Goal: Task Accomplishment & Management: Use online tool/utility

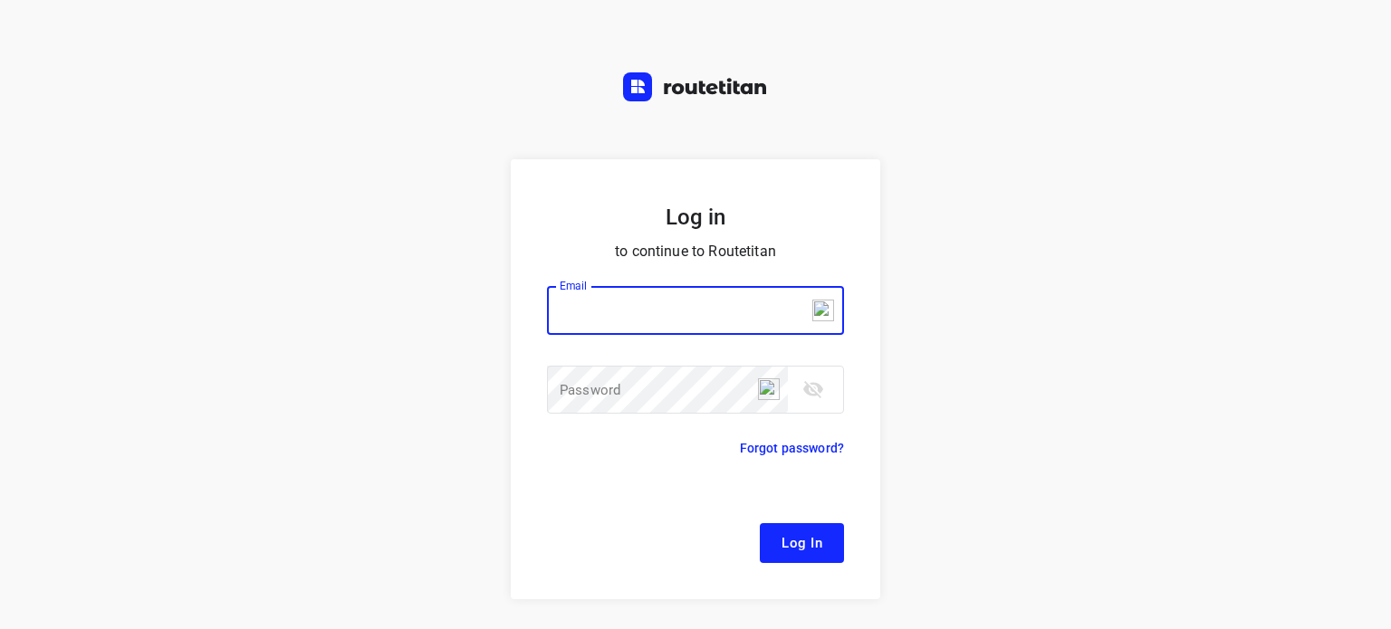
click at [638, 318] on input "email" at bounding box center [695, 310] width 297 height 49
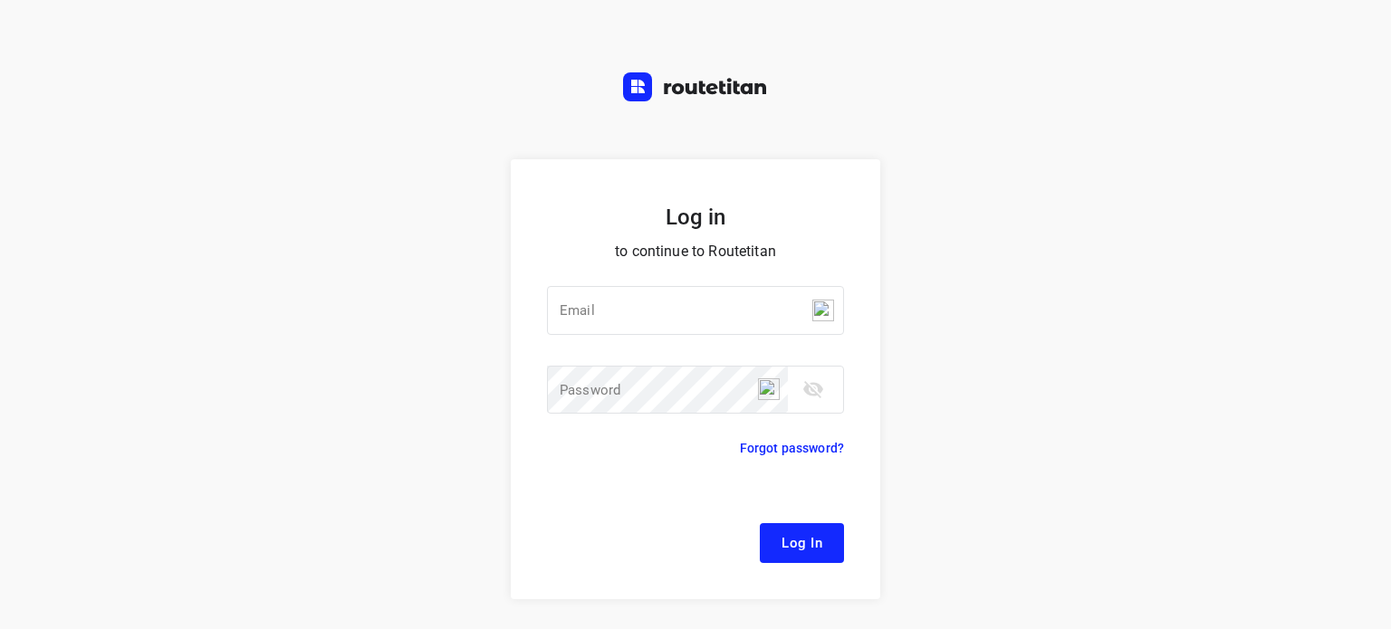
click at [1058, 155] on div "Log in to continue to Routetitan Email Email ​ Password Password ​ Forgot passw…" at bounding box center [695, 314] width 1391 height 629
click at [350, 131] on div "Log in to continue to Routetitan Email Email ​ Password Password ​ Forgot passw…" at bounding box center [695, 314] width 1391 height 629
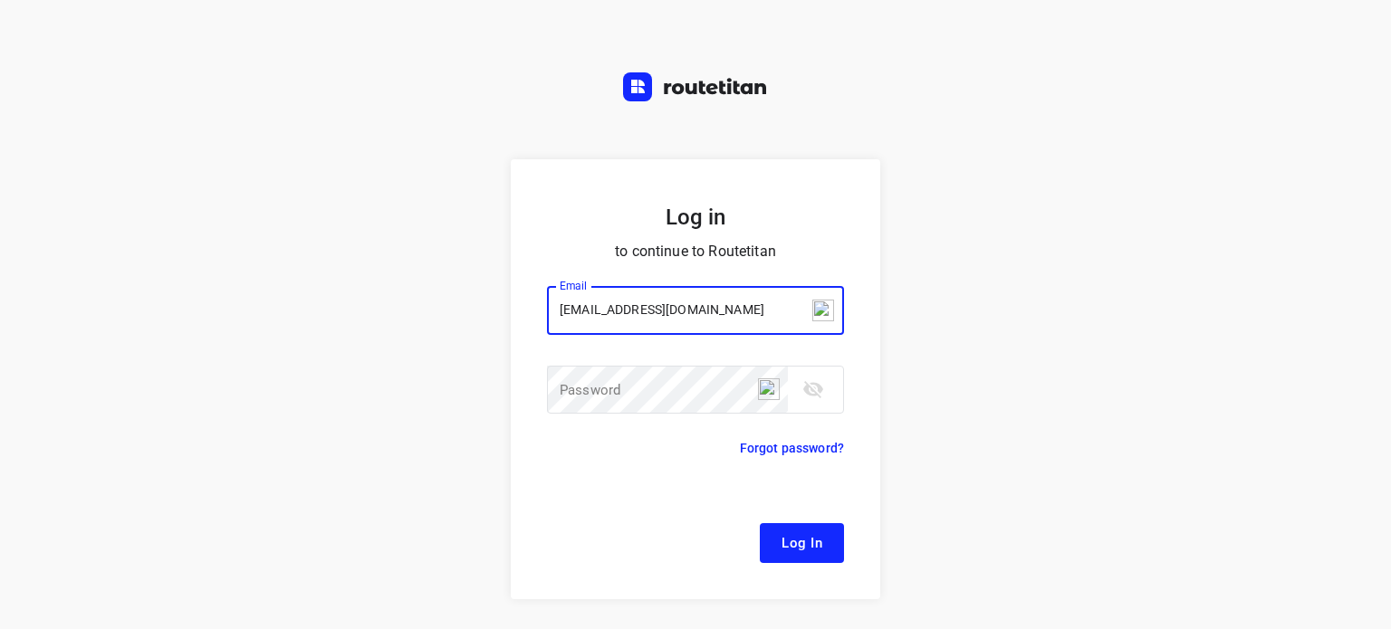
type input "[EMAIL_ADDRESS][DOMAIN_NAME]"
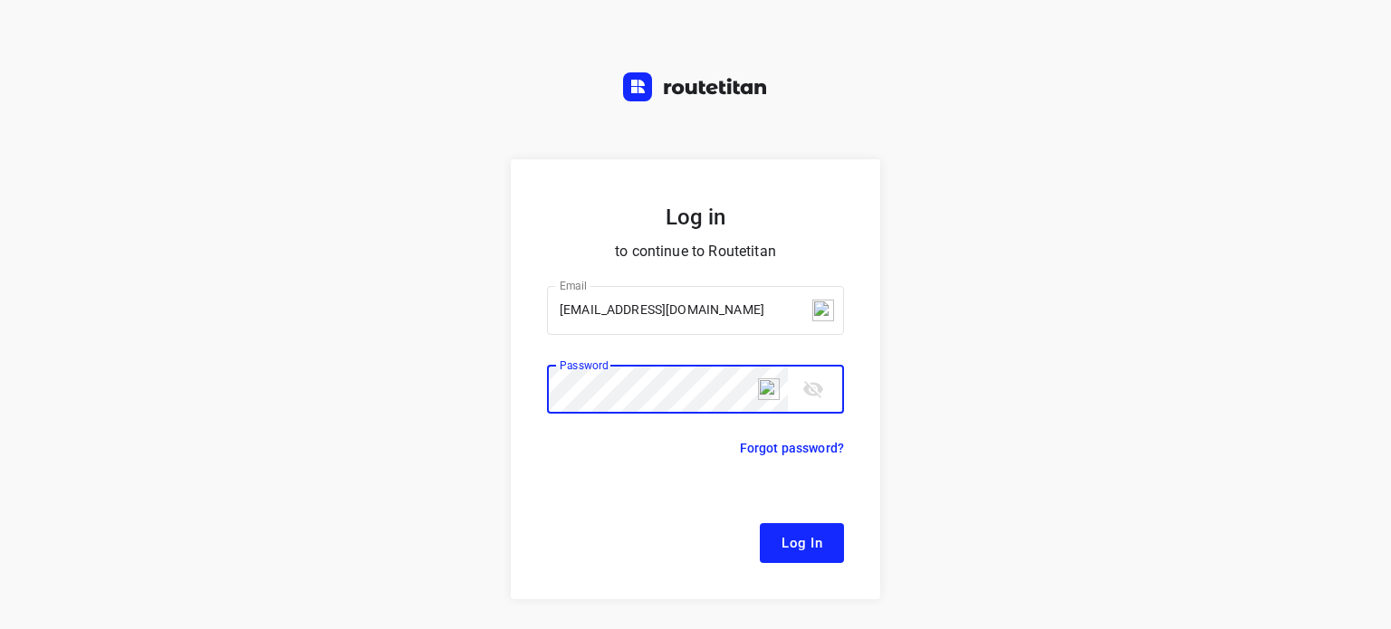
click at [760, 523] on button "Log In" at bounding box center [802, 543] width 84 height 40
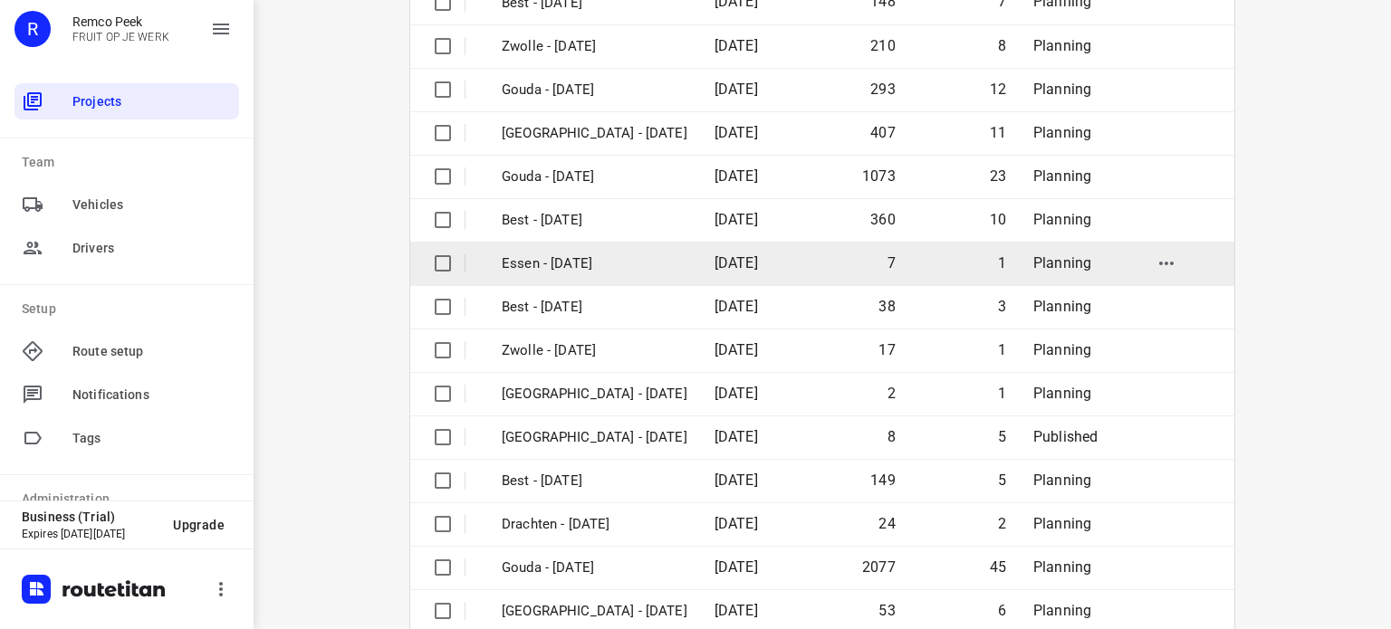
scroll to position [285, 0]
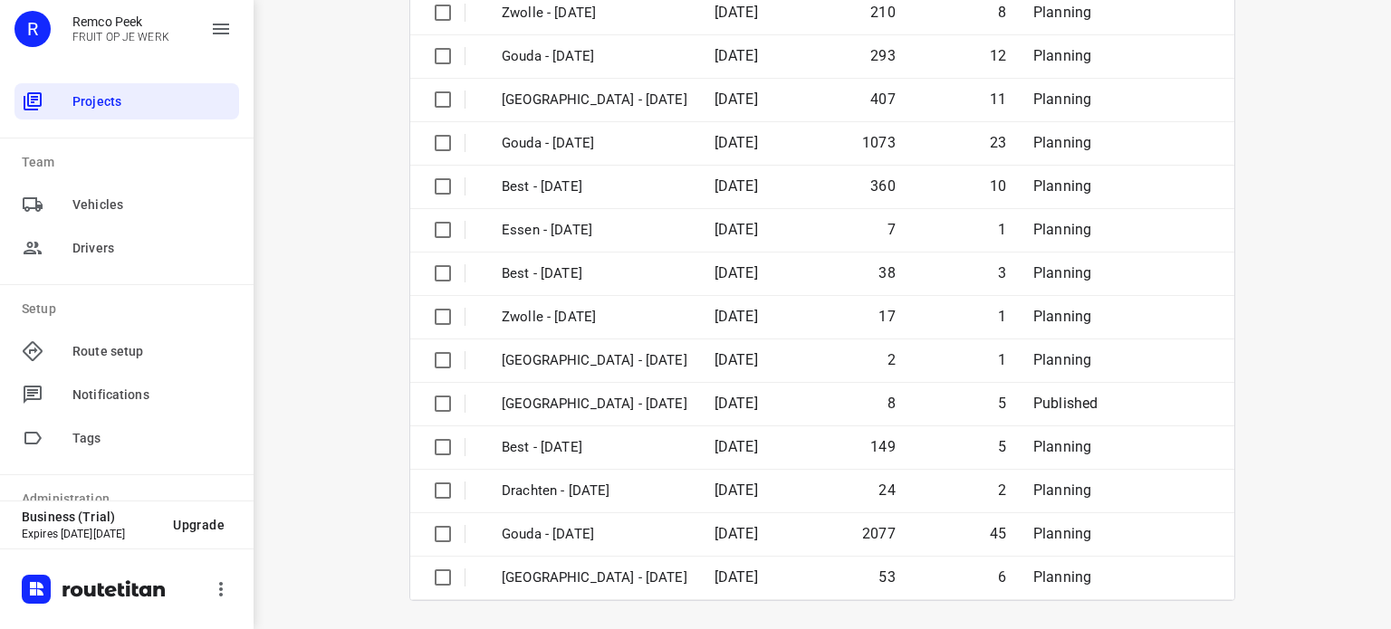
drag, startPoint x: 328, startPoint y: 330, endPoint x: 324, endPoint y: 378, distance: 47.2
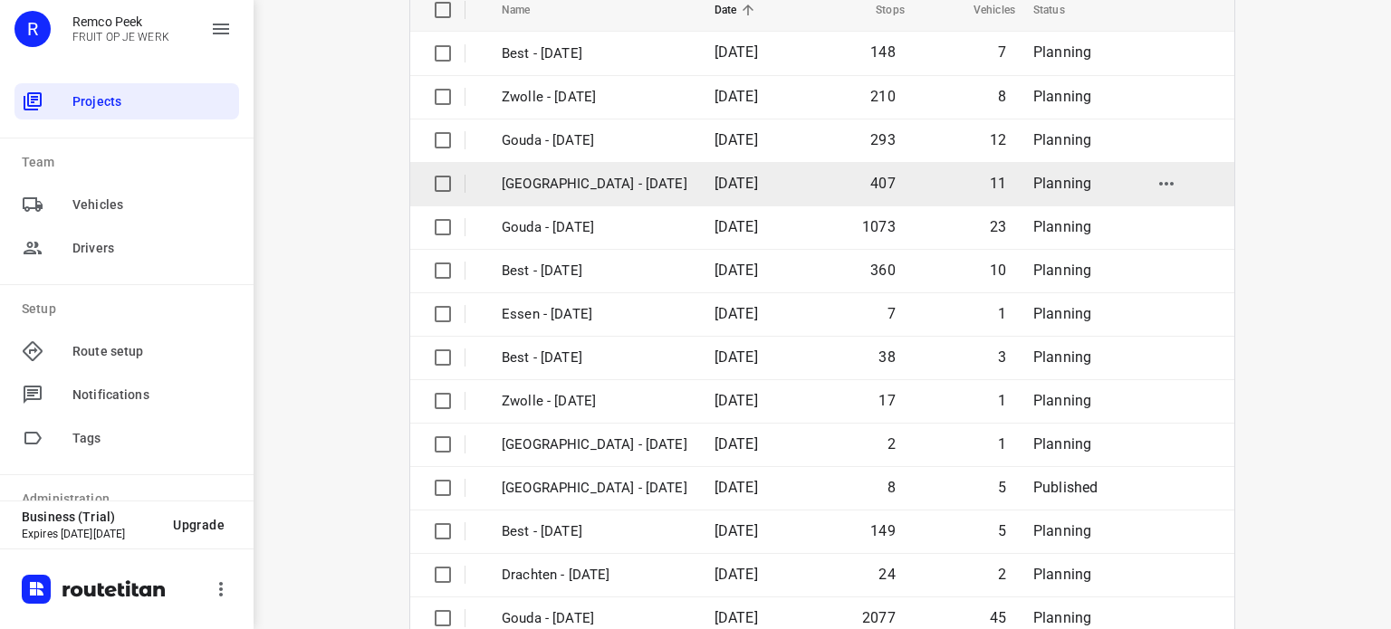
scroll to position [195, 0]
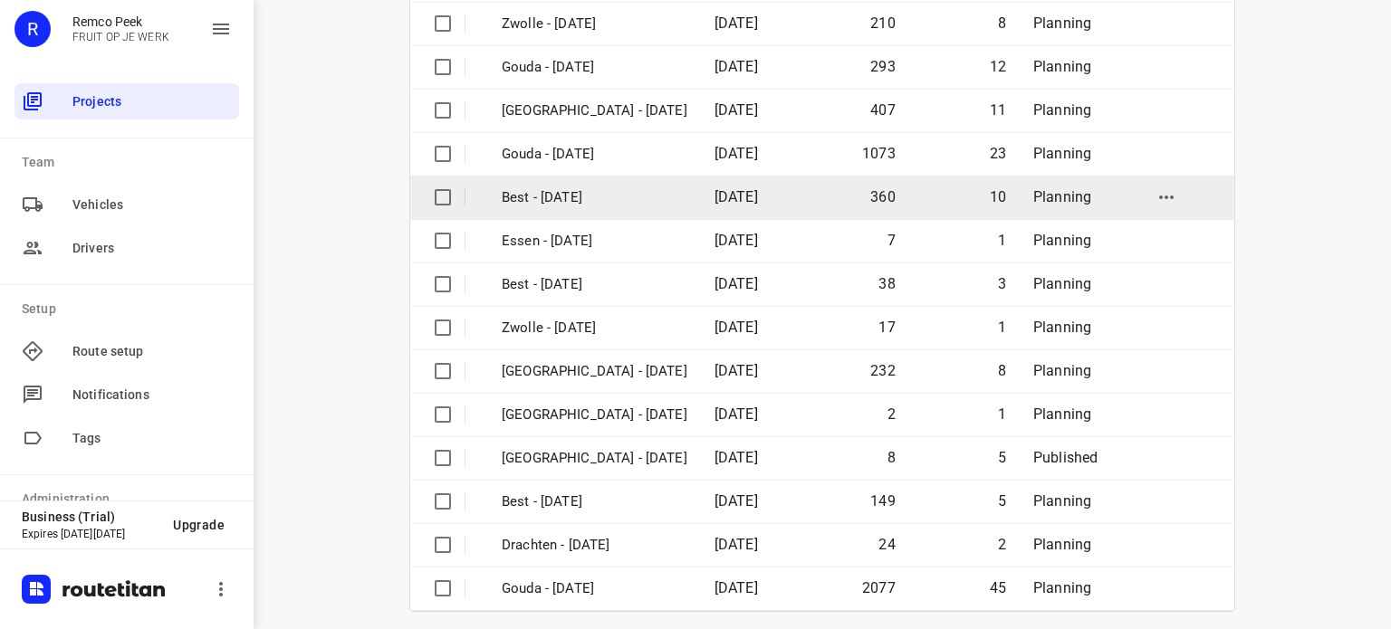
scroll to position [285, 0]
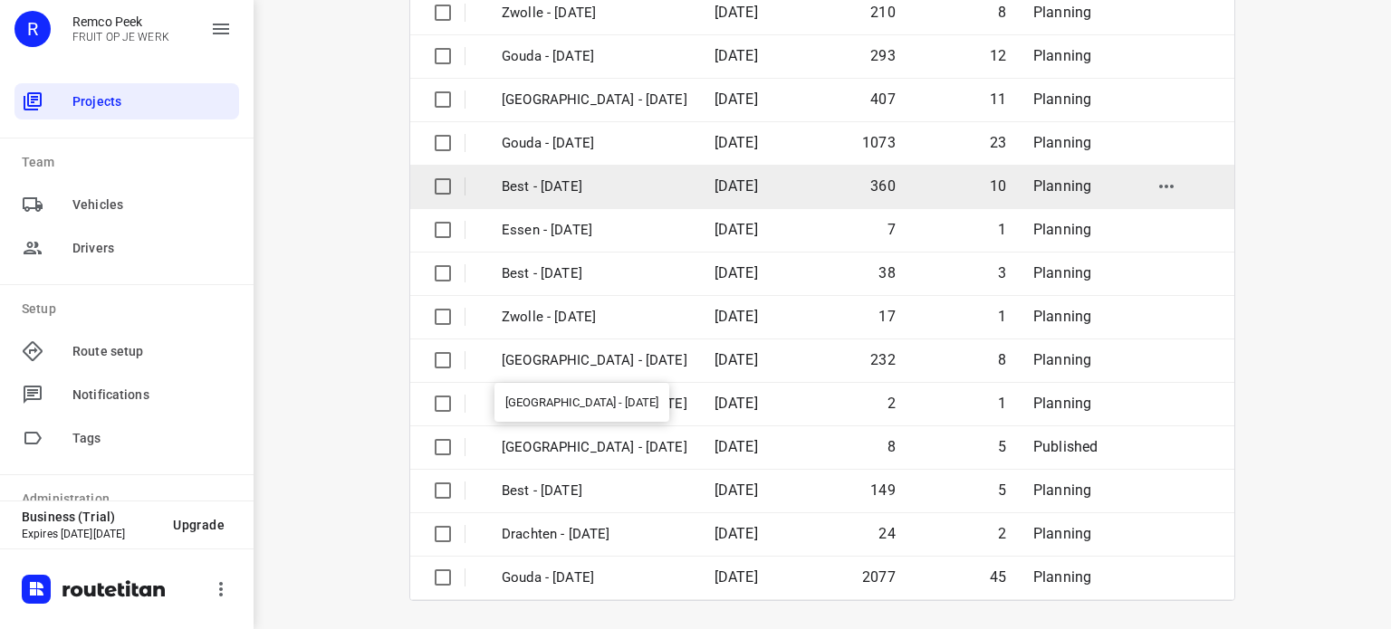
click at [627, 366] on p "[GEOGRAPHIC_DATA] - [DATE]" at bounding box center [595, 360] width 186 height 21
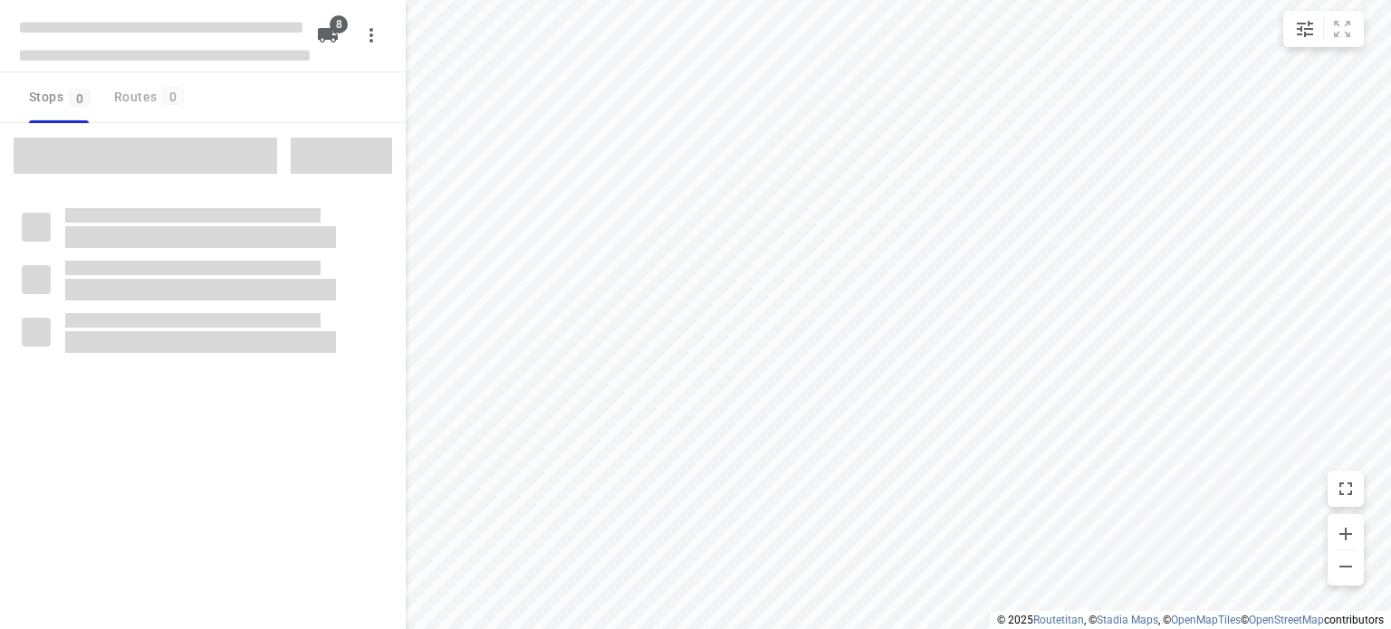
checkbox input "true"
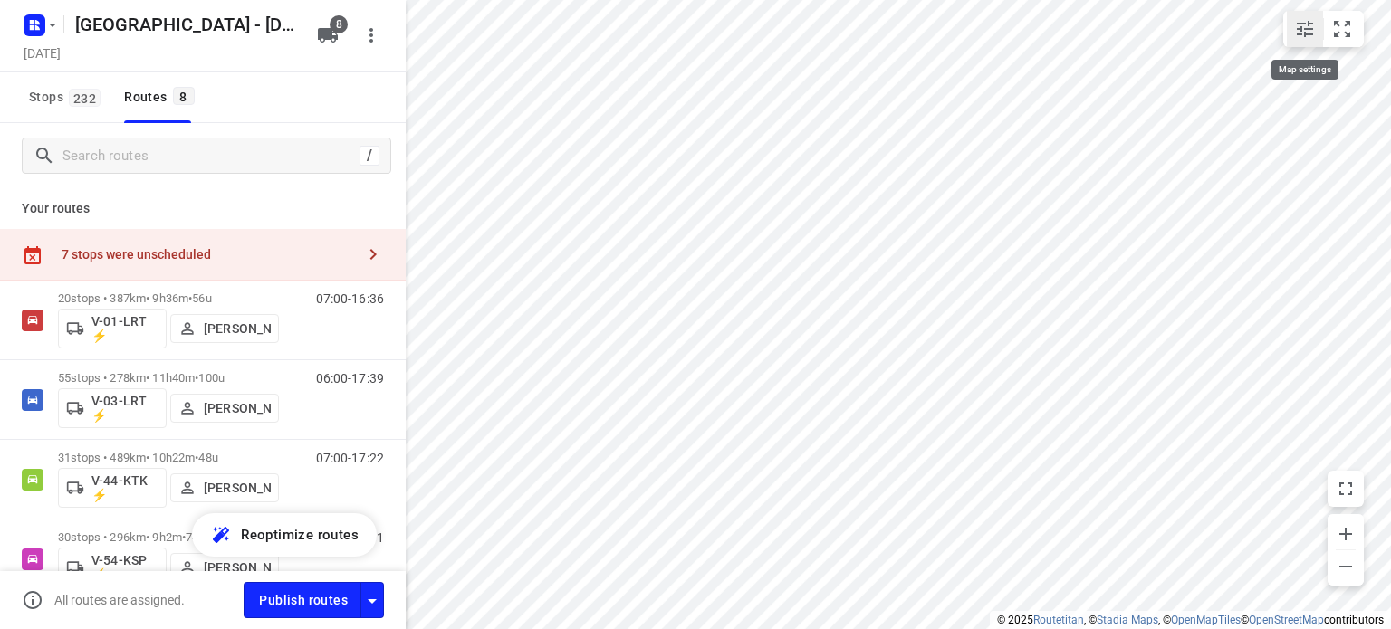
click at [1300, 37] on icon "small contained button group" at bounding box center [1305, 29] width 22 height 22
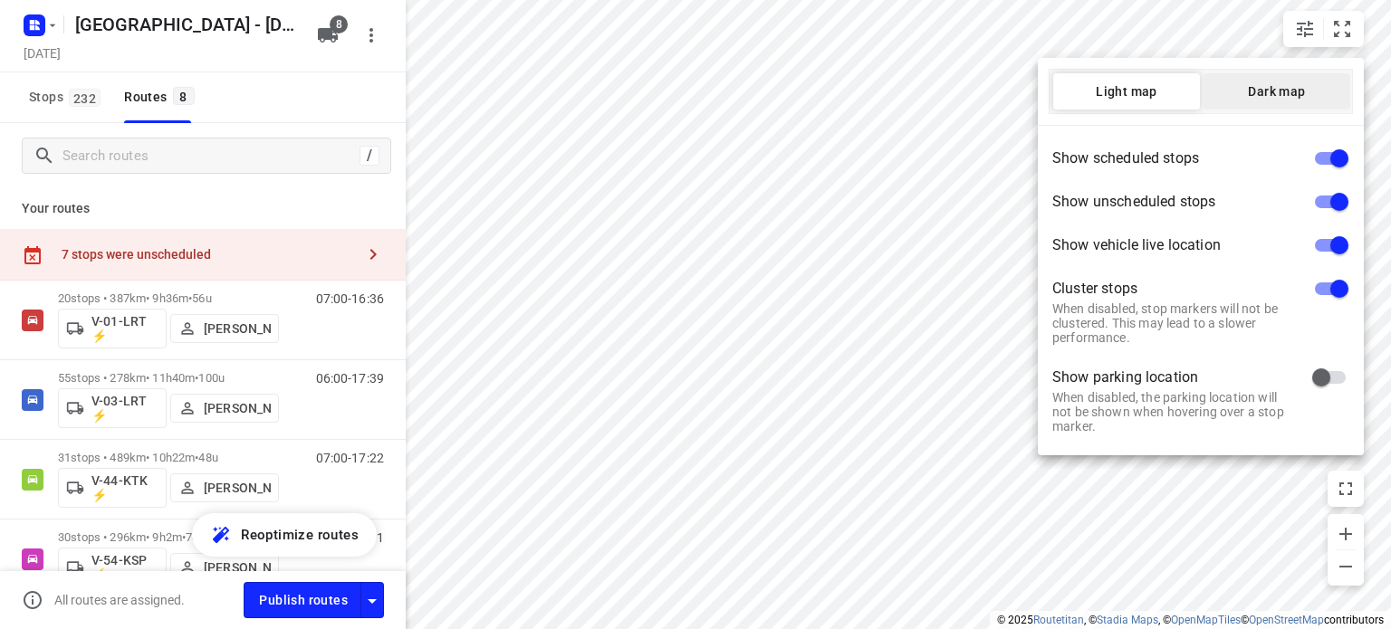
click at [1306, 93] on span "Dark map" at bounding box center [1276, 91] width 147 height 14
drag, startPoint x: 880, startPoint y: 118, endPoint x: 871, endPoint y: 114, distance: 9.8
click at [871, 114] on div at bounding box center [695, 314] width 1391 height 629
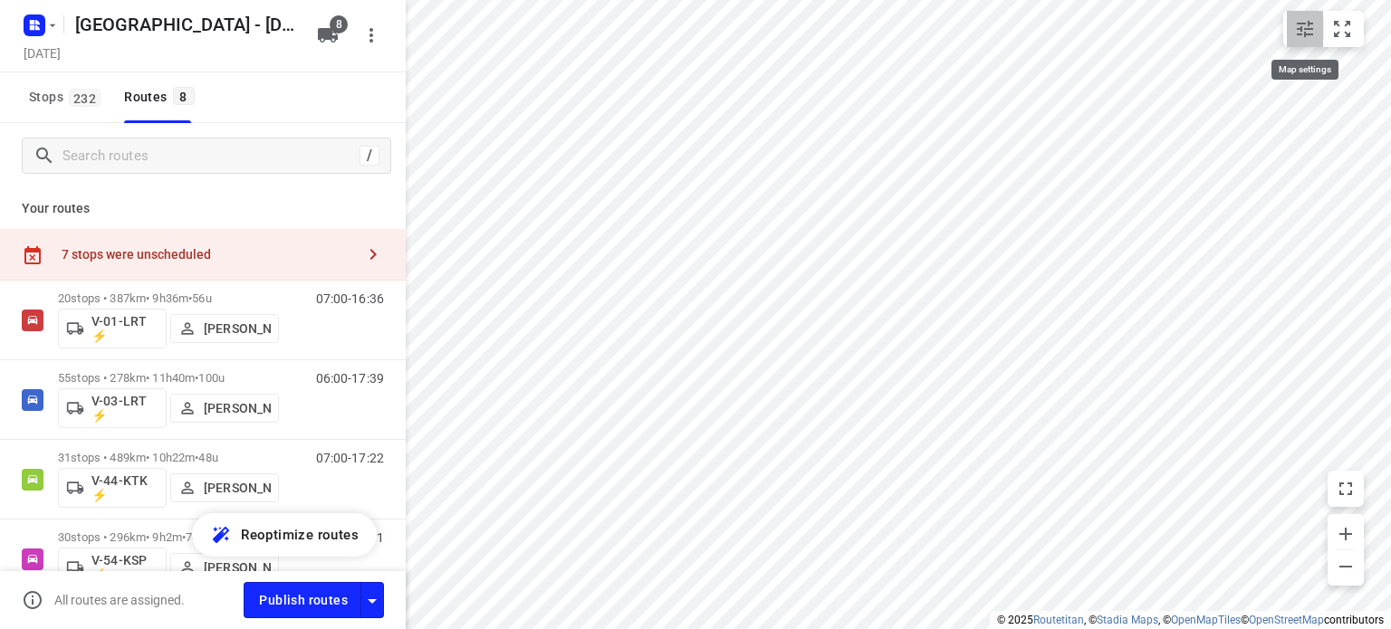
click at [1303, 32] on icon "small contained button group" at bounding box center [1305, 29] width 22 height 22
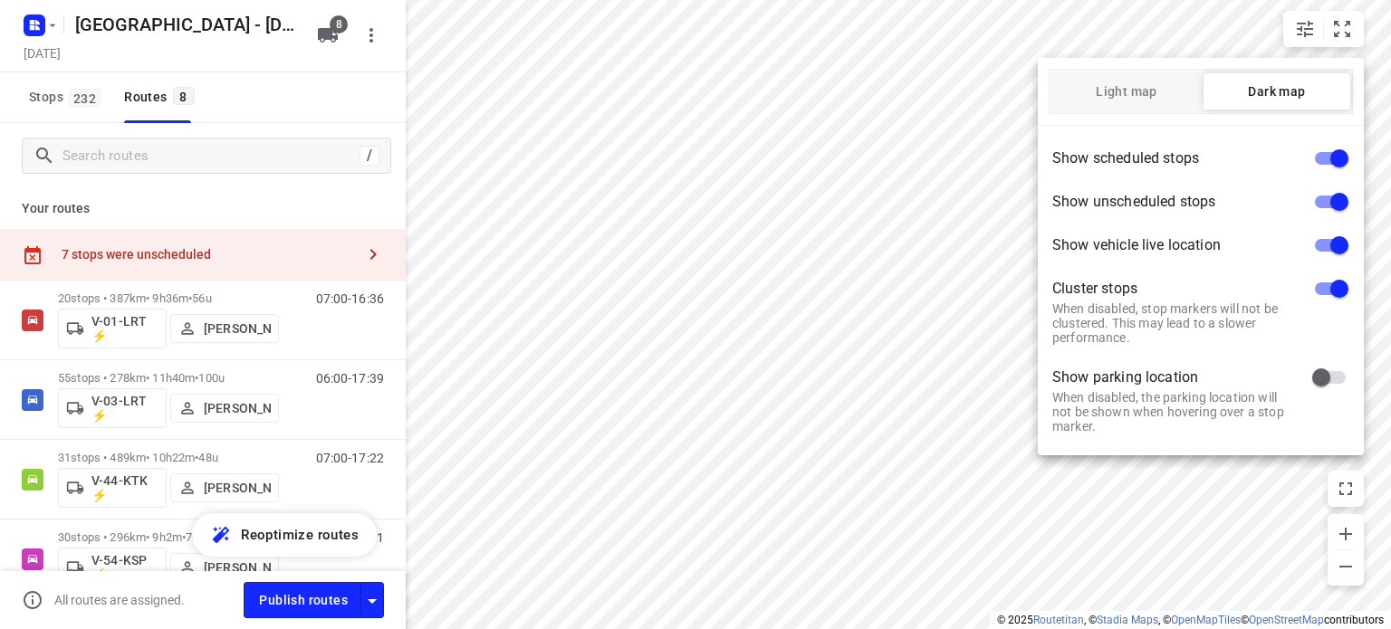
click at [1332, 158] on input "checkbox" at bounding box center [1338, 158] width 103 height 34
checkbox input "false"
click at [1278, 43] on div at bounding box center [695, 314] width 1391 height 629
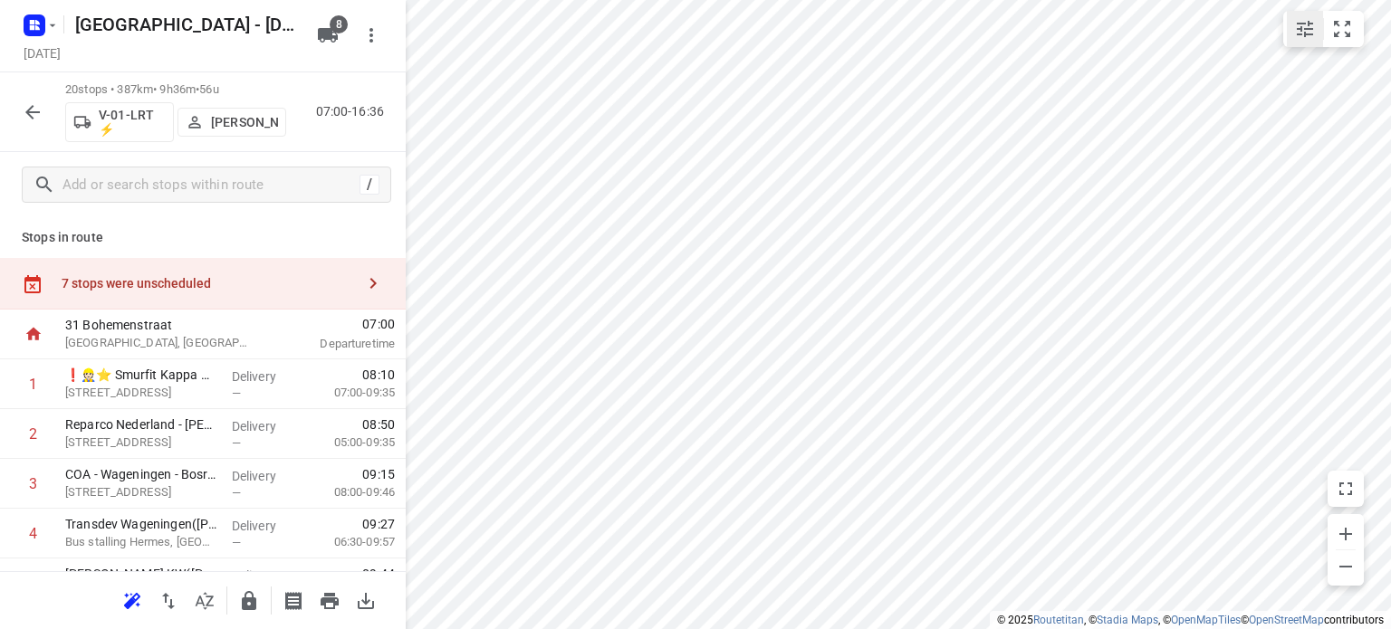
click at [1307, 35] on icon "small contained button group" at bounding box center [1305, 29] width 16 height 16
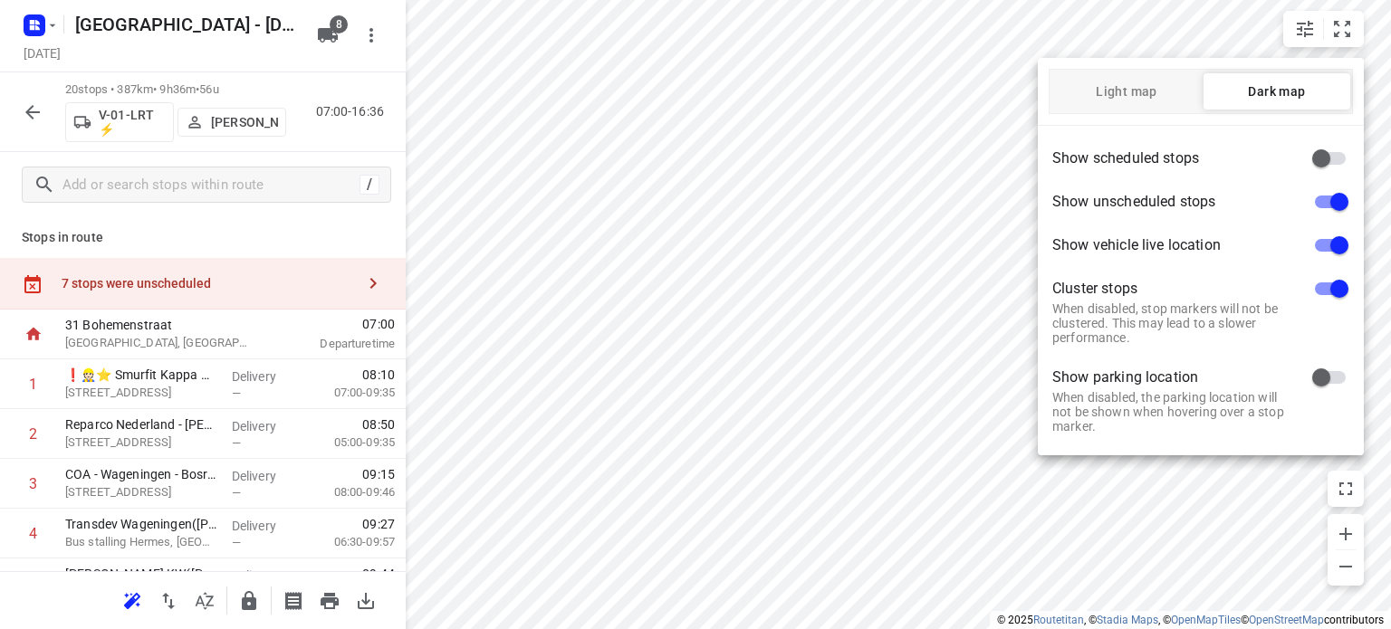
click at [1336, 278] on input "checkbox" at bounding box center [1338, 289] width 103 height 34
checkbox input "false"
click at [866, 204] on div at bounding box center [695, 314] width 1391 height 629
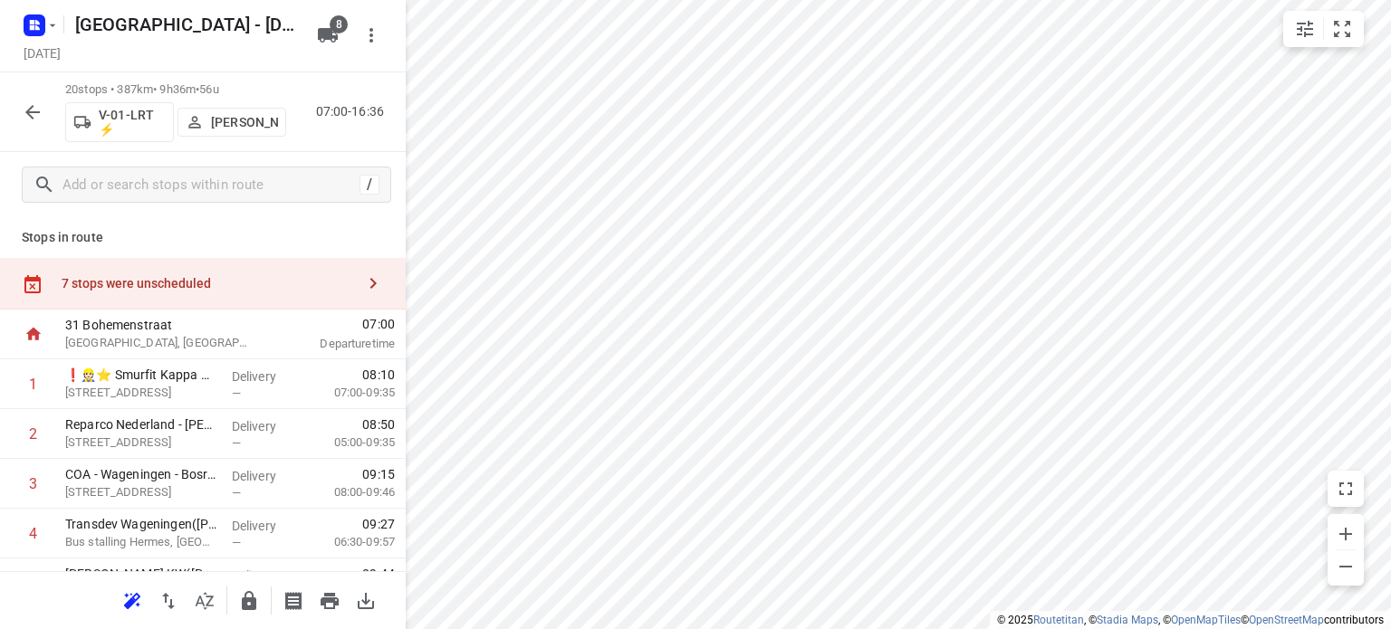
click at [196, 276] on div "7 stops were unscheduled" at bounding box center [208, 283] width 293 height 14
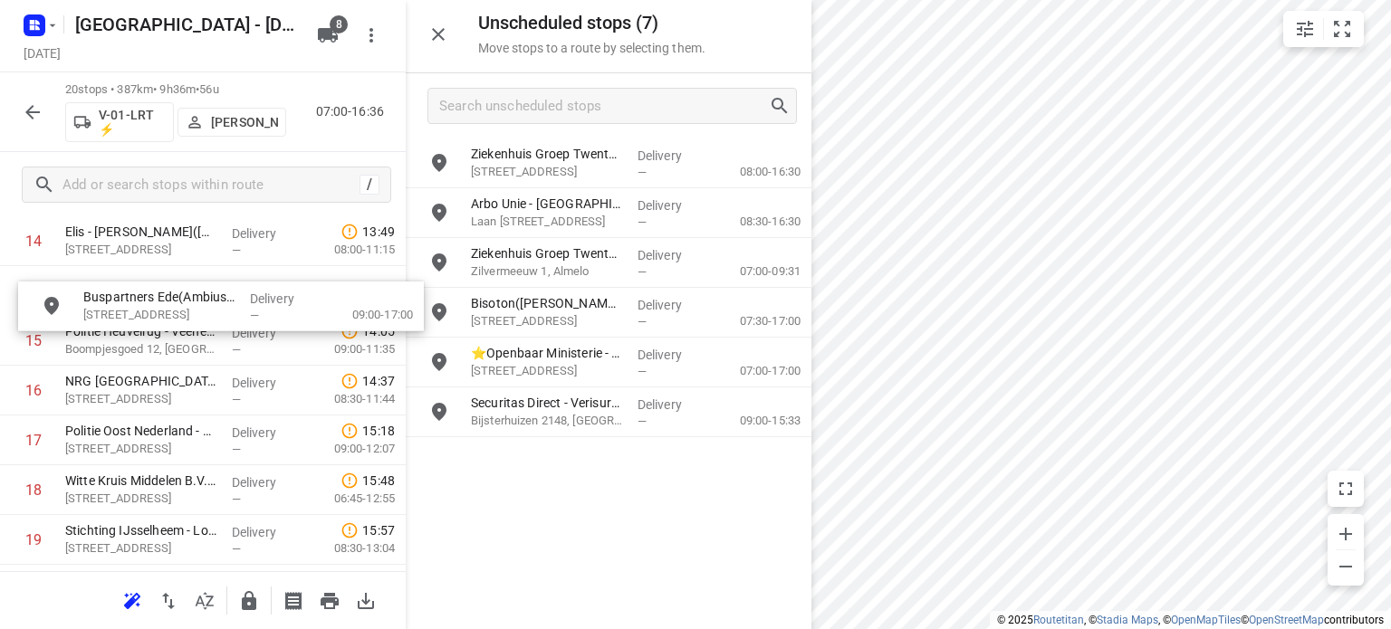
drag, startPoint x: 528, startPoint y: 255, endPoint x: 128, endPoint y: 310, distance: 403.9
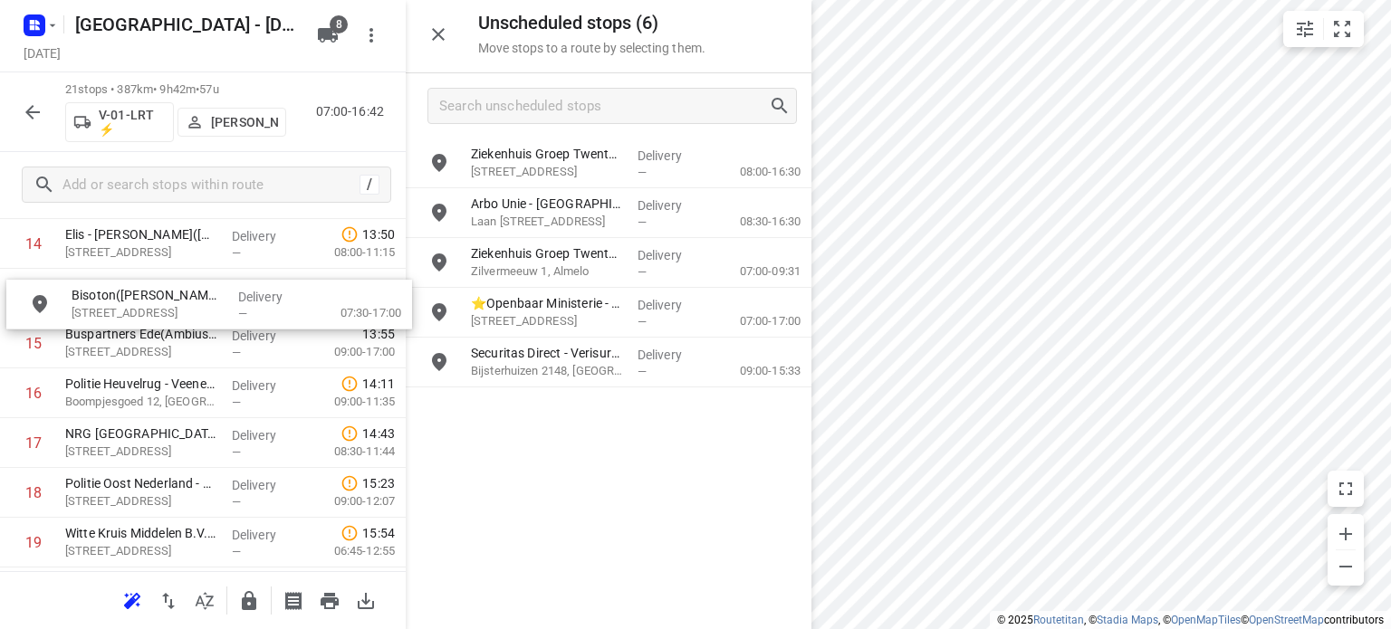
scroll to position [786, 0]
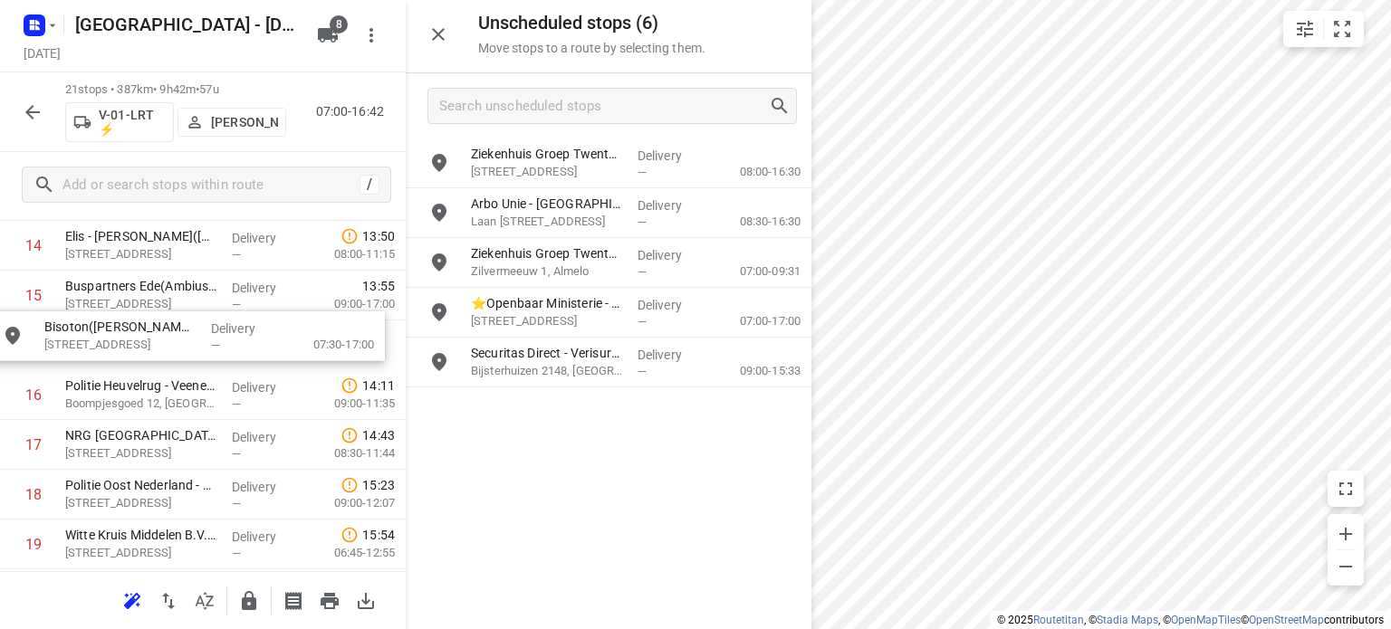
drag, startPoint x: 583, startPoint y: 321, endPoint x: 145, endPoint y: 349, distance: 439.2
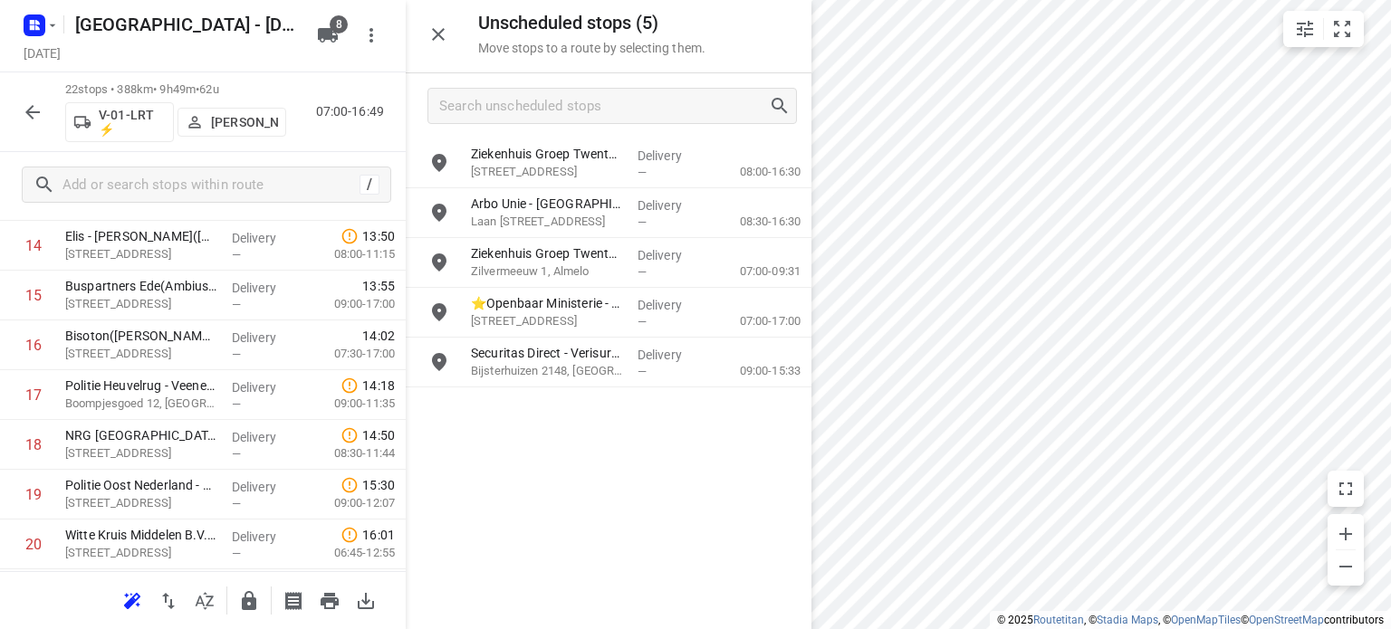
click at [33, 110] on icon "button" at bounding box center [33, 112] width 22 height 22
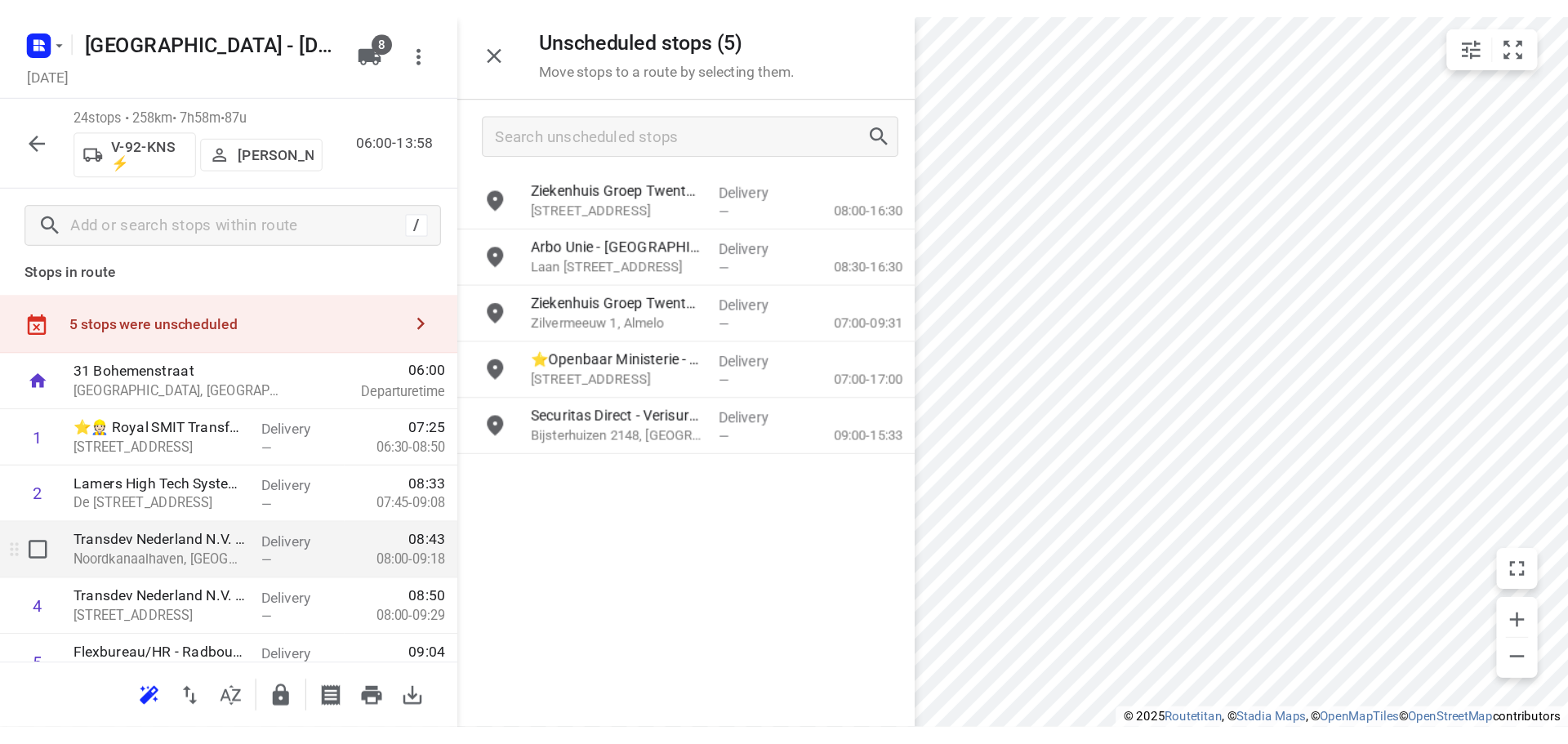
scroll to position [0, 0]
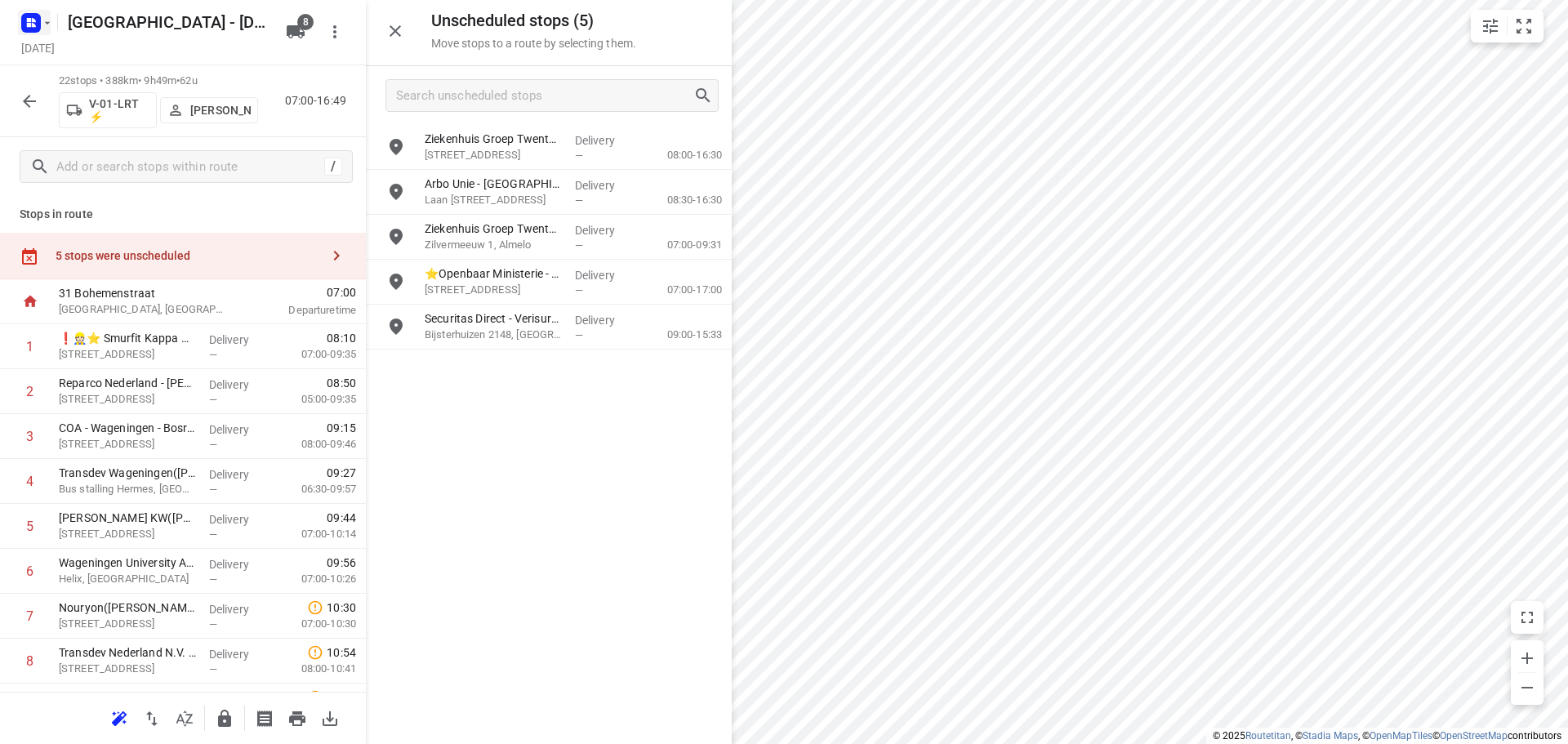
click at [35, 22] on icon "button" at bounding box center [33, 20] width 5 height 5
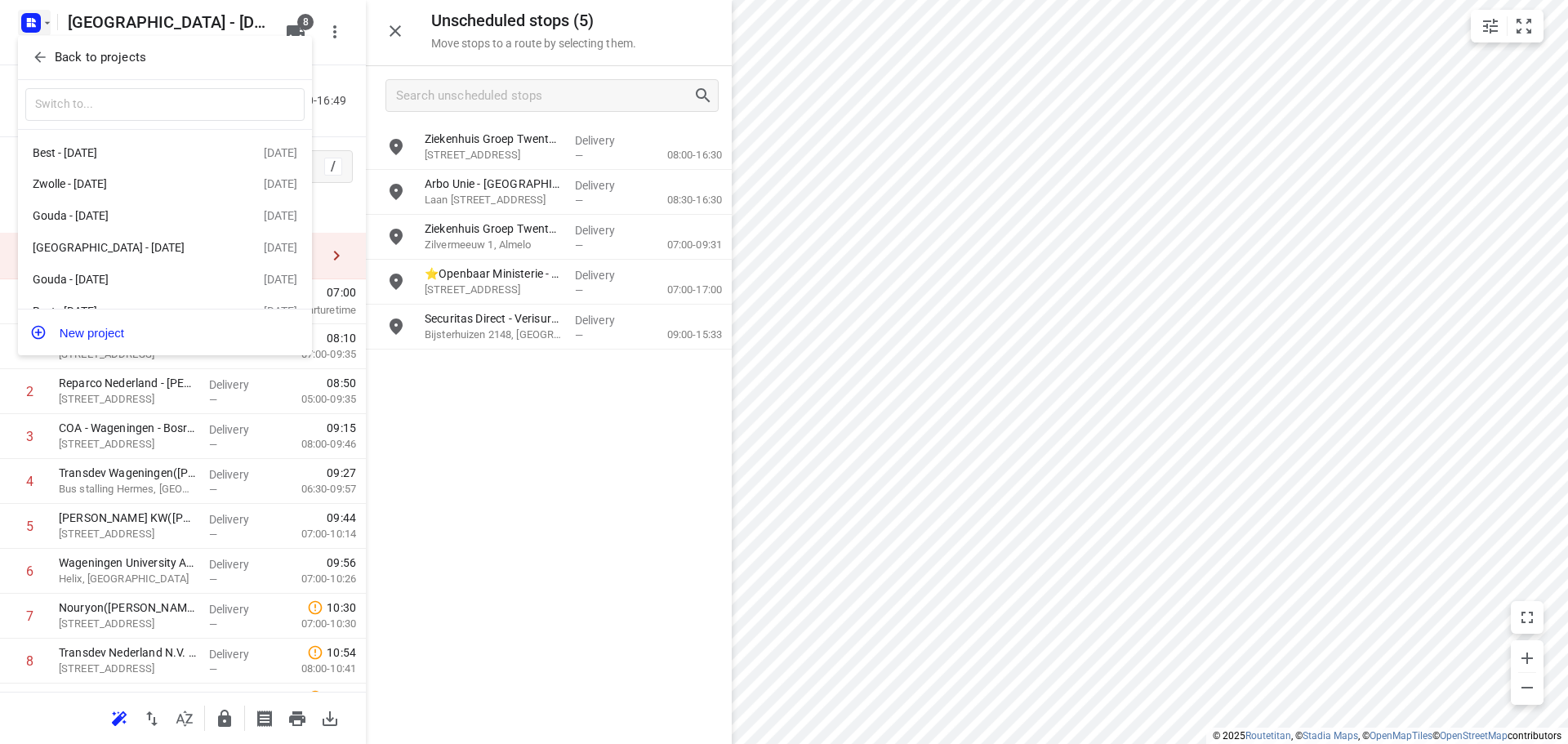
click at [65, 54] on p "Back to projects" at bounding box center [100, 57] width 91 height 19
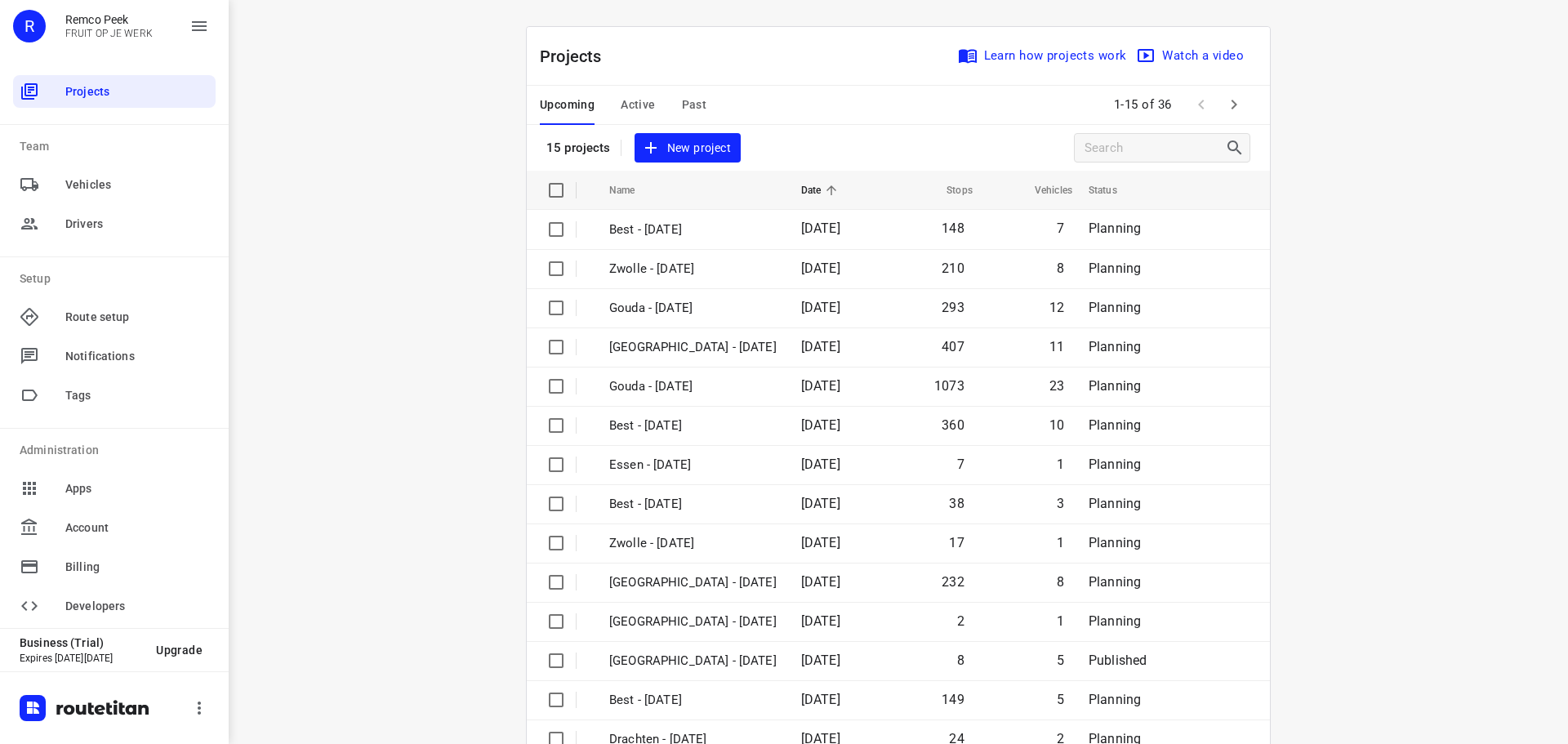
click at [327, 219] on div "i © 2025 Routetitan , © Stadia Maps , © OpenMapTiles © OpenStreetMap contributo…" at bounding box center [899, 372] width 1340 height 744
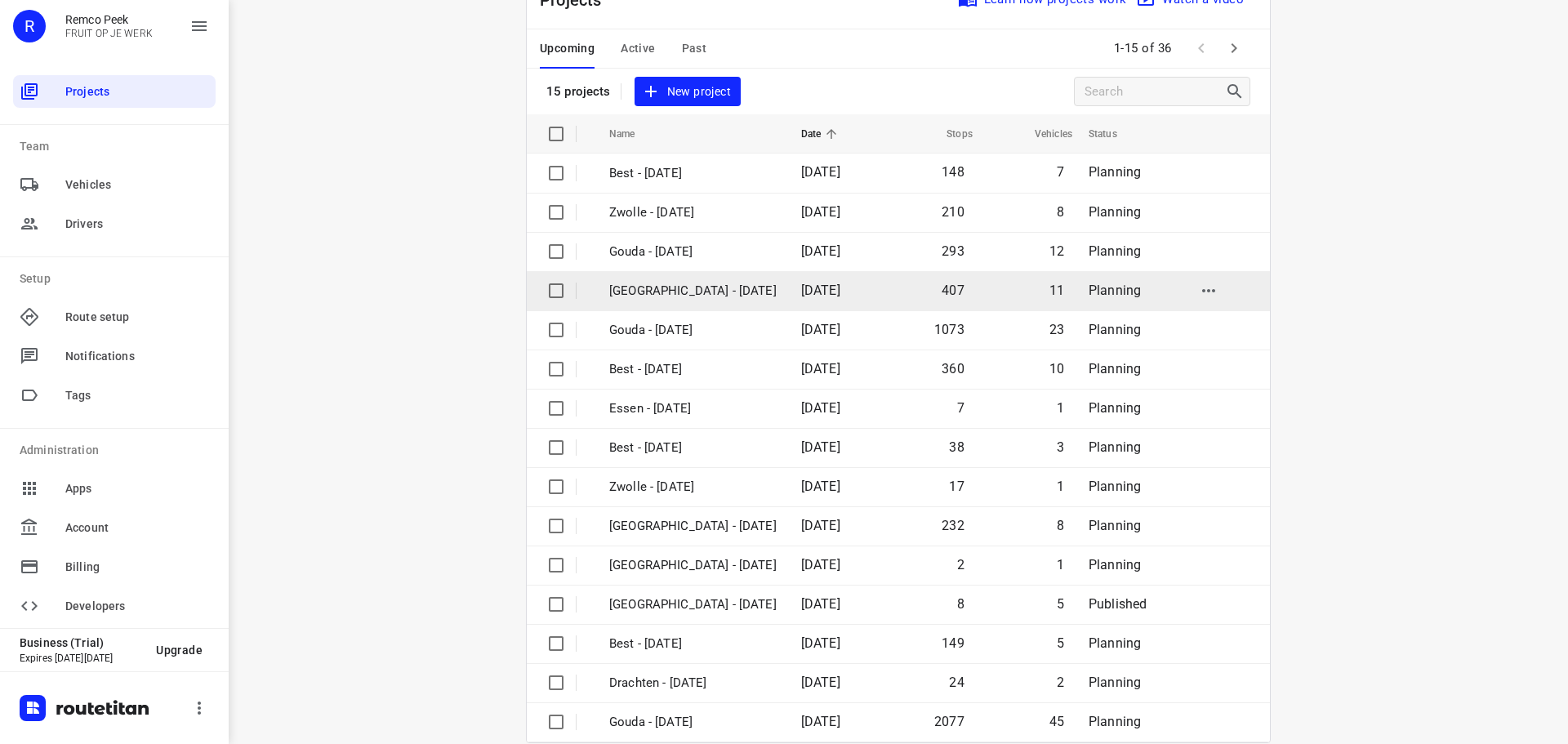
scroll to position [82, 0]
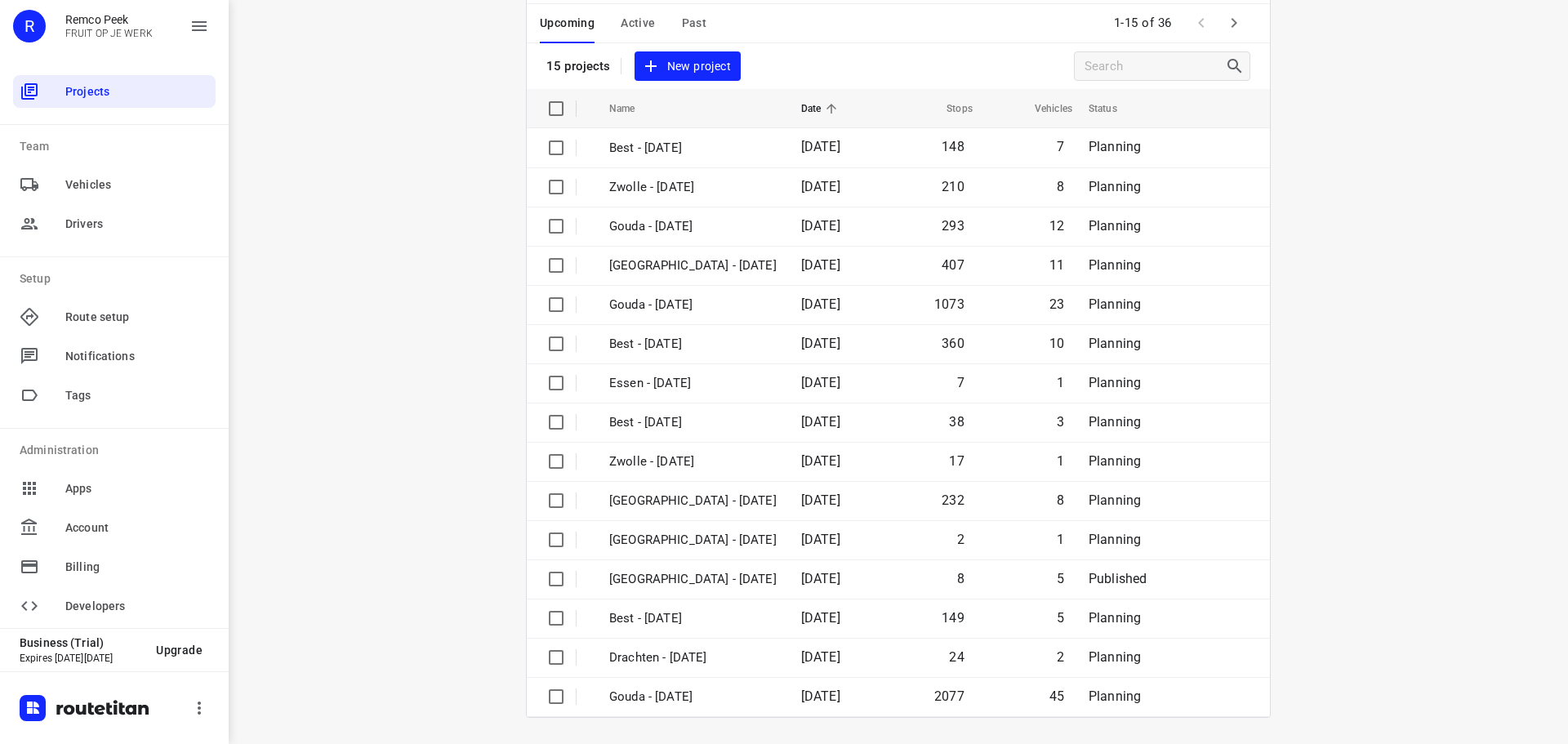
click at [696, 34] on button "Past" at bounding box center [695, 23] width 25 height 39
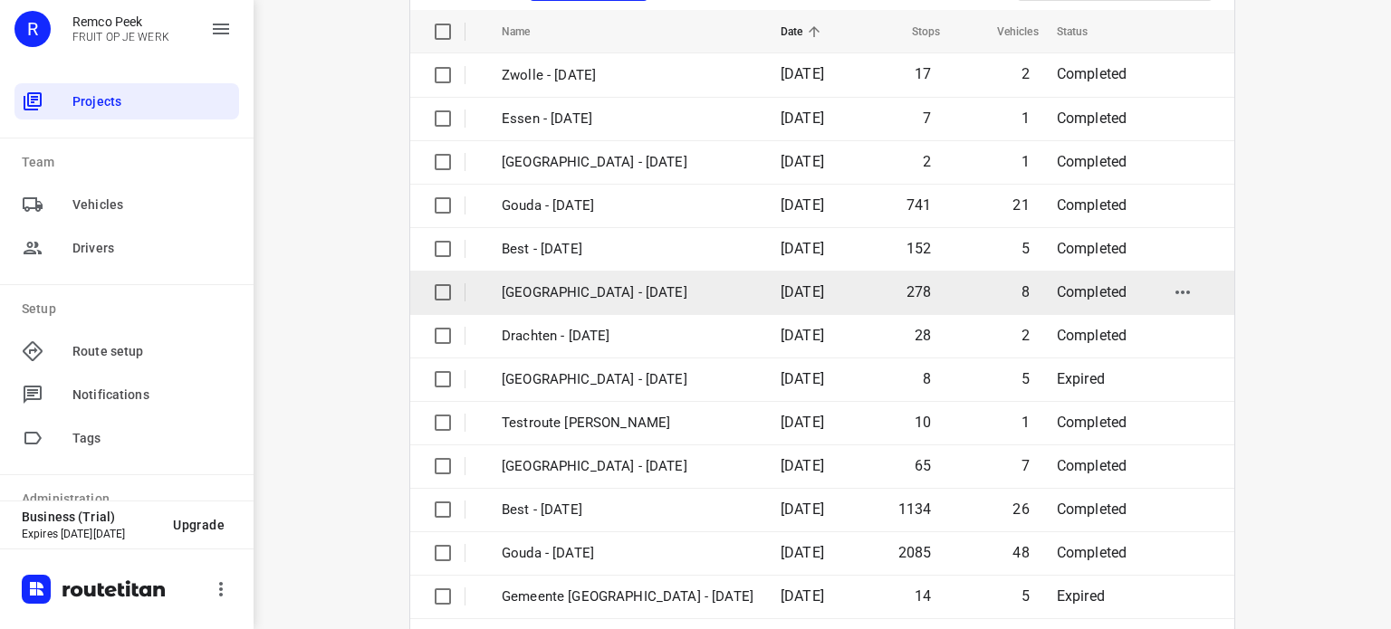
scroll to position [181, 0]
click at [662, 303] on td "[GEOGRAPHIC_DATA] - [DATE]" at bounding box center [624, 290] width 282 height 43
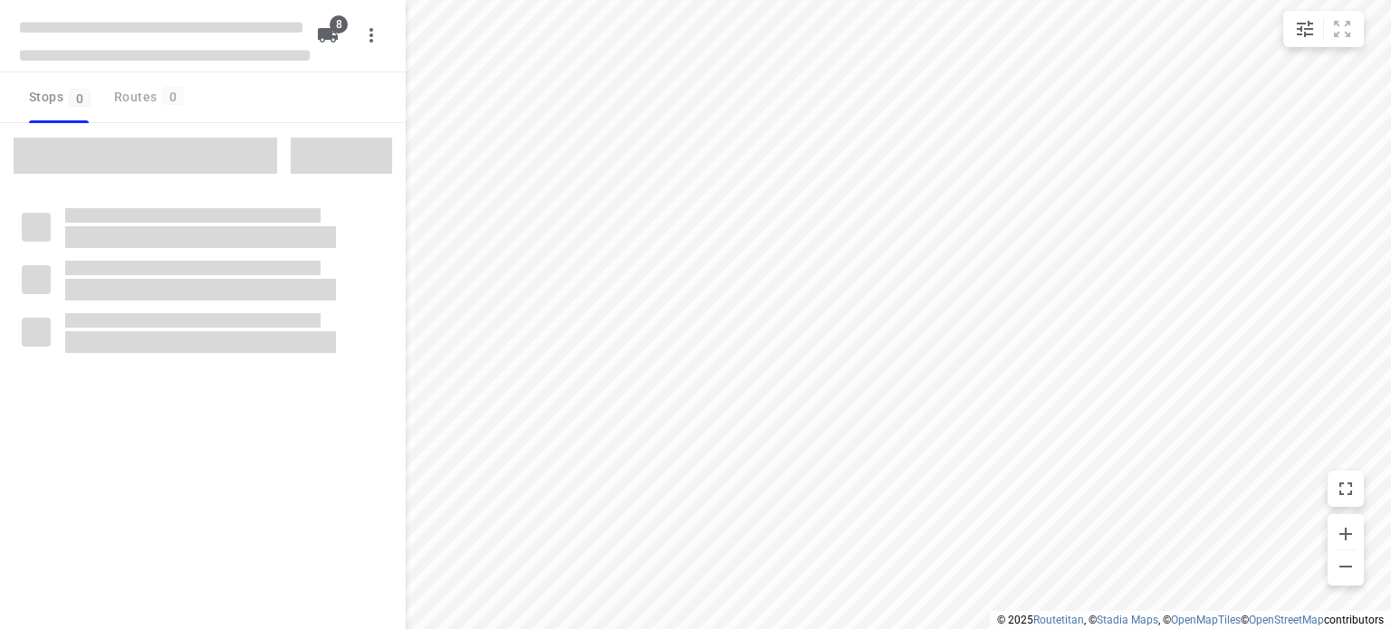
checkbox input "true"
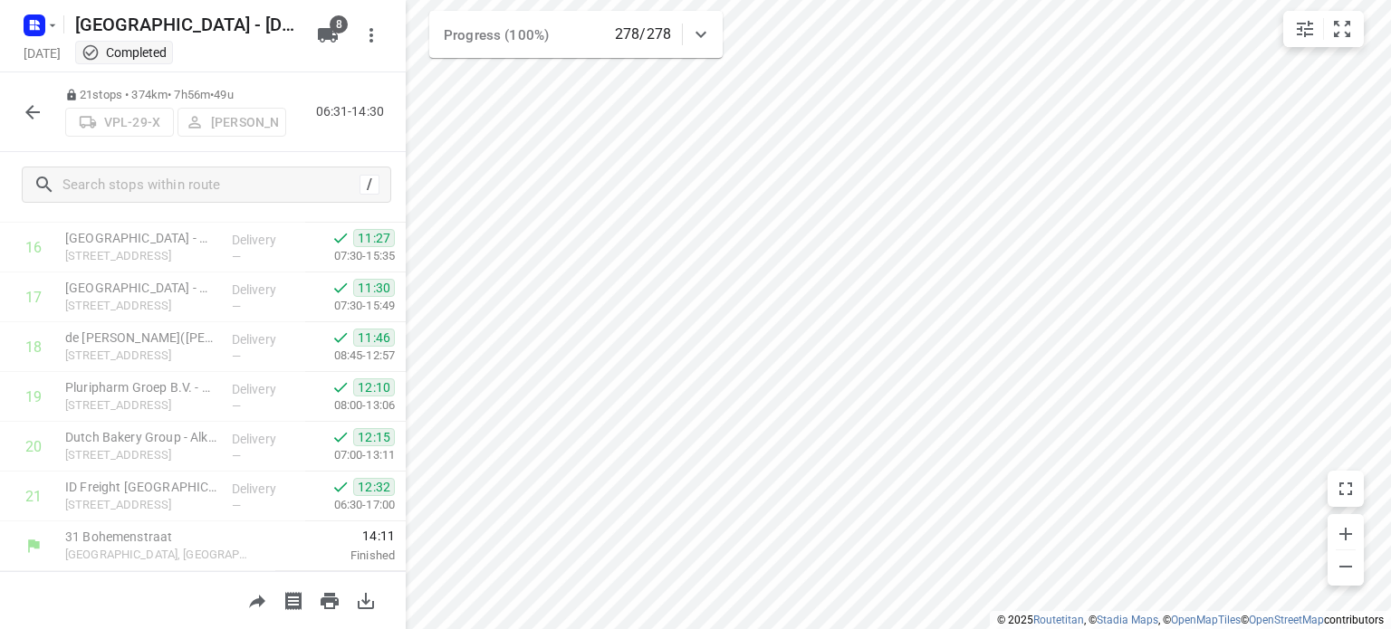
scroll to position [832, 0]
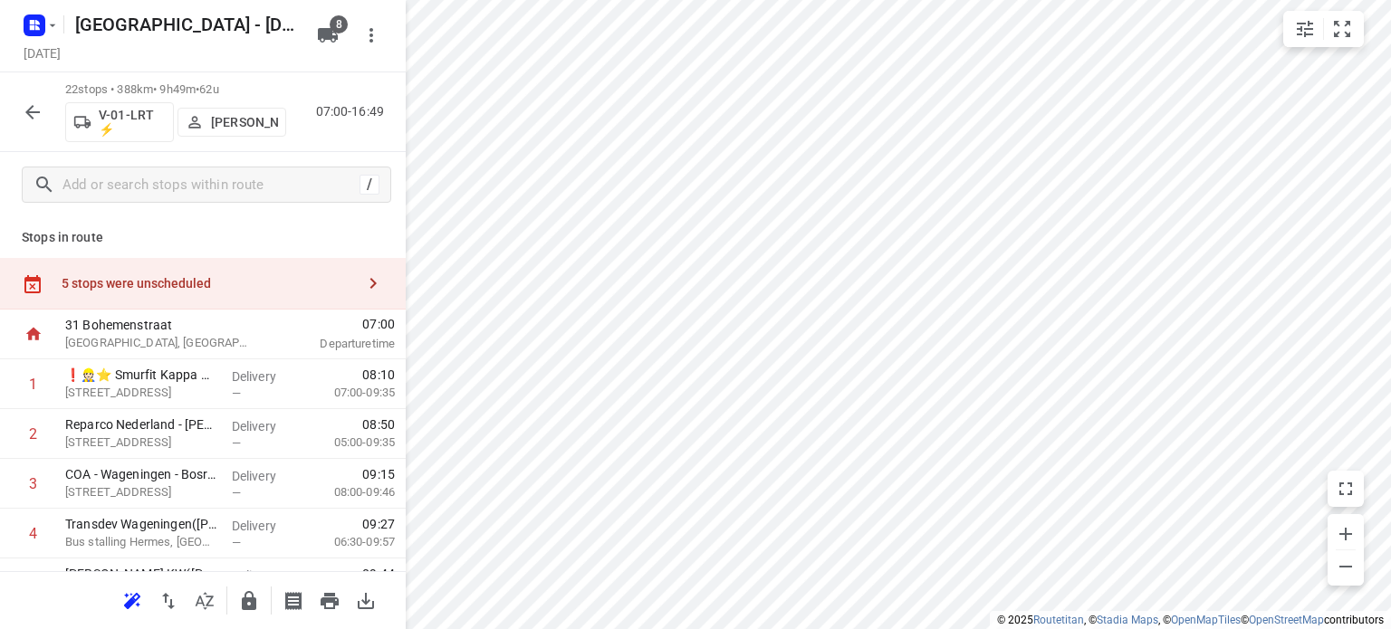
click at [202, 276] on div "5 stops were unscheduled" at bounding box center [208, 283] width 293 height 14
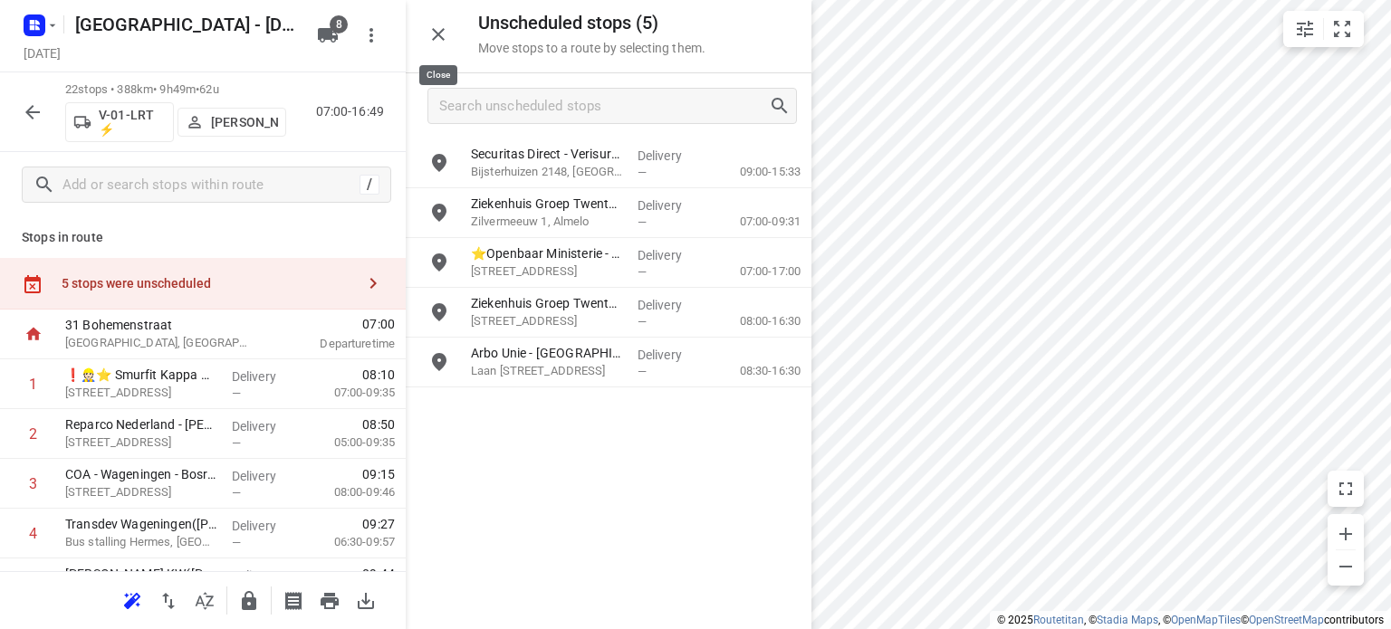
drag, startPoint x: 438, startPoint y: 33, endPoint x: 546, endPoint y: 67, distance: 112.8
click at [438, 33] on icon "button" at bounding box center [438, 34] width 13 height 13
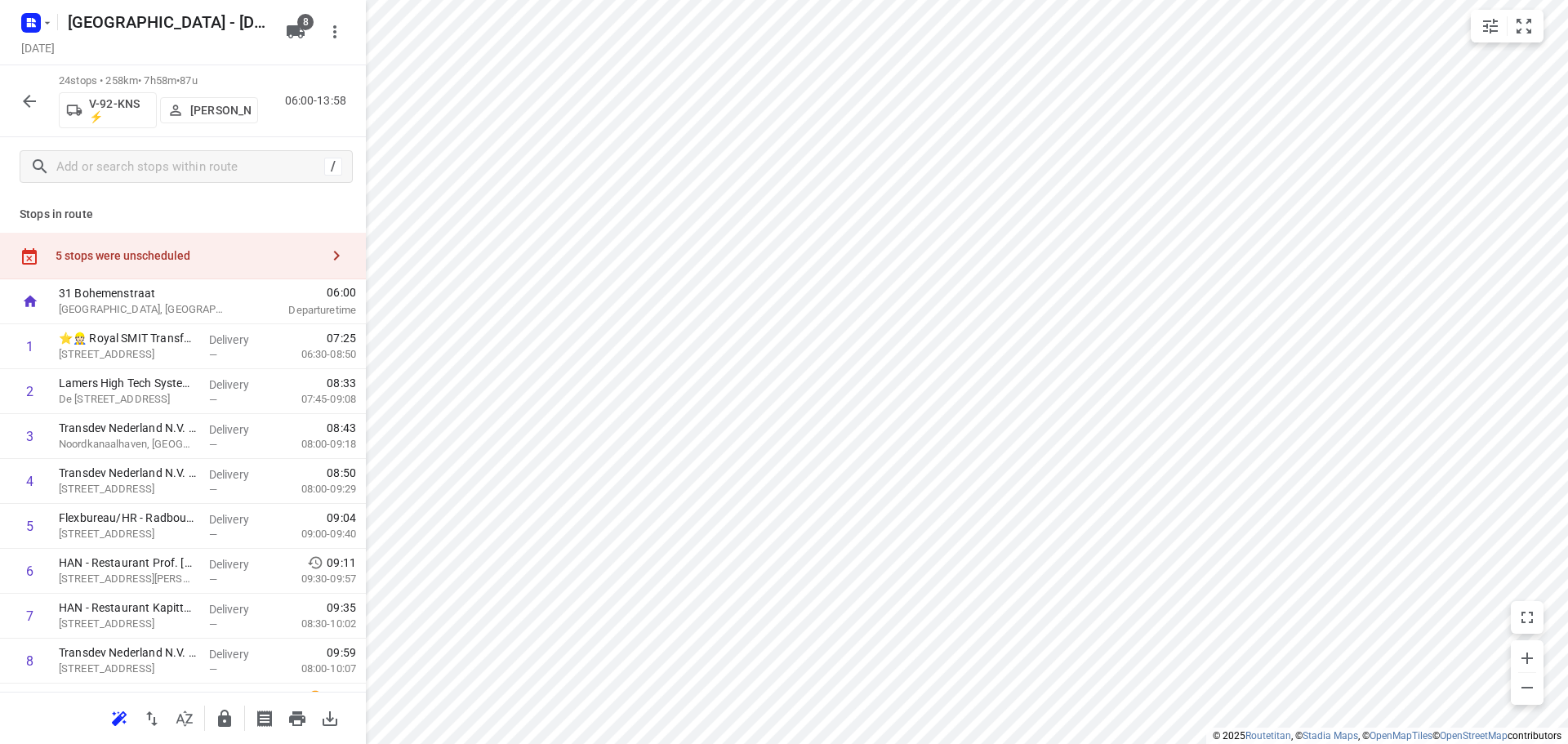
click at [192, 261] on div "5 stops were unscheduled" at bounding box center [183, 256] width 366 height 47
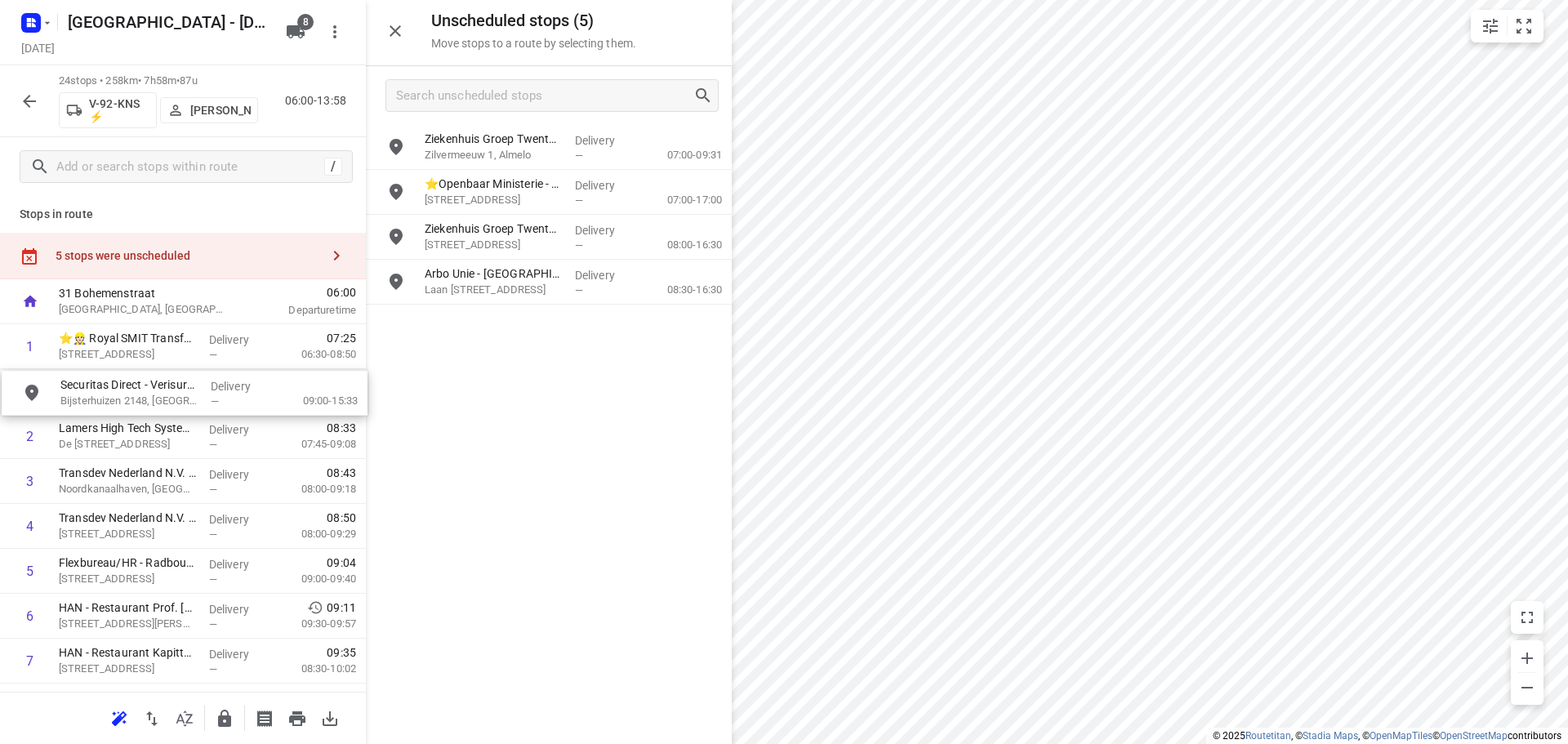
drag, startPoint x: 511, startPoint y: 143, endPoint x: 143, endPoint y: 401, distance: 449.4
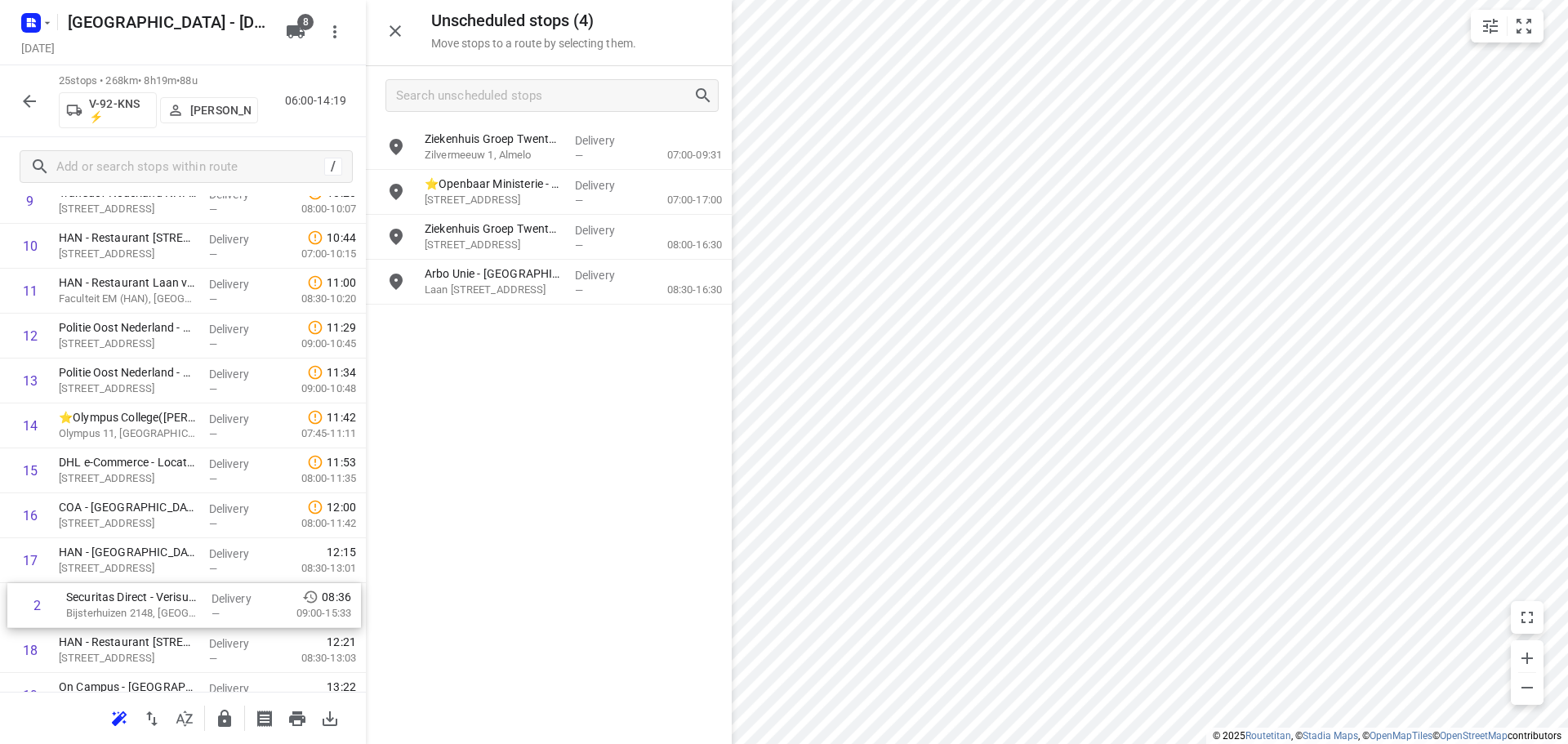
scroll to position [460, 0]
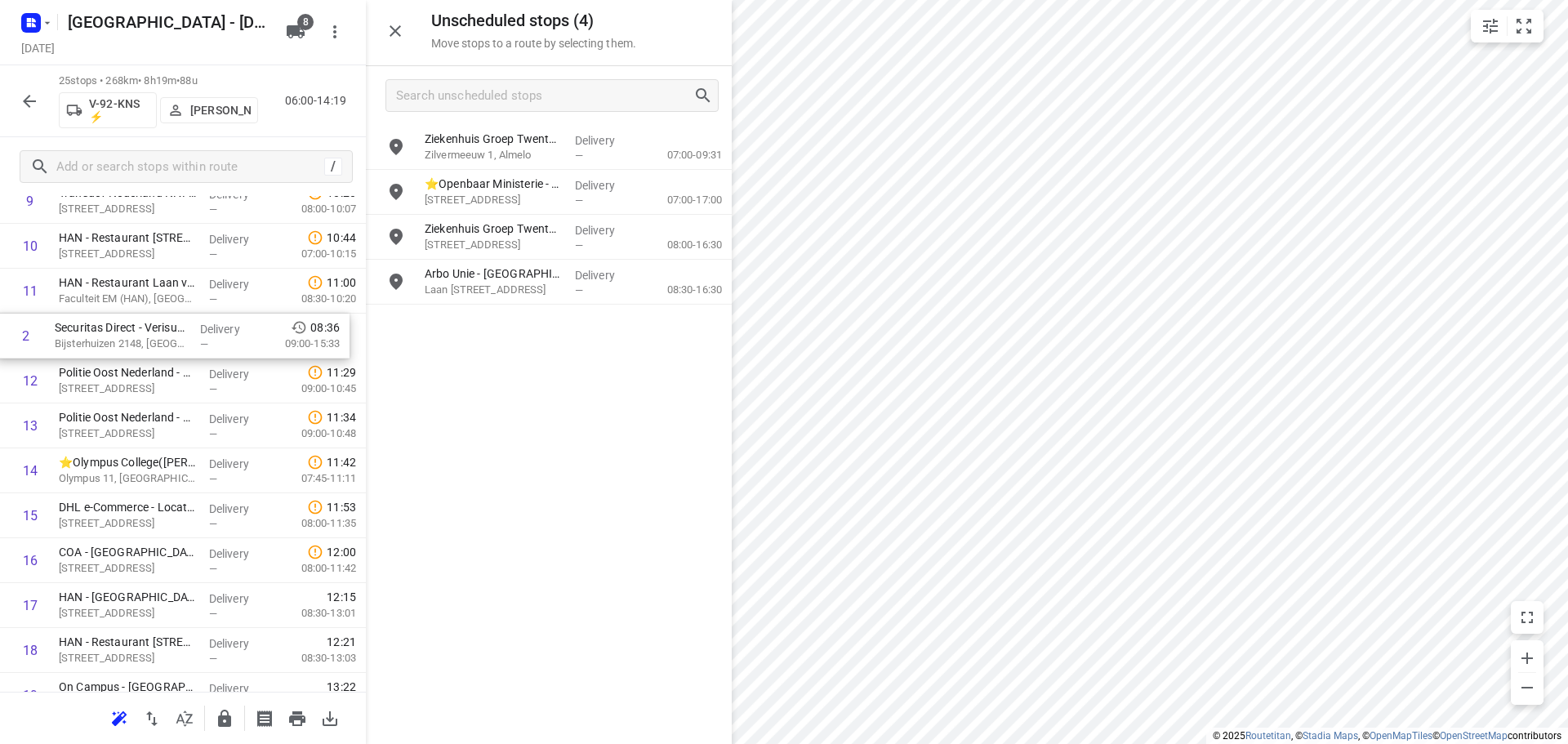
drag, startPoint x: 186, startPoint y: 395, endPoint x: 182, endPoint y: 345, distance: 50.2
click at [182, 345] on div "1 ⭐👷🏻 Royal SMIT Transformers B.V. - Nijmegen(Jorden Verhaaf) Groenestraat 336,…" at bounding box center [183, 426] width 366 height 1123
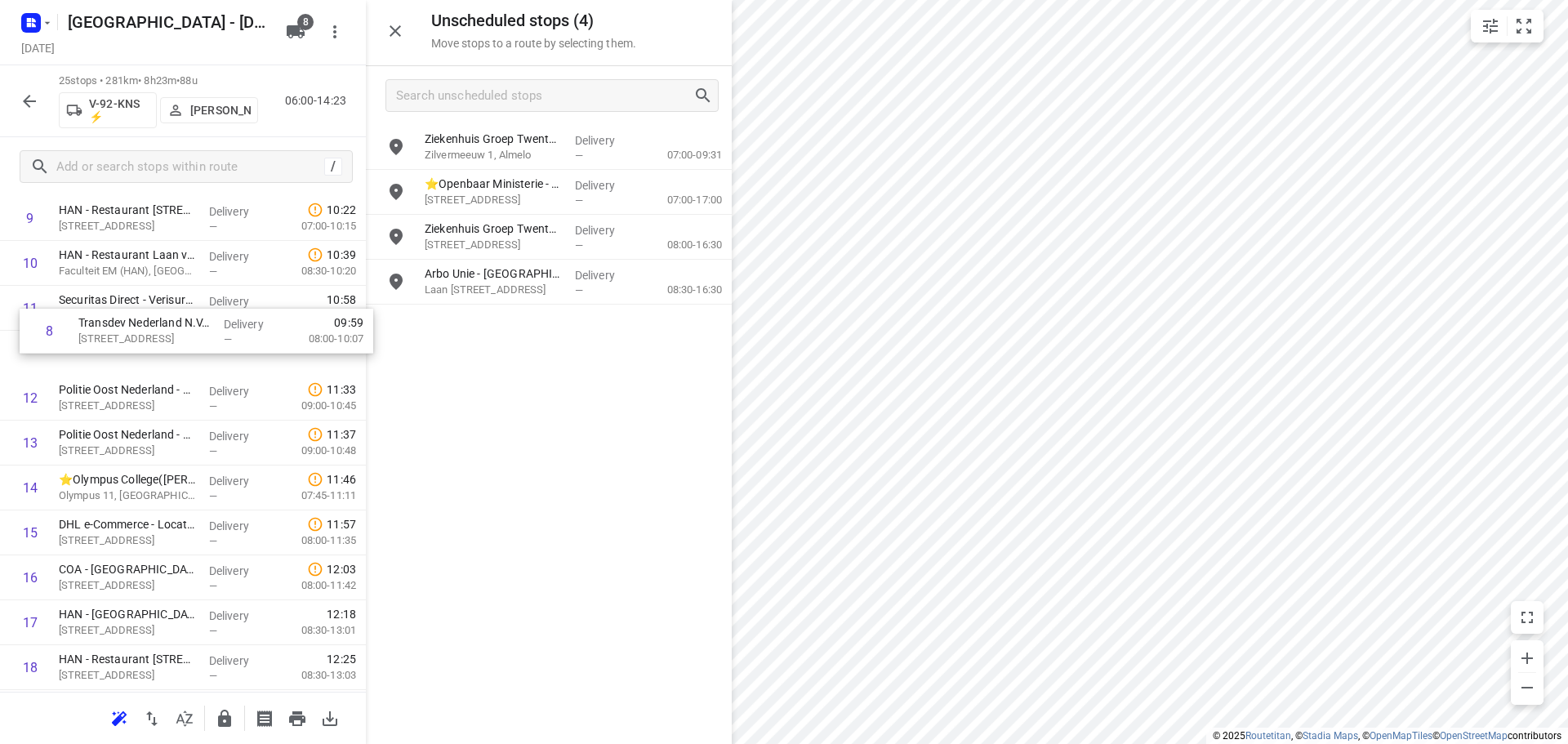
scroll to position [443, 0]
drag, startPoint x: 142, startPoint y: 214, endPoint x: 143, endPoint y: 372, distance: 158.0
click at [143, 372] on div "1 ⭐👷🏻 Royal SMIT Transformers B.V. - Nijmegen(Jorden Verhaaf) Groenestraat 336,…" at bounding box center [183, 443] width 366 height 1123
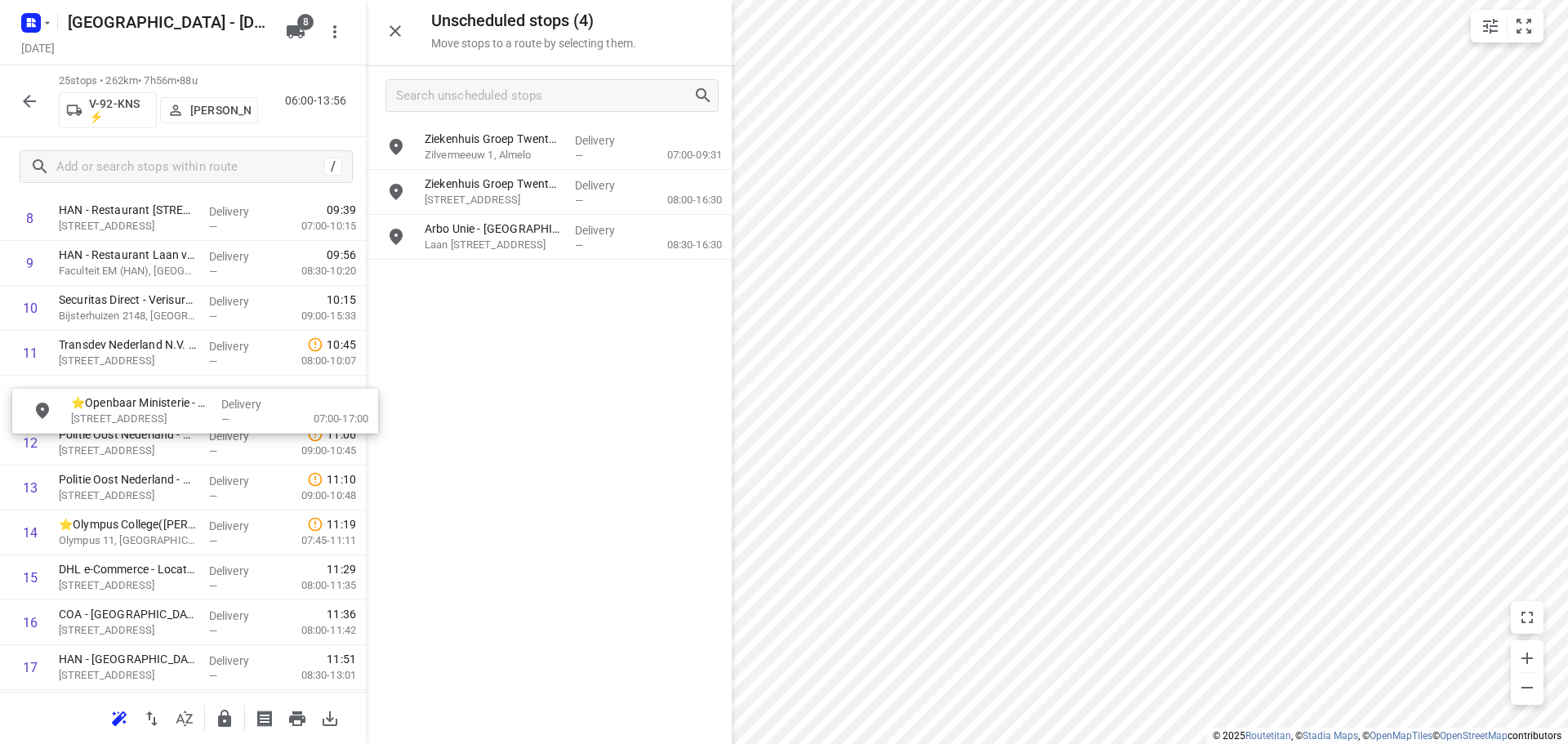
drag, startPoint x: 505, startPoint y: 189, endPoint x: 145, endPoint y: 414, distance: 424.5
click at [393, 28] on icon "button" at bounding box center [395, 32] width 20 height 20
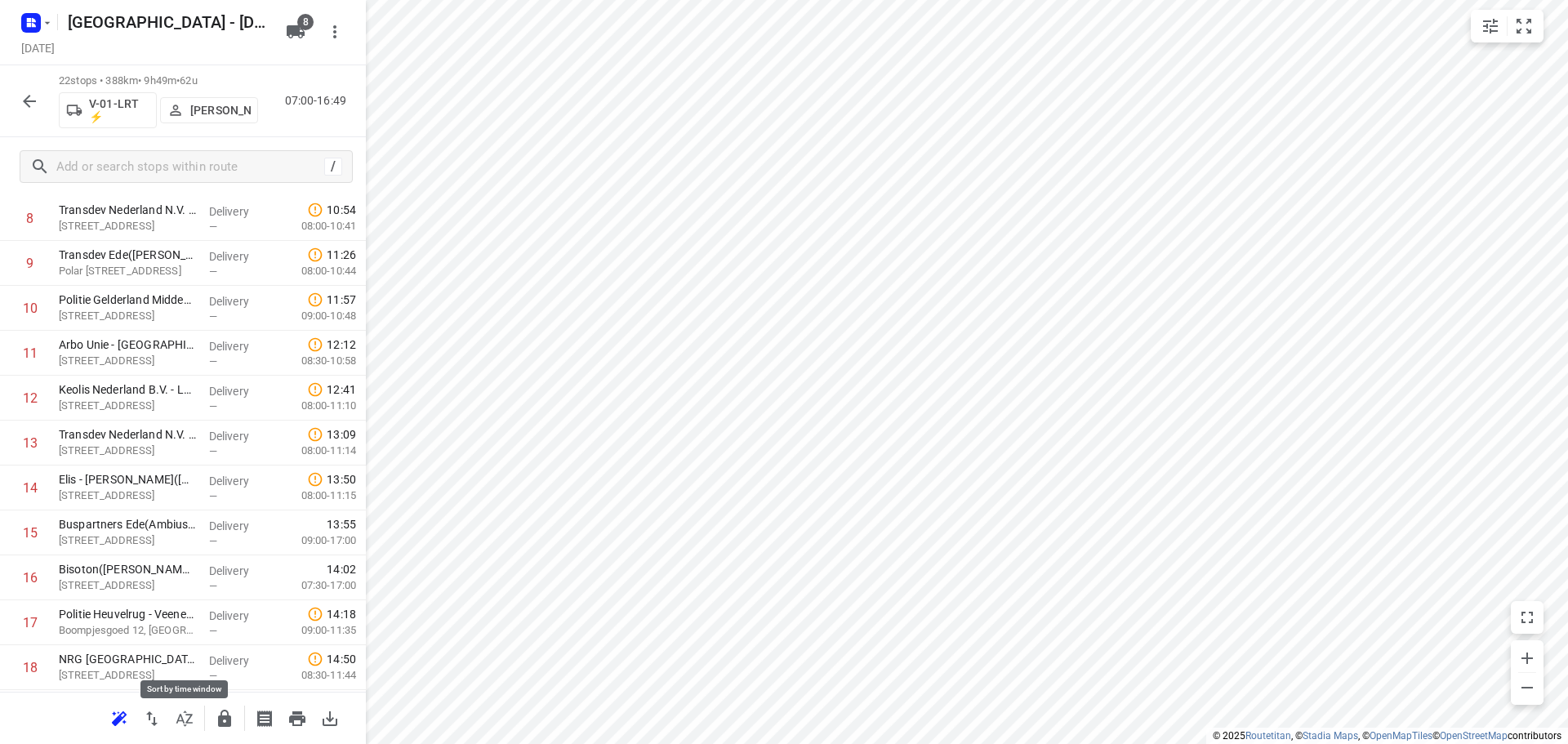
click at [189, 720] on icon "button" at bounding box center [185, 719] width 20 height 20
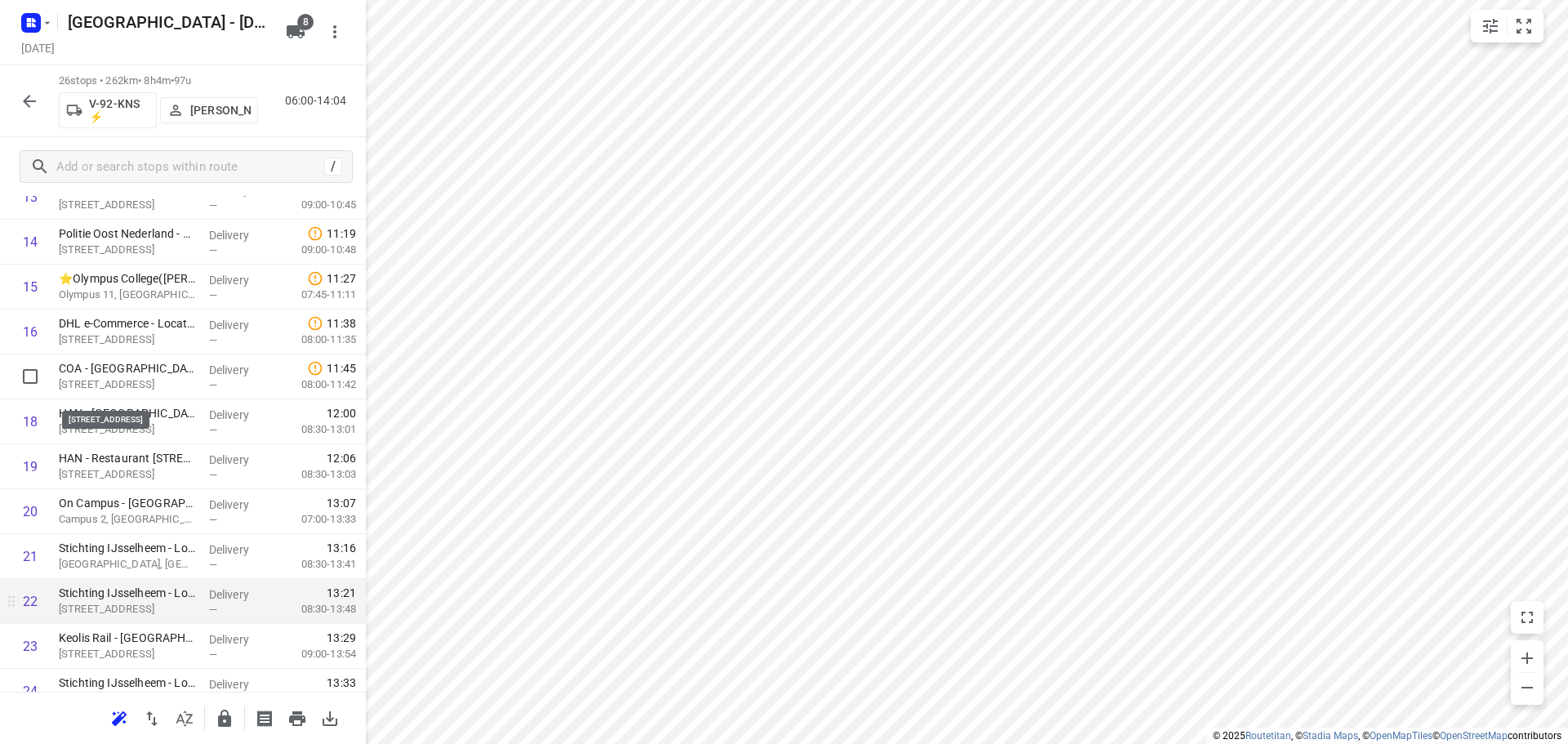
scroll to position [845, 0]
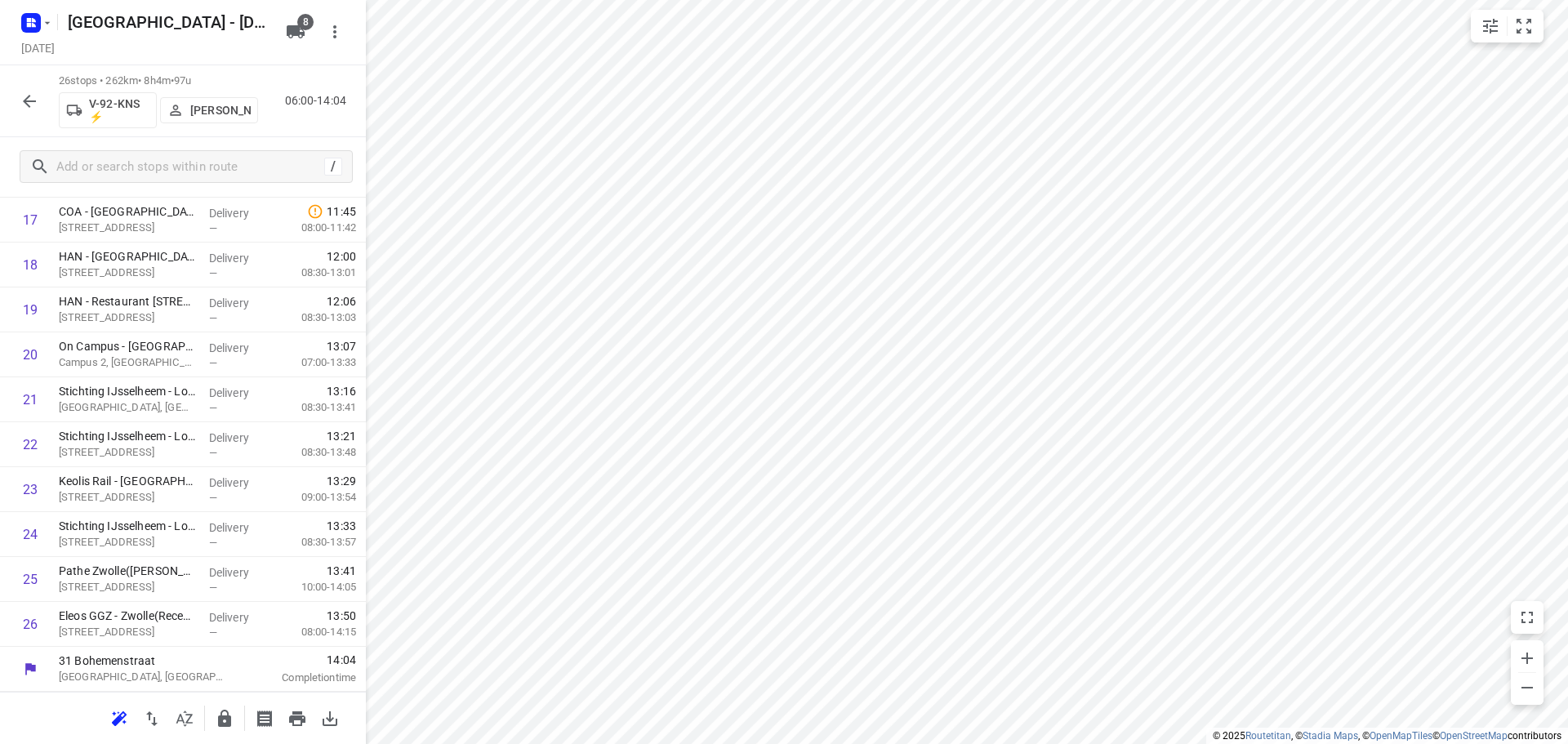
click at [23, 98] on icon "button" at bounding box center [30, 101] width 20 height 20
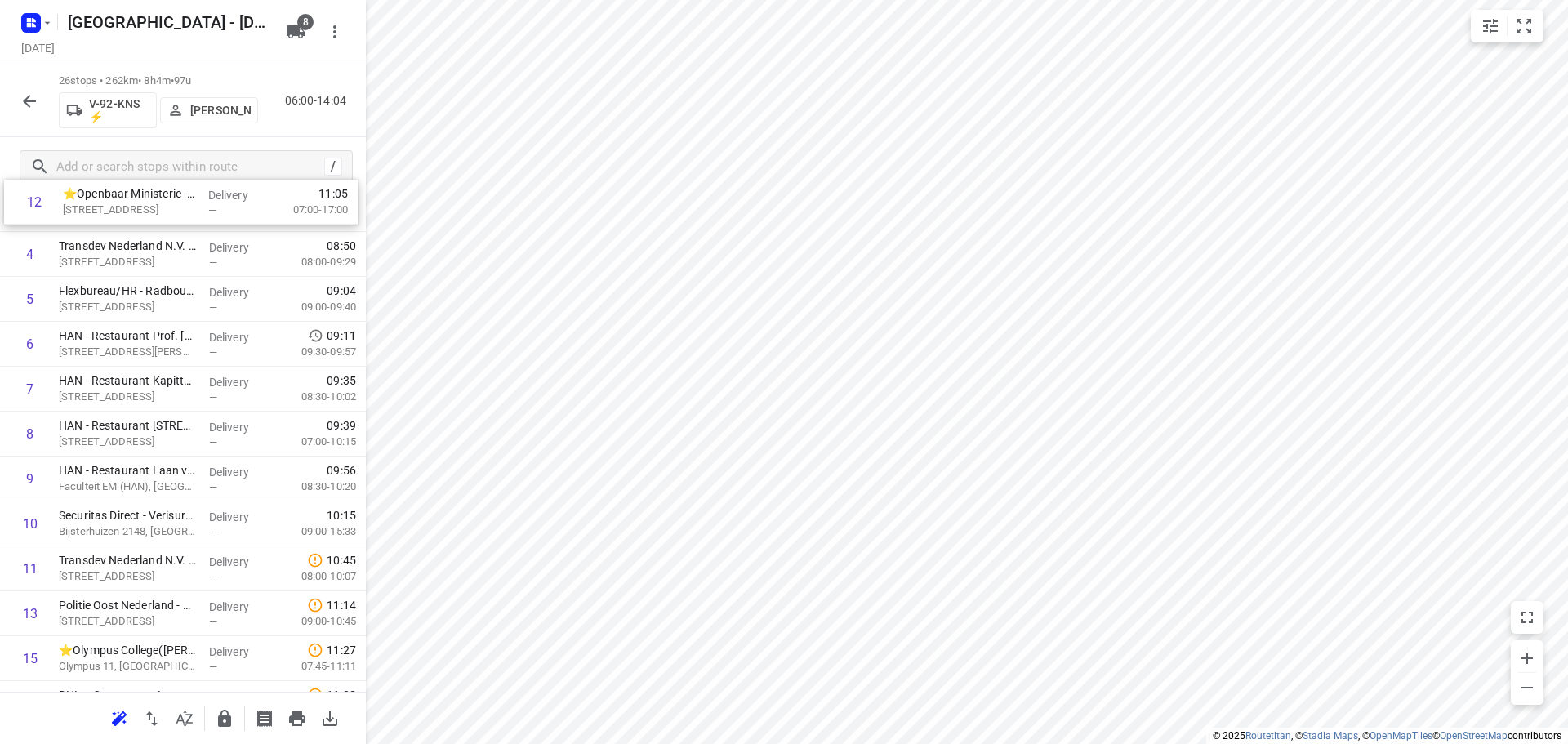
scroll to position [0, 0]
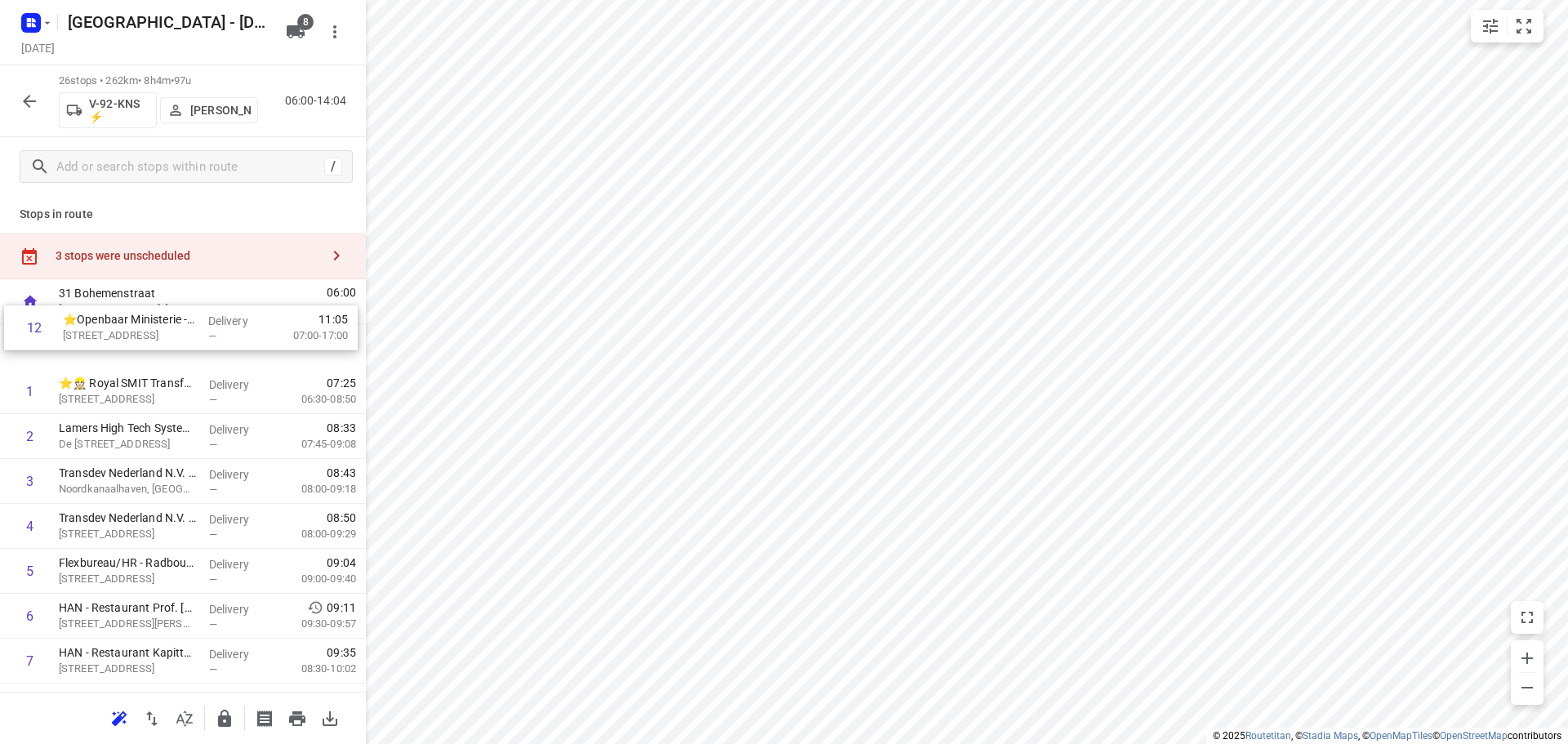
drag, startPoint x: 172, startPoint y: 433, endPoint x: 352, endPoint y: 372, distance: 190.1
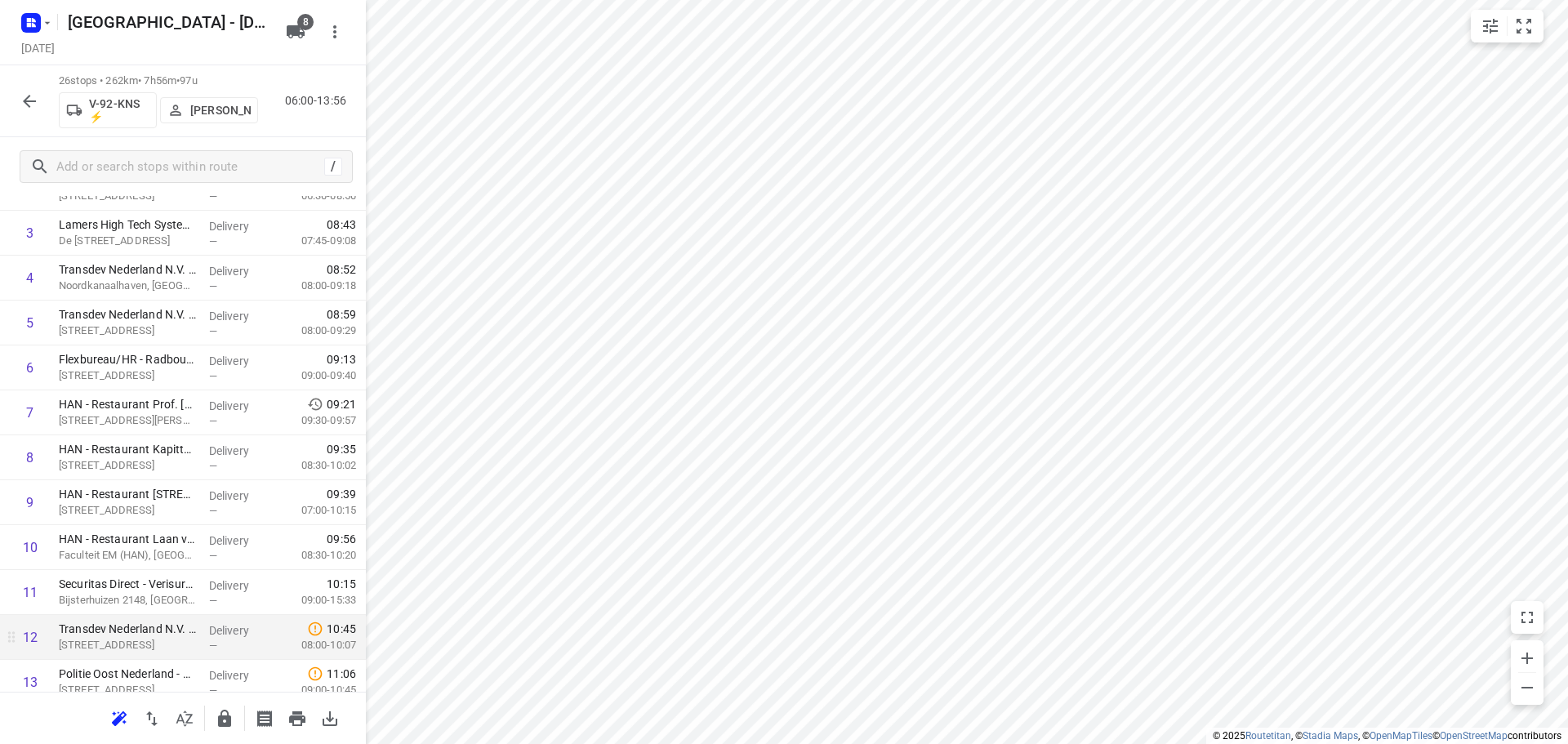
scroll to position [490, 0]
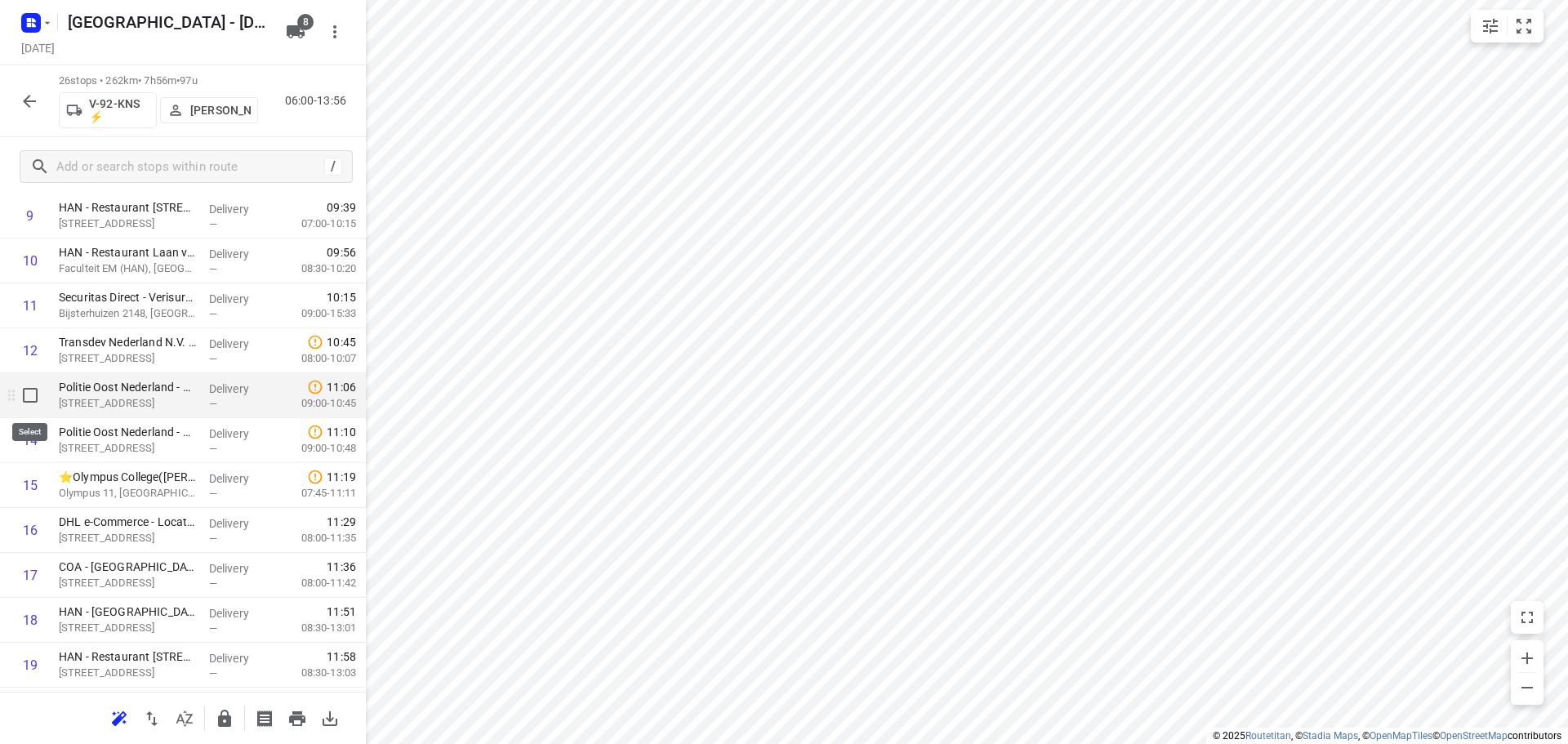
click at [30, 393] on input "checkbox" at bounding box center [30, 395] width 32 height 32
checkbox input "true"
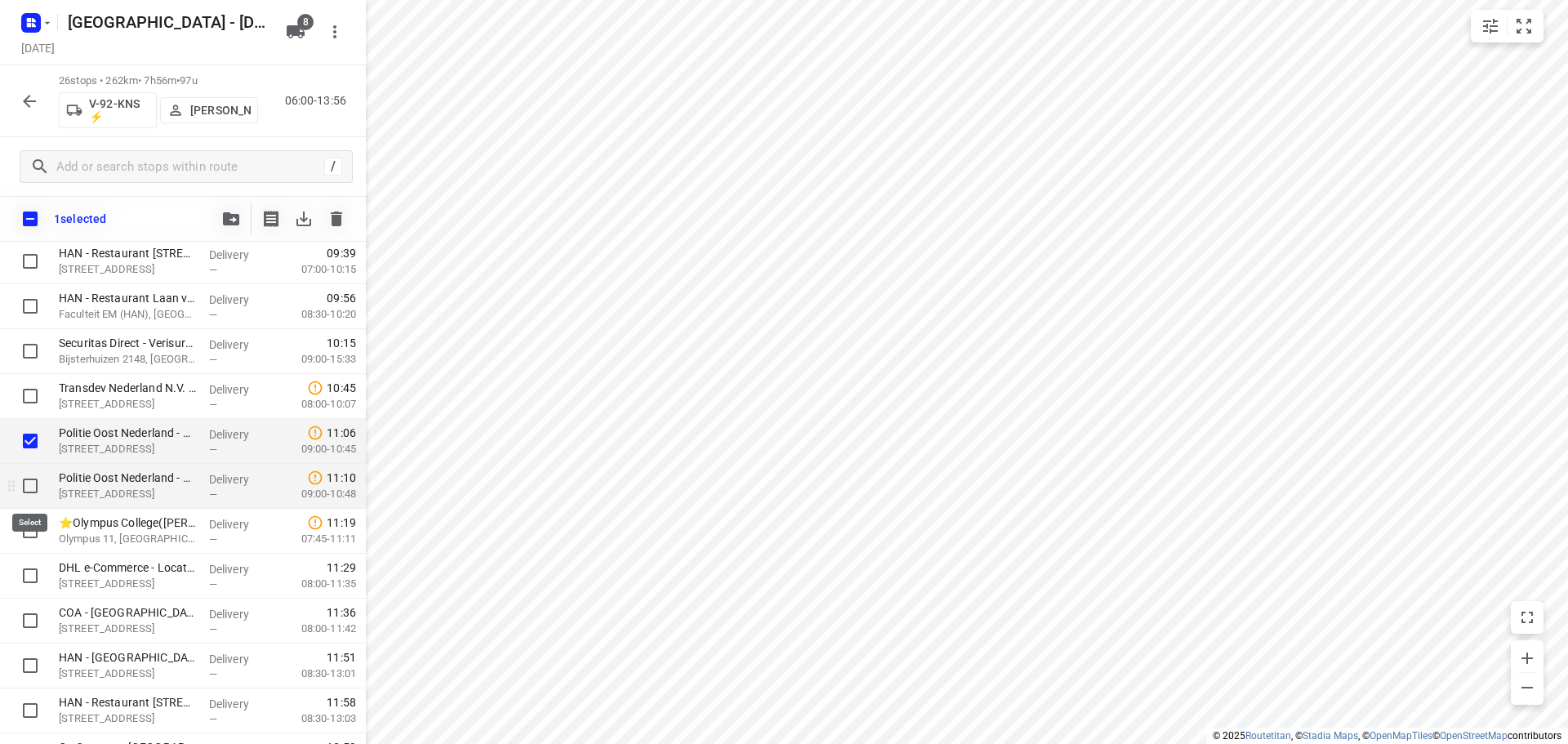
click at [28, 493] on input "checkbox" at bounding box center [30, 486] width 32 height 32
checkbox input "true"
click at [225, 223] on icon "button" at bounding box center [231, 218] width 16 height 13
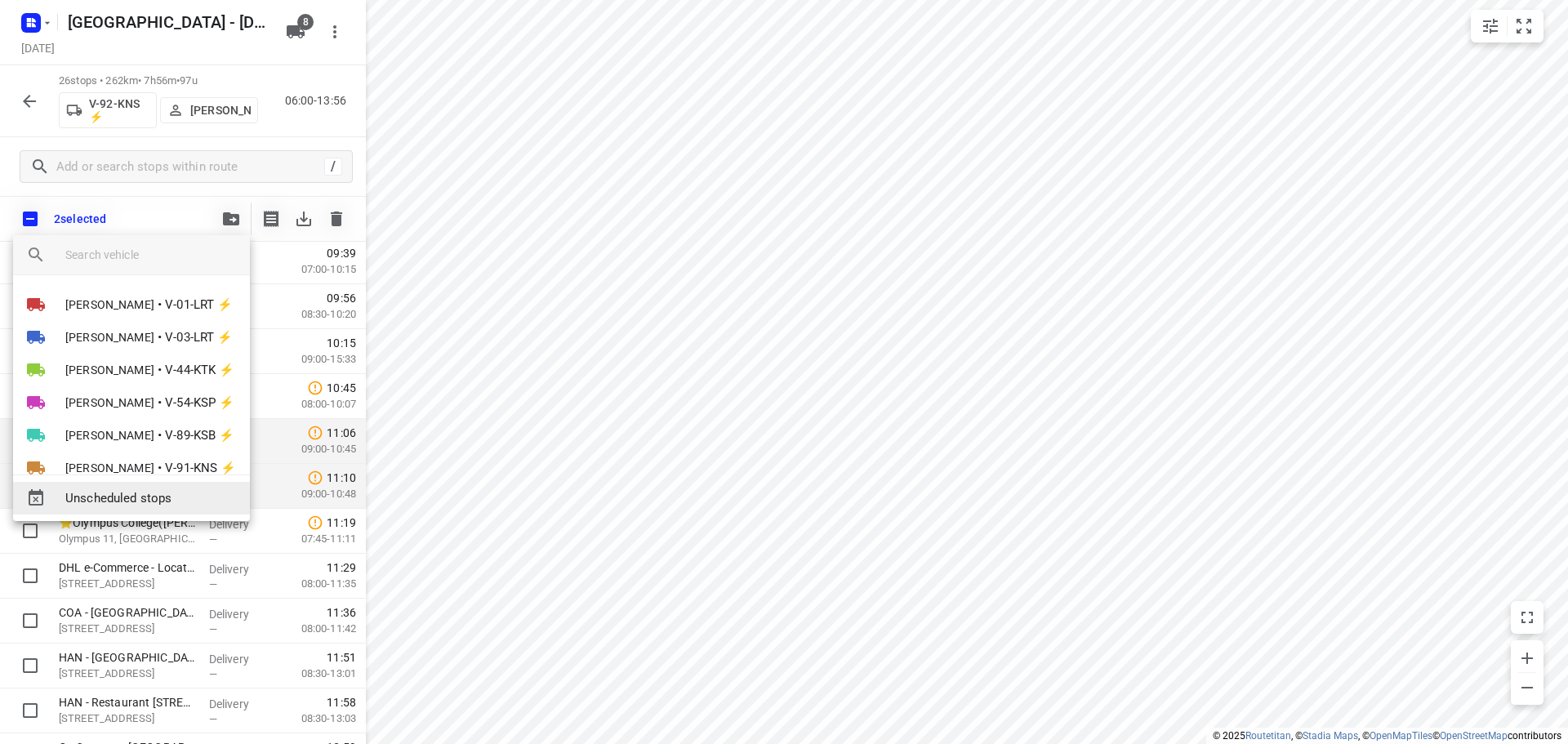
click at [138, 492] on span "Unscheduled stops" at bounding box center [151, 498] width 171 height 19
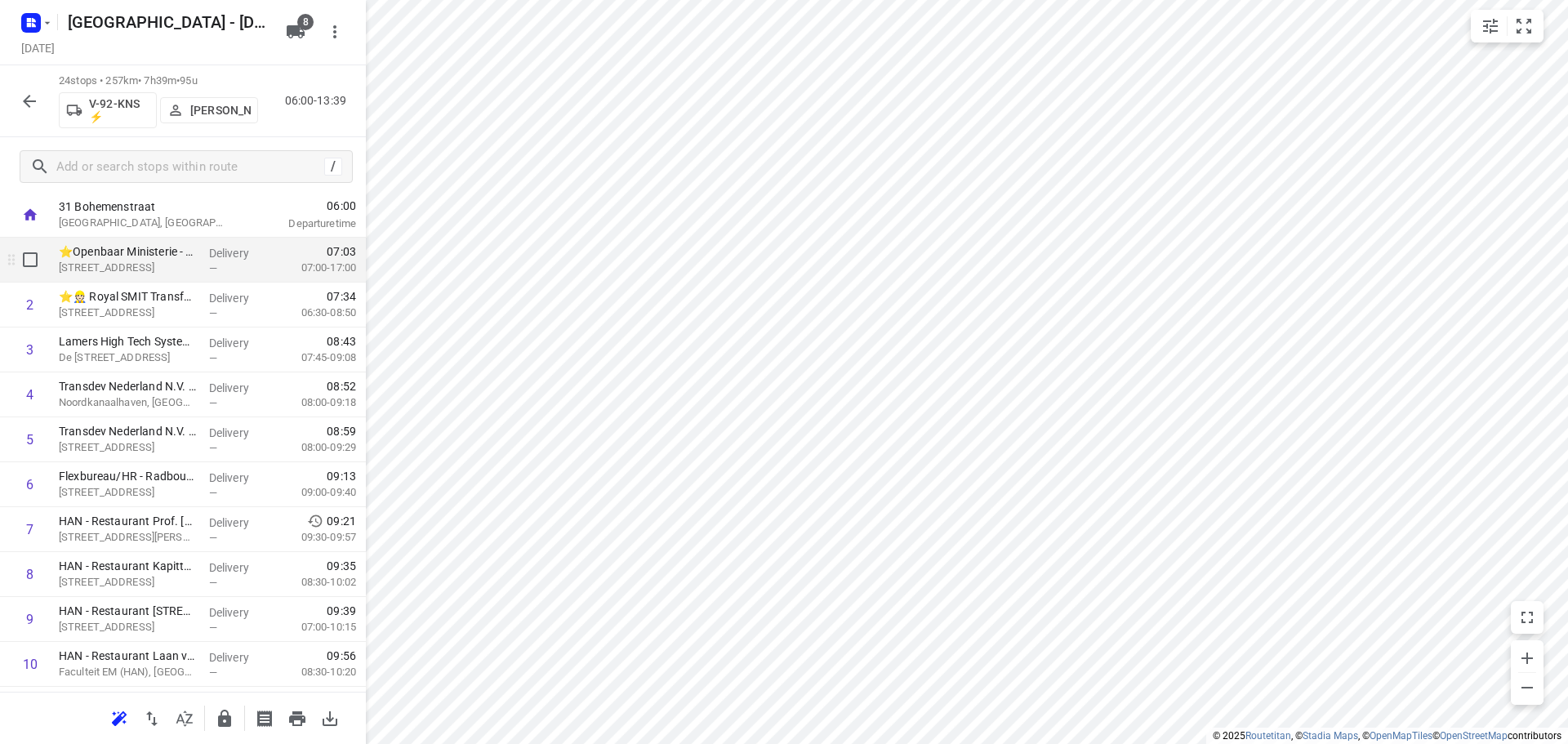
scroll to position [0, 0]
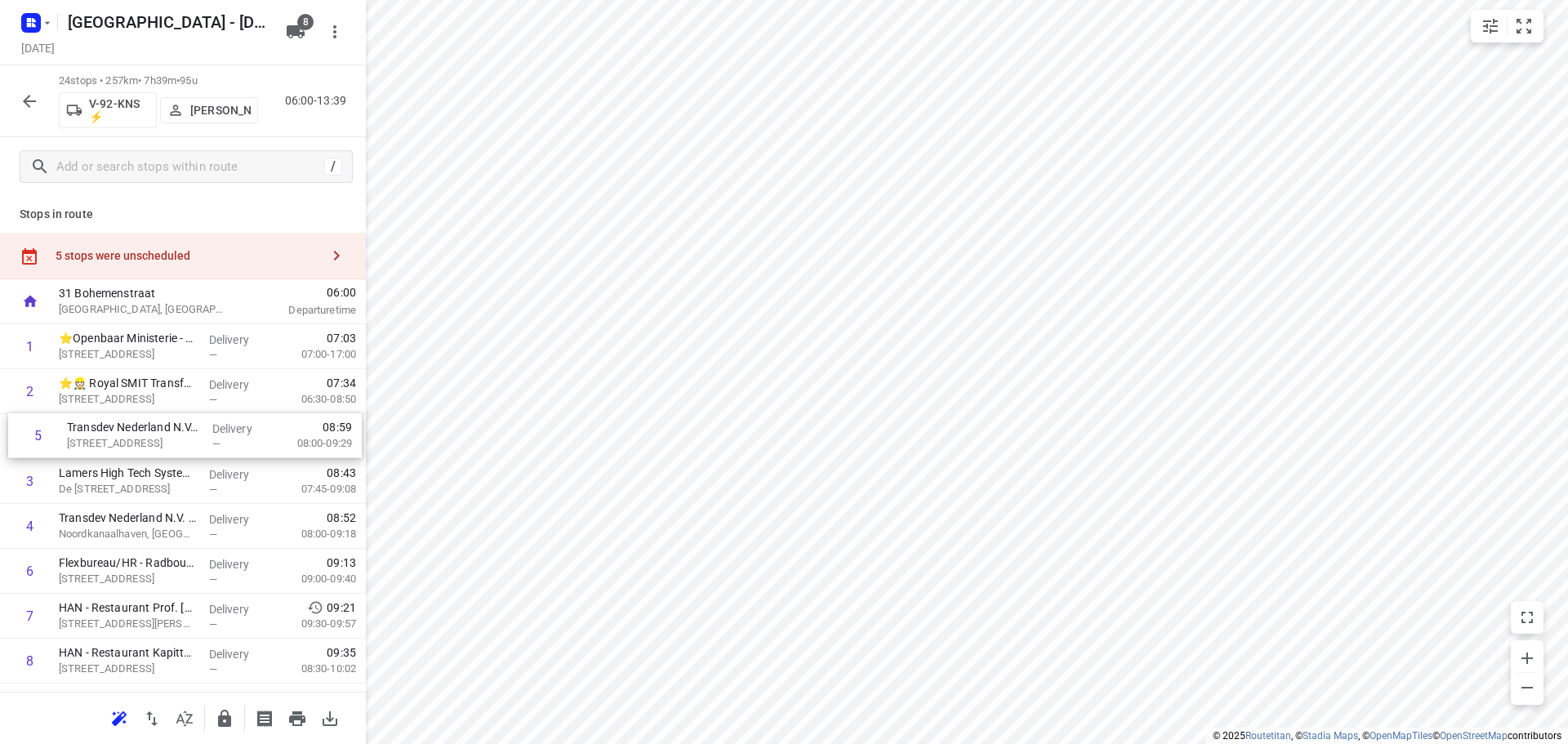
drag, startPoint x: 134, startPoint y: 531, endPoint x: 141, endPoint y: 410, distance: 121.2
drag, startPoint x: 116, startPoint y: 539, endPoint x: 129, endPoint y: 476, distance: 64.3
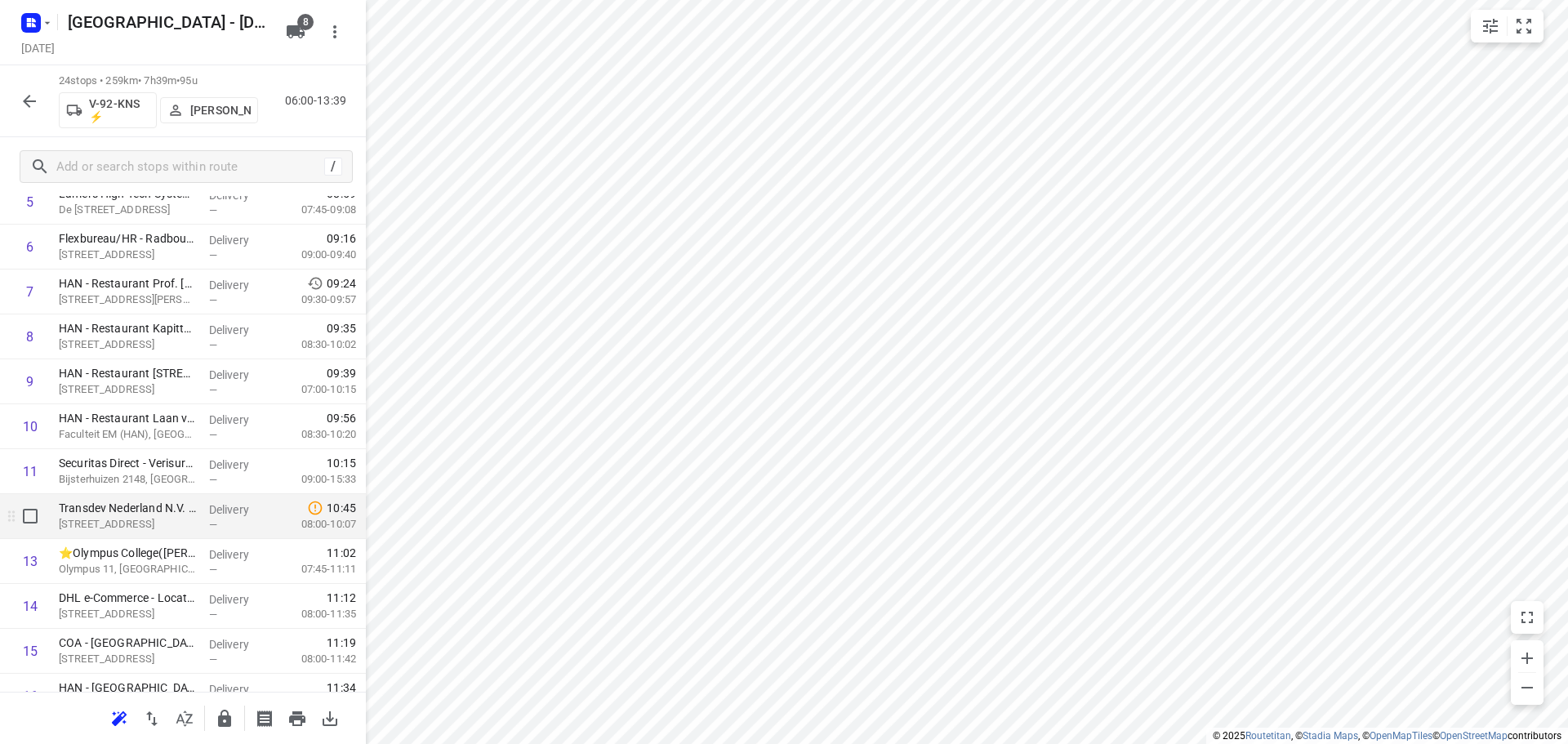
scroll to position [326, 0]
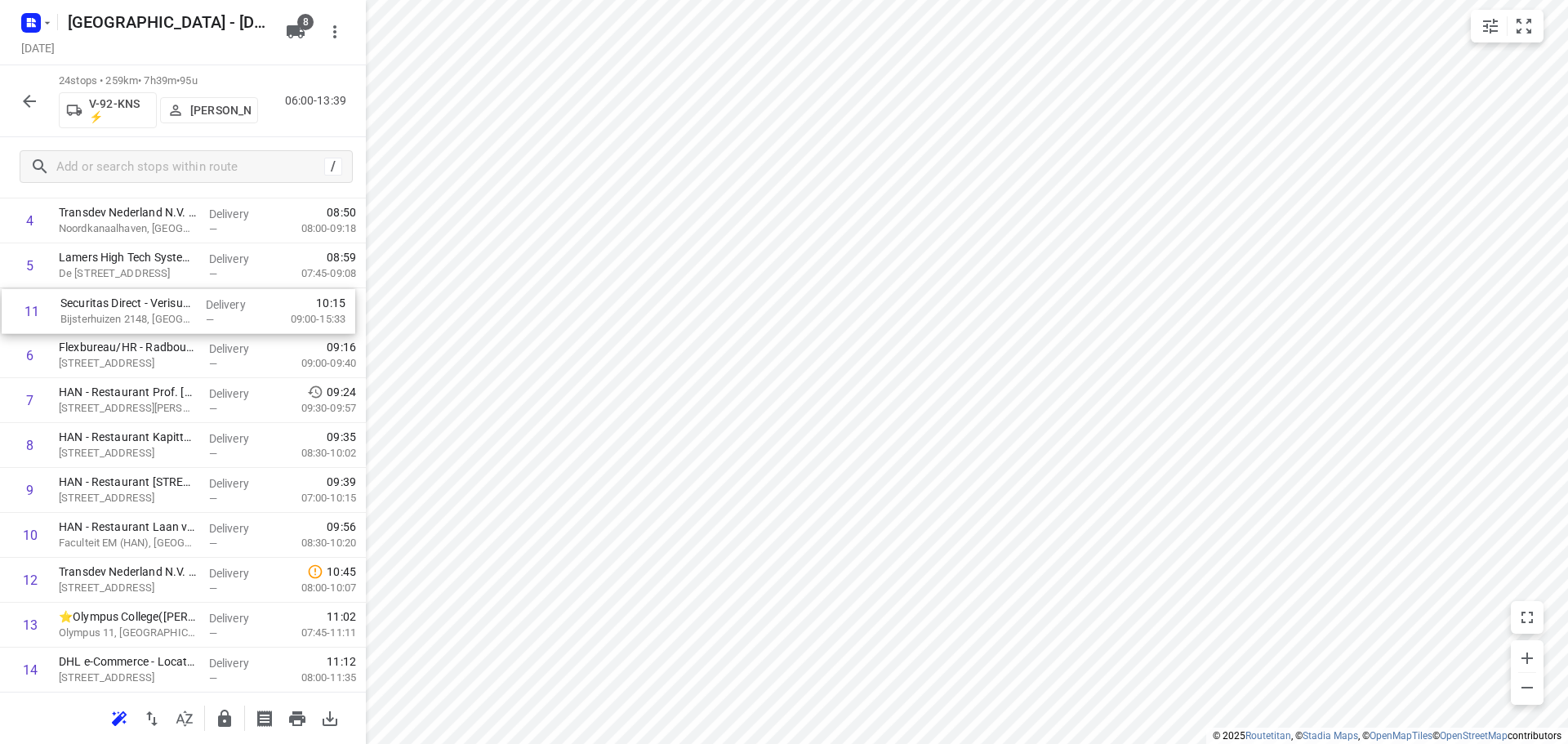
drag, startPoint x: 139, startPoint y: 474, endPoint x: 140, endPoint y: 320, distance: 154.0
click at [140, 320] on div "1 ⭐Openbaar Ministerie - Arnhem(Bart van der Hagen) Eusebiusbinnensingel 28, Ar…" at bounding box center [183, 602] width 366 height 1078
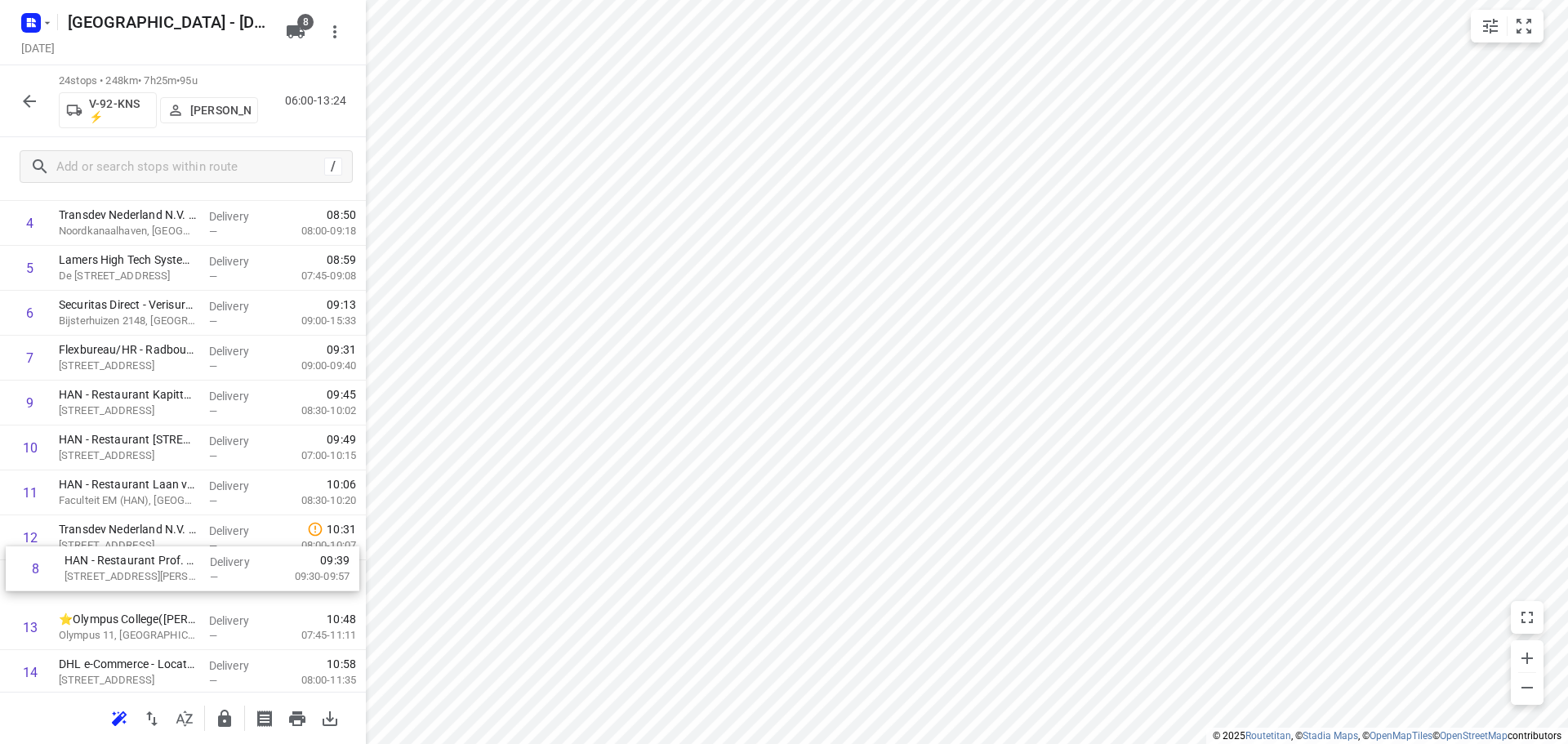
scroll to position [264, 0]
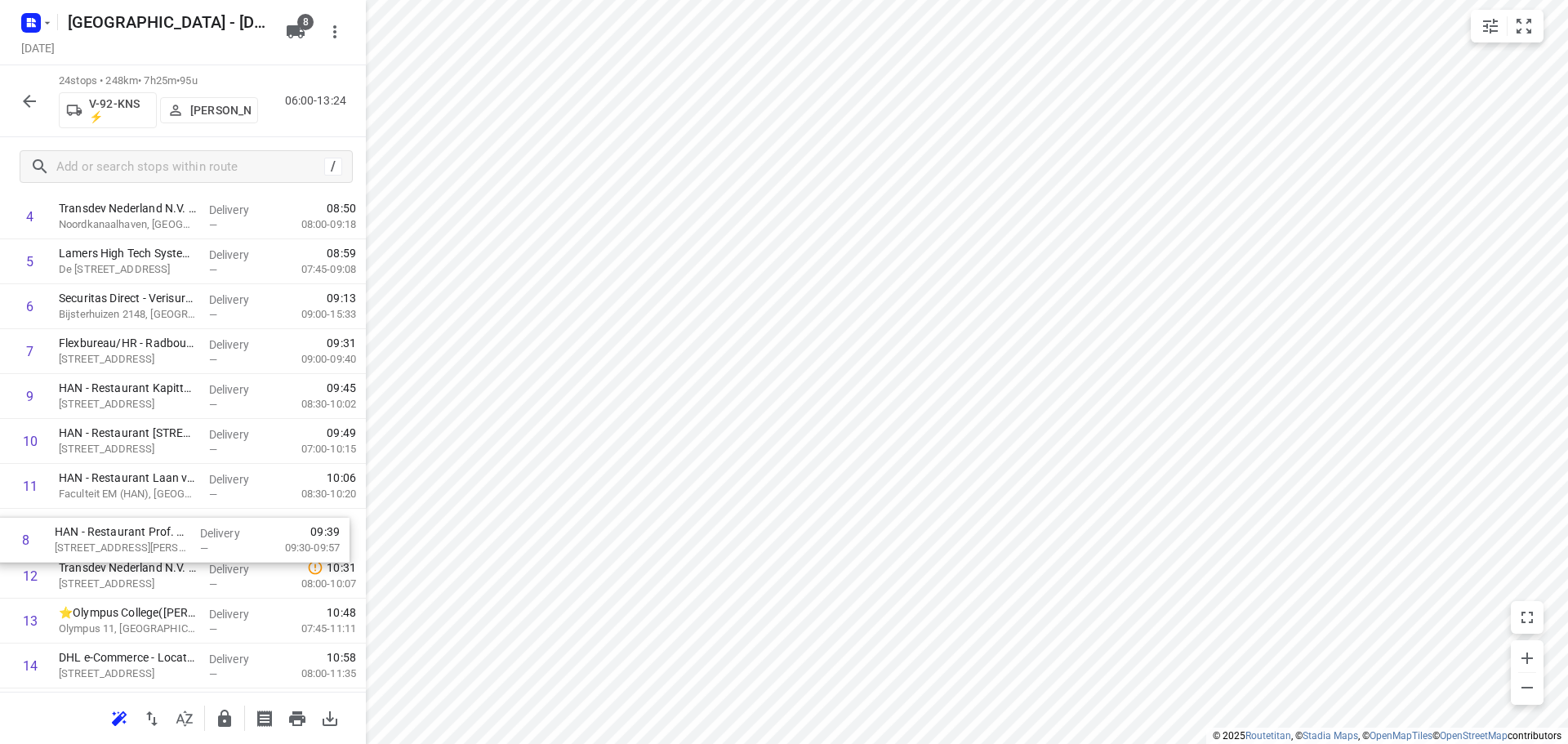
drag, startPoint x: 99, startPoint y: 394, endPoint x: 99, endPoint y: 537, distance: 143.0
click at [99, 537] on div "1 ⭐Openbaar Ministerie - Arnhem(Bart van der Hagen) Eusebiusbinnensingel 28, Ar…" at bounding box center [183, 598] width 366 height 1078
drag, startPoint x: 141, startPoint y: 496, endPoint x: 141, endPoint y: 395, distance: 101.0
click at [141, 395] on div "1 ⭐Openbaar Ministerie - Arnhem(Bart van der Hagen) Eusebiusbinnensingel 28, Ar…" at bounding box center [183, 598] width 366 height 1078
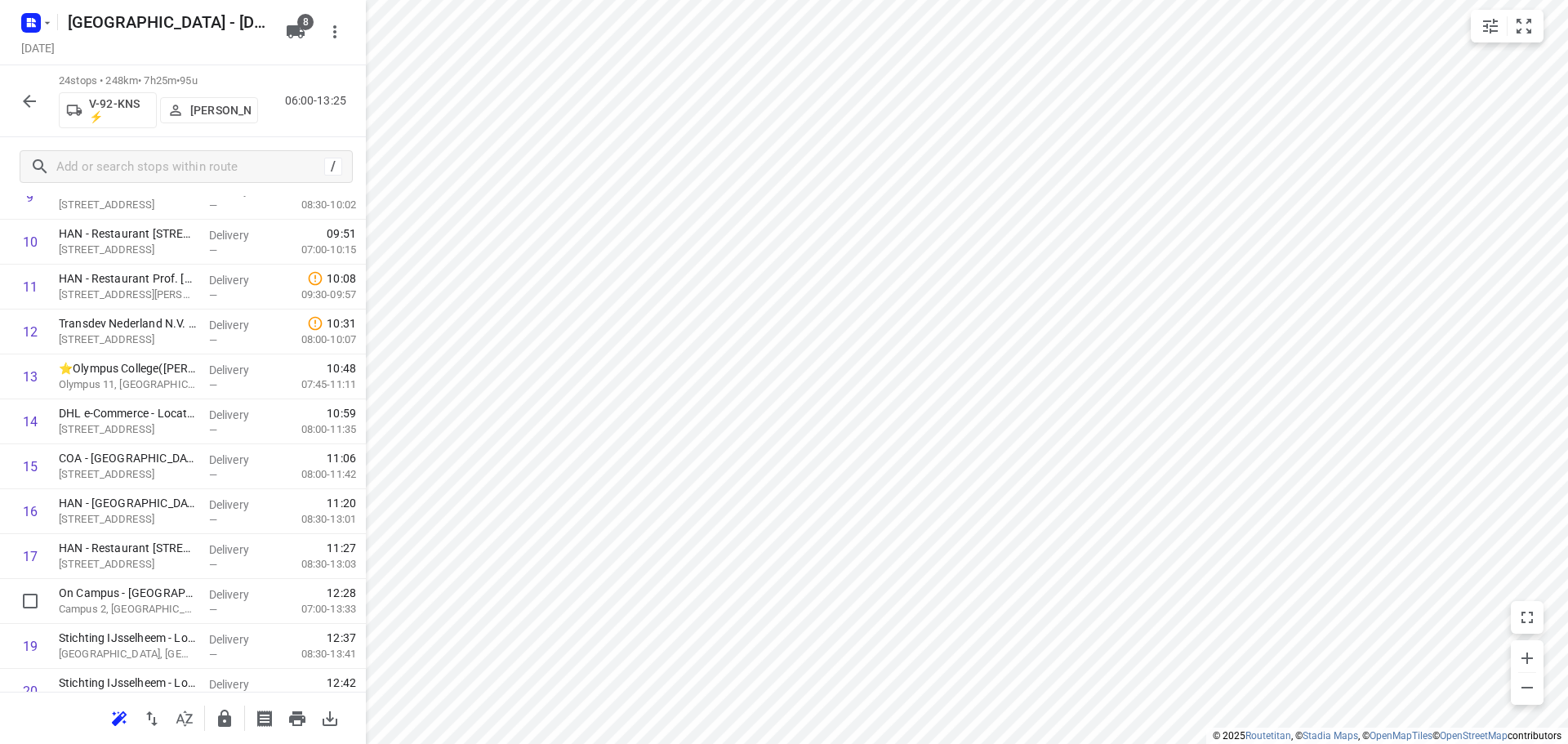
scroll to position [510, 0]
click at [222, 721] on icon "button" at bounding box center [225, 718] width 13 height 17
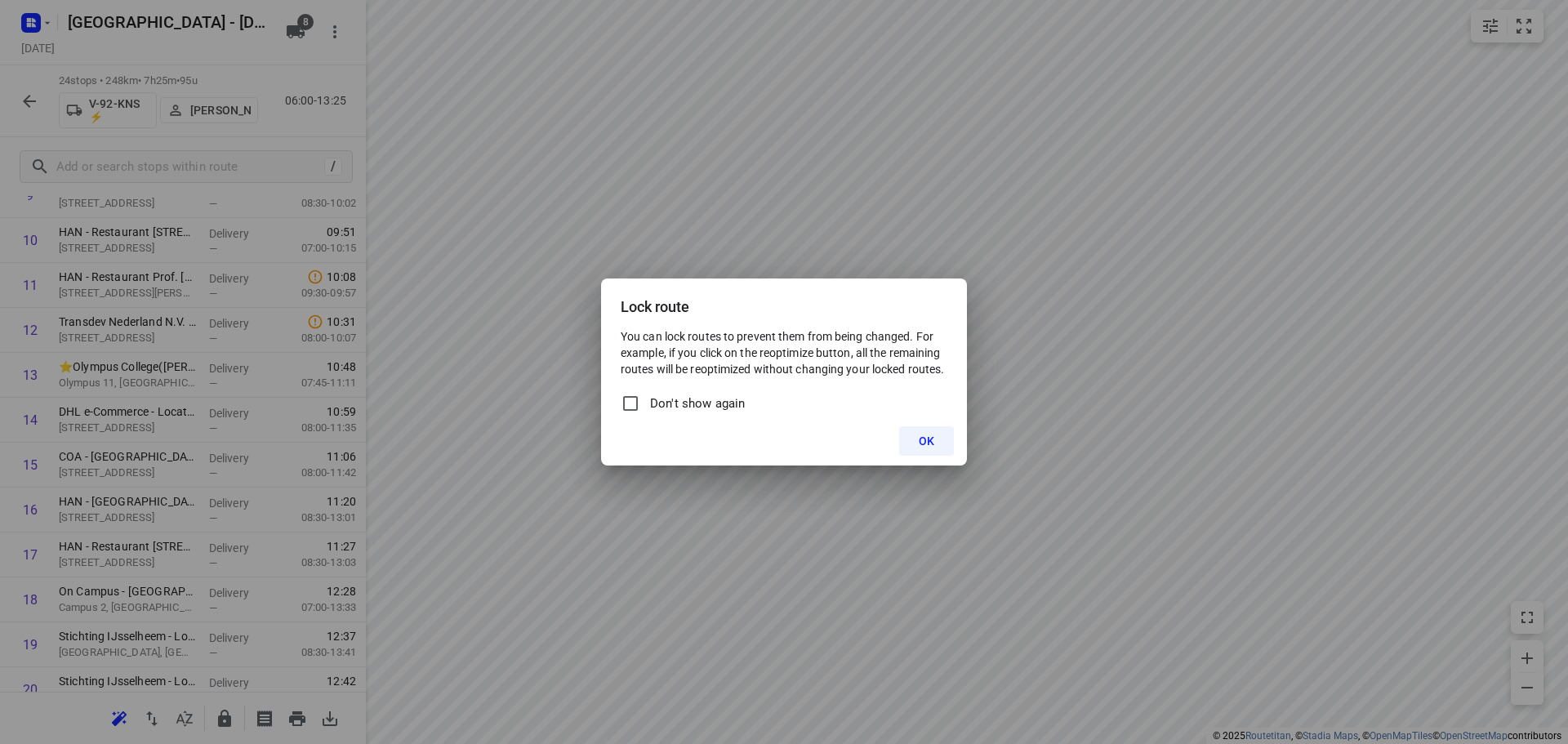
click at [662, 405] on span "Don't show again" at bounding box center [697, 403] width 95 height 19
click at [641, 405] on input "Don't show again" at bounding box center [631, 403] width 20 height 20
checkbox input "true"
click at [939, 443] on button "OK" at bounding box center [927, 441] width 55 height 30
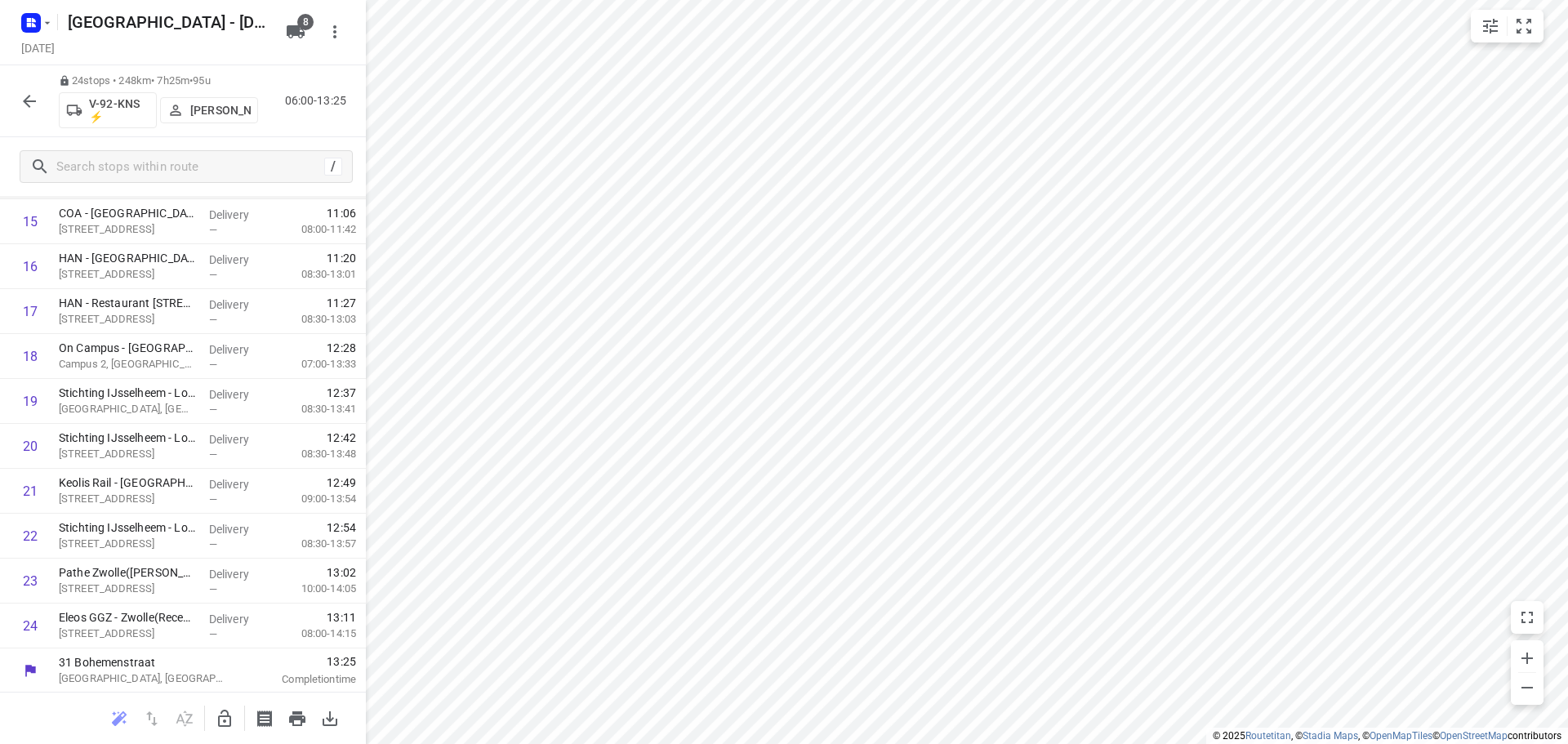
scroll to position [755, 0]
click at [27, 98] on icon "button" at bounding box center [29, 101] width 13 height 13
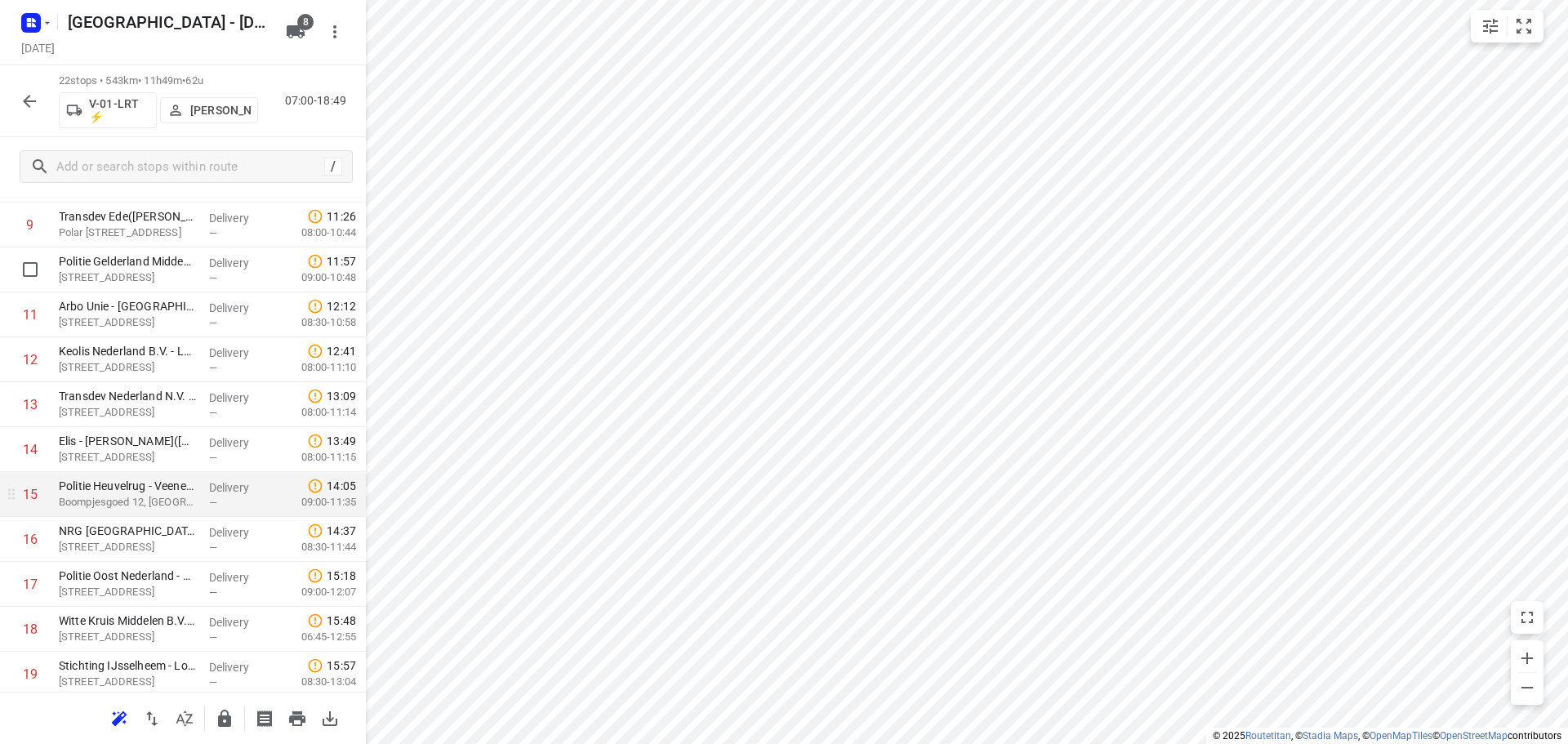
scroll to position [572, 0]
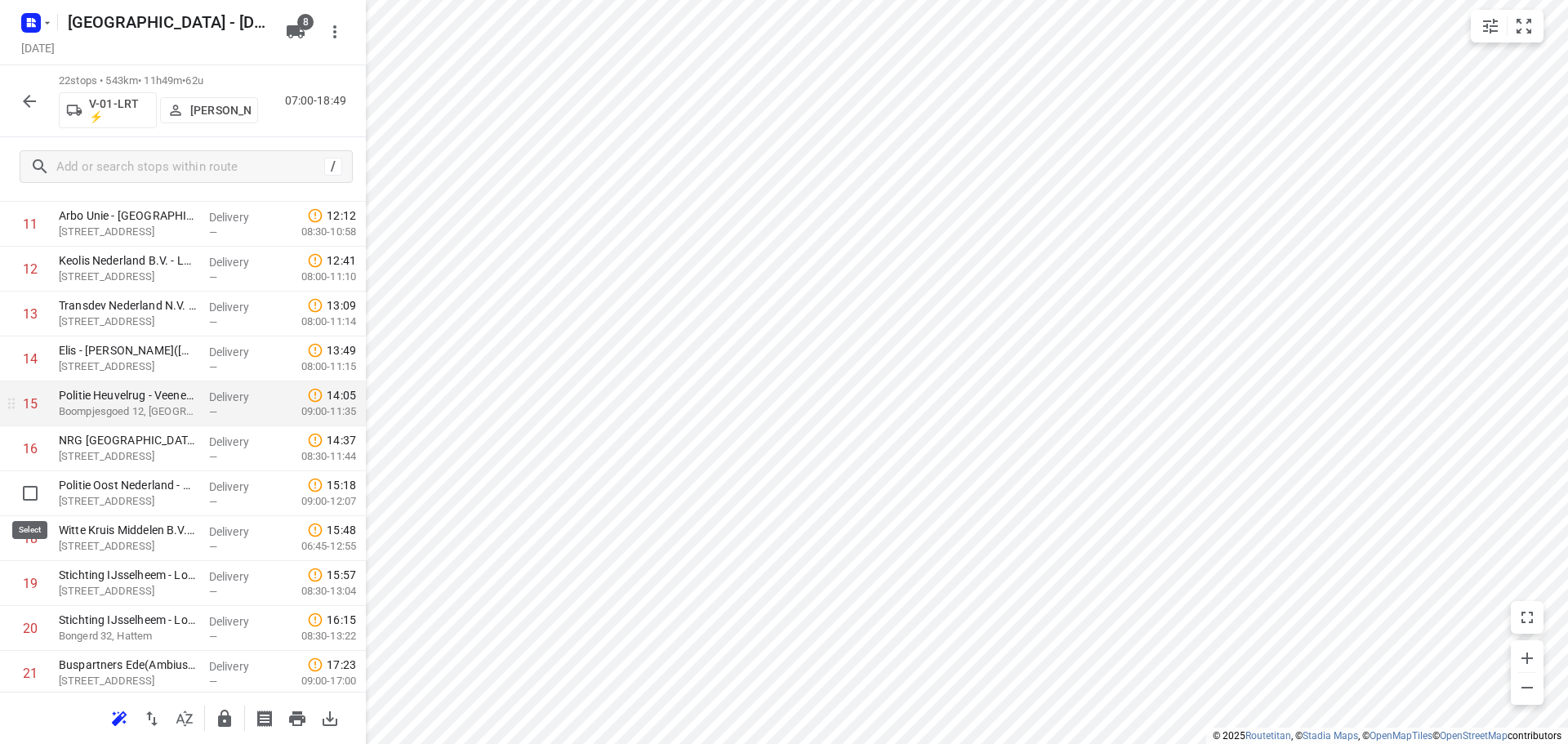
drag, startPoint x: 24, startPoint y: 488, endPoint x: 71, endPoint y: 471, distance: 50.0
click at [24, 488] on input "checkbox" at bounding box center [30, 493] width 32 height 32
checkbox input "true"
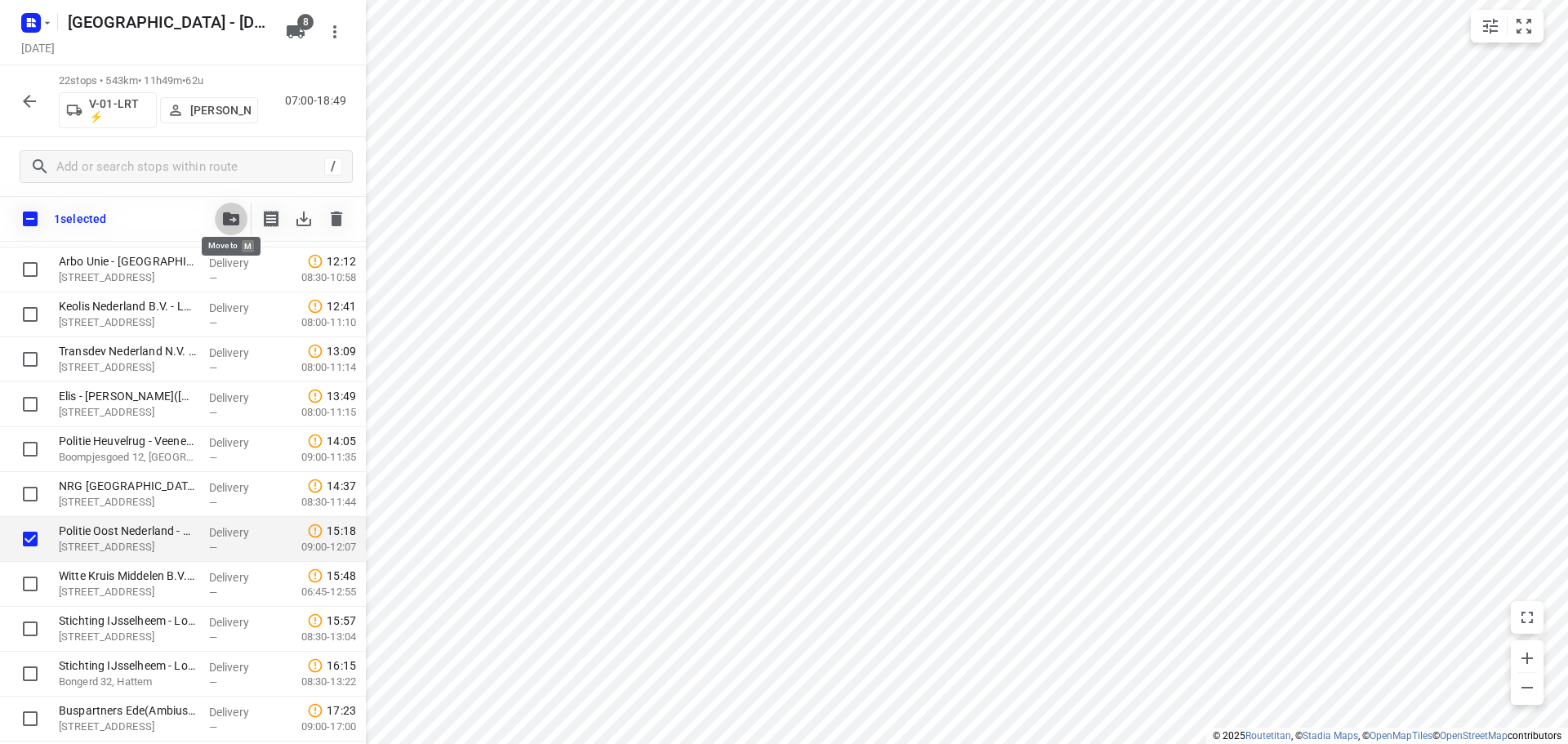
click at [233, 207] on button "button" at bounding box center [231, 219] width 32 height 32
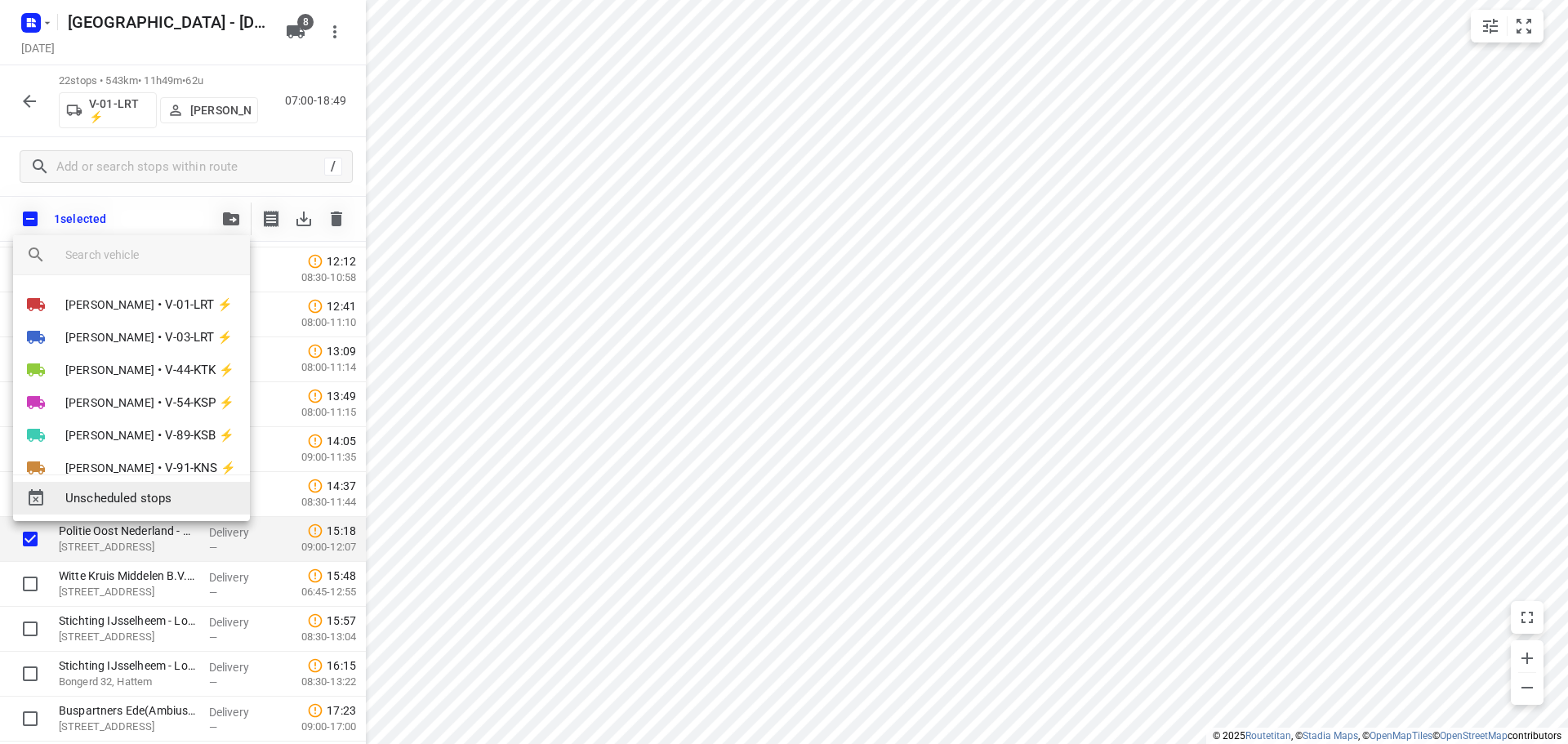
click at [180, 490] on span "Unscheduled stops" at bounding box center [151, 498] width 171 height 19
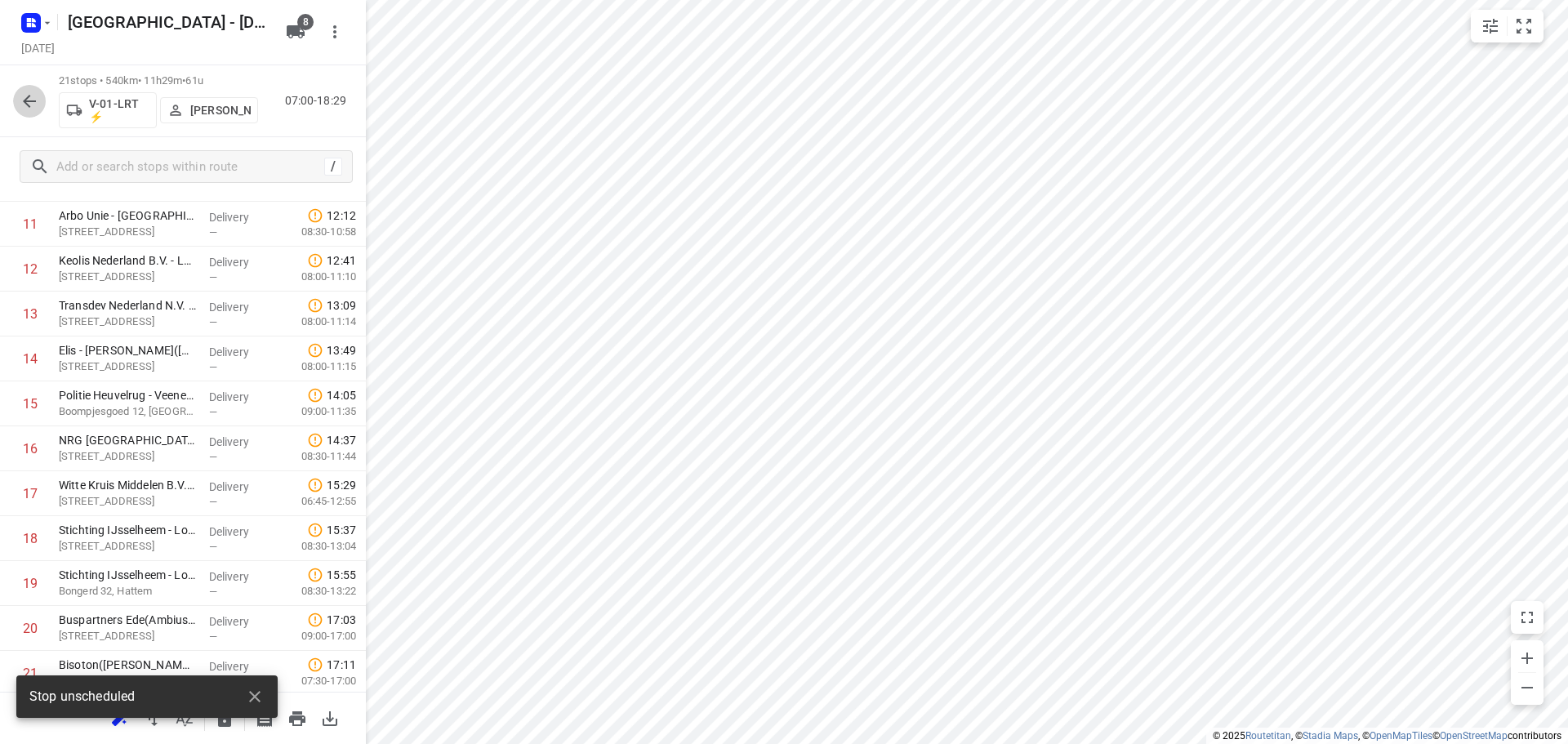
click at [30, 96] on icon "button" at bounding box center [29, 101] width 13 height 13
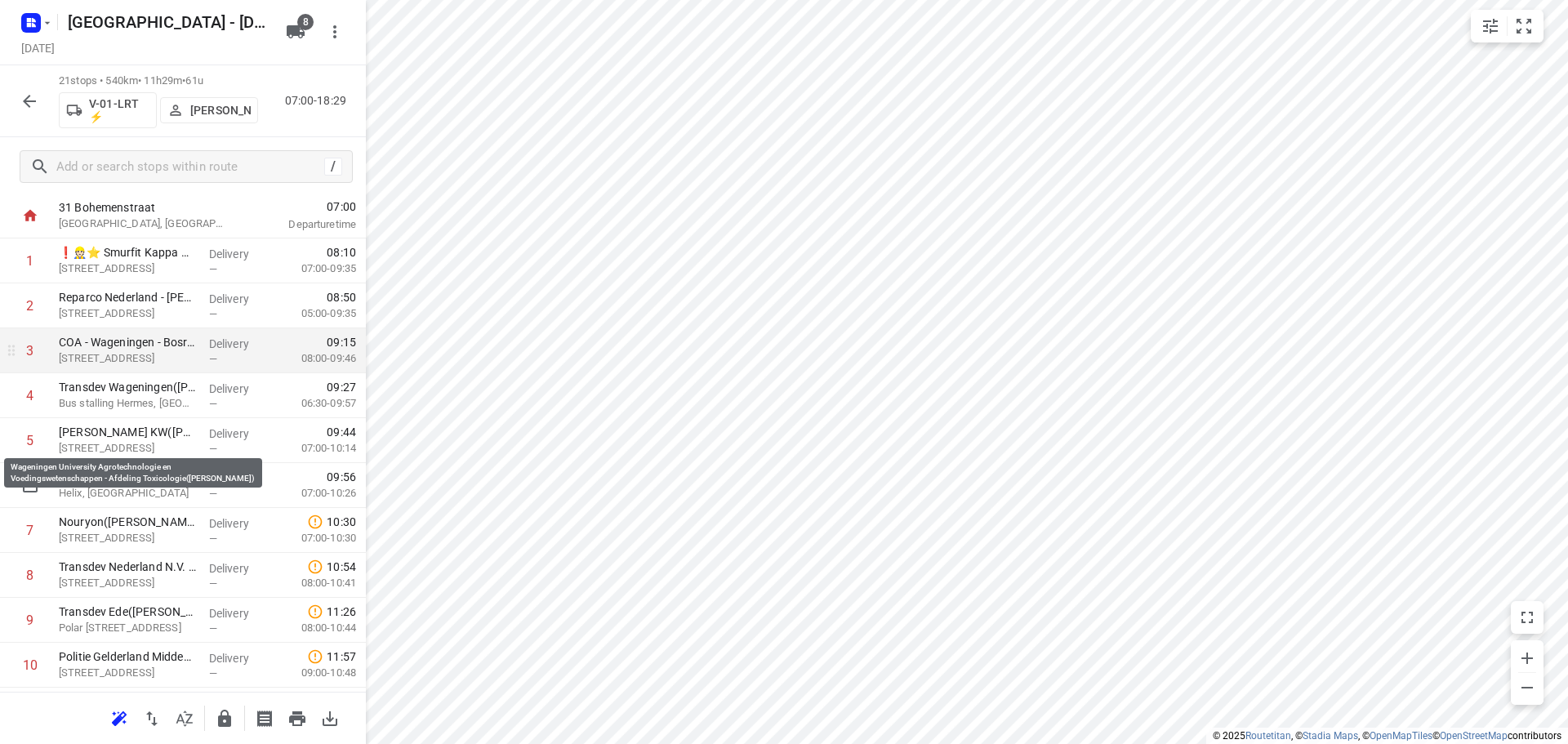
scroll to position [245, 0]
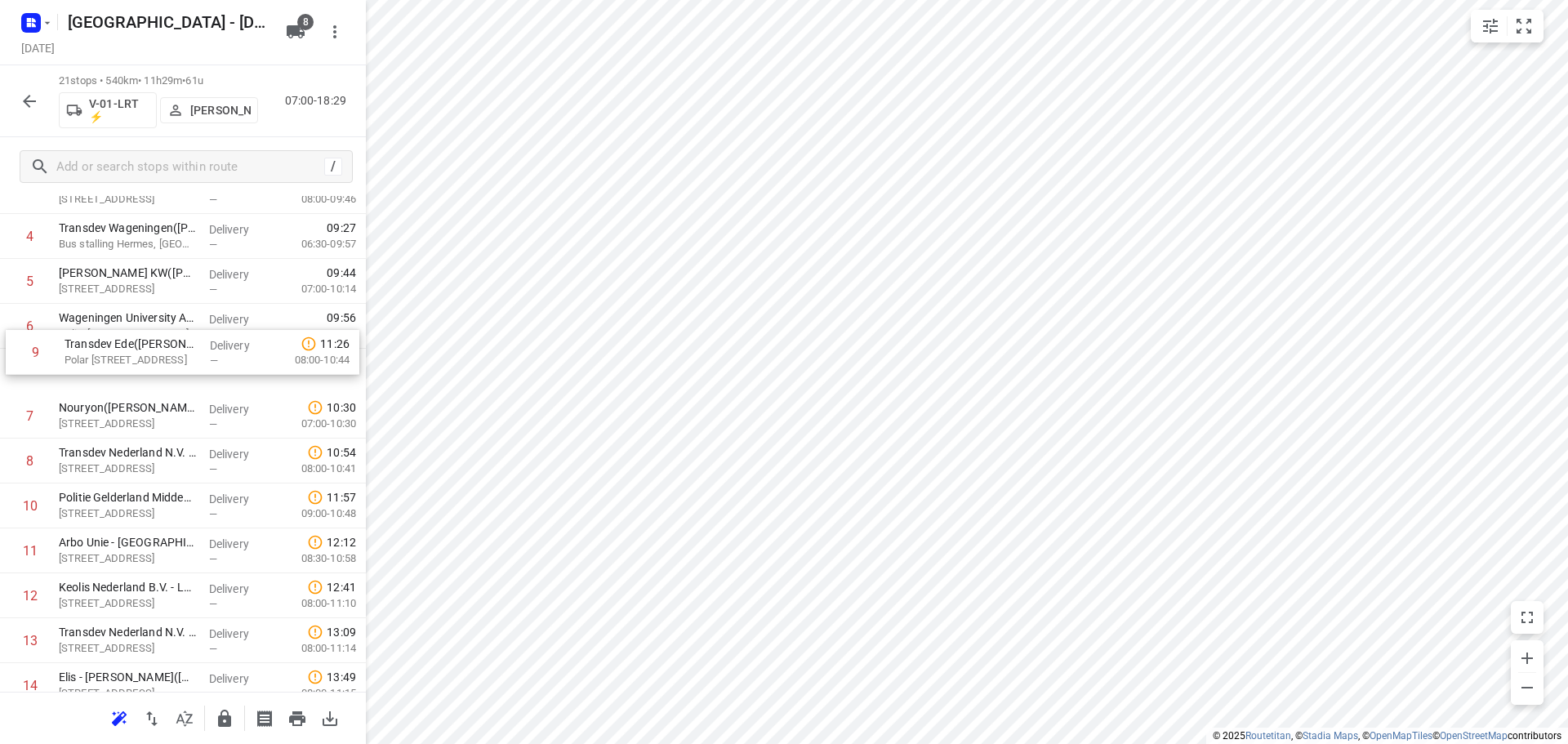
drag, startPoint x: 125, startPoint y: 462, endPoint x: 134, endPoint y: 366, distance: 96.4
click at [134, 366] on div "1 ❗👷🏻⭐ Smurfit Kappa Parenco(Mario Verbeek of Eddy Janssen) Veerweg 1, Renkum D…" at bounding box center [183, 551] width 366 height 943
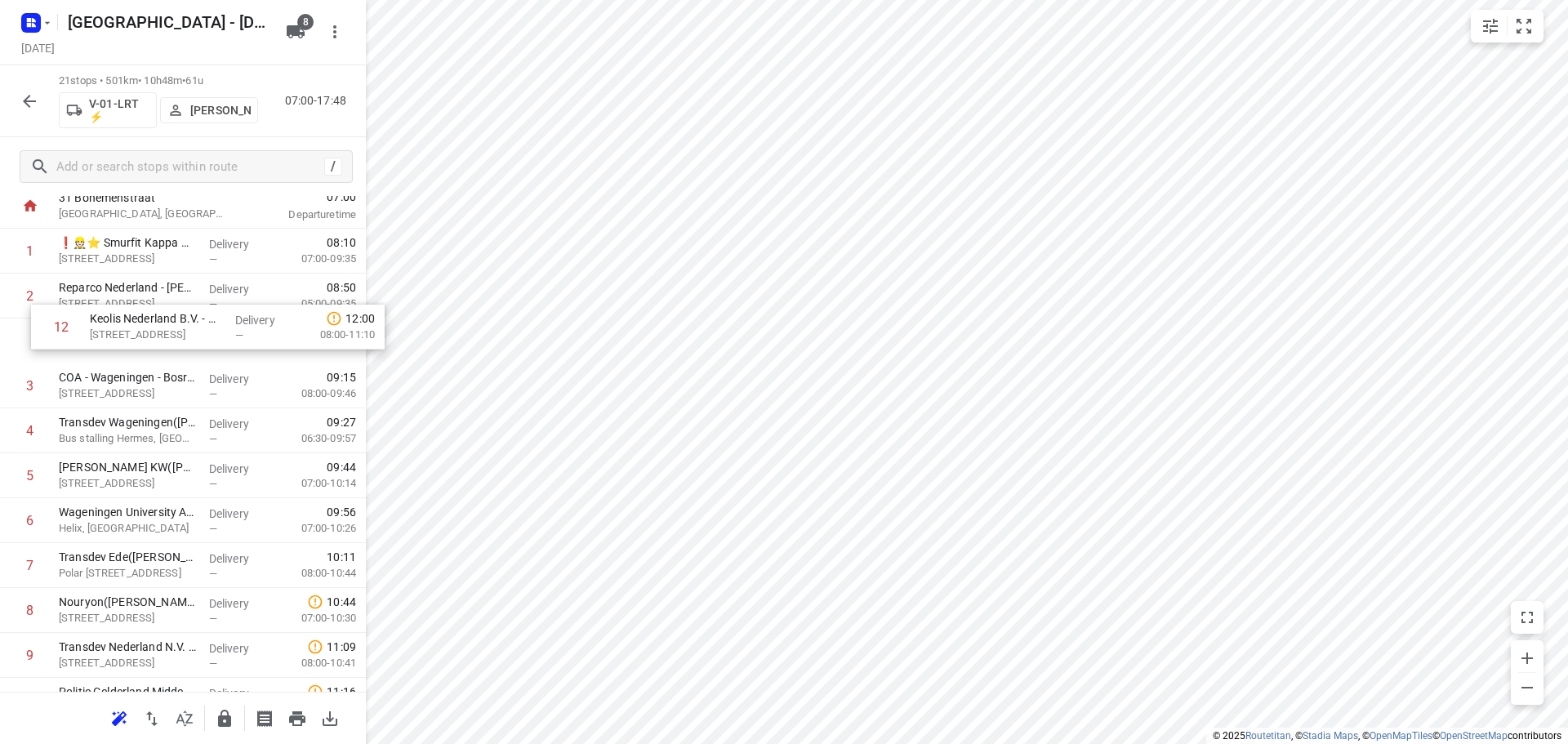
scroll to position [95, 0]
drag, startPoint x: 99, startPoint y: 441, endPoint x: 101, endPoint y: 519, distance: 78.0
click at [101, 519] on div "1 ❗👷🏻⭐ Smurfit Kappa Parenco(Mario Verbeek of Eddy Janssen) Veerweg 1, Renkum D…" at bounding box center [183, 701] width 366 height 943
drag, startPoint x: 114, startPoint y: 565, endPoint x: 122, endPoint y: 510, distance: 55.6
click at [122, 510] on div "1 ❗👷🏻⭐ Smurfit Kappa Parenco(Mario Verbeek of Eddy Janssen) Veerweg 1, Renkum D…" at bounding box center [183, 701] width 366 height 943
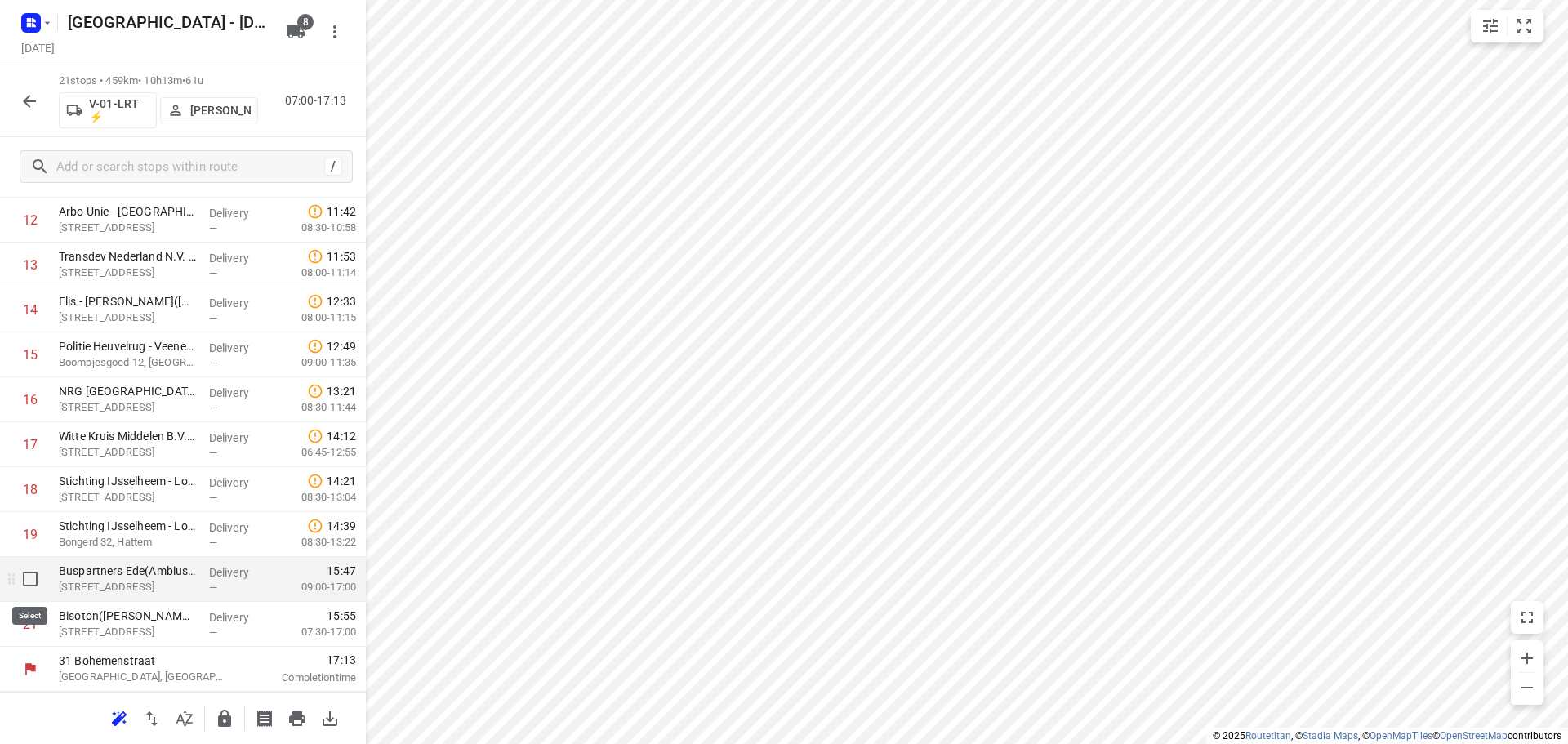
click at [28, 580] on input "checkbox" at bounding box center [30, 579] width 32 height 32
checkbox input "true"
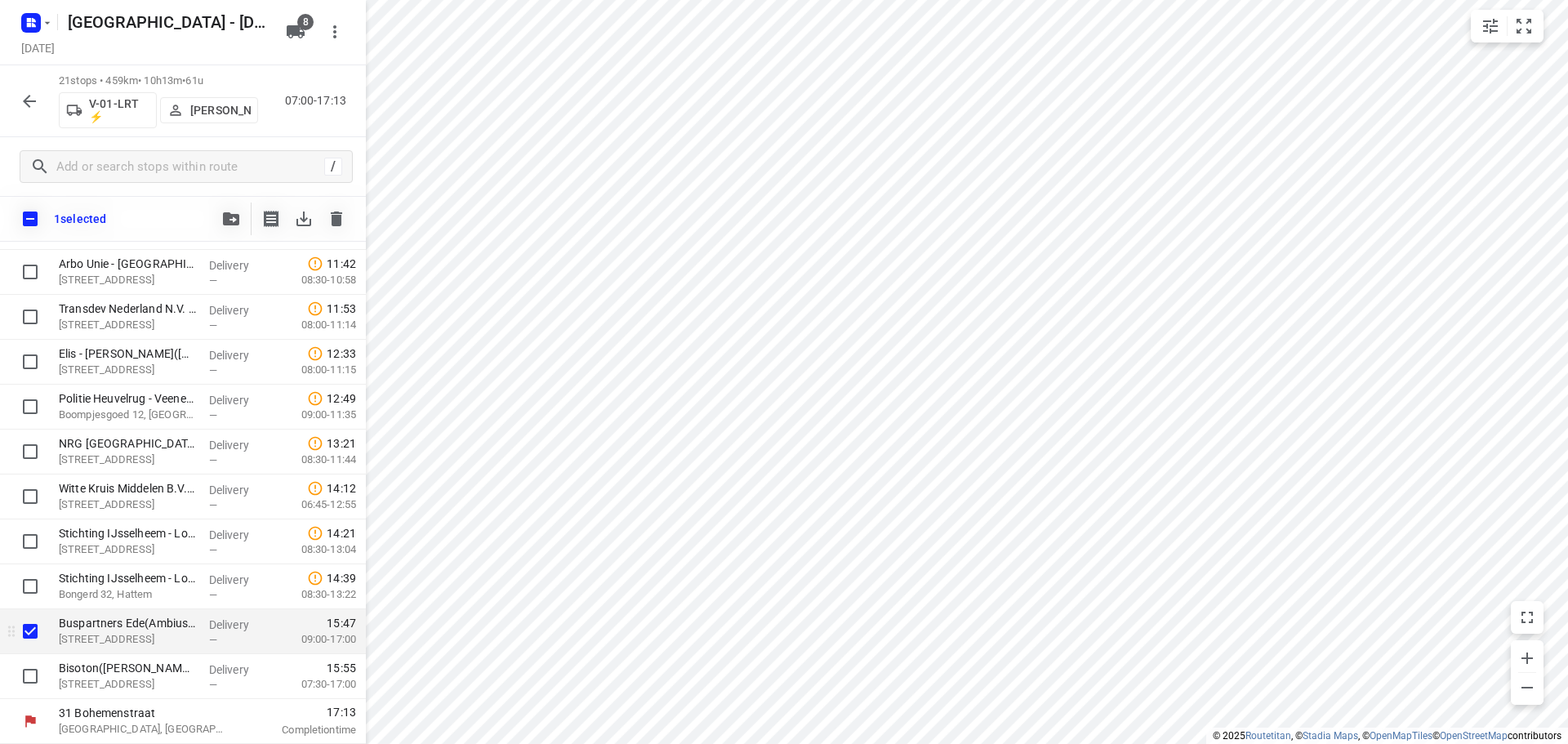
scroll to position [614, 0]
click at [24, 674] on input "checkbox" at bounding box center [30, 676] width 32 height 32
checkbox input "true"
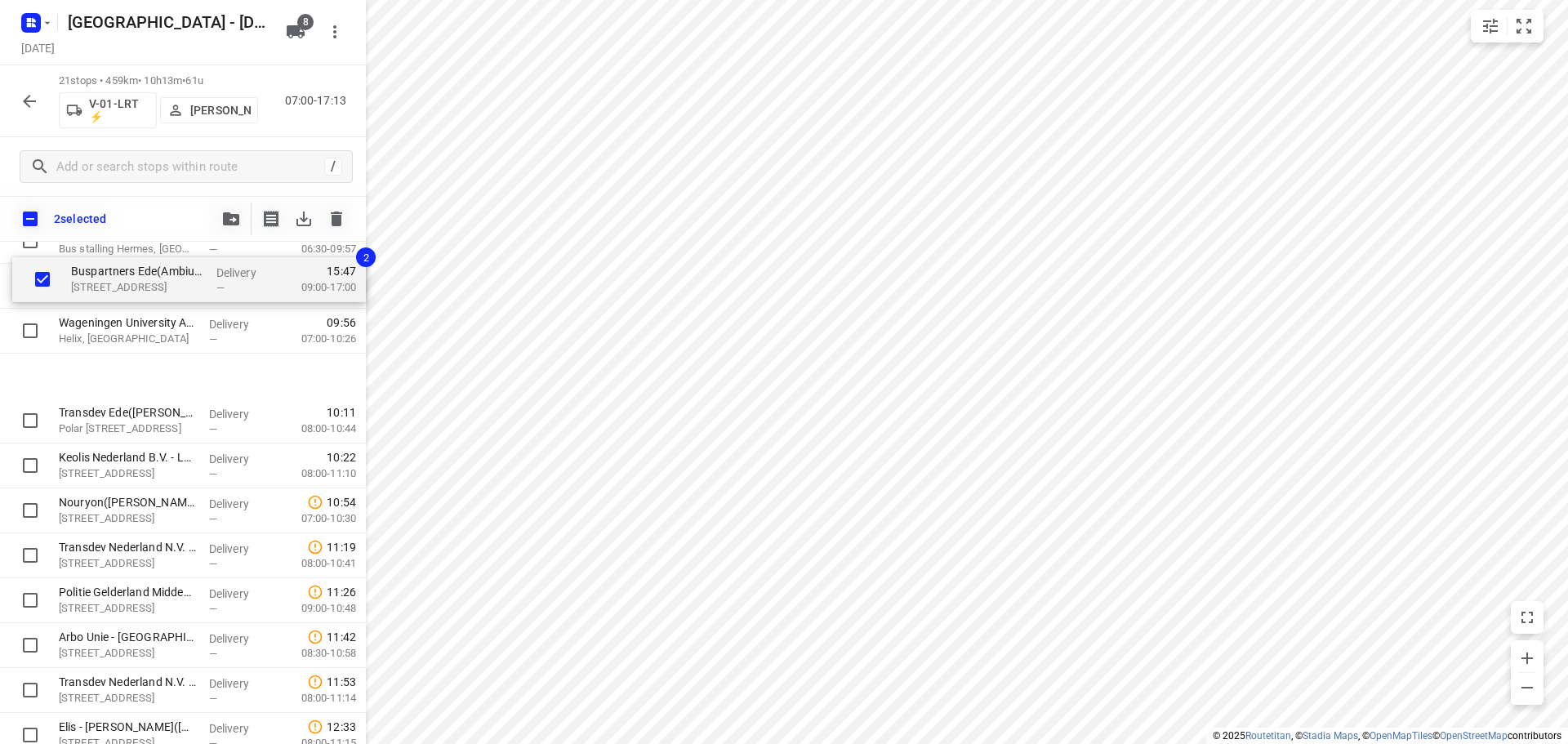
scroll to position [279, 0]
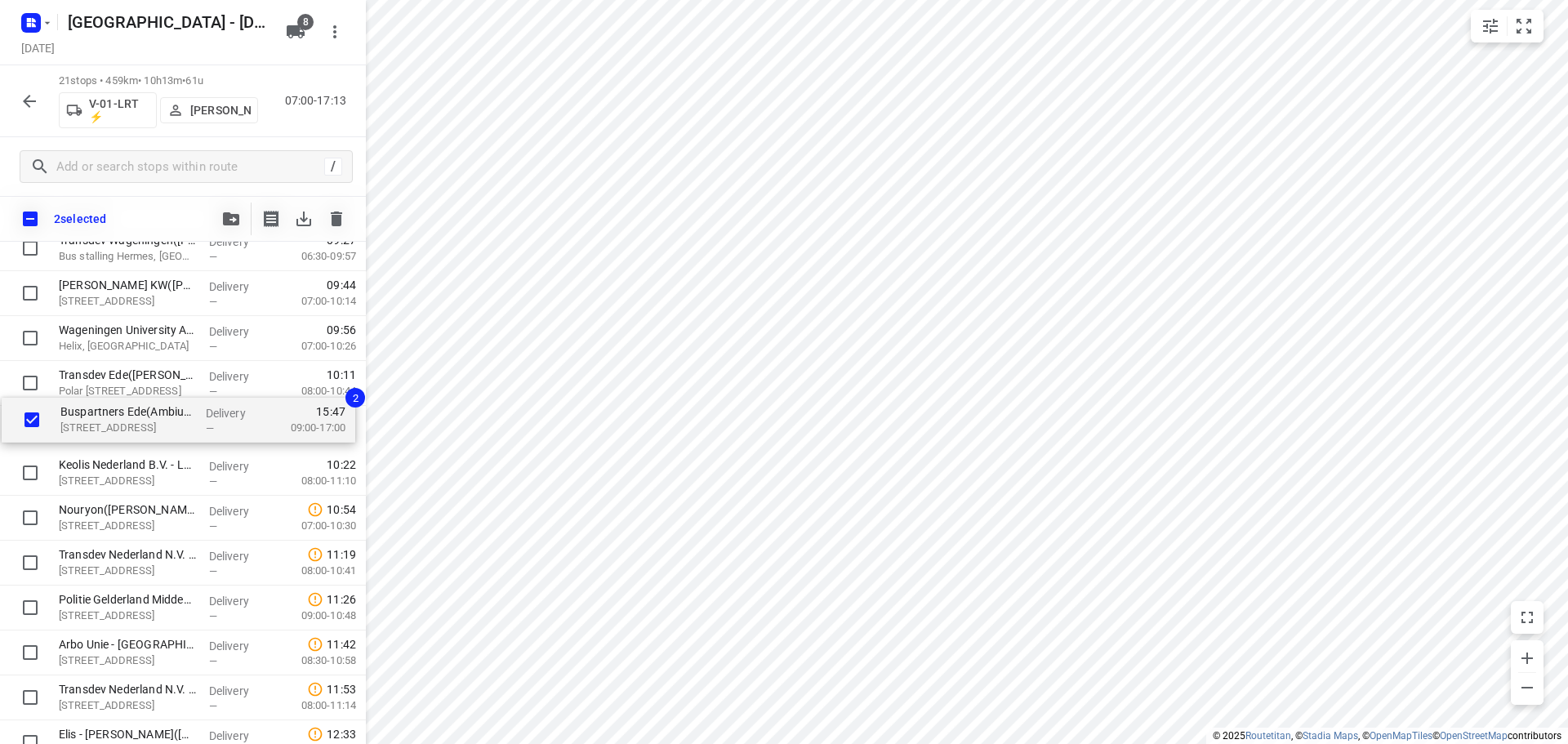
drag, startPoint x: 115, startPoint y: 623, endPoint x: 115, endPoint y: 402, distance: 221.0
click at [115, 402] on div "❗👷🏻⭐ Smurfit Kappa Parenco(Mario Verbeek of Eddy Janssen) Veerweg 1, Renkum Del…" at bounding box center [183, 563] width 366 height 943
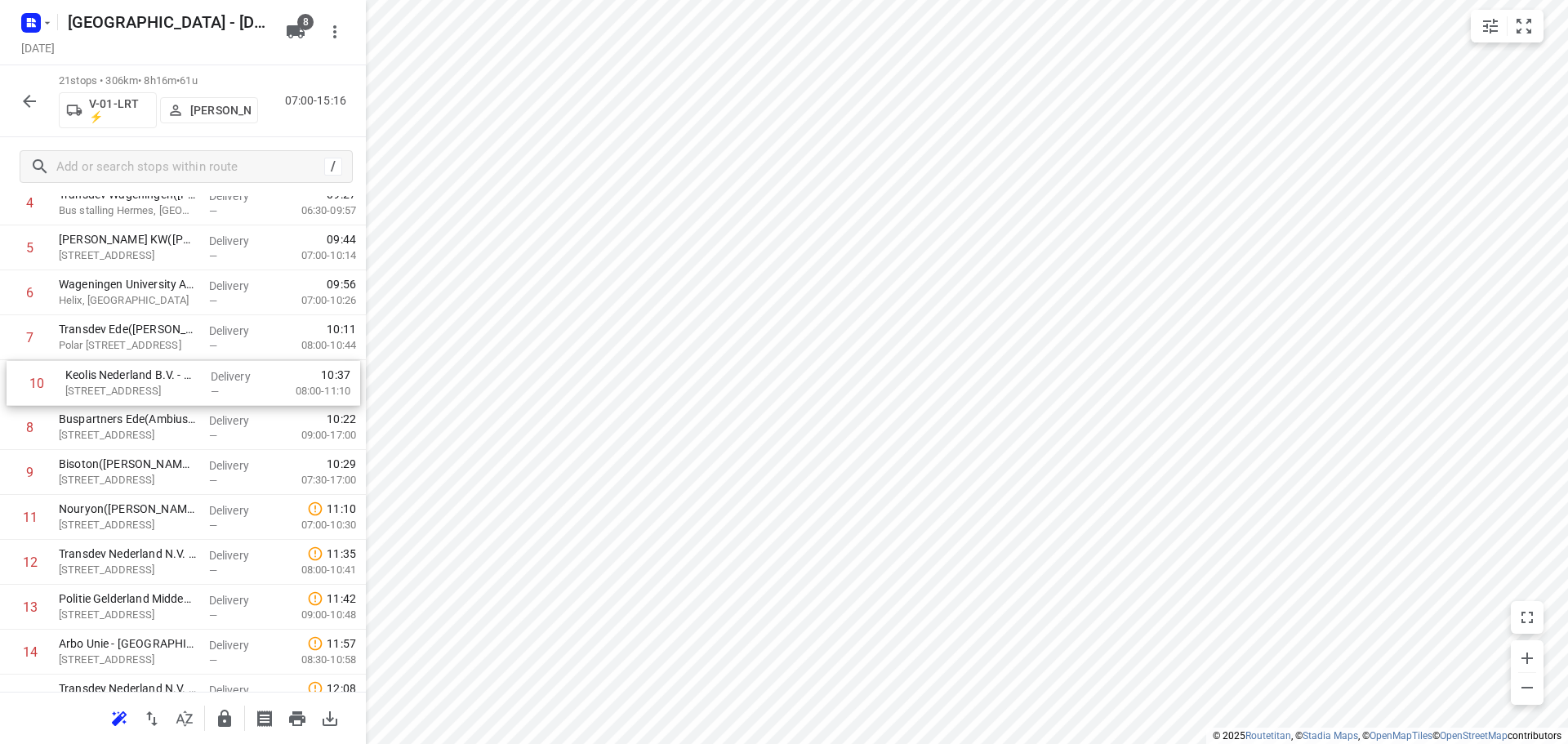
drag, startPoint x: 138, startPoint y: 470, endPoint x: 145, endPoint y: 376, distance: 94.3
click at [145, 376] on div "1 ❗👷🏻⭐ Smurfit Kappa Parenco(Mario Verbeek of Eddy Janssen) Veerweg 1, Renkum D…" at bounding box center [183, 518] width 366 height 943
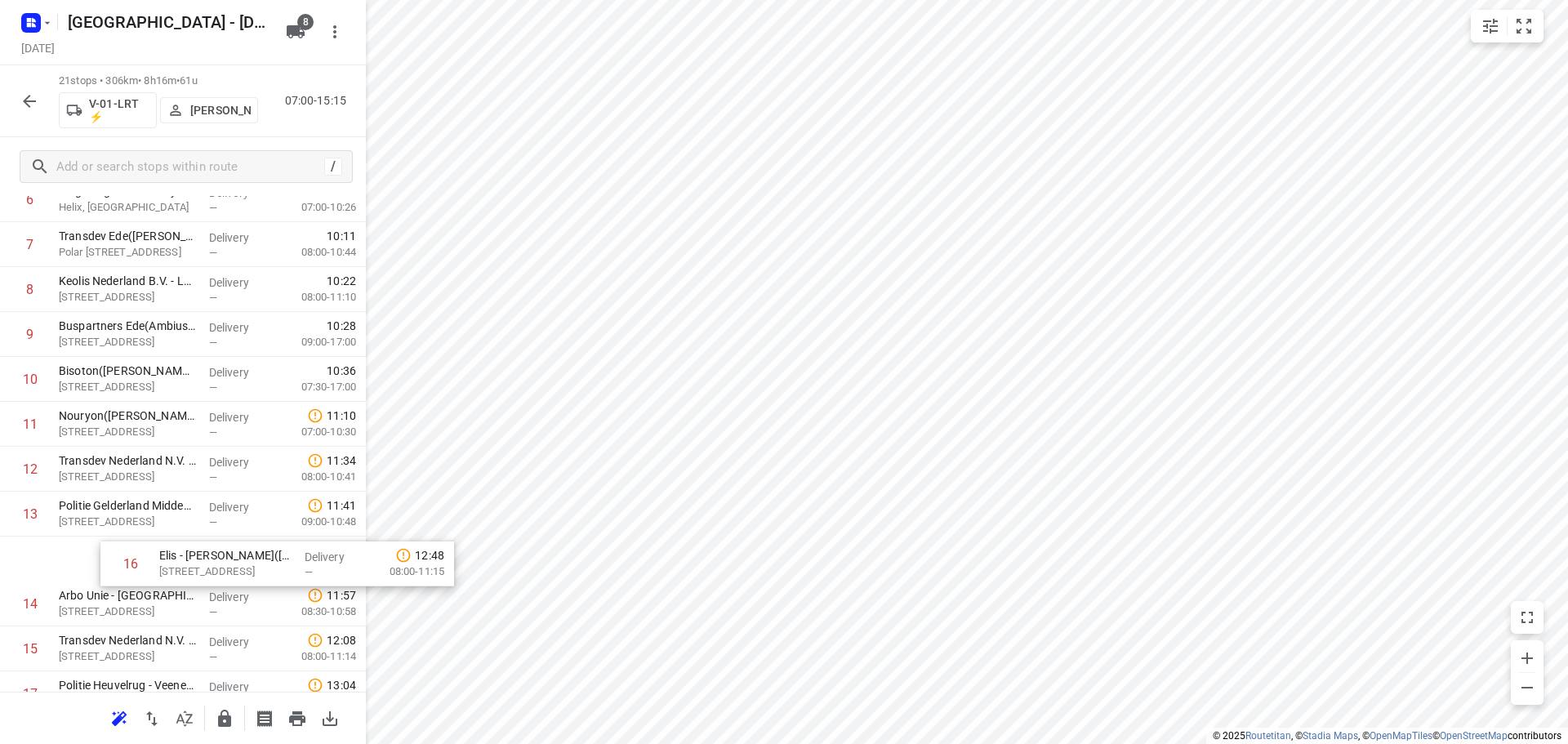
scroll to position [372, 0]
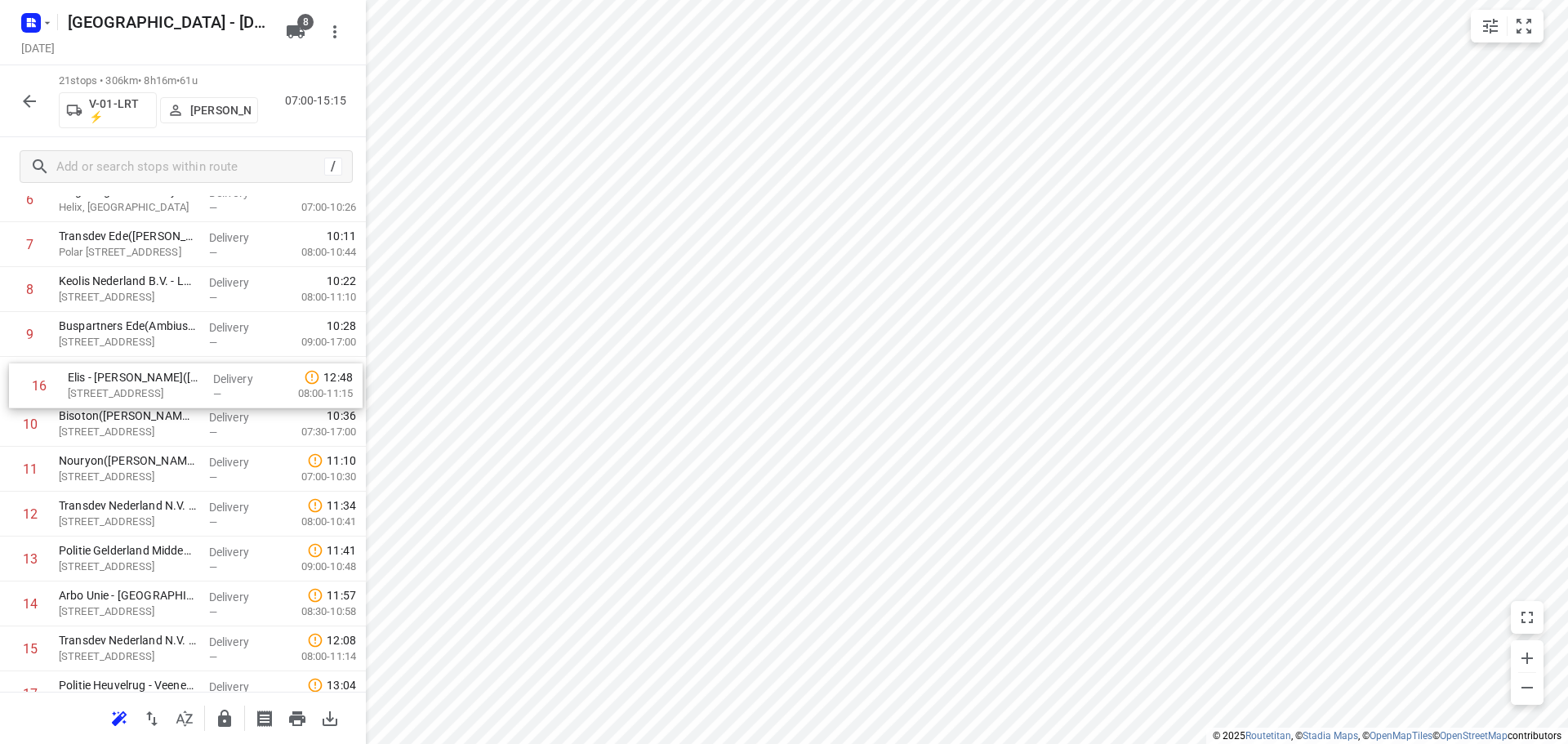
drag, startPoint x: 102, startPoint y: 656, endPoint x: 110, endPoint y: 375, distance: 281.1
click at [110, 375] on div "1 ❗👷🏻⭐ Smurfit Kappa Parenco(Mario Verbeek of Eddy Janssen) Veerweg 1, Renkum D…" at bounding box center [183, 424] width 366 height 943
click at [592, 516] on div at bounding box center [784, 372] width 1568 height 744
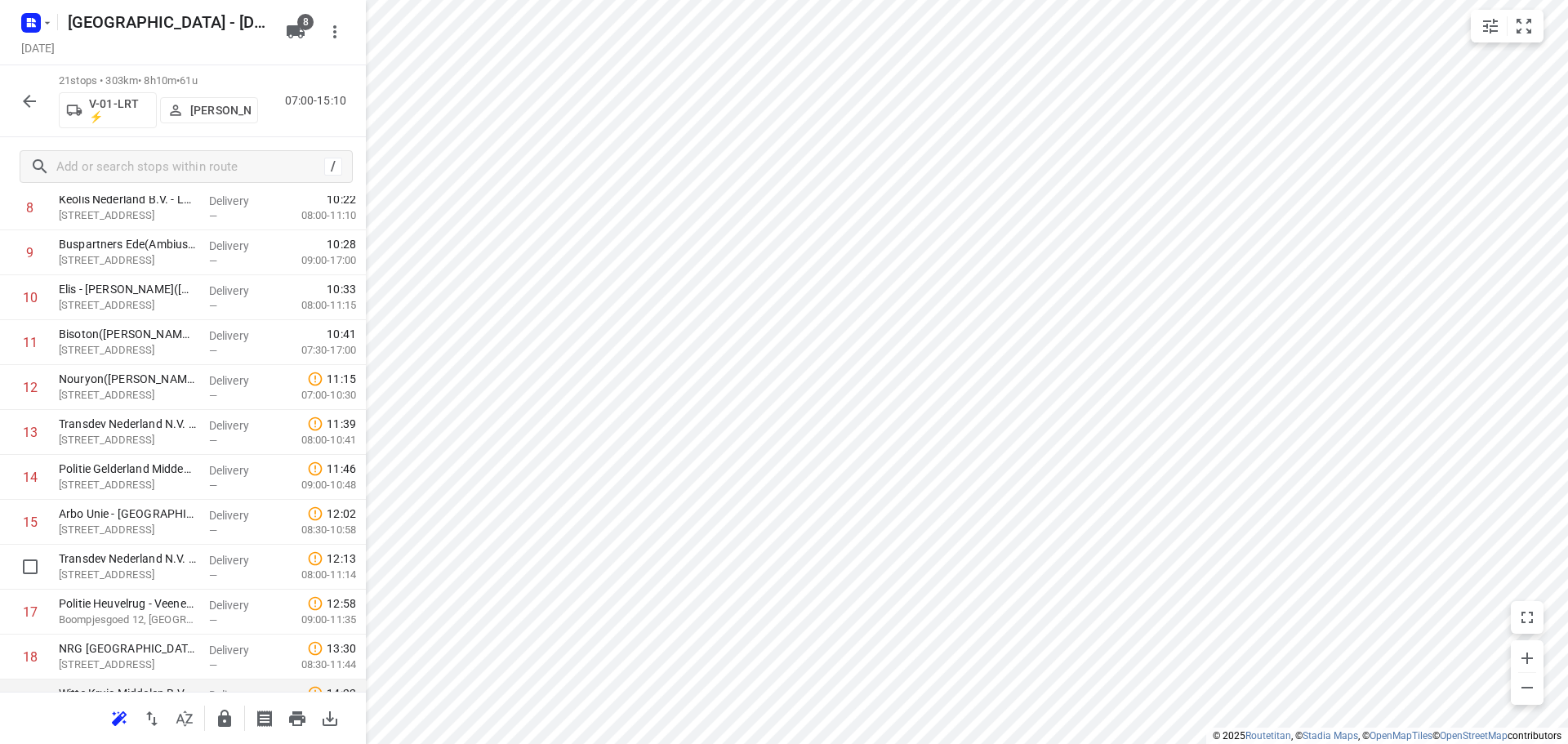
scroll to position [535, 0]
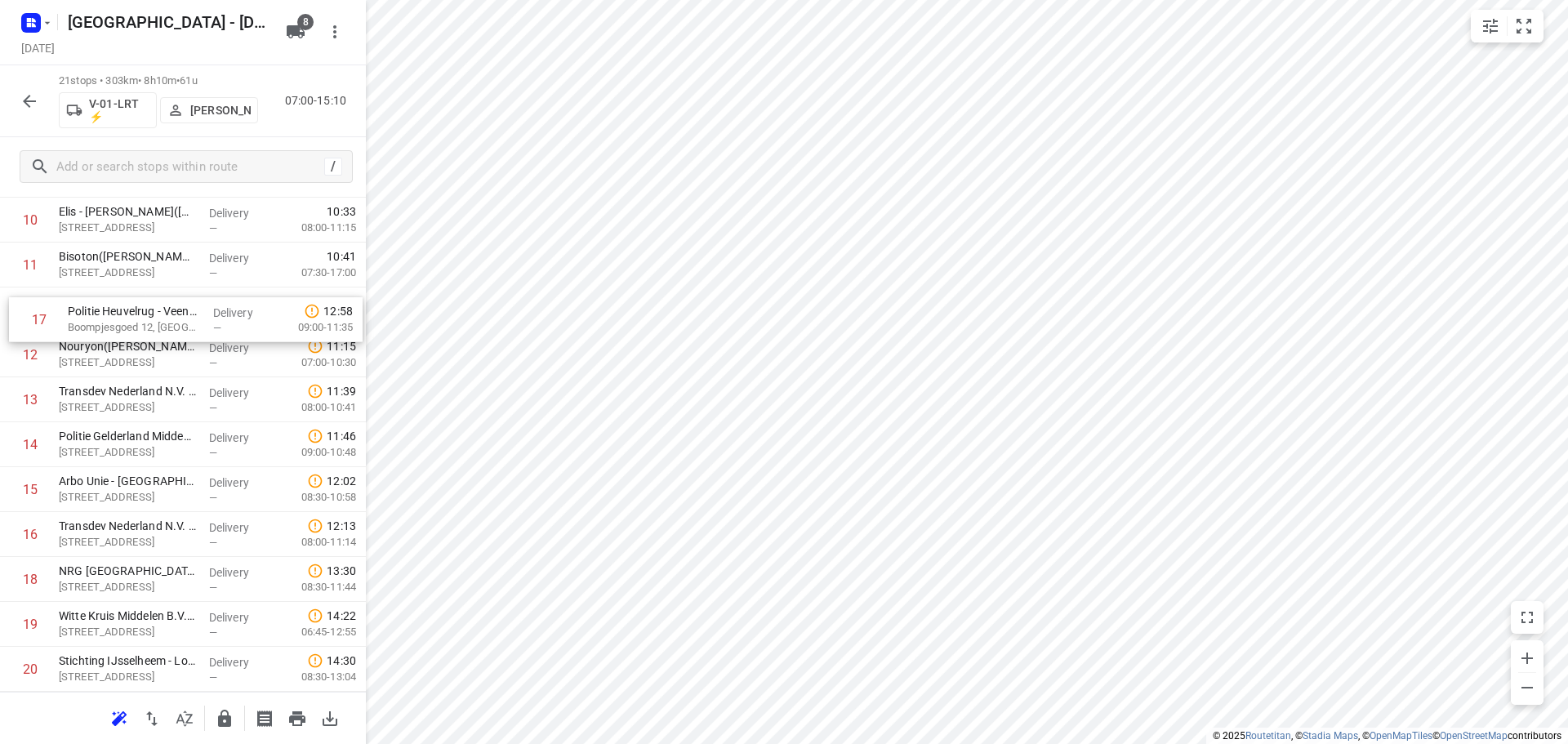
drag, startPoint x: 134, startPoint y: 540, endPoint x: 144, endPoint y: 318, distance: 222.2
click at [144, 318] on div "1 ❗👷🏻⭐ Smurfit Kappa Parenco(Mario Verbeek of Eddy Janssen) Veerweg 1, Renkum D…" at bounding box center [183, 265] width 366 height 943
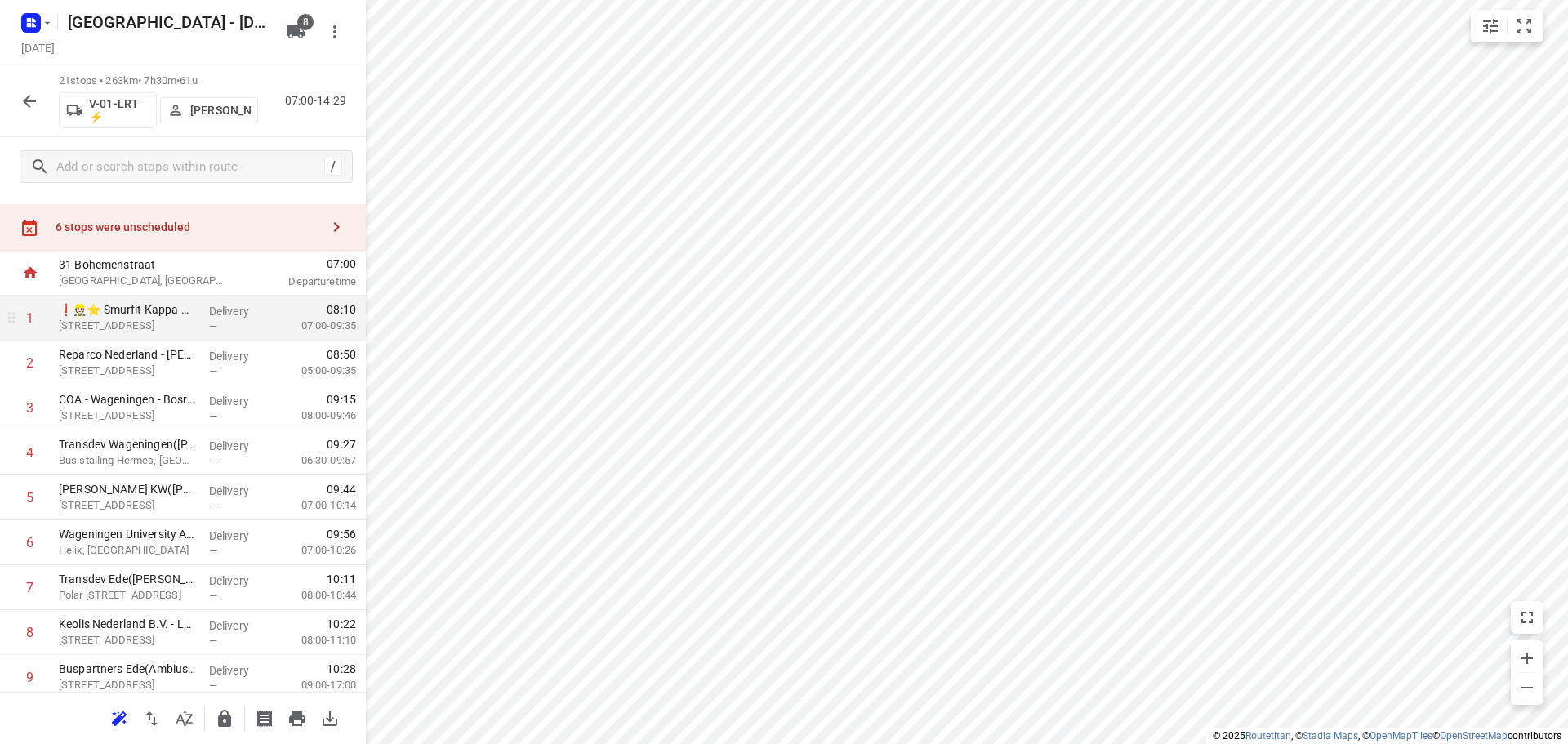
scroll to position [0, 0]
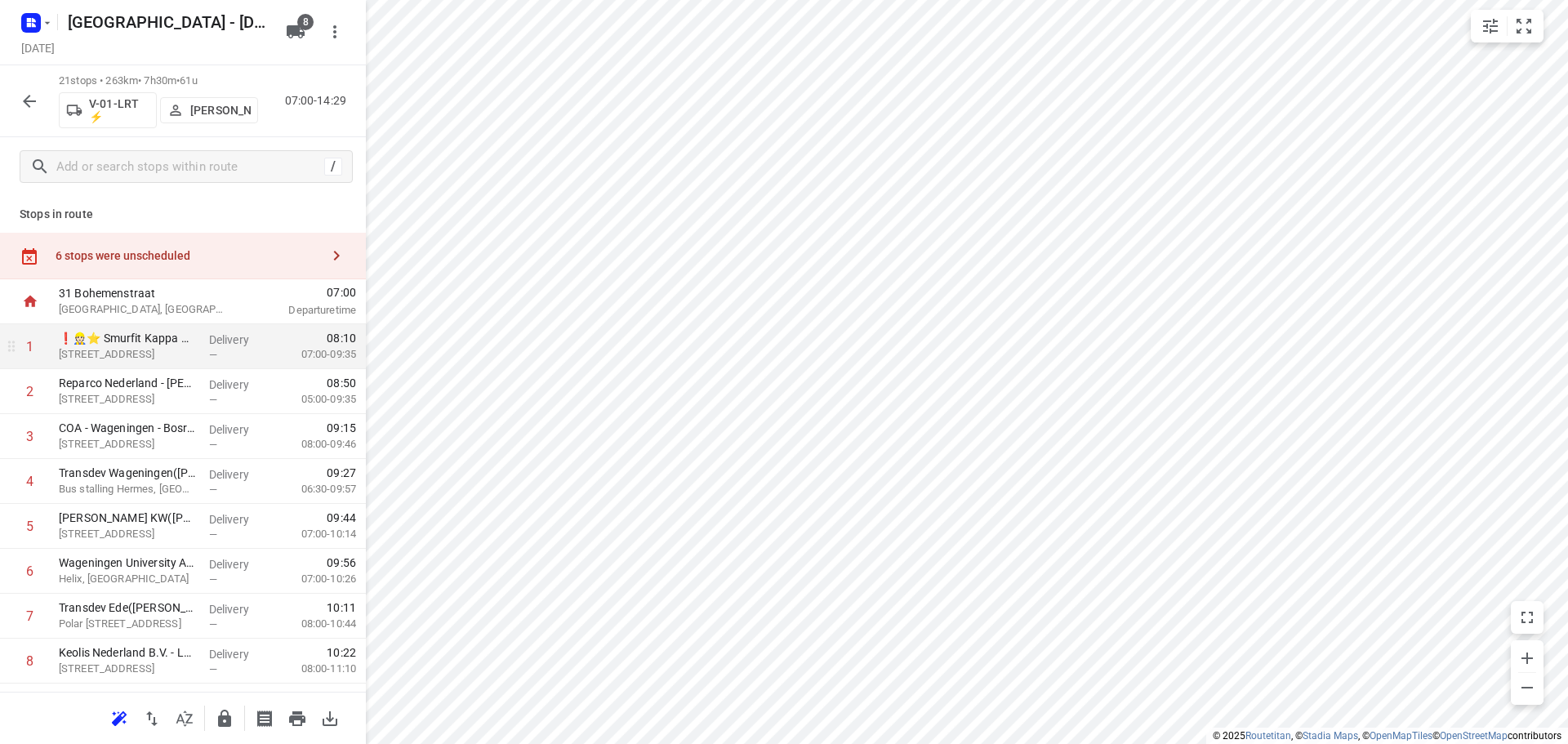
click at [177, 256] on div "6 stops were unscheduled" at bounding box center [188, 255] width 264 height 13
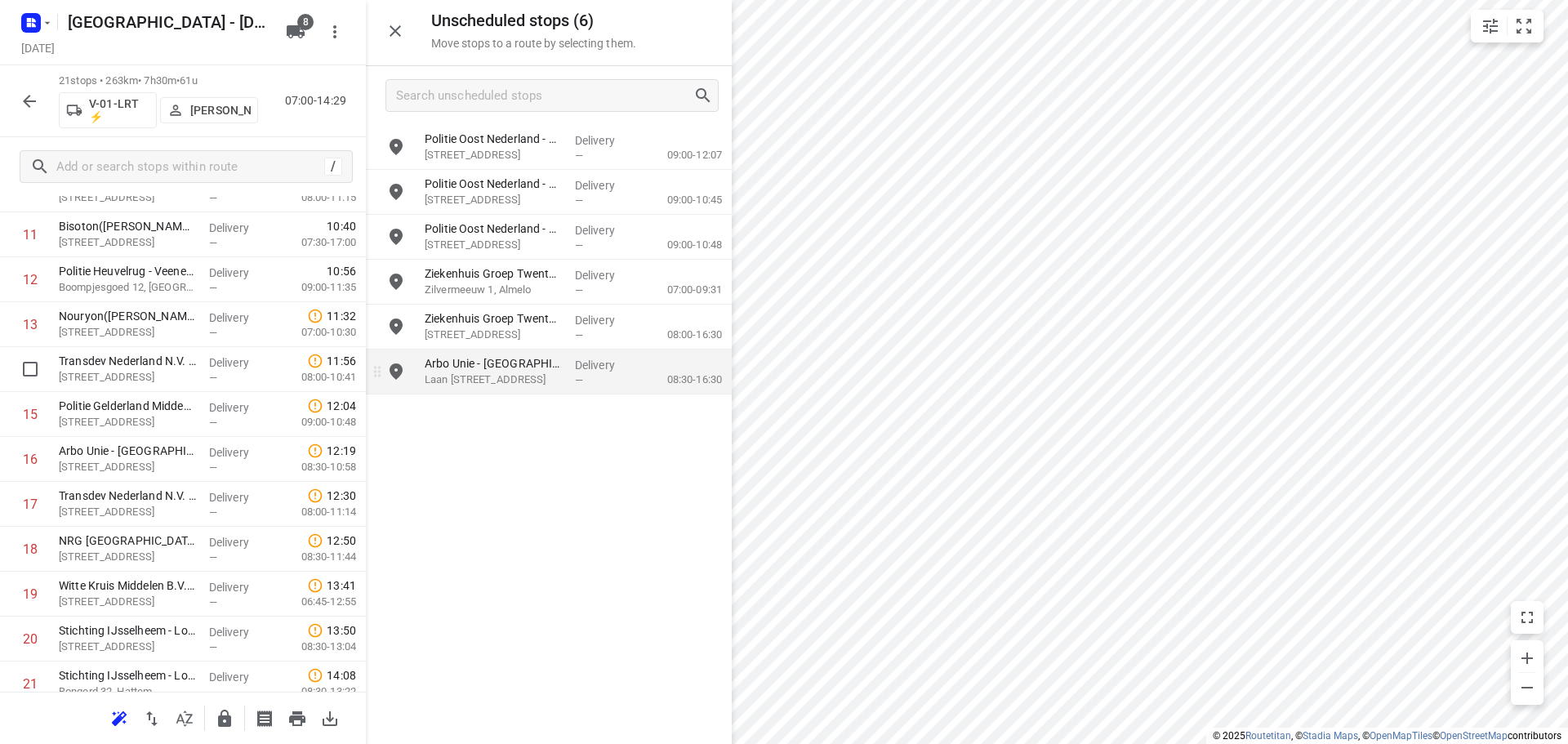
scroll to position [572, 0]
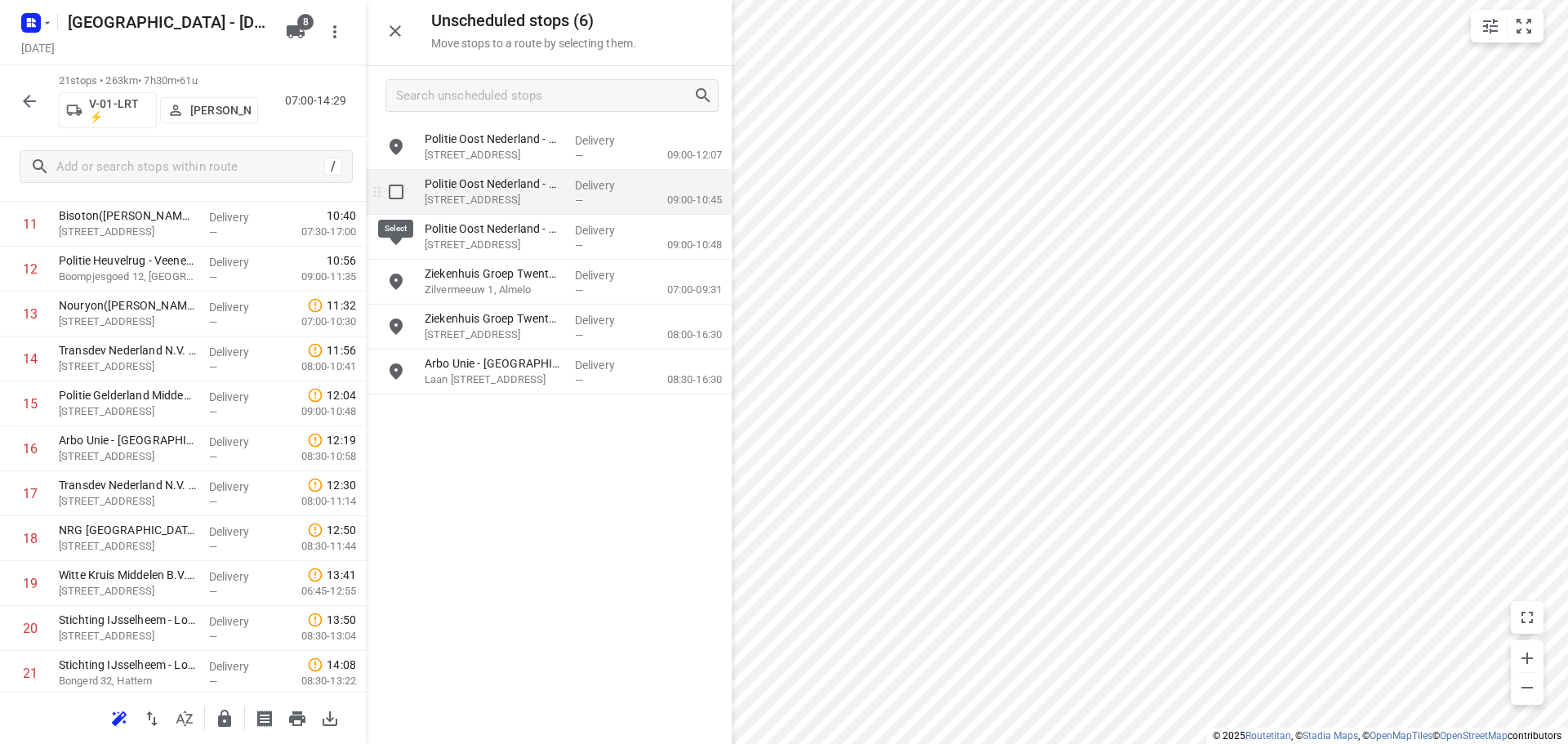
click at [394, 188] on input "grid" at bounding box center [396, 192] width 32 height 32
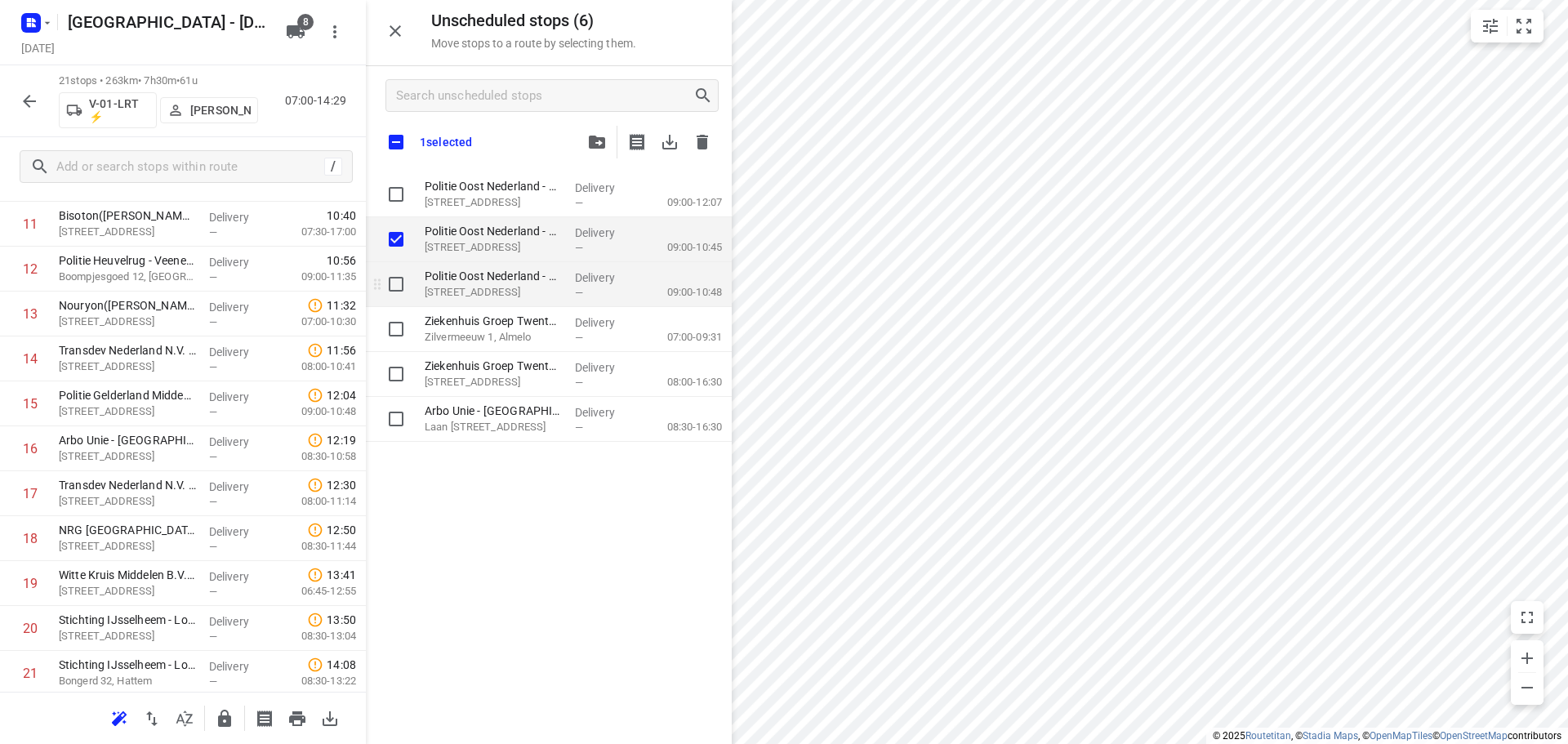
checkbox input "true"
click at [389, 289] on input "grid" at bounding box center [396, 284] width 32 height 32
checkbox input "true"
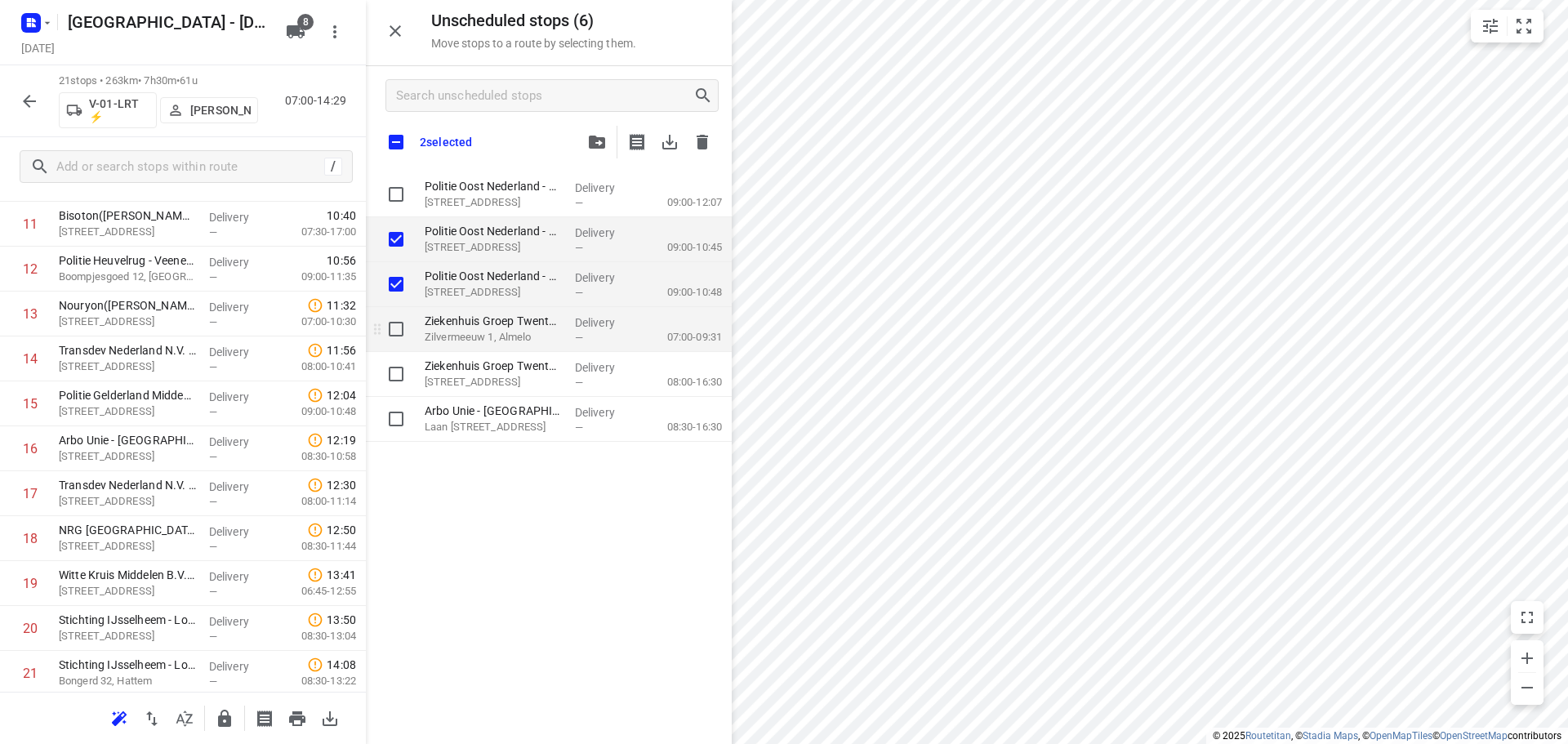
checkbox input "true"
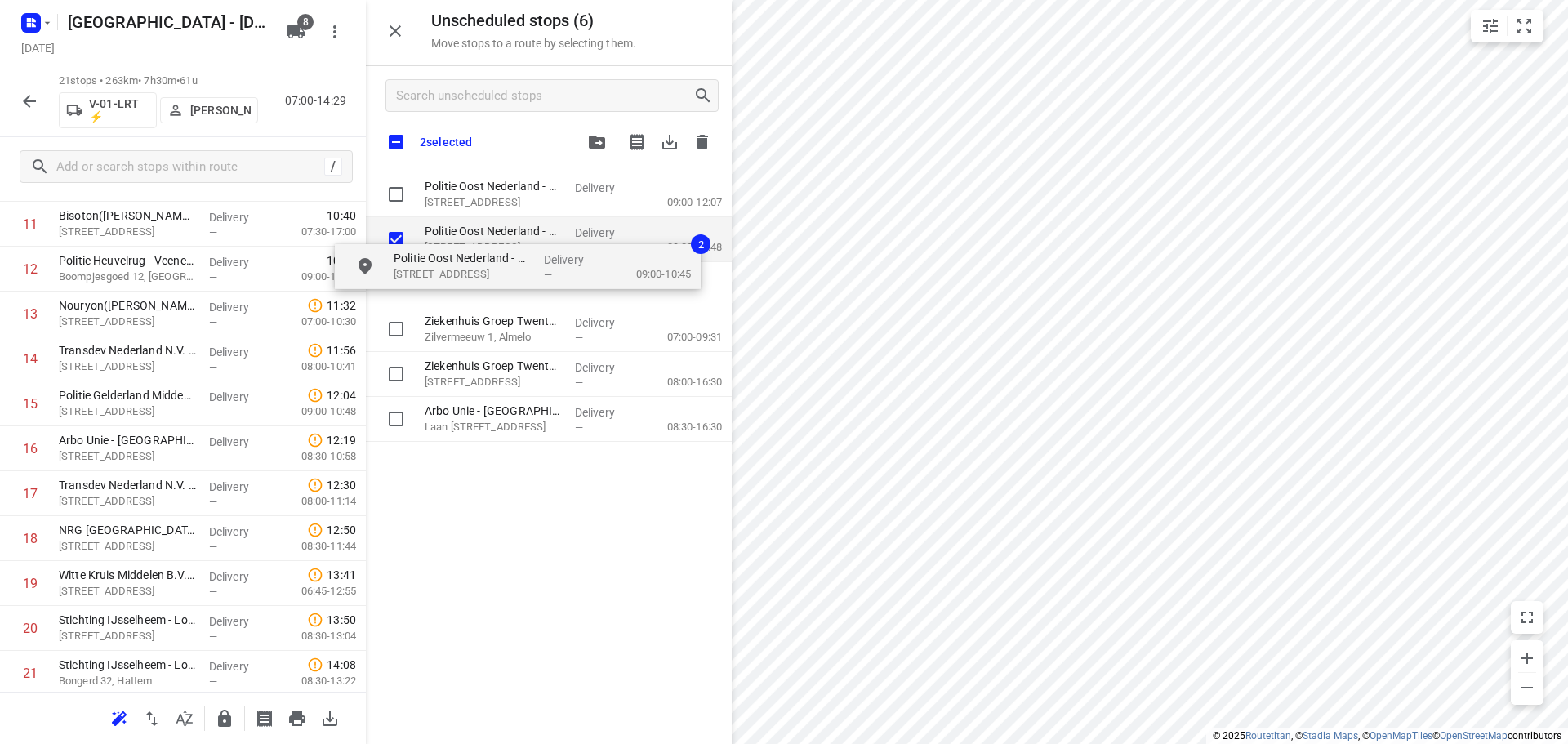
checkbox input "true"
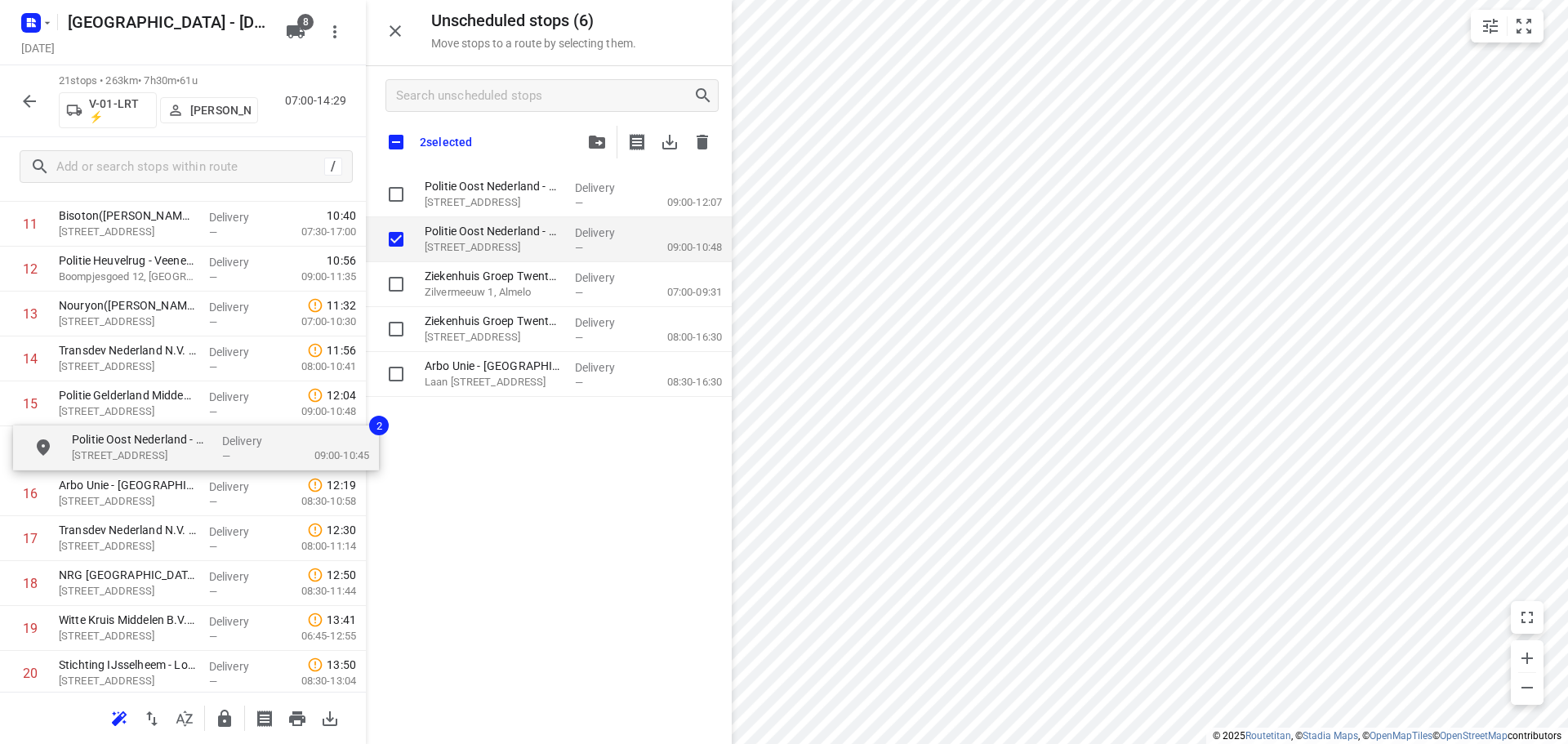
drag, startPoint x: 528, startPoint y: 234, endPoint x: 172, endPoint y: 445, distance: 413.8
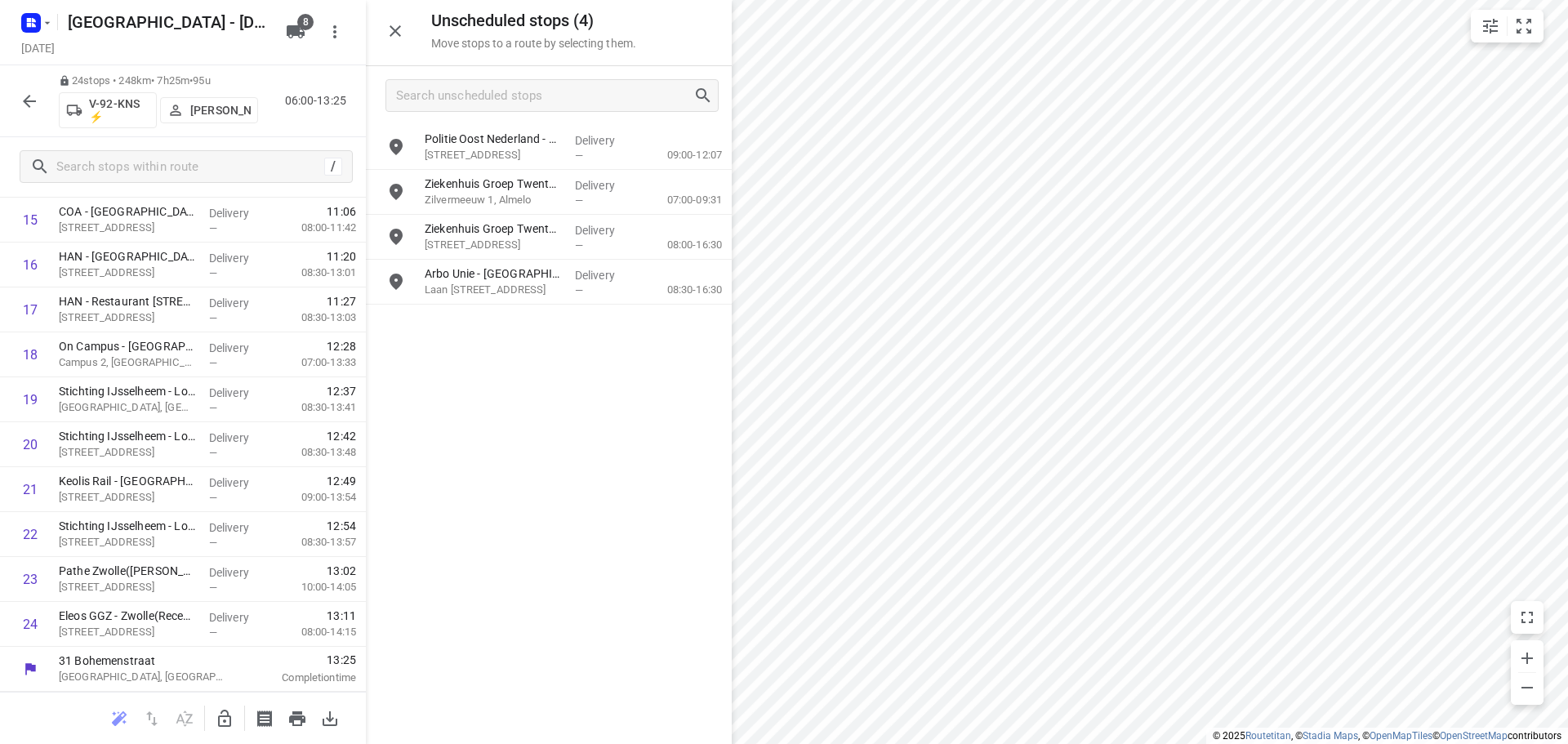
scroll to position [711, 0]
click at [1004, 539] on div at bounding box center [784, 372] width 1568 height 744
click at [225, 715] on icon "button" at bounding box center [225, 718] width 13 height 17
click at [29, 107] on icon "button" at bounding box center [30, 101] width 20 height 20
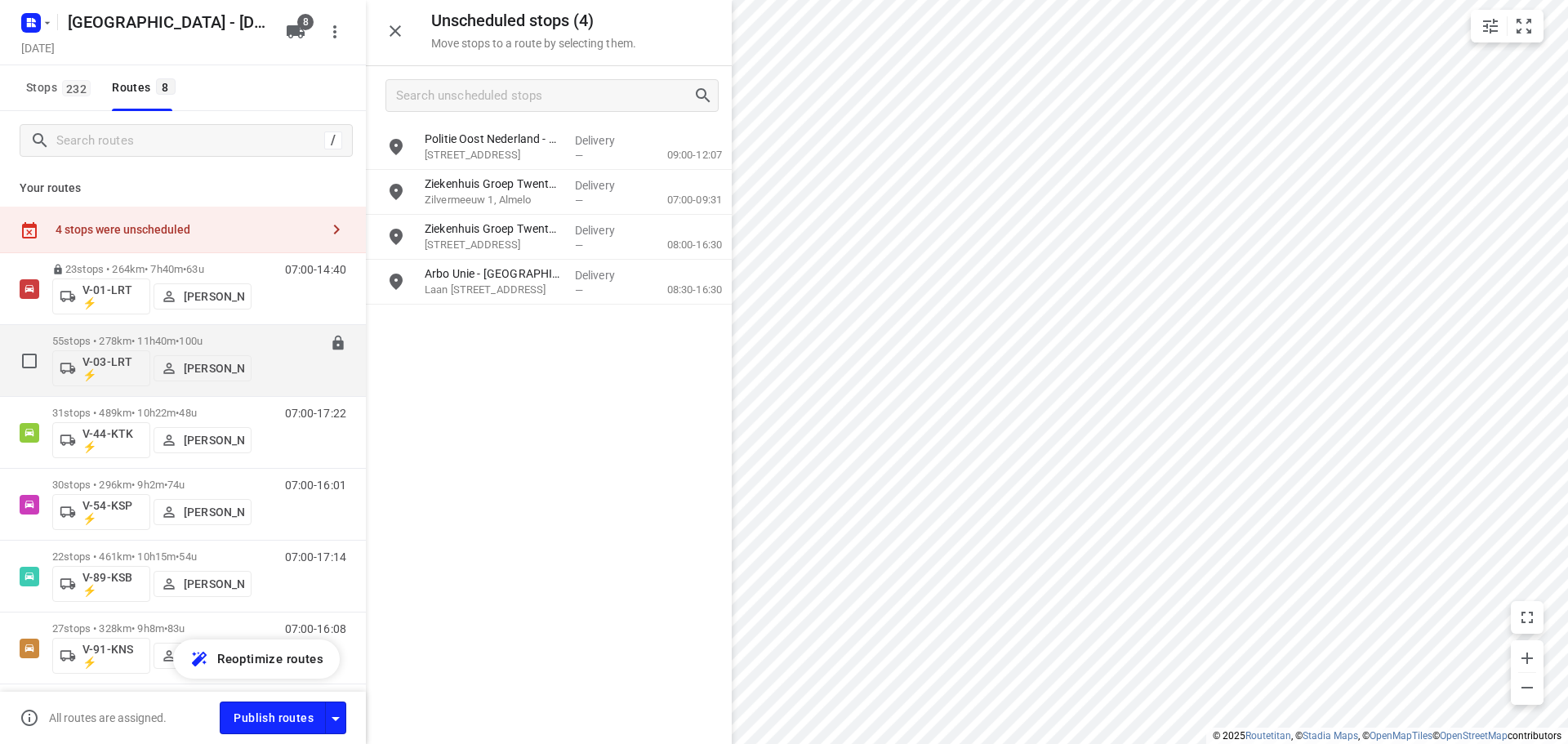
click at [255, 332] on div "55 stops • 278km • 11h40m • 100u V-03-LRT ⚡ Nina Jo An Kleinjan 06:00-17:39" at bounding box center [209, 360] width 314 height 68
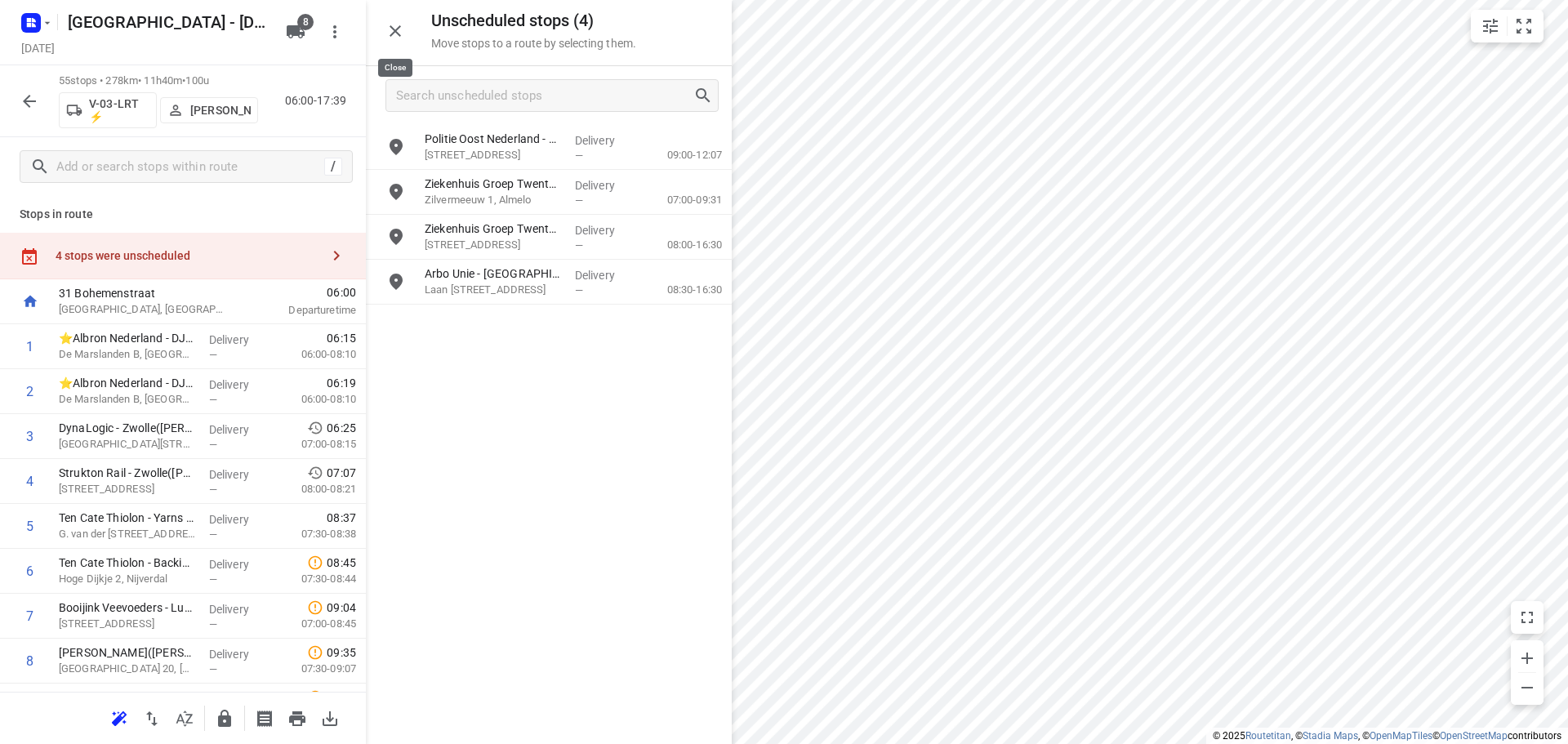
click at [394, 34] on icon "button" at bounding box center [395, 32] width 20 height 20
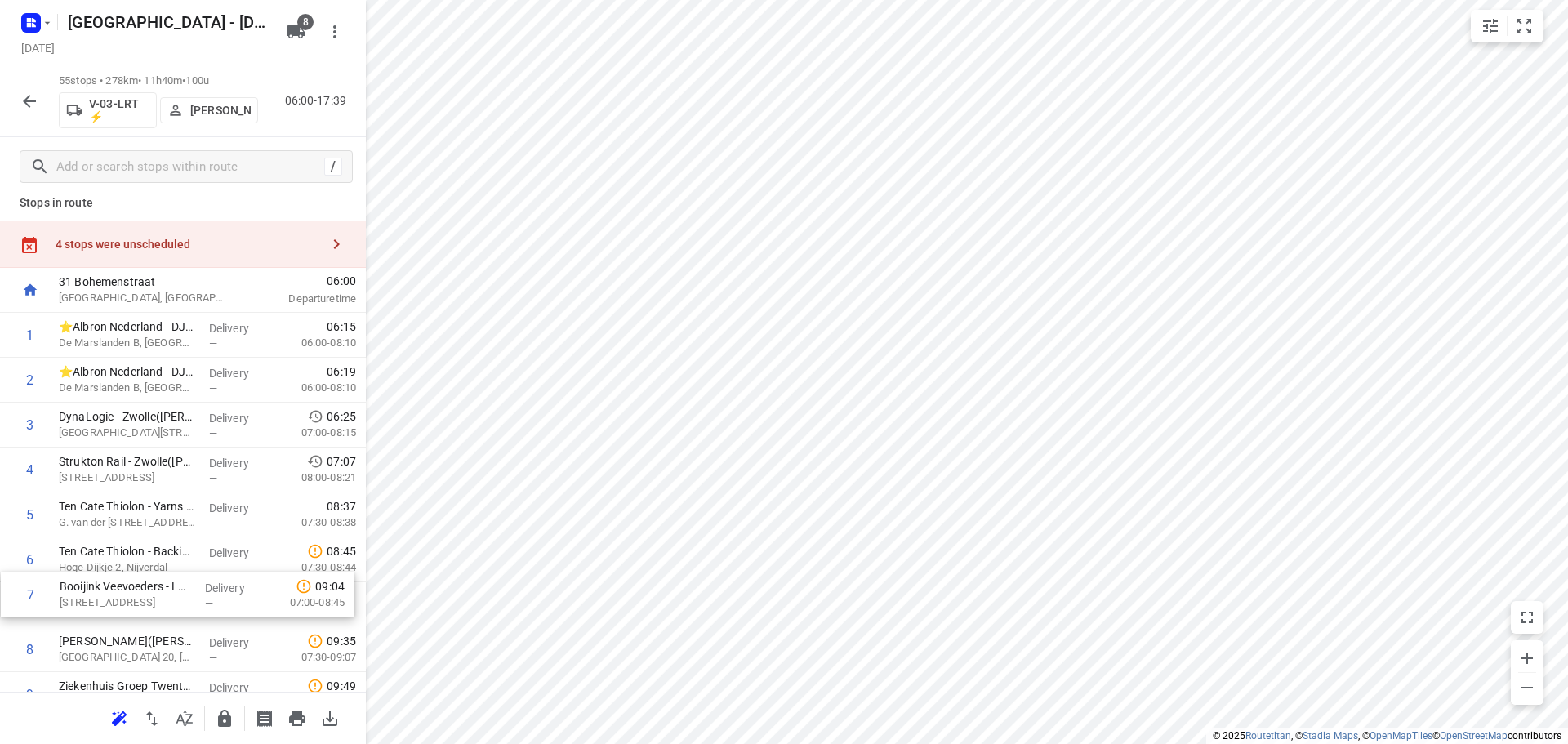
scroll to position [13, 0]
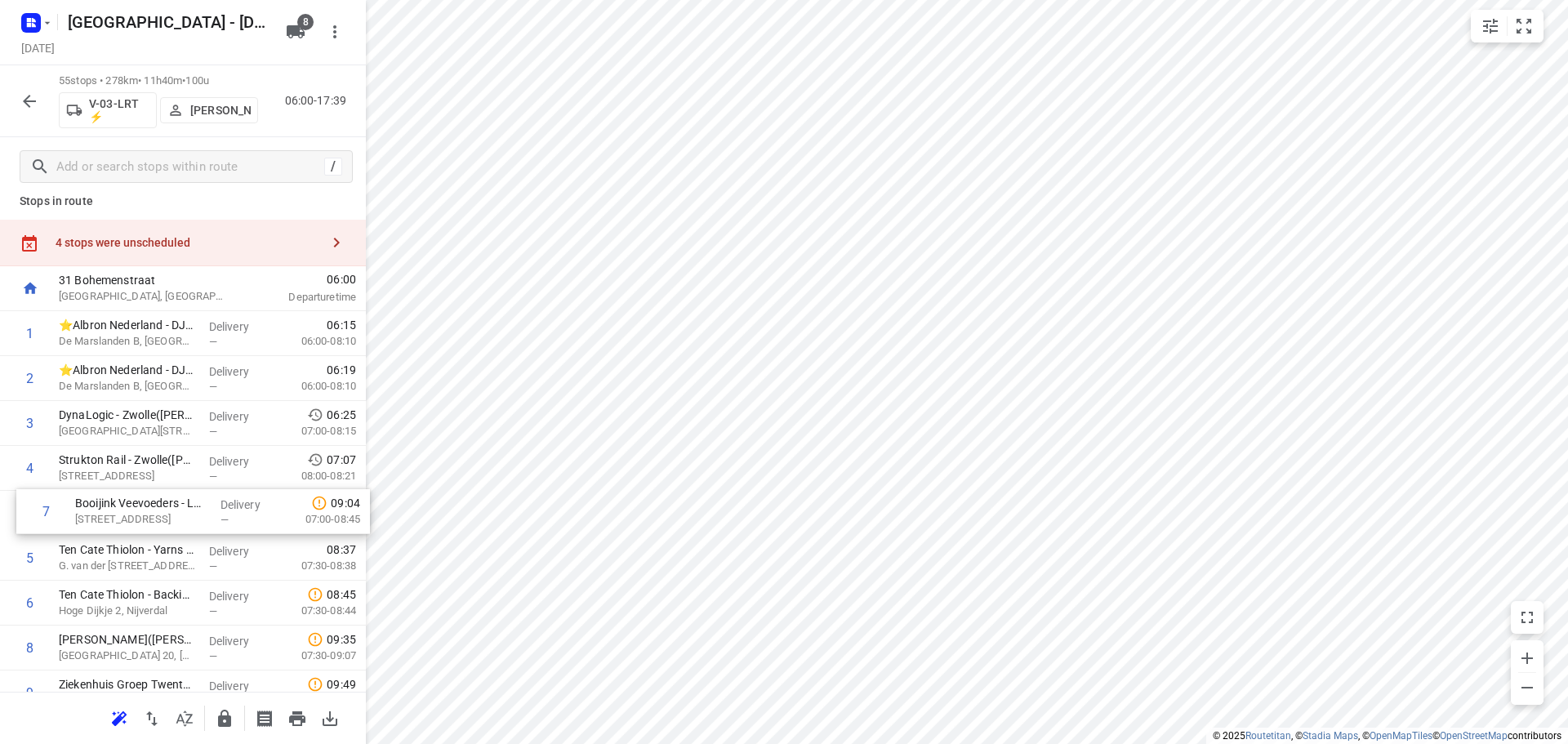
drag, startPoint x: 114, startPoint y: 620, endPoint x: 130, endPoint y: 508, distance: 113.1
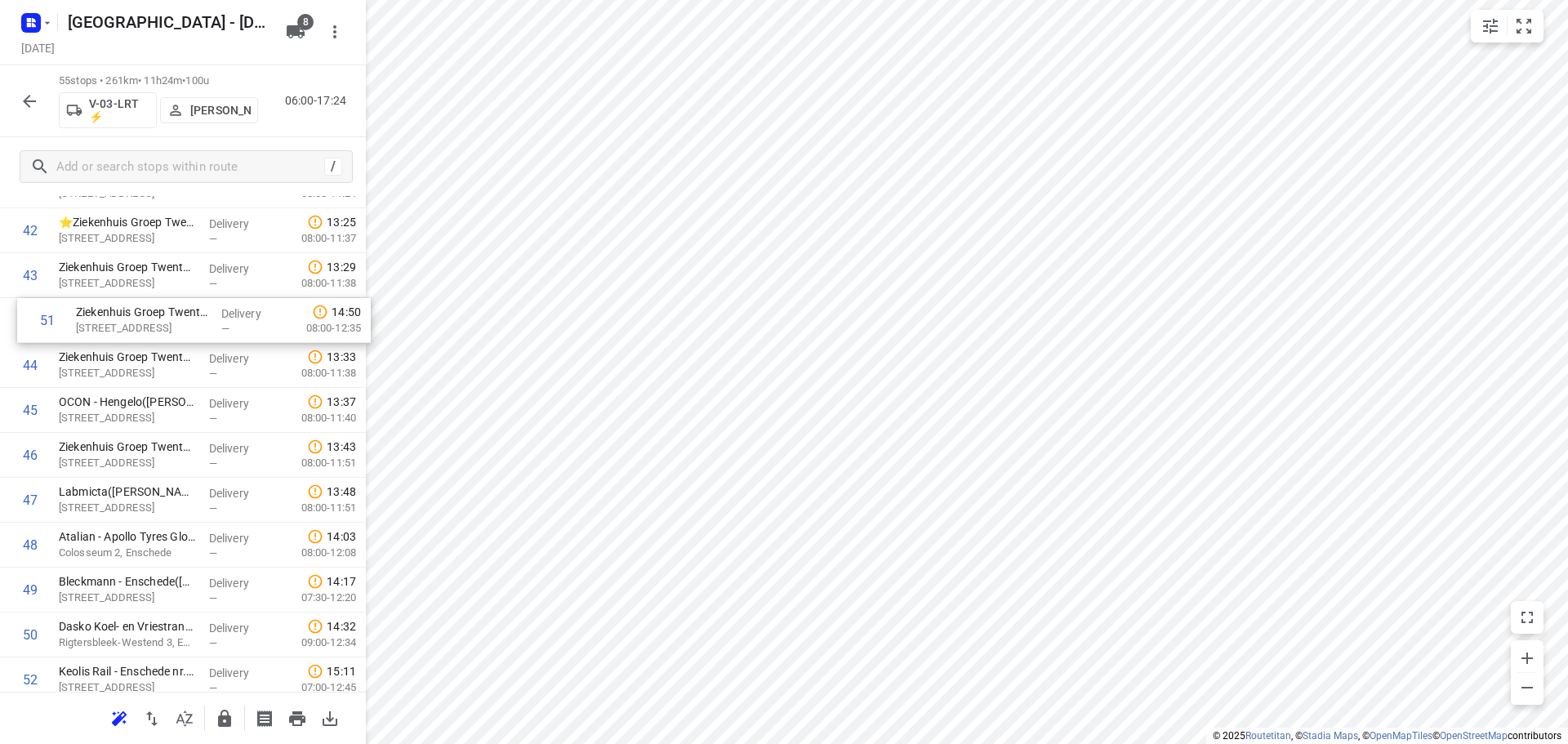
scroll to position [1957, 0]
drag, startPoint x: 143, startPoint y: 626, endPoint x: 122, endPoint y: 354, distance: 272.8
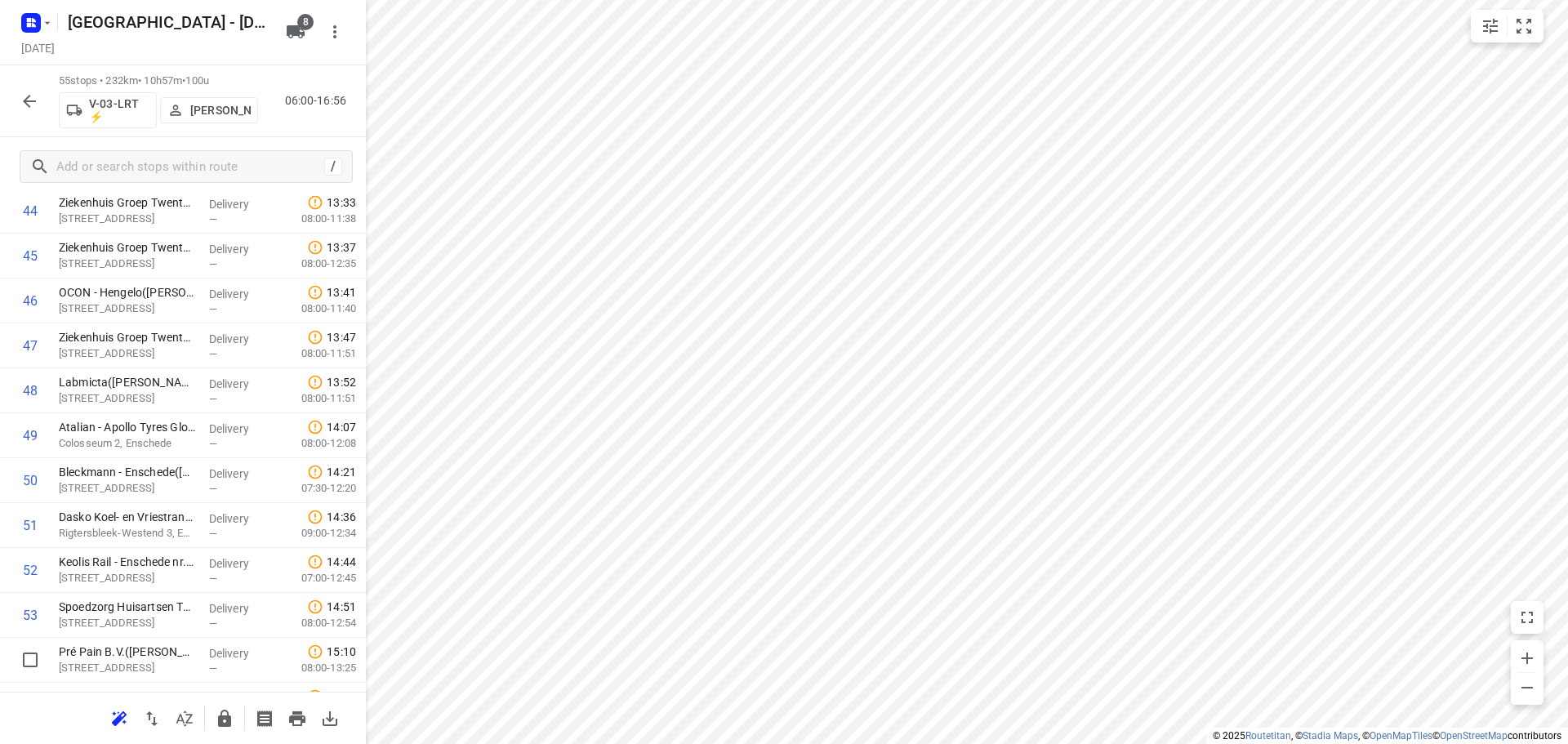
scroll to position [2066, 0]
click at [224, 712] on icon "button" at bounding box center [225, 719] width 20 height 20
click at [32, 106] on icon "button" at bounding box center [30, 101] width 20 height 20
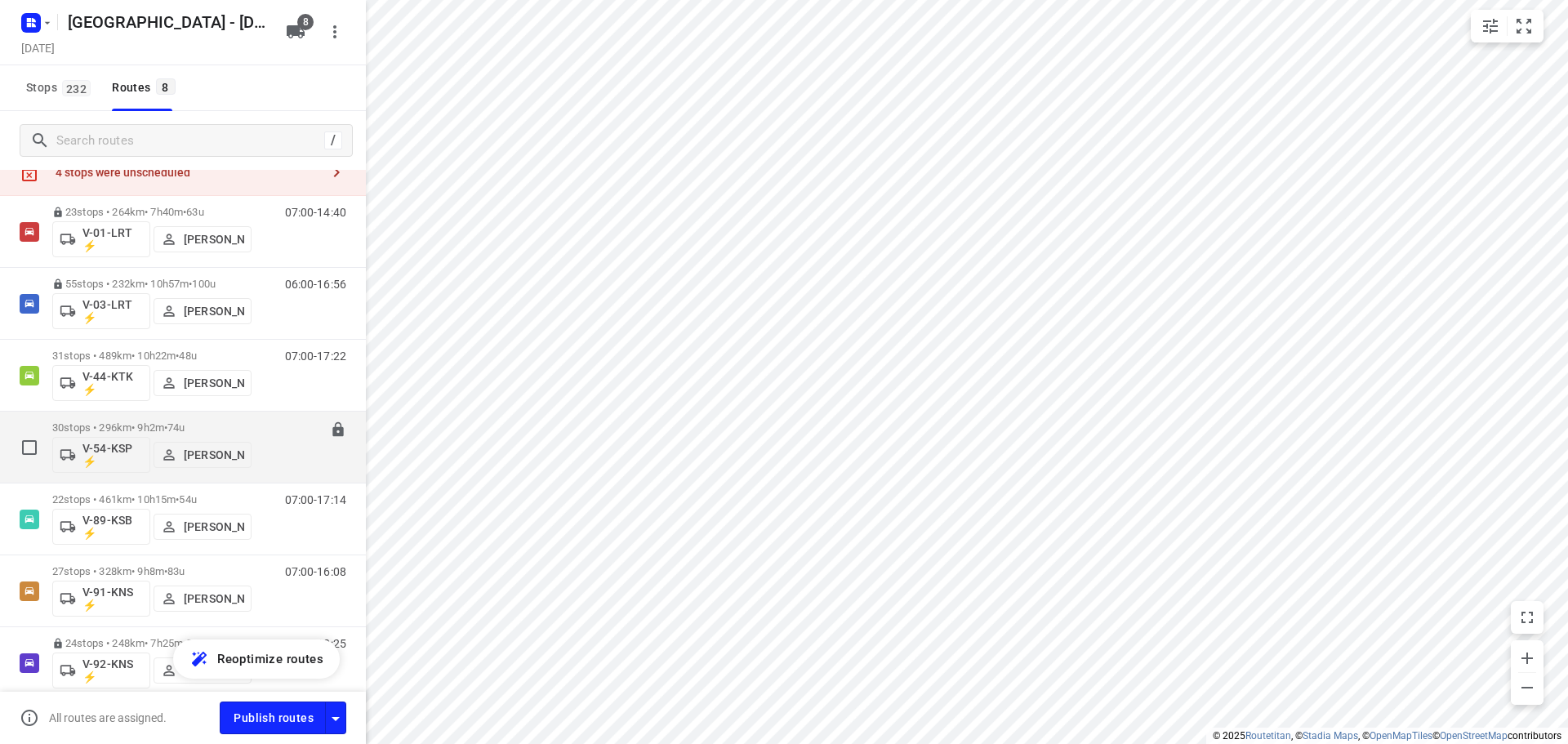
scroll to position [82, 0]
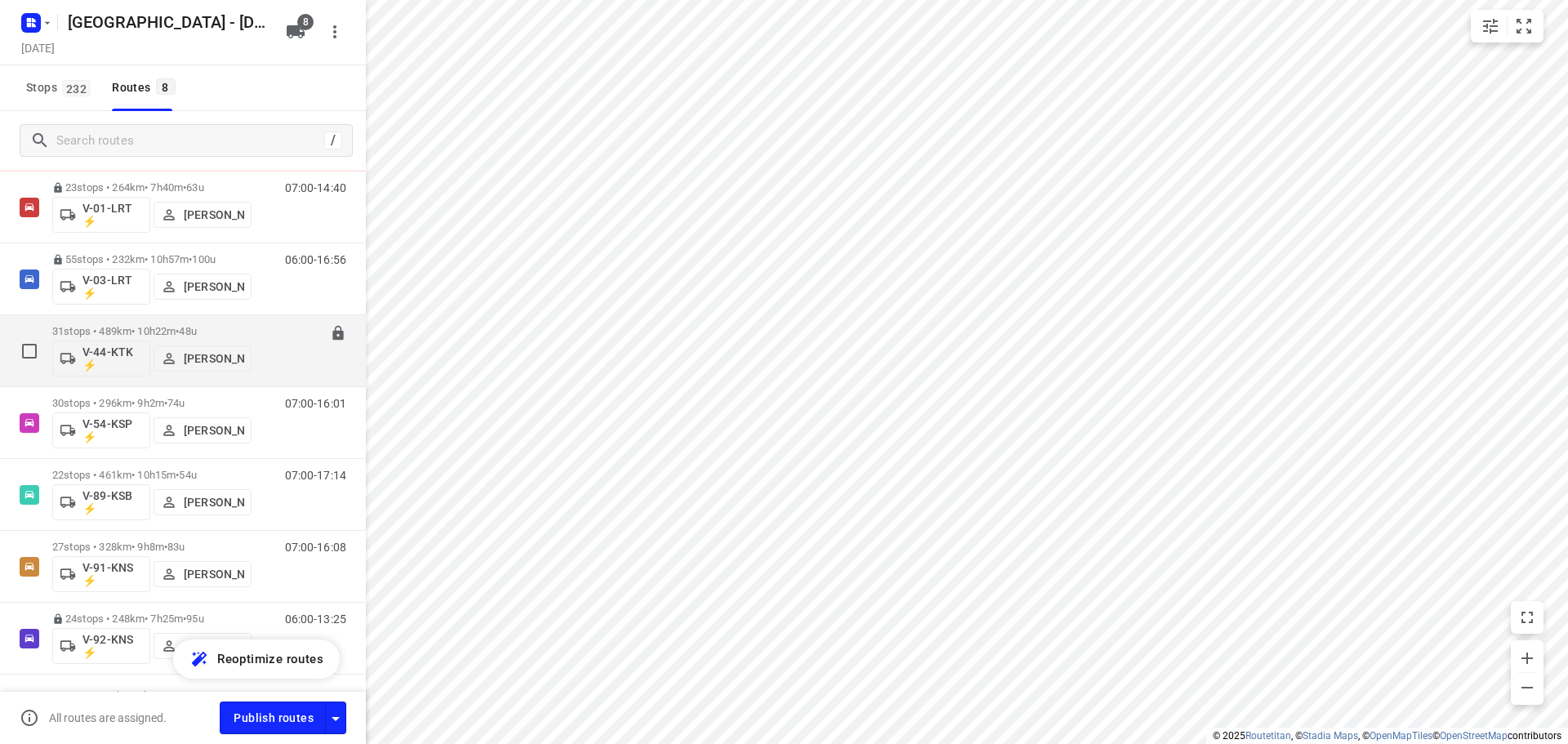
click at [196, 327] on span "48u" at bounding box center [187, 331] width 17 height 13
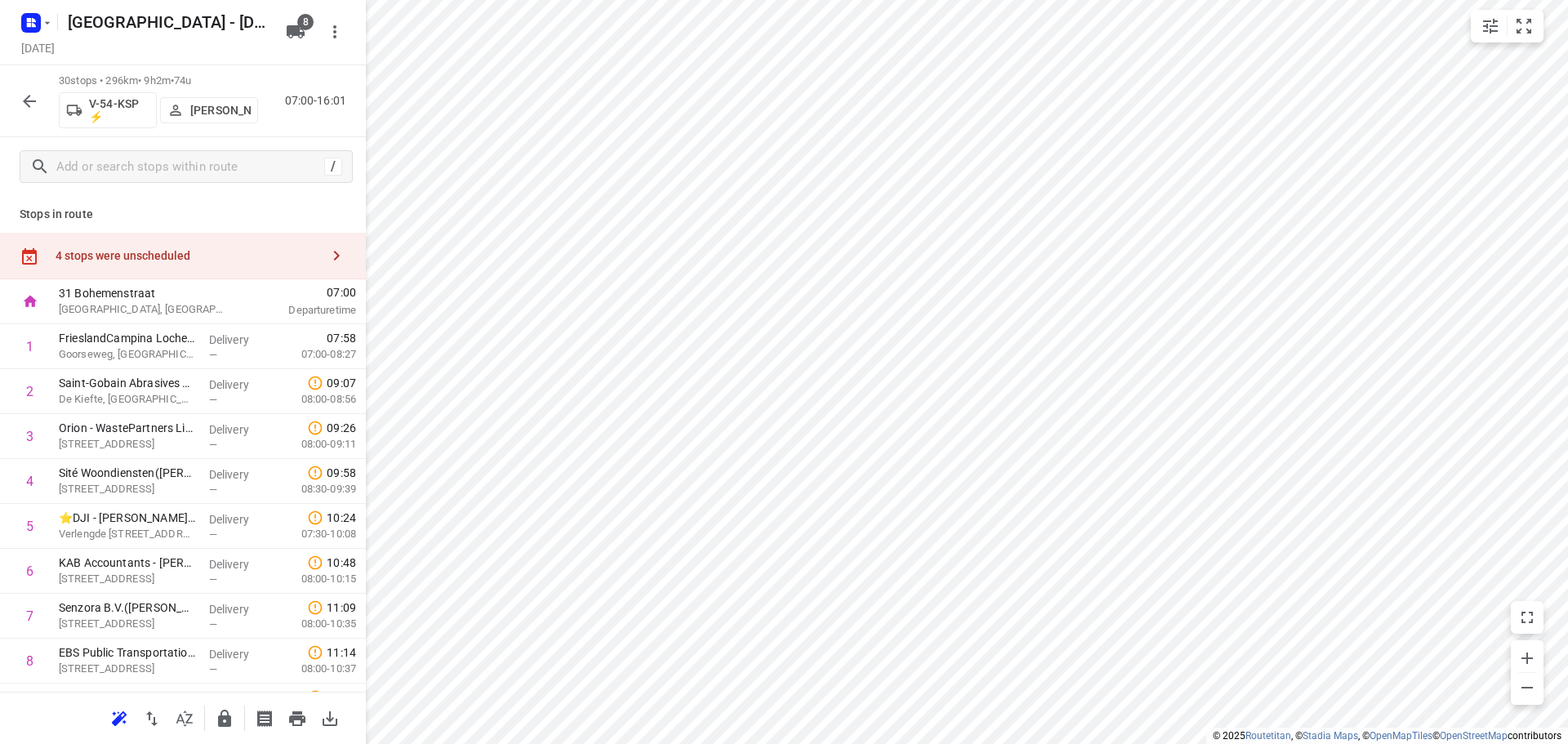
click at [129, 252] on div "4 stops were unscheduled" at bounding box center [188, 255] width 264 height 13
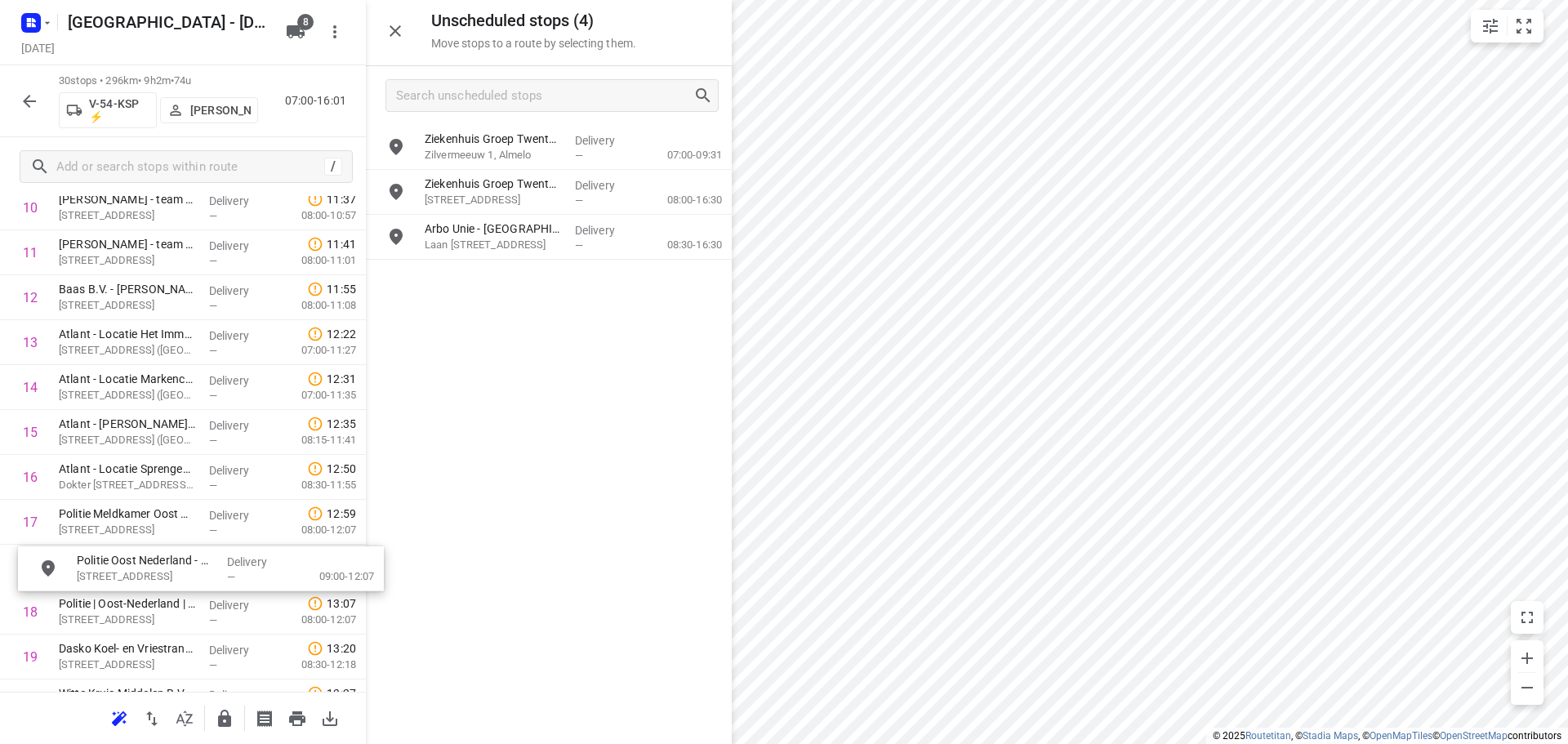
drag, startPoint x: 550, startPoint y: 150, endPoint x: 194, endPoint y: 574, distance: 553.6
click at [384, 30] on button "button" at bounding box center [395, 31] width 32 height 32
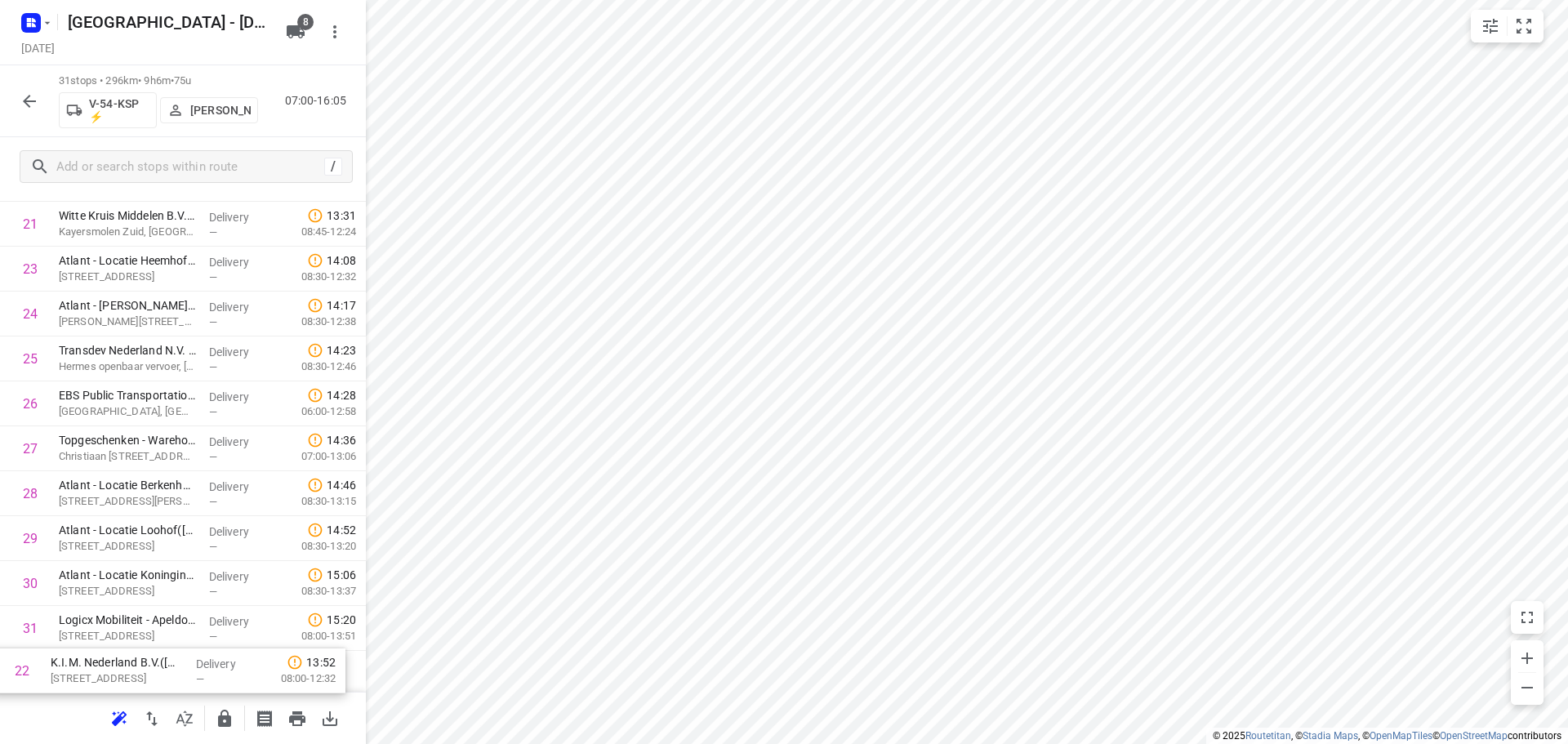
scroll to position [1070, 0]
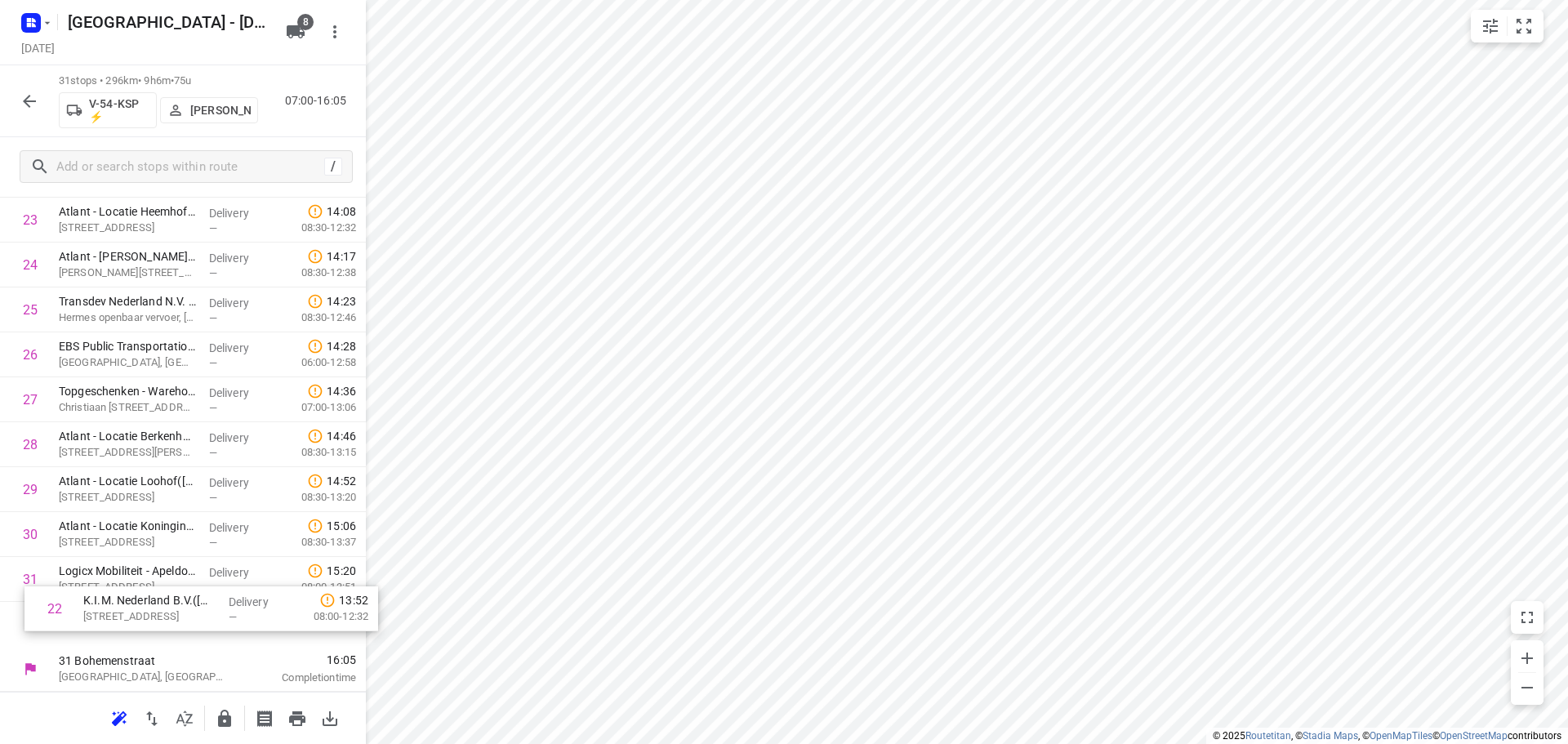
drag, startPoint x: 208, startPoint y: 677, endPoint x: 251, endPoint y: 616, distance: 74.6
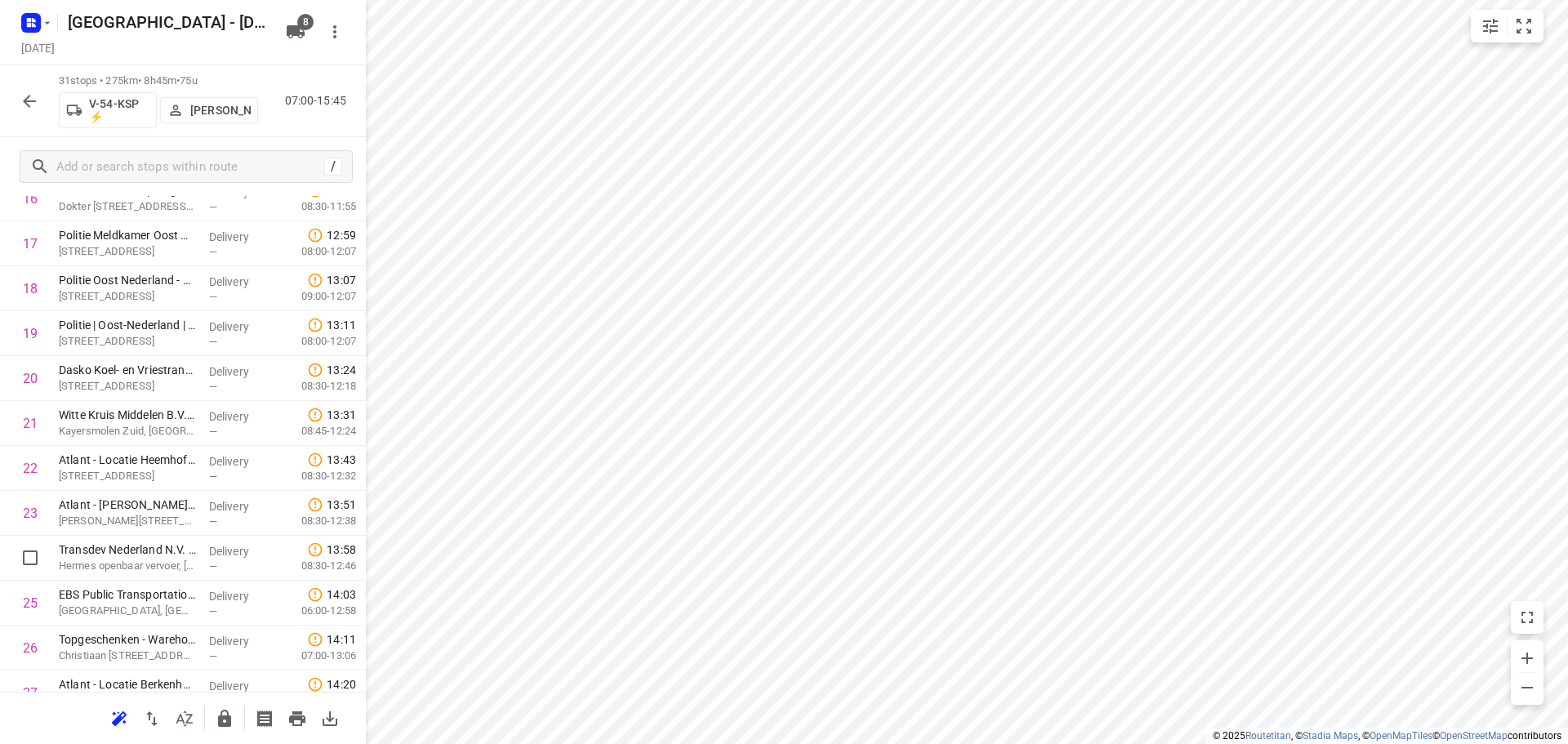
scroll to position [906, 0]
click at [222, 719] on icon "button" at bounding box center [225, 718] width 13 height 17
click at [27, 110] on icon "button" at bounding box center [30, 101] width 20 height 20
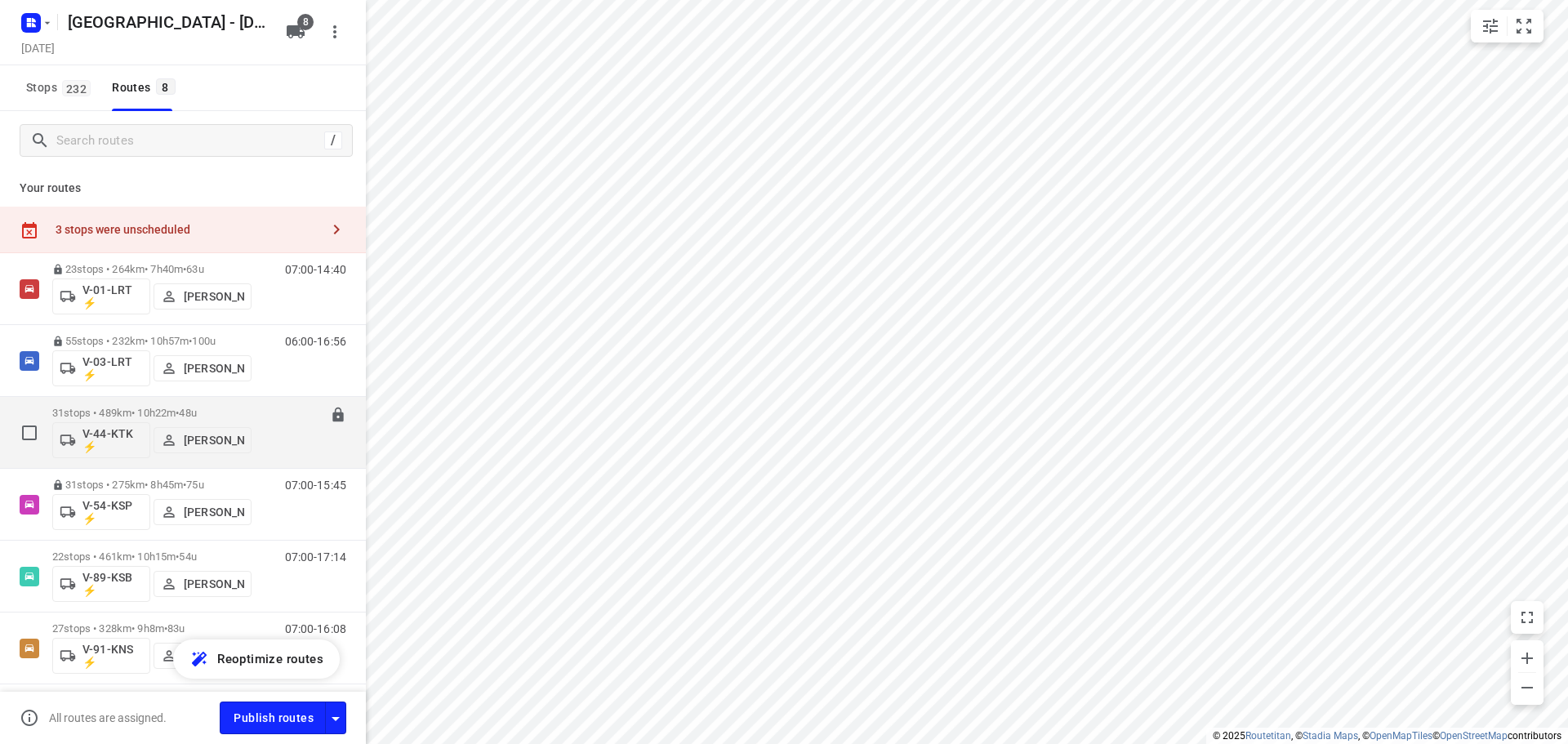
click at [236, 414] on p "31 stops • 489km • 10h22m • 48u" at bounding box center [152, 413] width 199 height 13
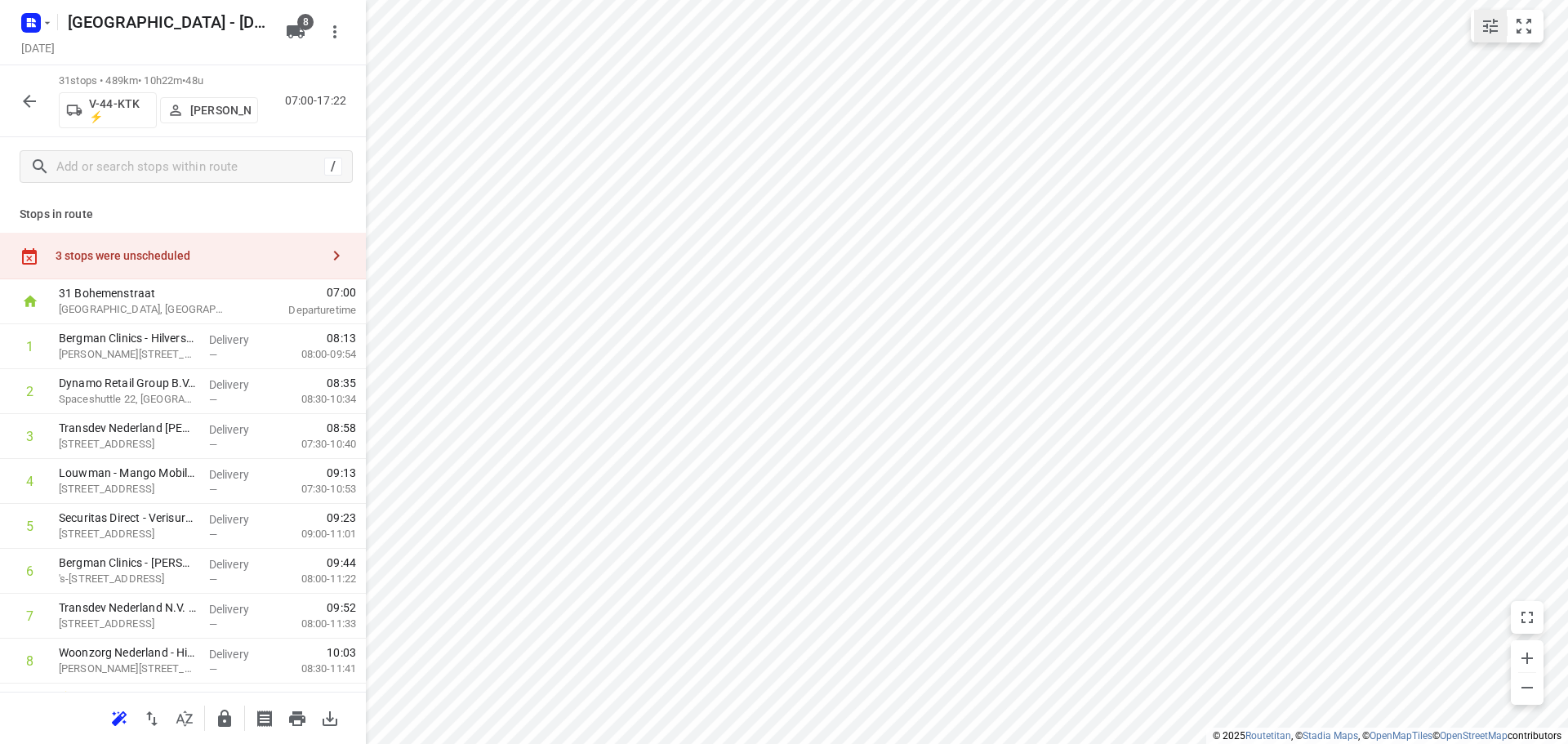
click at [1507, 32] on button "small contained button group" at bounding box center [1490, 26] width 32 height 32
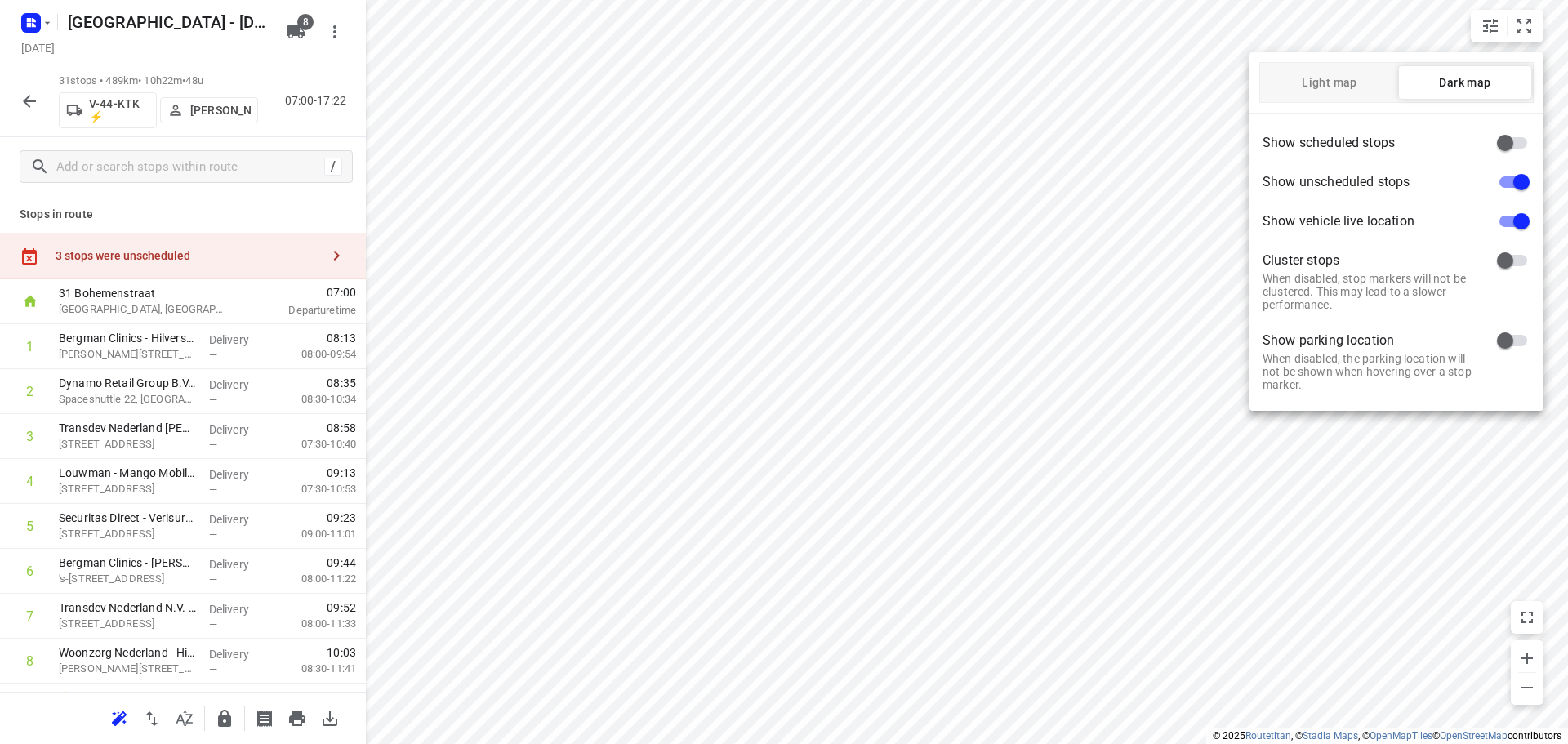
click at [1533, 21] on div at bounding box center [784, 372] width 1568 height 744
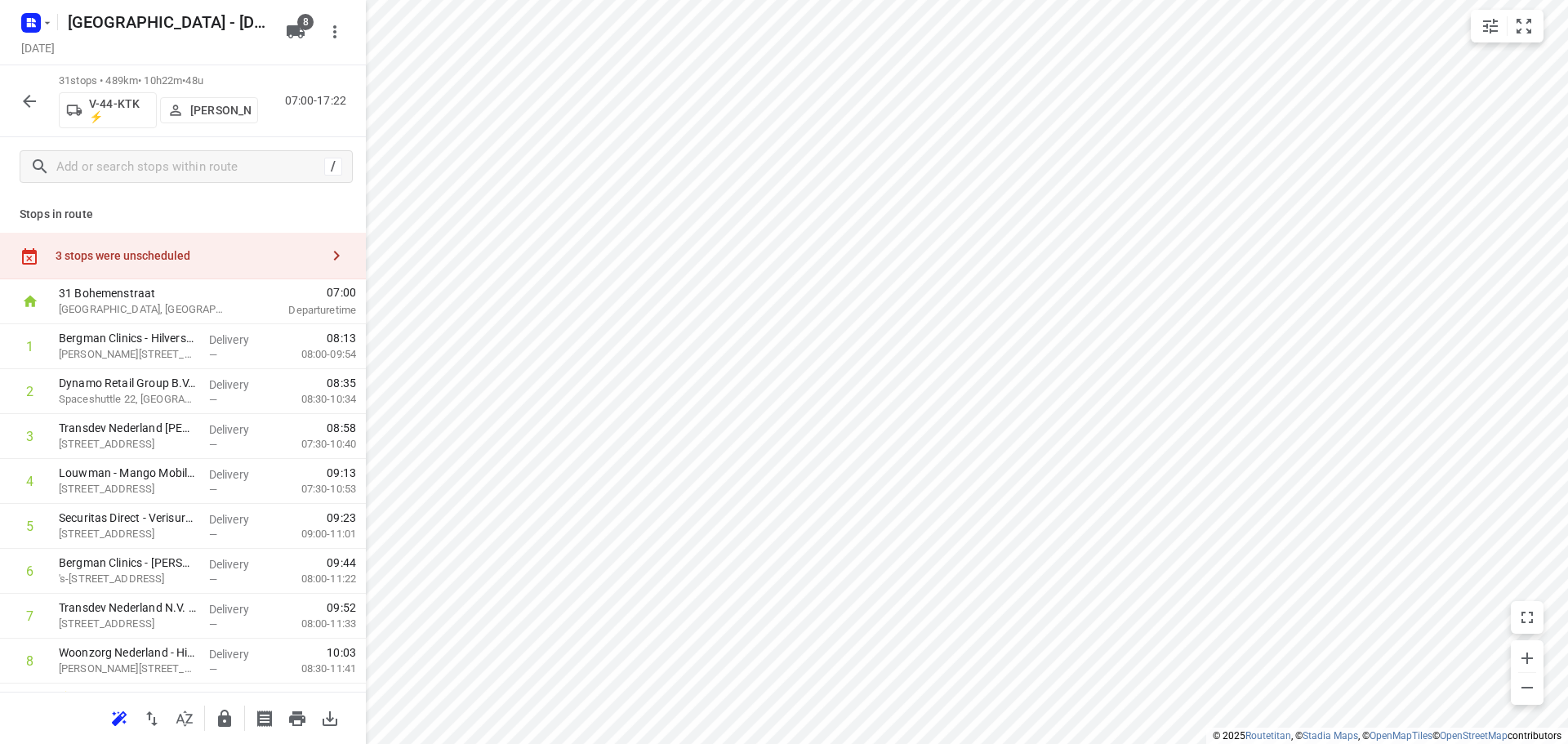
click at [1524, 30] on icon "small contained button group" at bounding box center [1525, 26] width 20 height 20
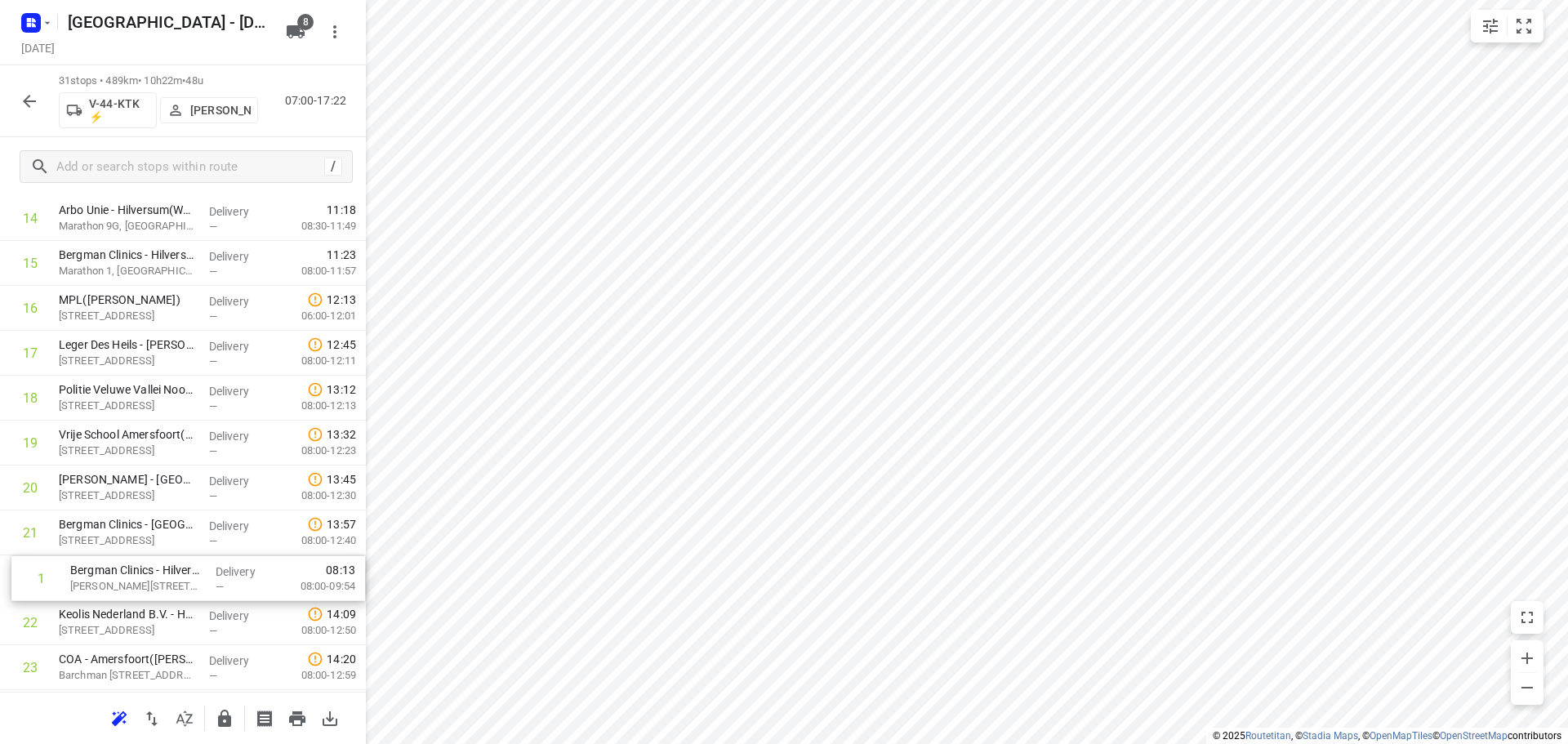
scroll to position [674, 0]
drag, startPoint x: 181, startPoint y: 344, endPoint x: 193, endPoint y: 574, distance: 230.3
click at [193, 583] on div "1 Bergman Clinics - Hilversum - KNO(Mirjam of Bianca) Van Linschotenlaan 1, Hil…" at bounding box center [183, 347] width 366 height 1392
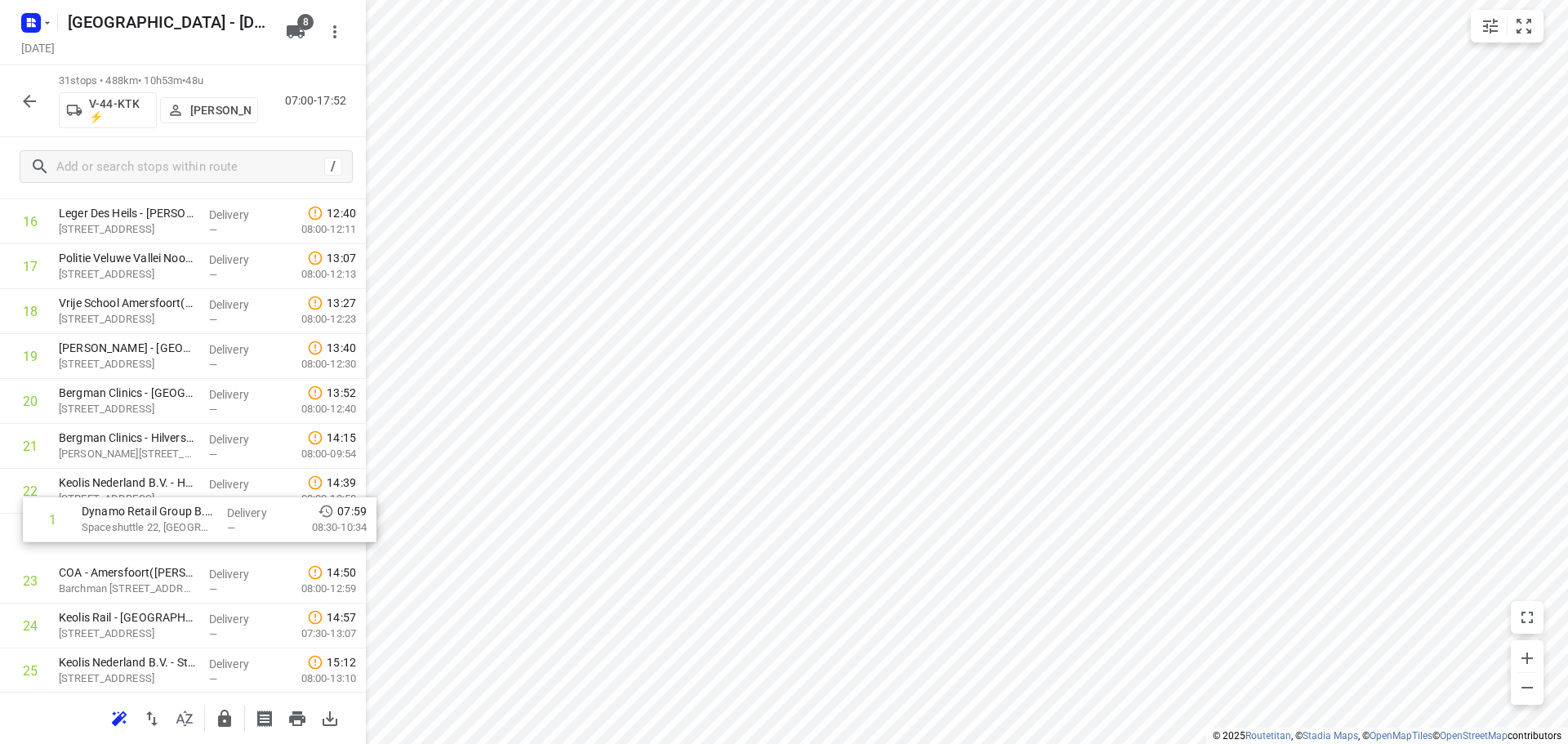
scroll to position [754, 0]
drag, startPoint x: 136, startPoint y: 462, endPoint x: 151, endPoint y: 455, distance: 16.6
click at [151, 455] on div "1 Dynamo Retail Group B.V.(Rob Donders) Spaceshuttle 22, Amersfoort Delivery — …" at bounding box center [183, 267] width 366 height 1392
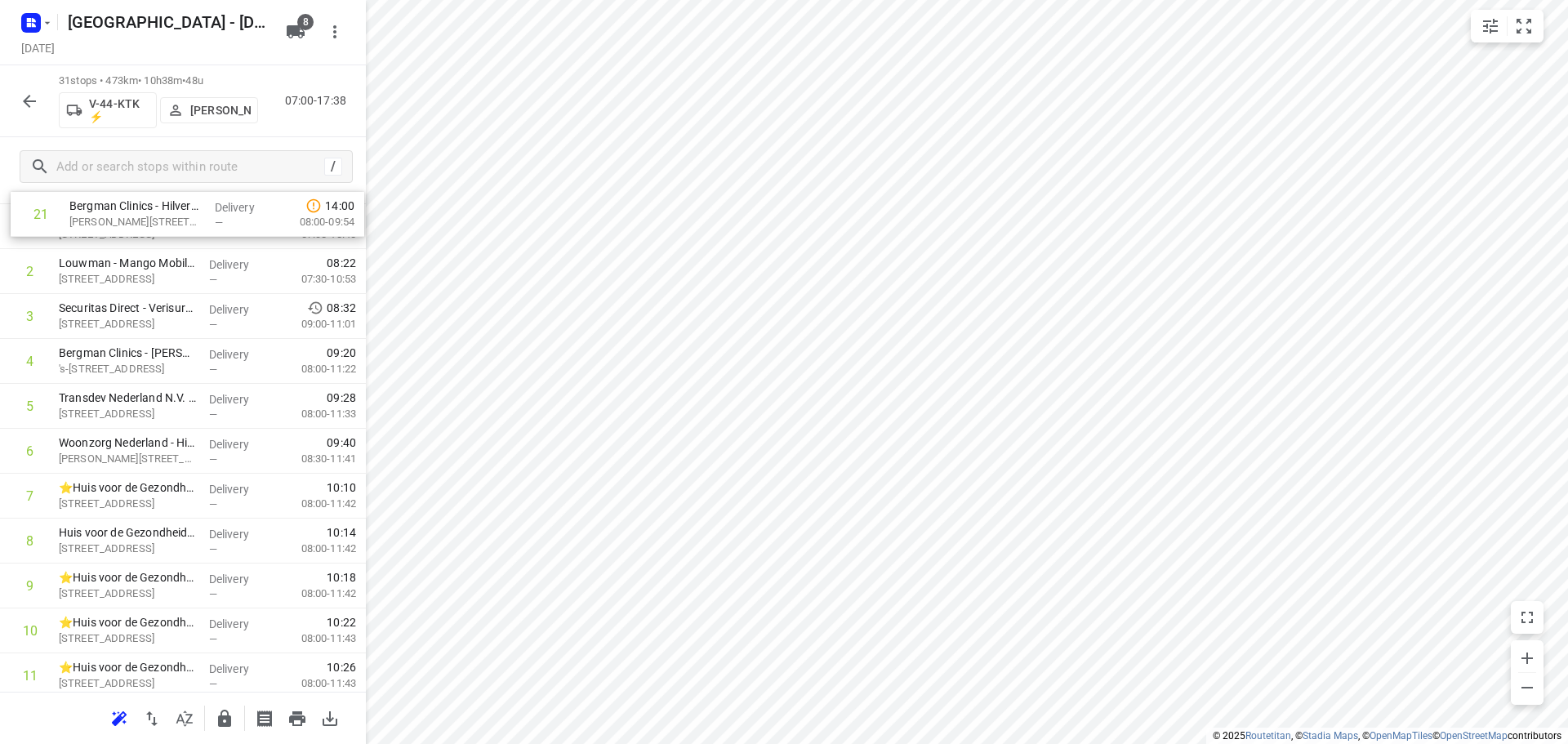
scroll to position [0, 0]
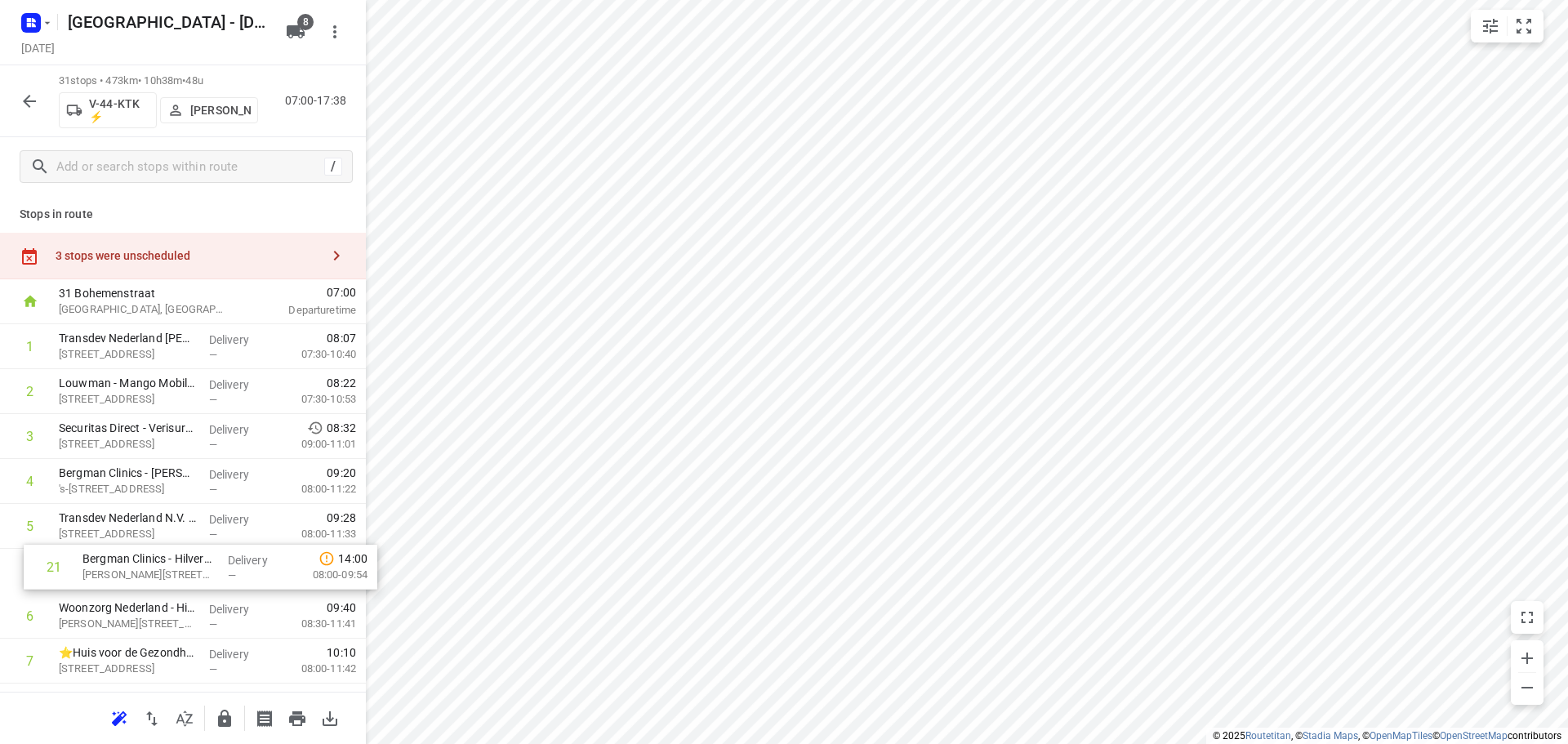
drag, startPoint x: 133, startPoint y: 488, endPoint x: 156, endPoint y: 557, distance: 72.7
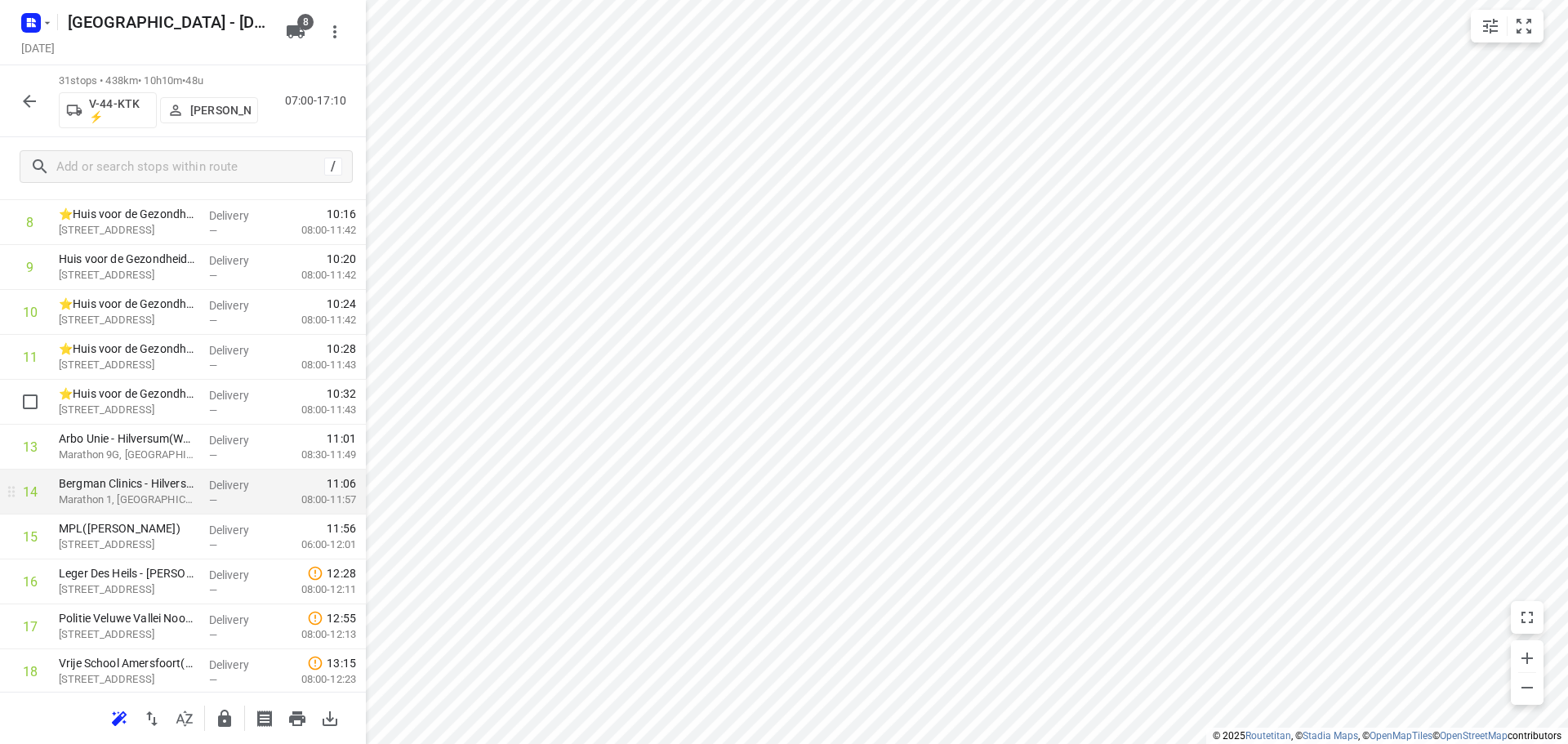
scroll to position [490, 0]
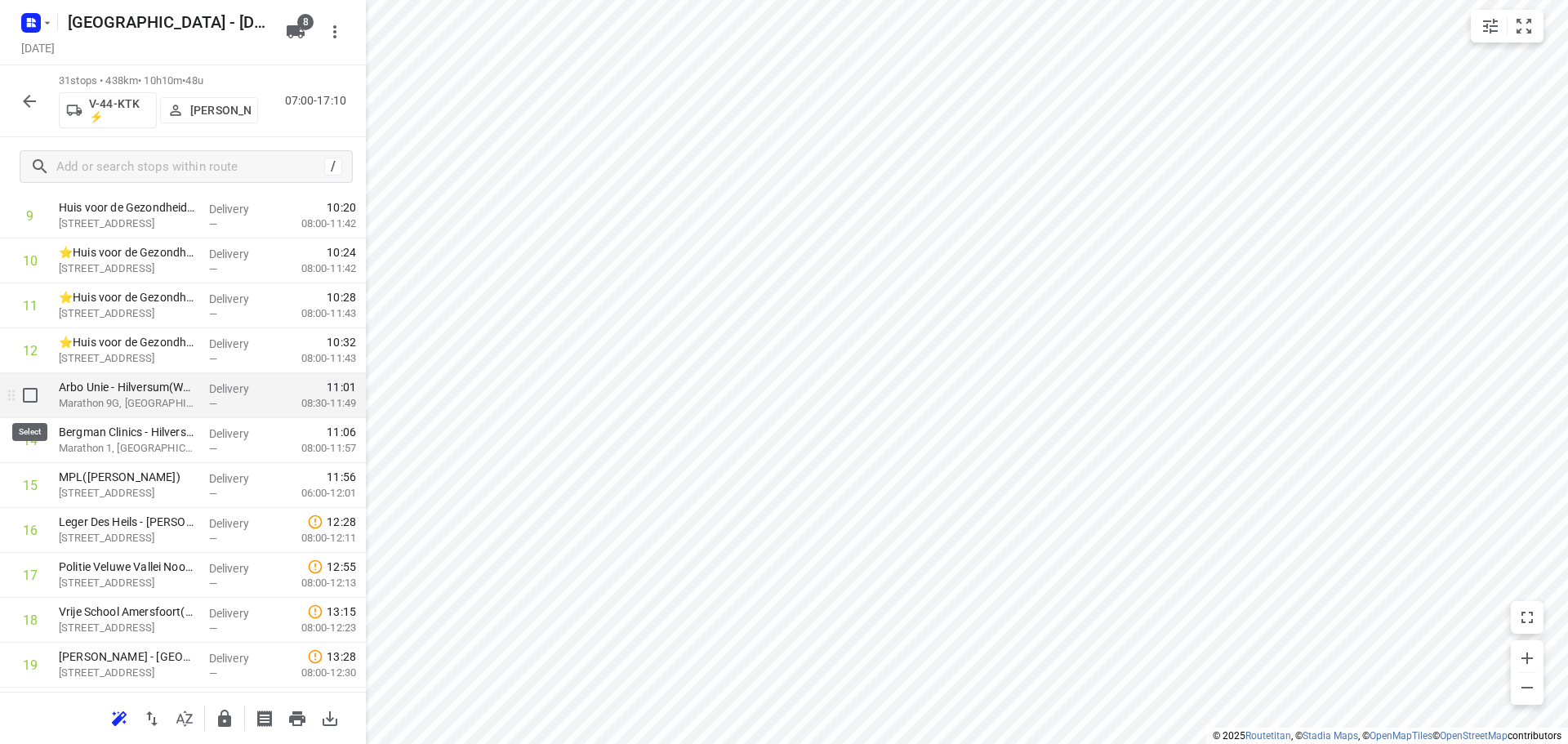
click at [23, 392] on input "checkbox" at bounding box center [30, 395] width 32 height 32
checkbox input "true"
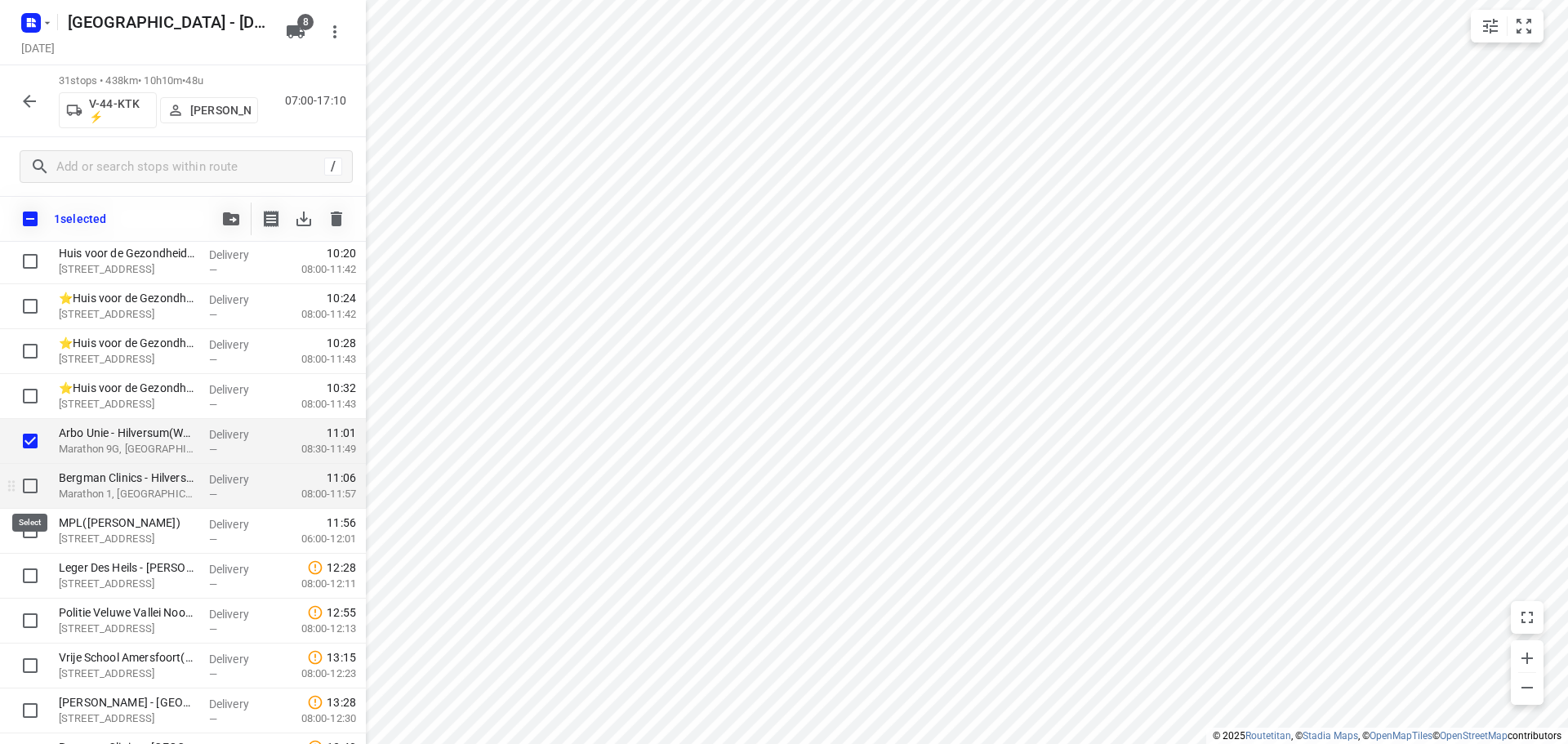
click at [33, 491] on input "checkbox" at bounding box center [30, 486] width 32 height 32
checkbox input "true"
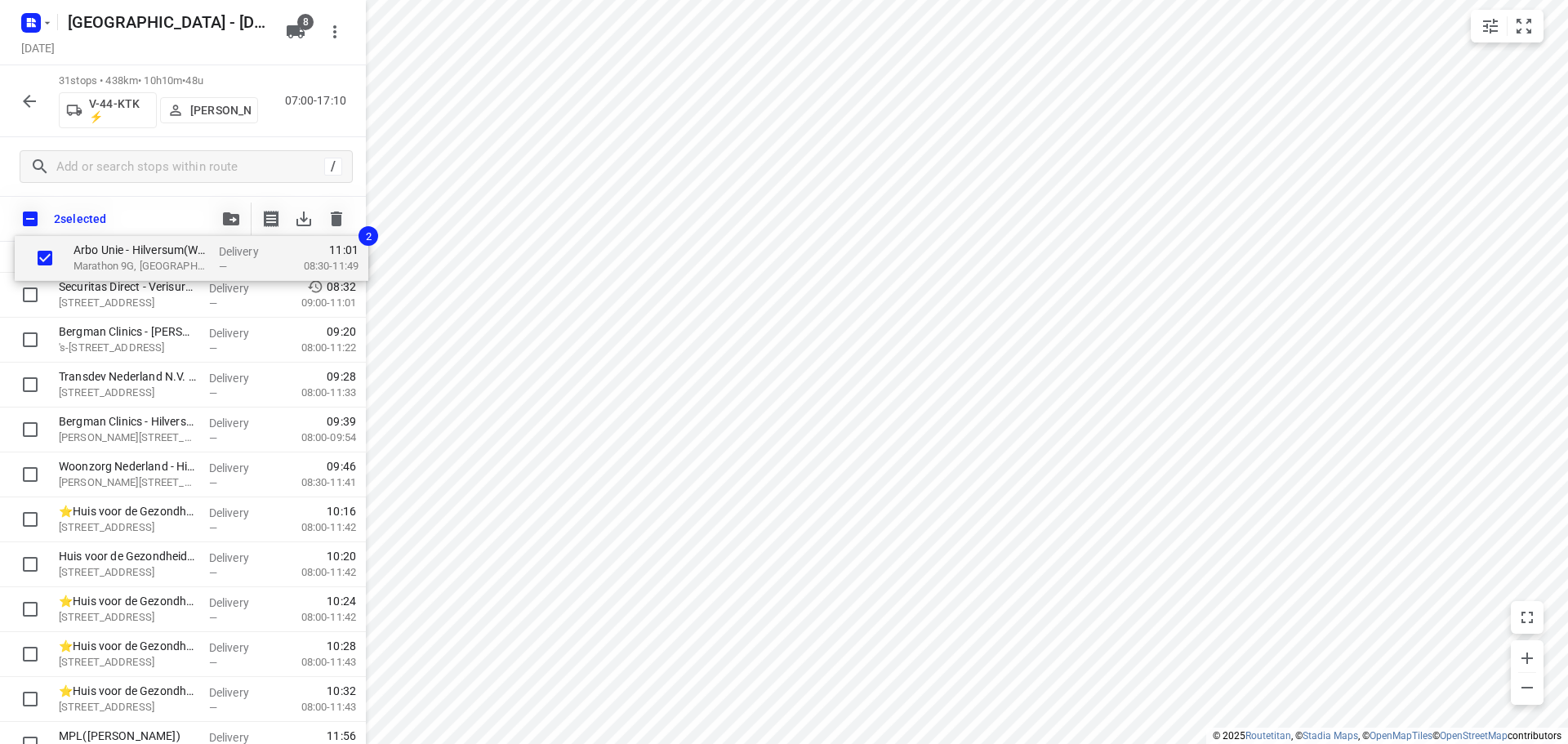
scroll to position [0, 0]
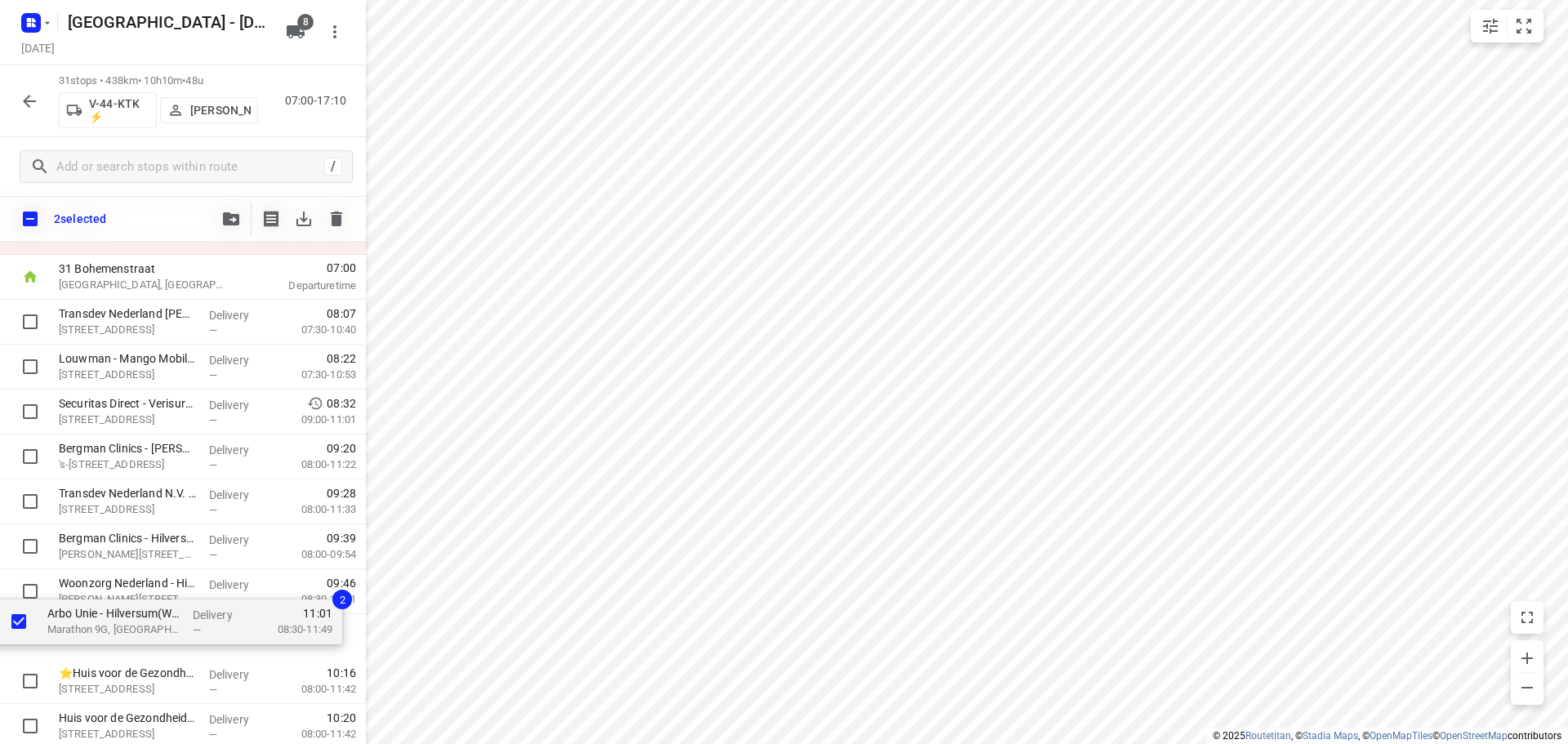
drag, startPoint x: 157, startPoint y: 537, endPoint x: 152, endPoint y: 615, distance: 78.2
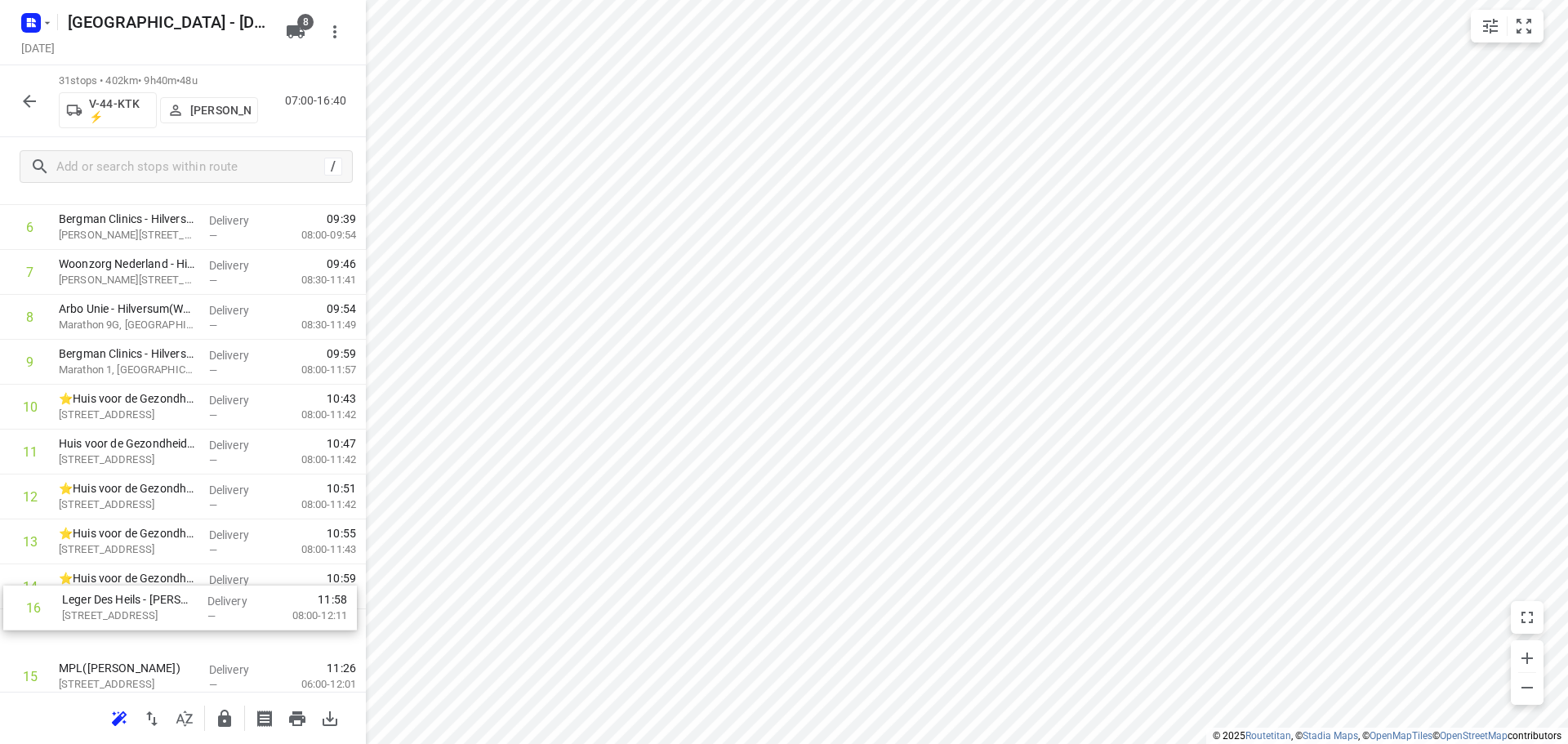
scroll to position [359, 0]
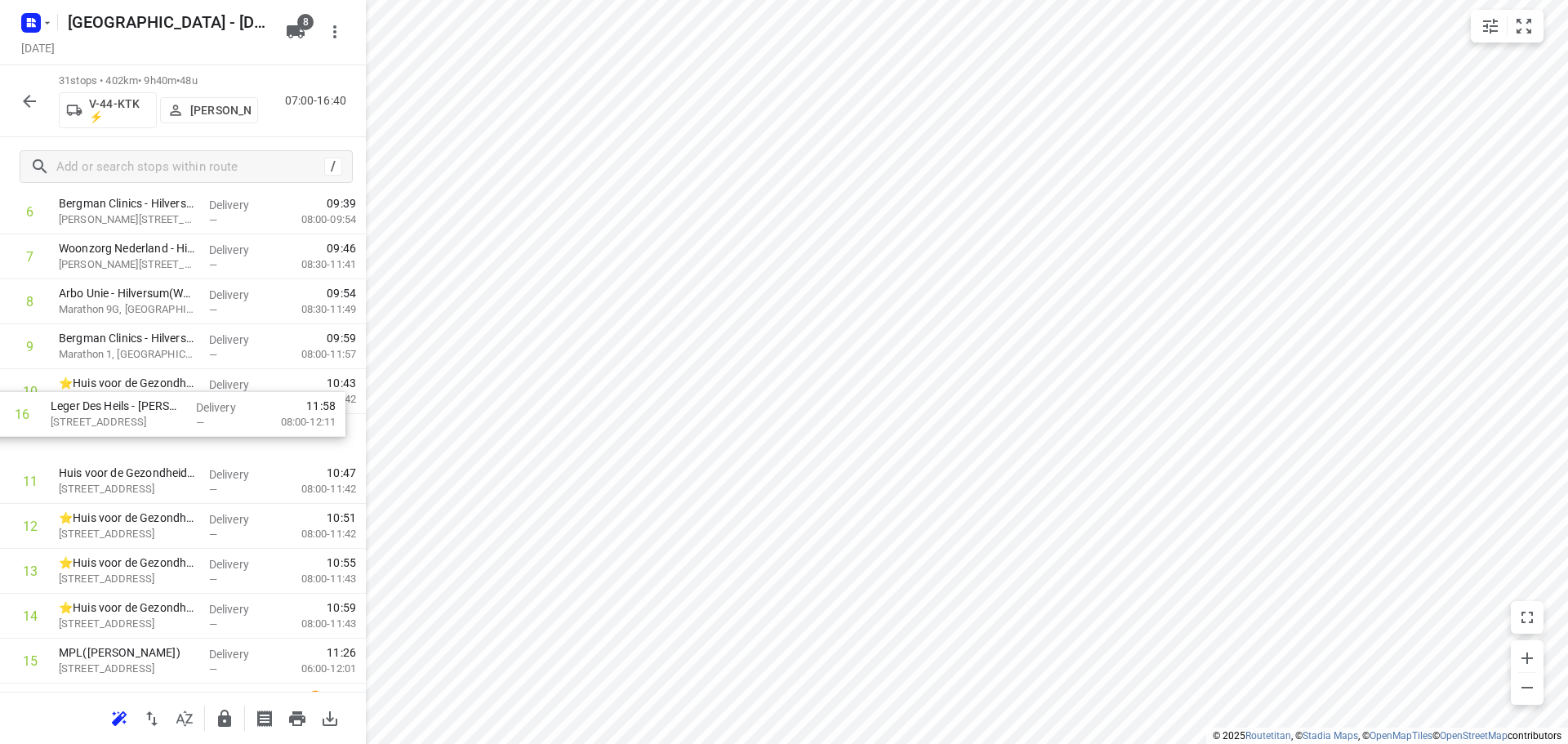
drag, startPoint x: 203, startPoint y: 635, endPoint x: 194, endPoint y: 399, distance: 236.2
click at [194, 399] on div "1 Transdev Nederland N.V. - Huizen(Niki van den Hoek) Randweg 2, Huizen Deliver…" at bounding box center [183, 661] width 366 height 1392
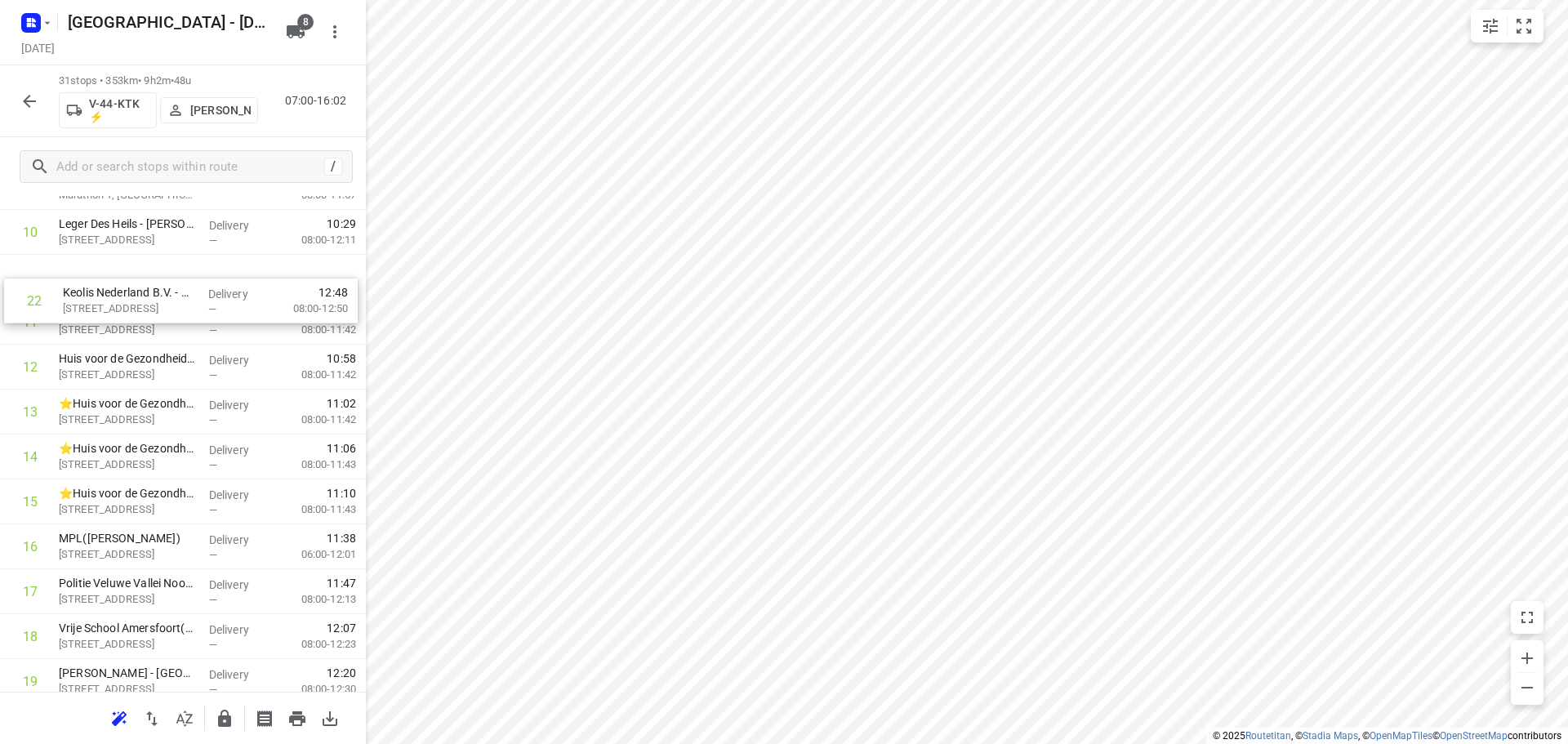
scroll to position [502, 0]
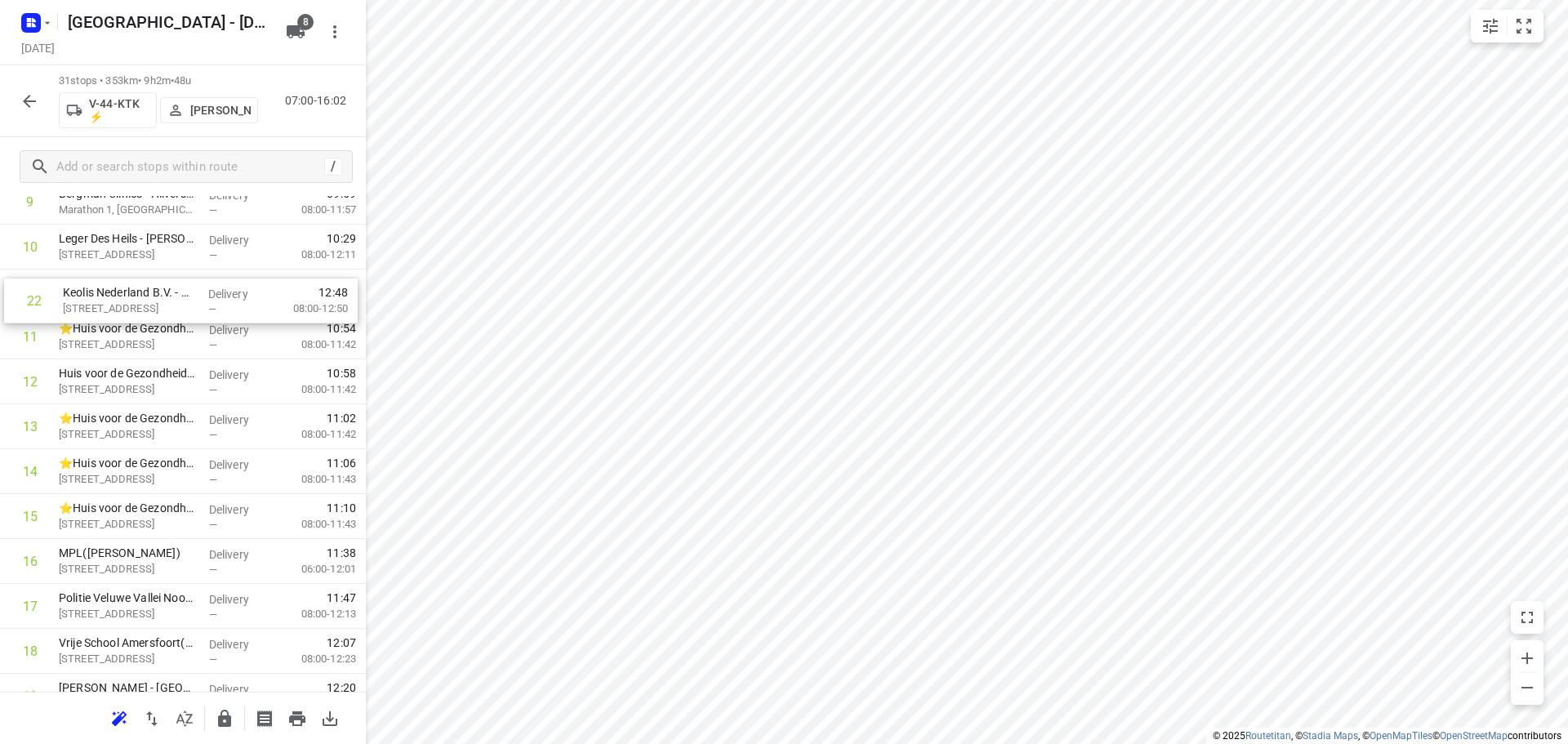
drag, startPoint x: 137, startPoint y: 675, endPoint x: 136, endPoint y: 280, distance: 395.0
click at [136, 280] on div "1 Transdev Nederland N.V. - Huizen(Niki van den Hoek) Randweg 2, Huizen Deliver…" at bounding box center [183, 517] width 366 height 1392
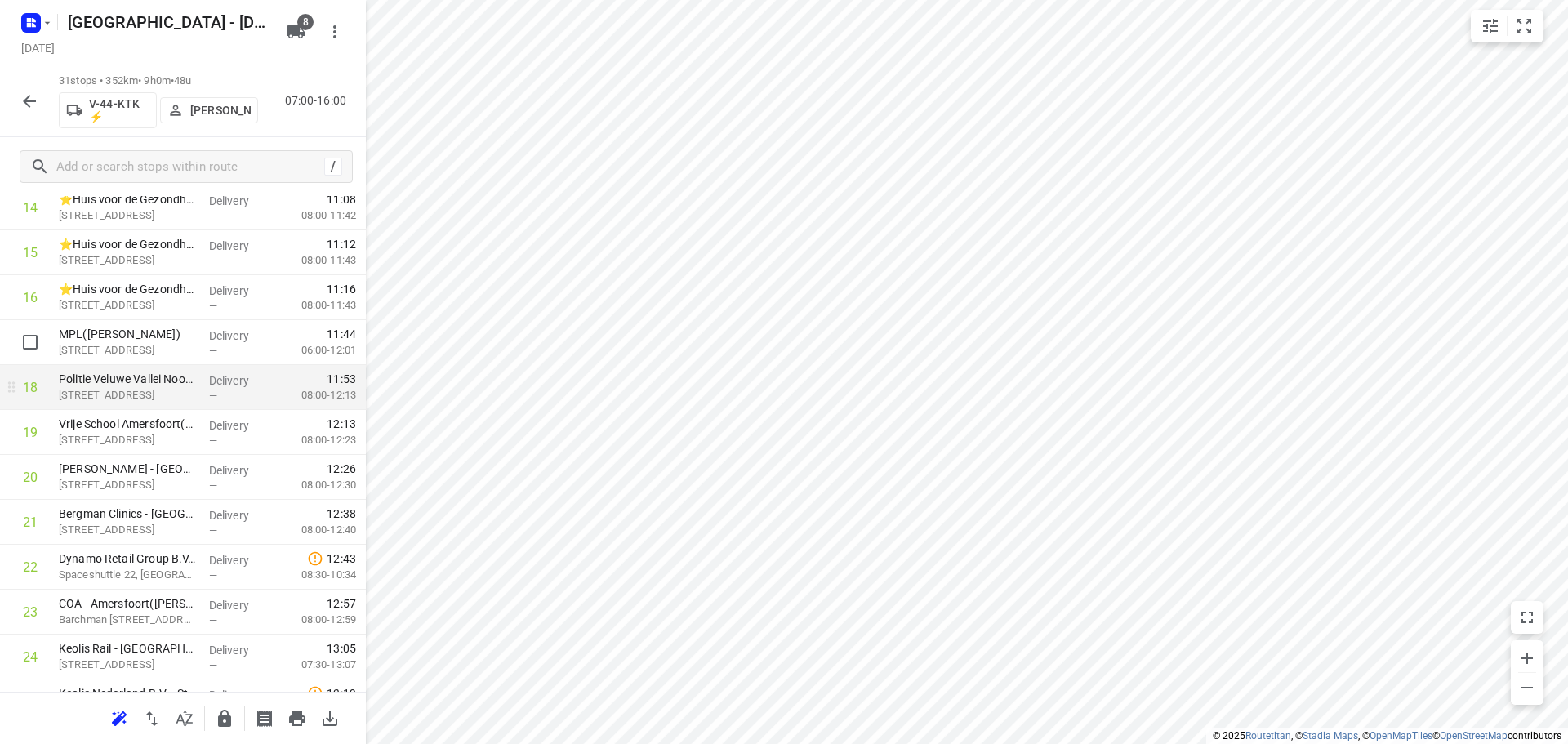
scroll to position [747, 0]
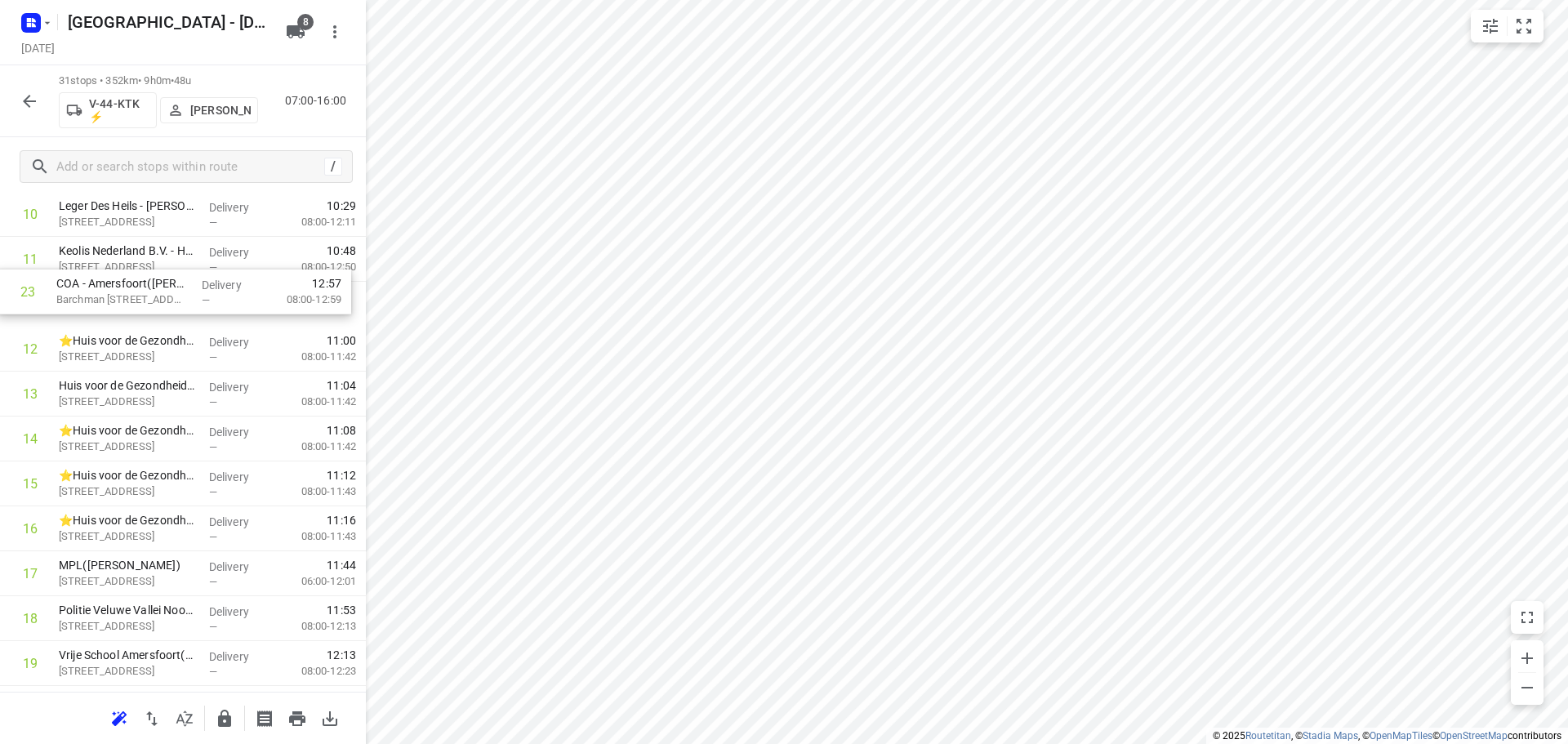
drag, startPoint x: 160, startPoint y: 580, endPoint x: 161, endPoint y: 280, distance: 300.0
click at [161, 280] on div "1 Transdev Nederland N.V. - Huizen(Niki van den Hoek) Randweg 2, Huizen Deliver…" at bounding box center [183, 484] width 366 height 1392
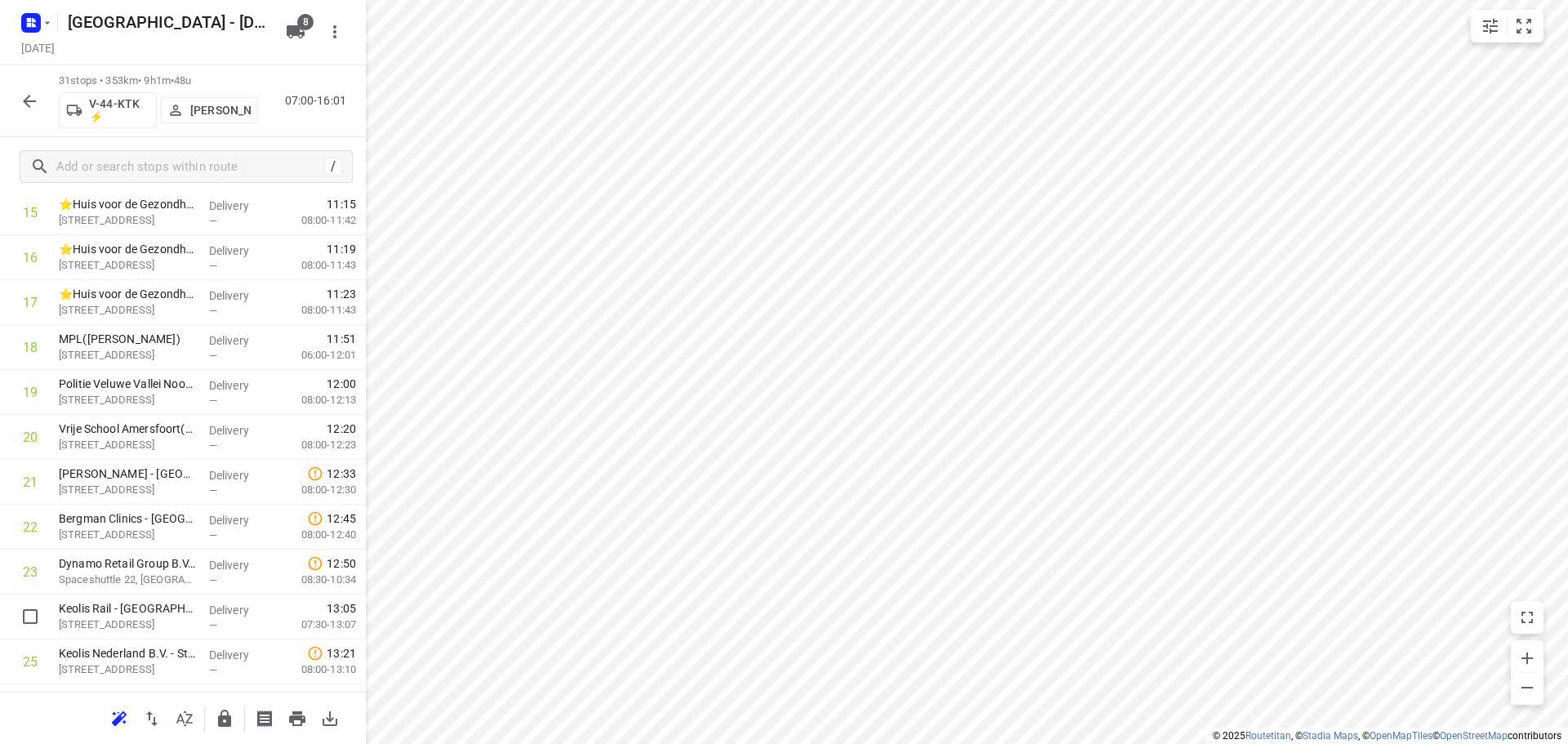
scroll to position [853, 0]
click at [23, 522] on input "checkbox" at bounding box center [30, 526] width 32 height 32
checkbox input "true"
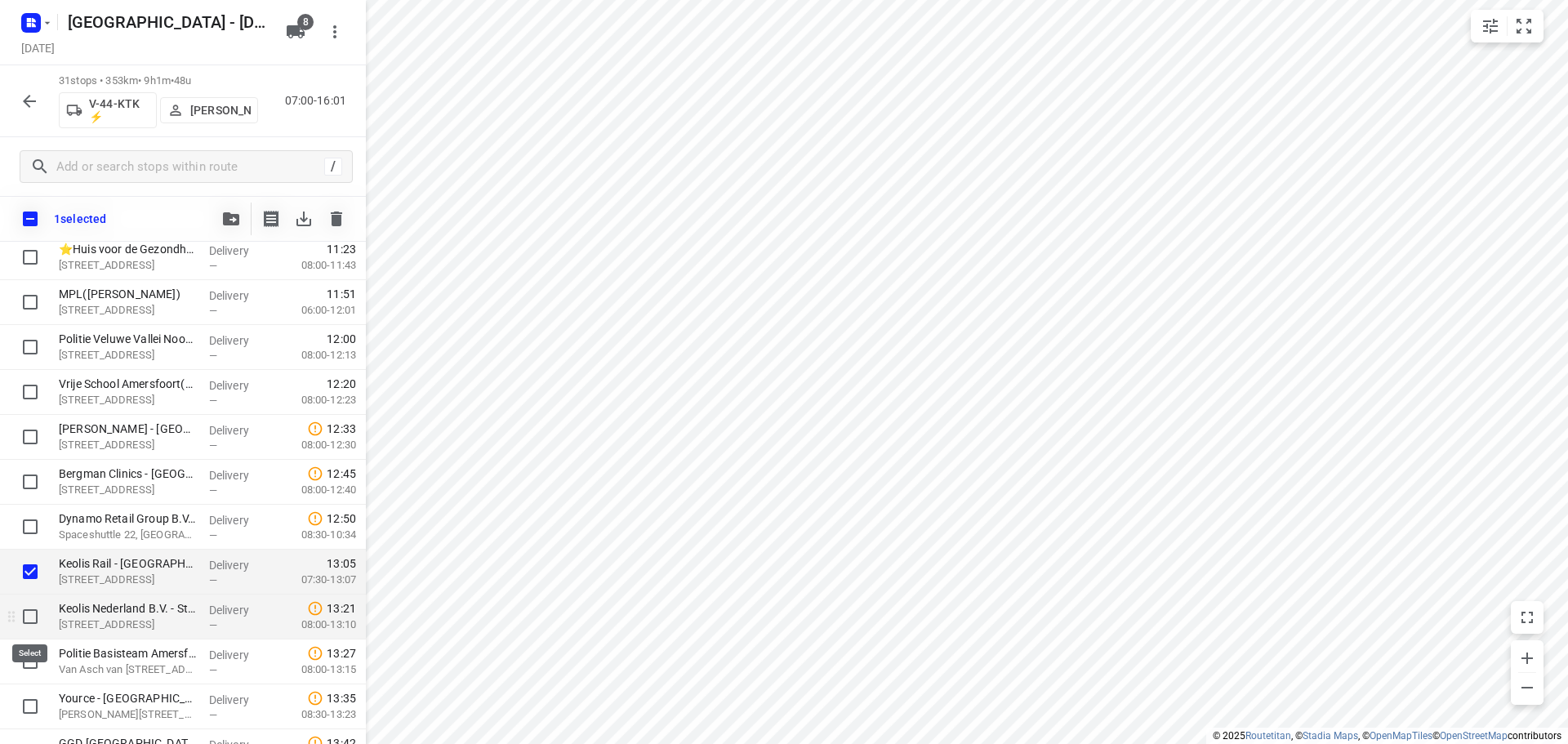
click at [28, 613] on input "checkbox" at bounding box center [30, 616] width 32 height 32
checkbox input "true"
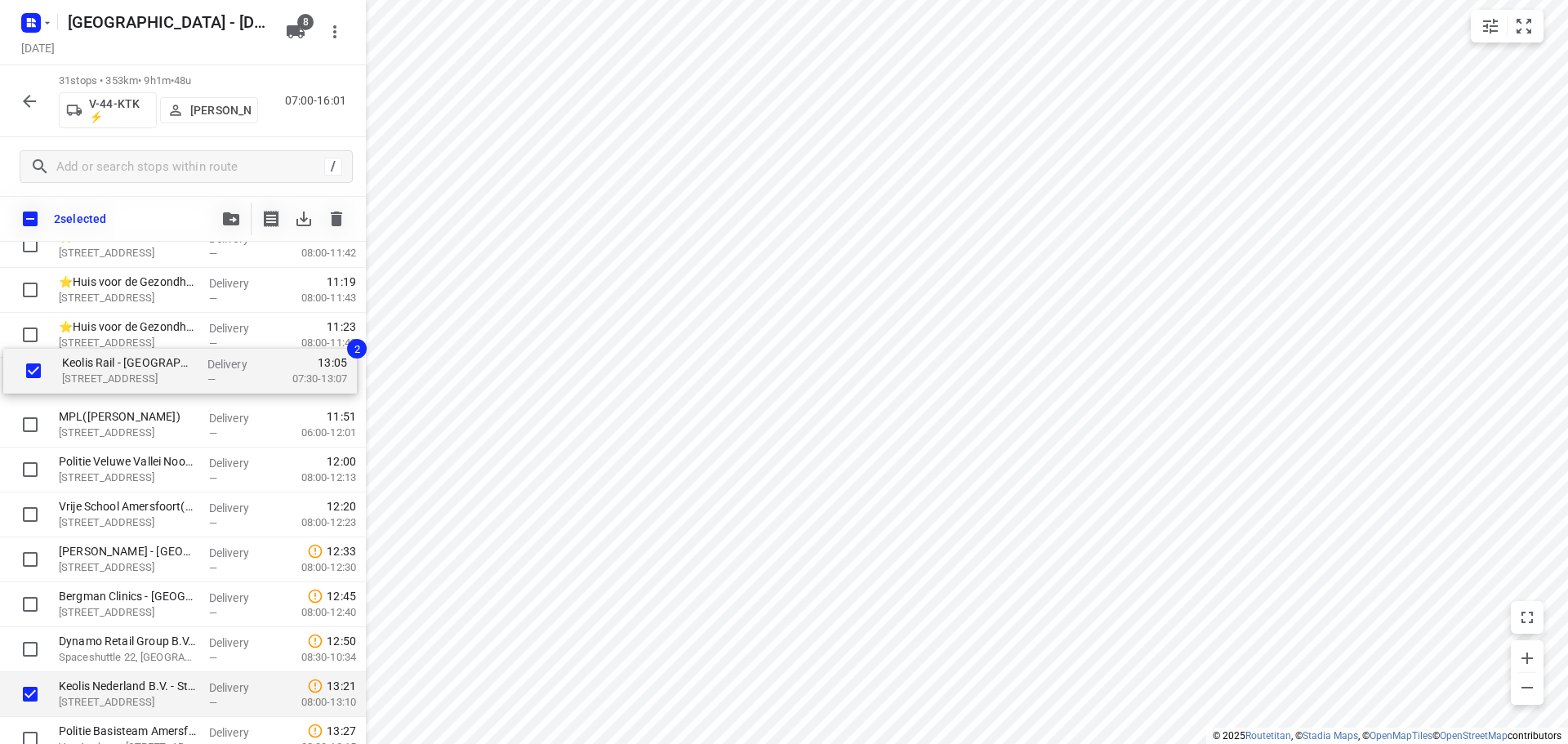
scroll to position [770, 0]
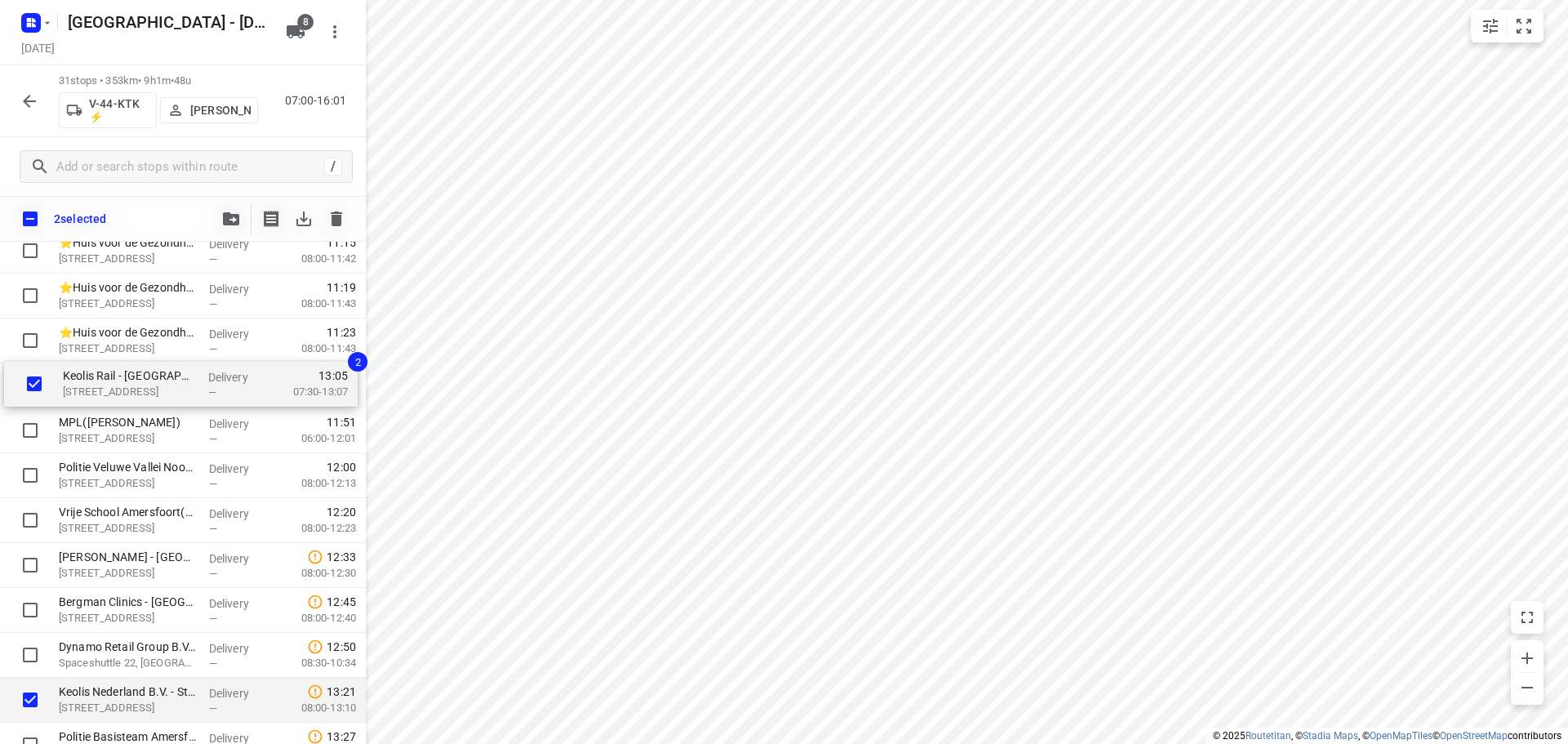
drag, startPoint x: 105, startPoint y: 581, endPoint x: 112, endPoint y: 384, distance: 197.1
click at [112, 384] on div "Transdev Nederland N.V. - Huizen(Niki van den Hoek) Randweg 2, Huizen Delivery …" at bounding box center [183, 296] width 366 height 1392
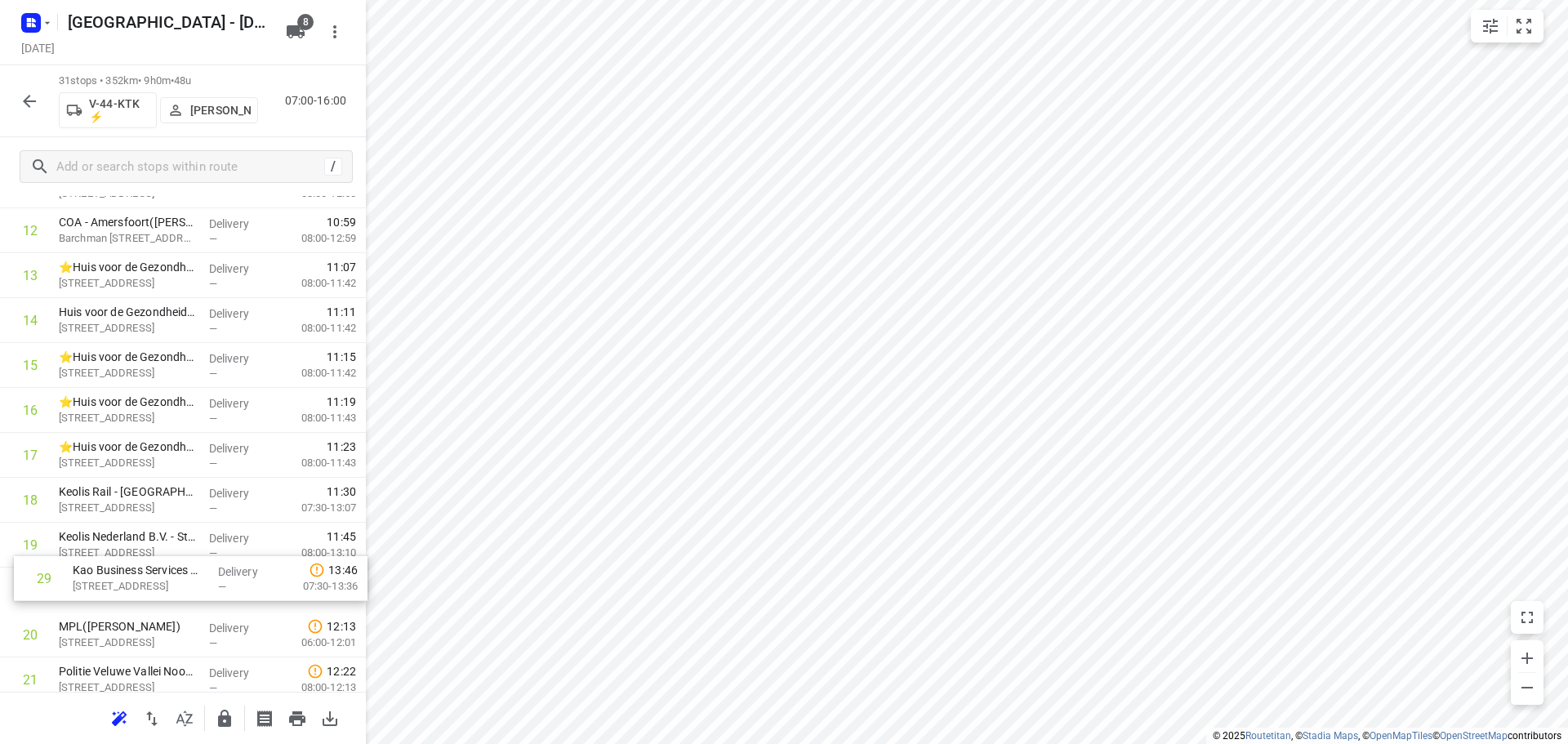
scroll to position [617, 0]
drag, startPoint x: 151, startPoint y: 675, endPoint x: 160, endPoint y: 573, distance: 102.4
click at [160, 574] on div "1 Transdev Nederland N.V. - Huizen(Niki van den Hoek) Randweg 2, Huizen Deliver…" at bounding box center [183, 404] width 366 height 1392
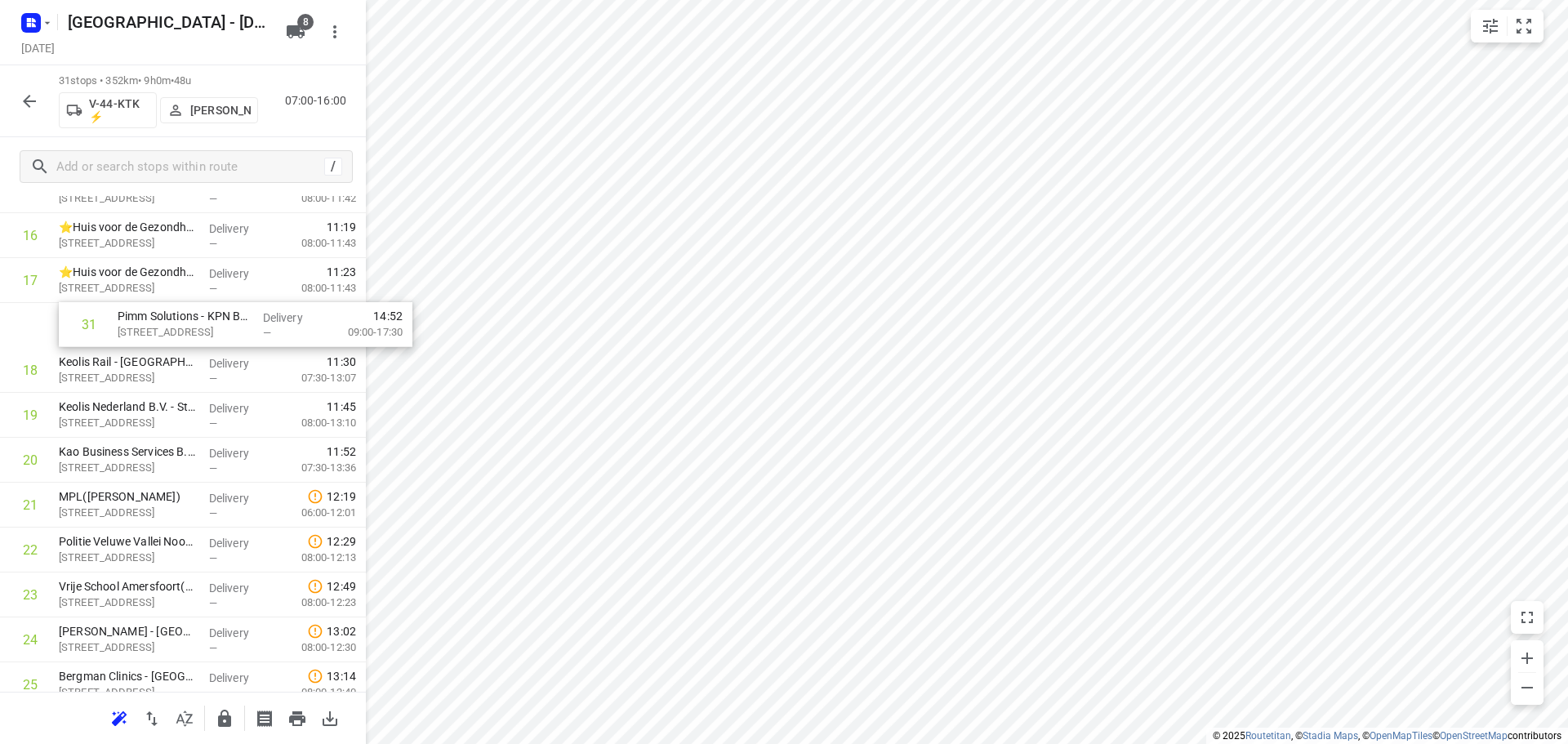
scroll to position [785, 0]
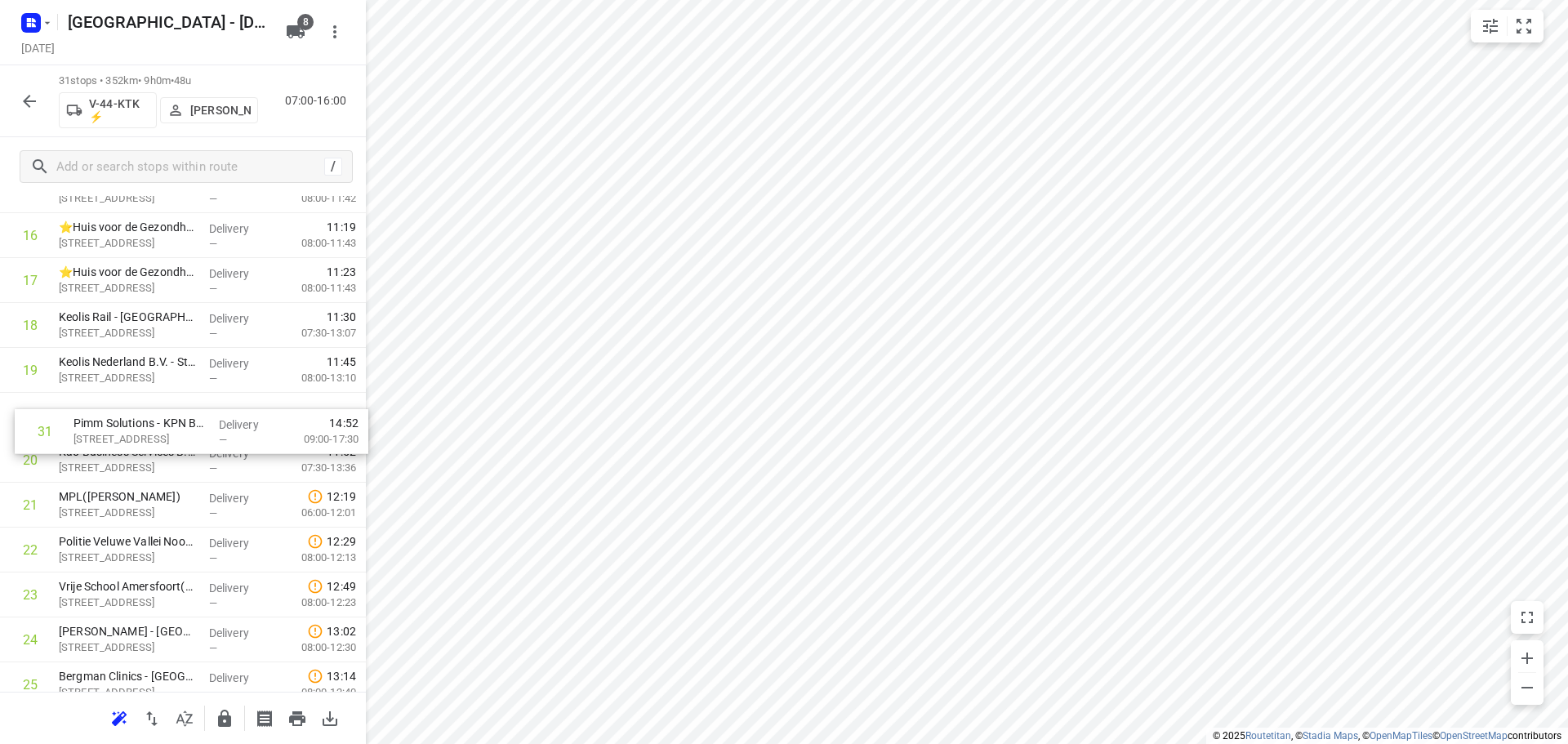
drag, startPoint x: 152, startPoint y: 621, endPoint x: 168, endPoint y: 424, distance: 197.6
click at [168, 424] on div "1 Transdev Nederland N.V. - Huizen(Niki van den Hoek) Randweg 2, Huizen Deliver…" at bounding box center [183, 235] width 366 height 1392
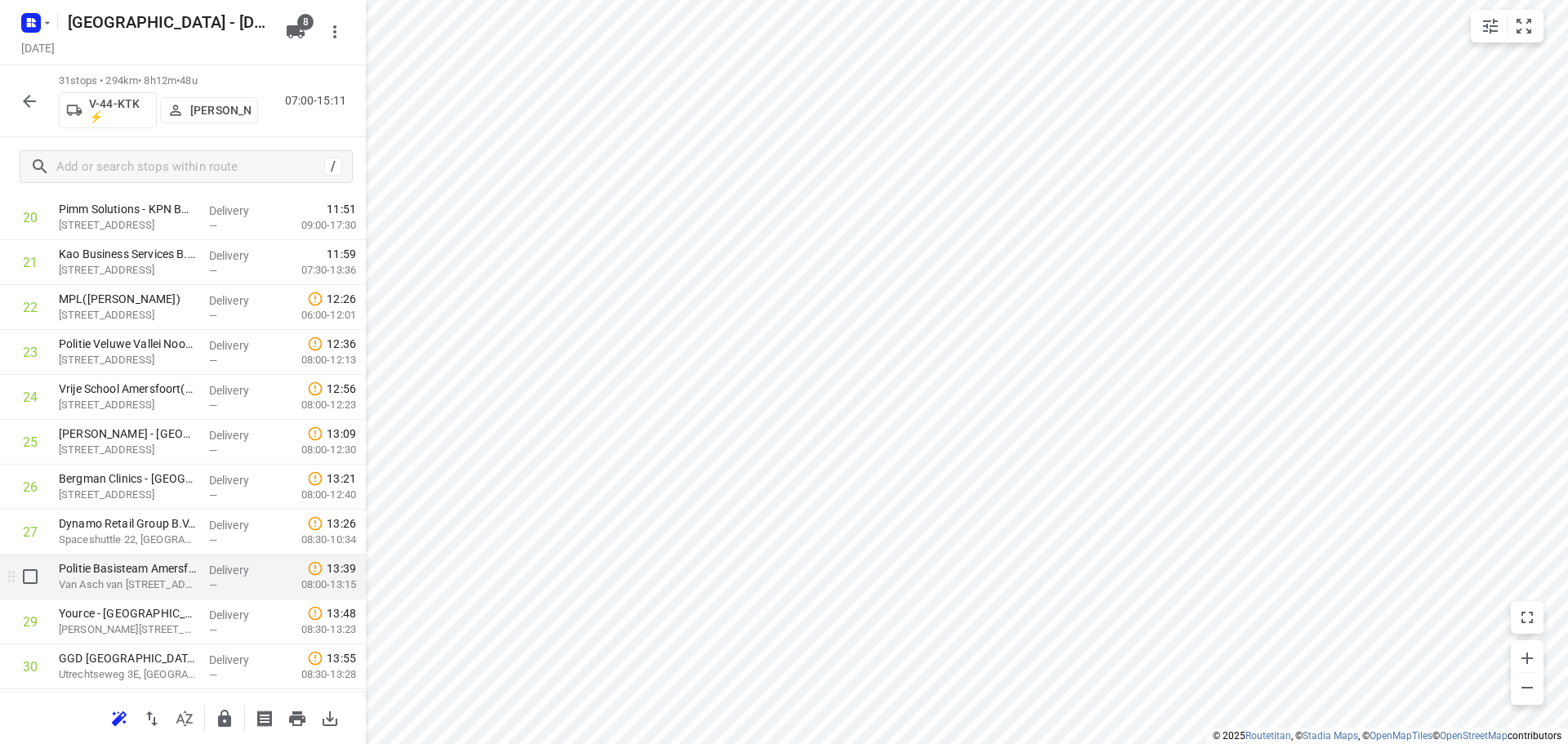
scroll to position [1030, 0]
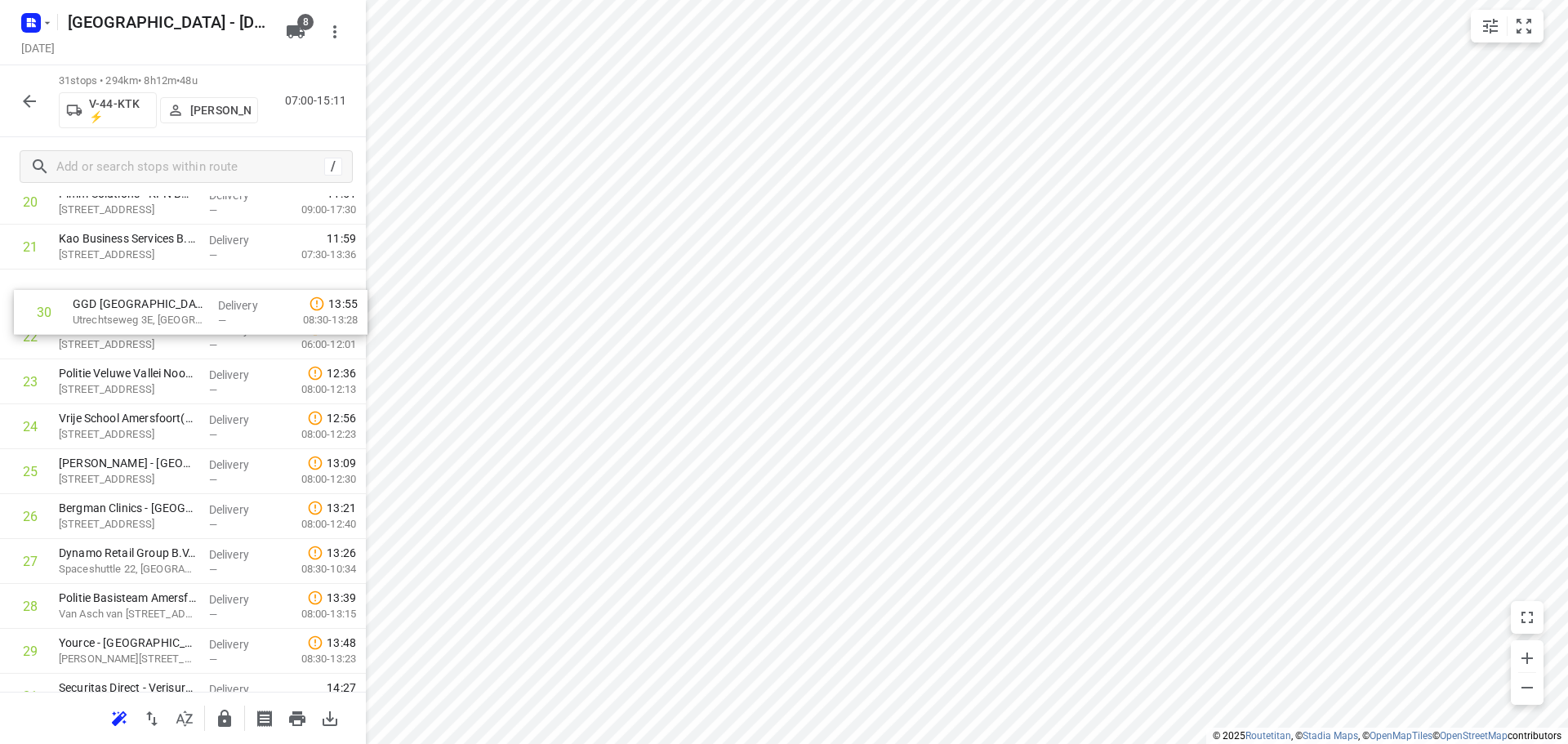
drag, startPoint x: 116, startPoint y: 624, endPoint x: 130, endPoint y: 308, distance: 316.3
click at [130, 308] on div "1 Transdev Nederland N.V. - Huizen(Niki van den Hoek) Randweg 2, Huizen Deliver…" at bounding box center [183, 23] width 366 height 1392
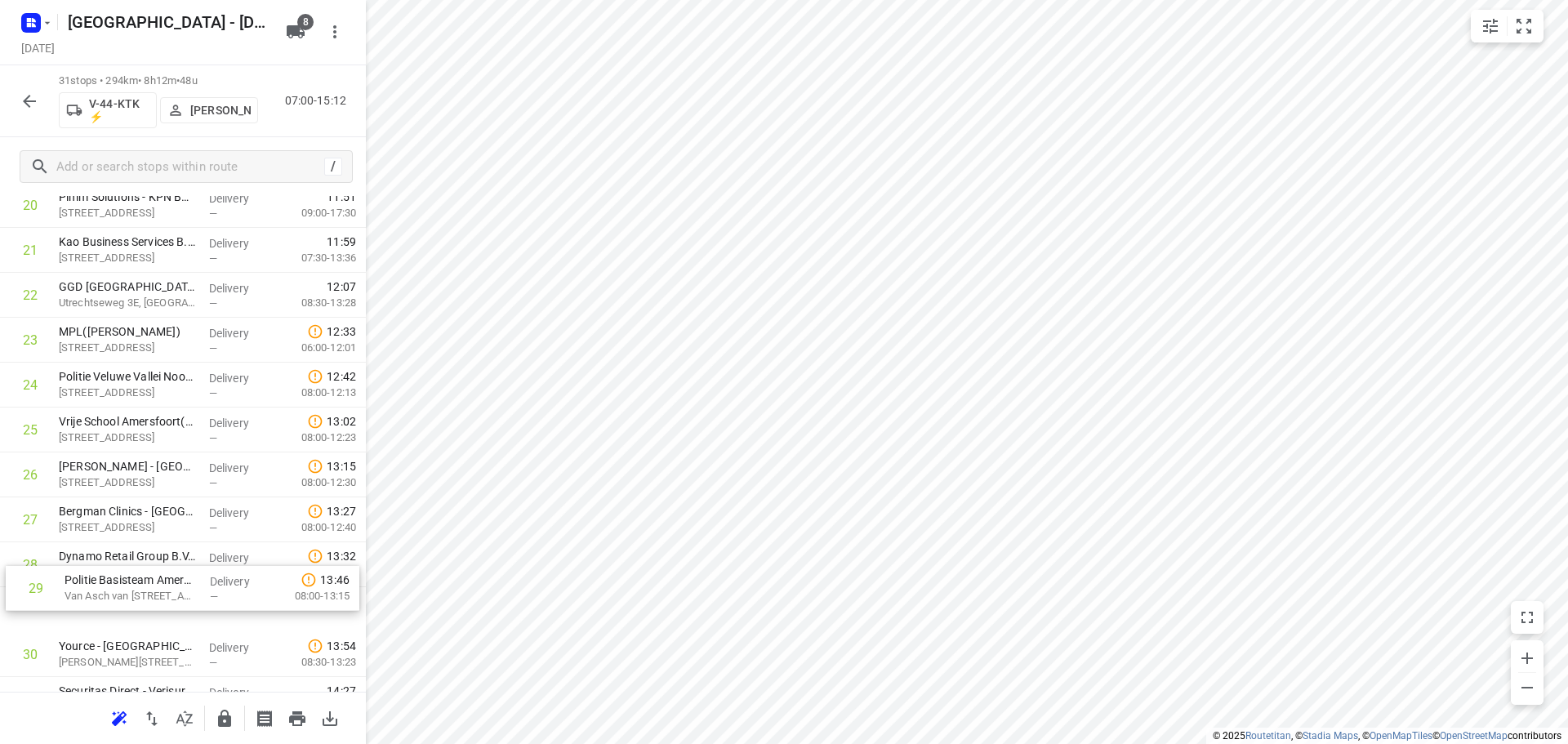
scroll to position [999, 0]
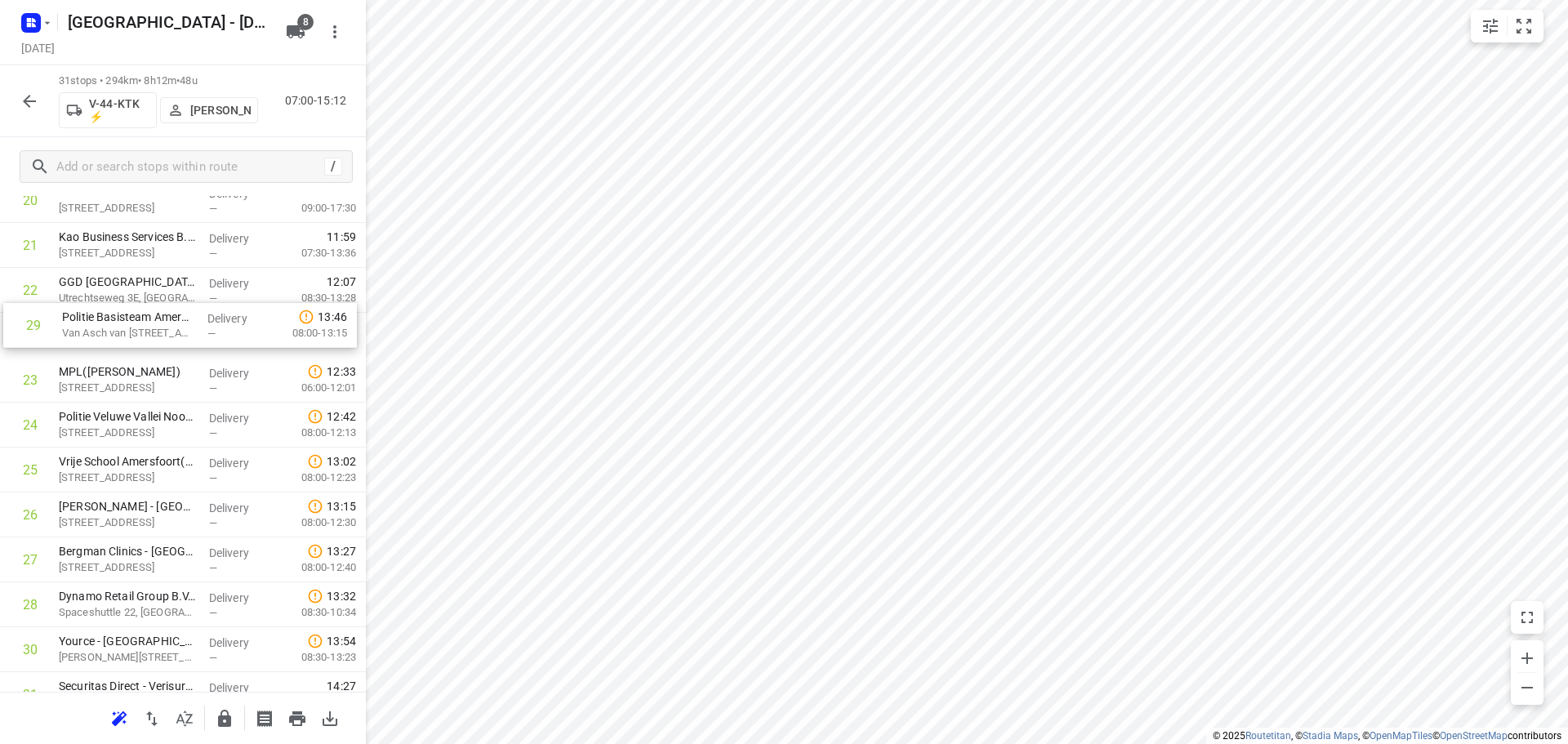
drag, startPoint x: 158, startPoint y: 611, endPoint x: 162, endPoint y: 332, distance: 279.0
click at [162, 332] on div "1 Transdev Nederland N.V. - Huizen(Niki van den Hoek) Randweg 2, Huizen Deliver…" at bounding box center [183, 21] width 366 height 1392
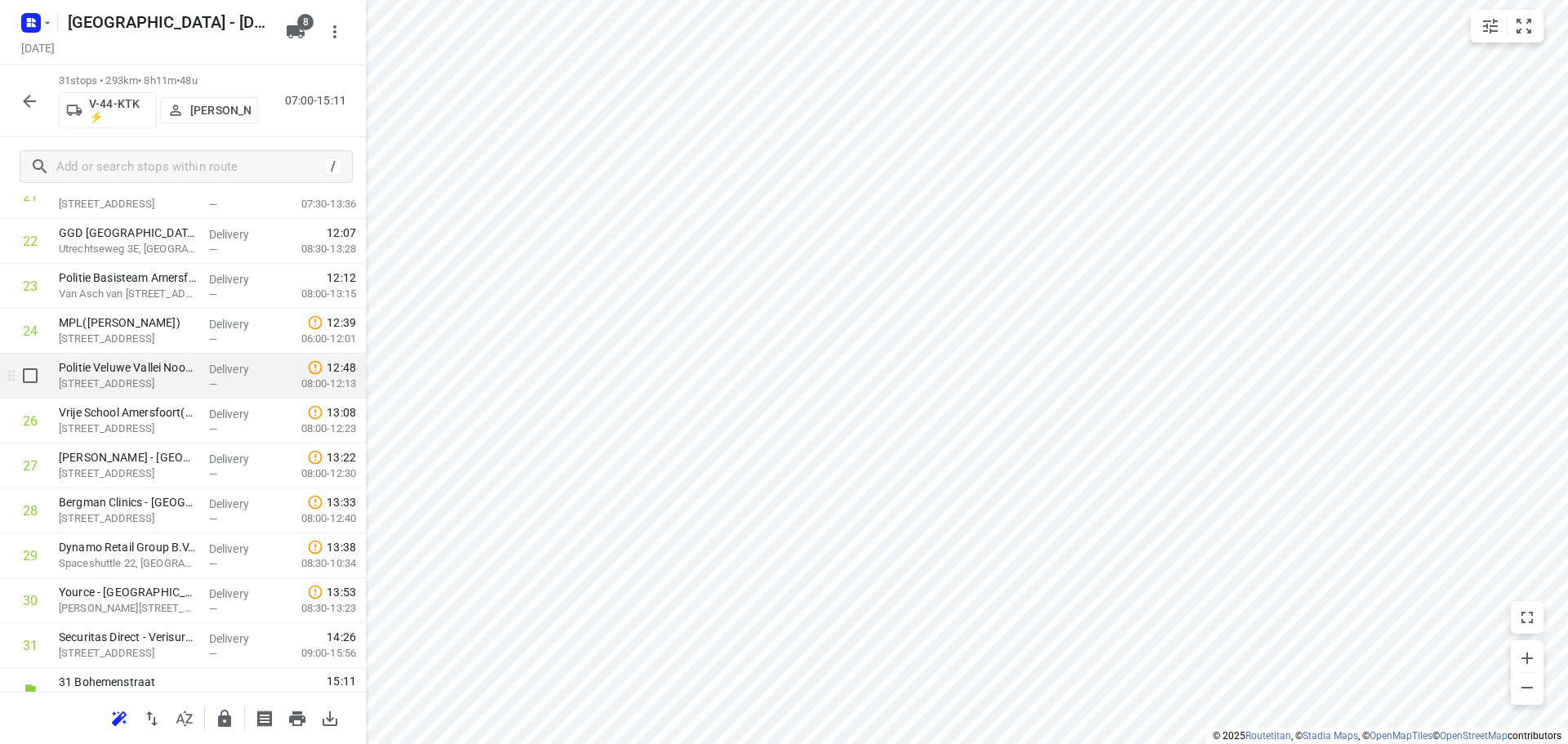
scroll to position [1070, 0]
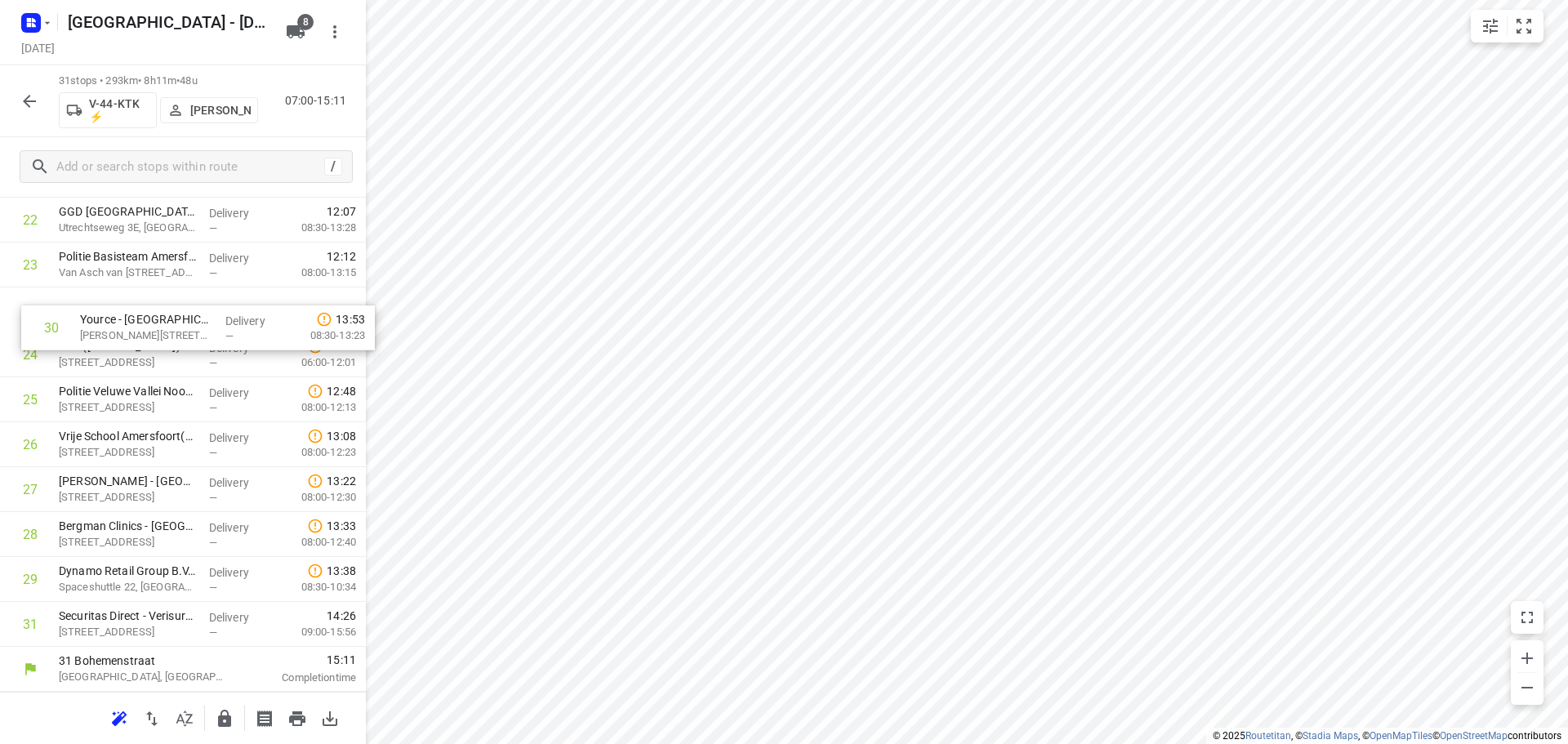
drag, startPoint x: 142, startPoint y: 577, endPoint x: 150, endPoint y: 313, distance: 264.1
drag, startPoint x: 149, startPoint y: 442, endPoint x: 152, endPoint y: 351, distance: 91.0
click at [226, 722] on icon "button" at bounding box center [225, 718] width 13 height 17
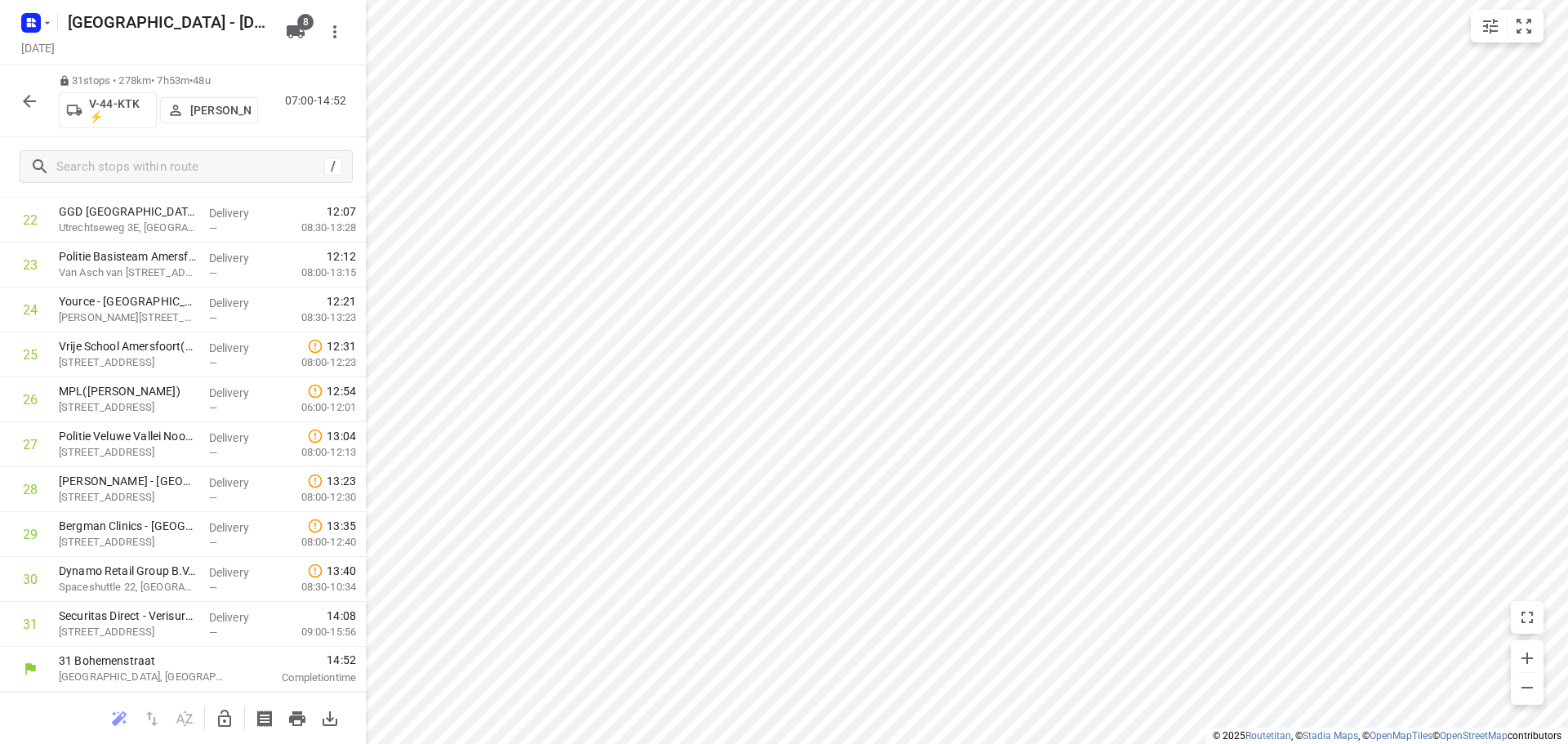
click at [2, 99] on div "31 stops • 278km • 7h53m • 48u V-44-KTK ⚡ Thomas Bol 07:00-14:52" at bounding box center [183, 101] width 366 height 72
click at [15, 96] on button "button" at bounding box center [29, 101] width 32 height 32
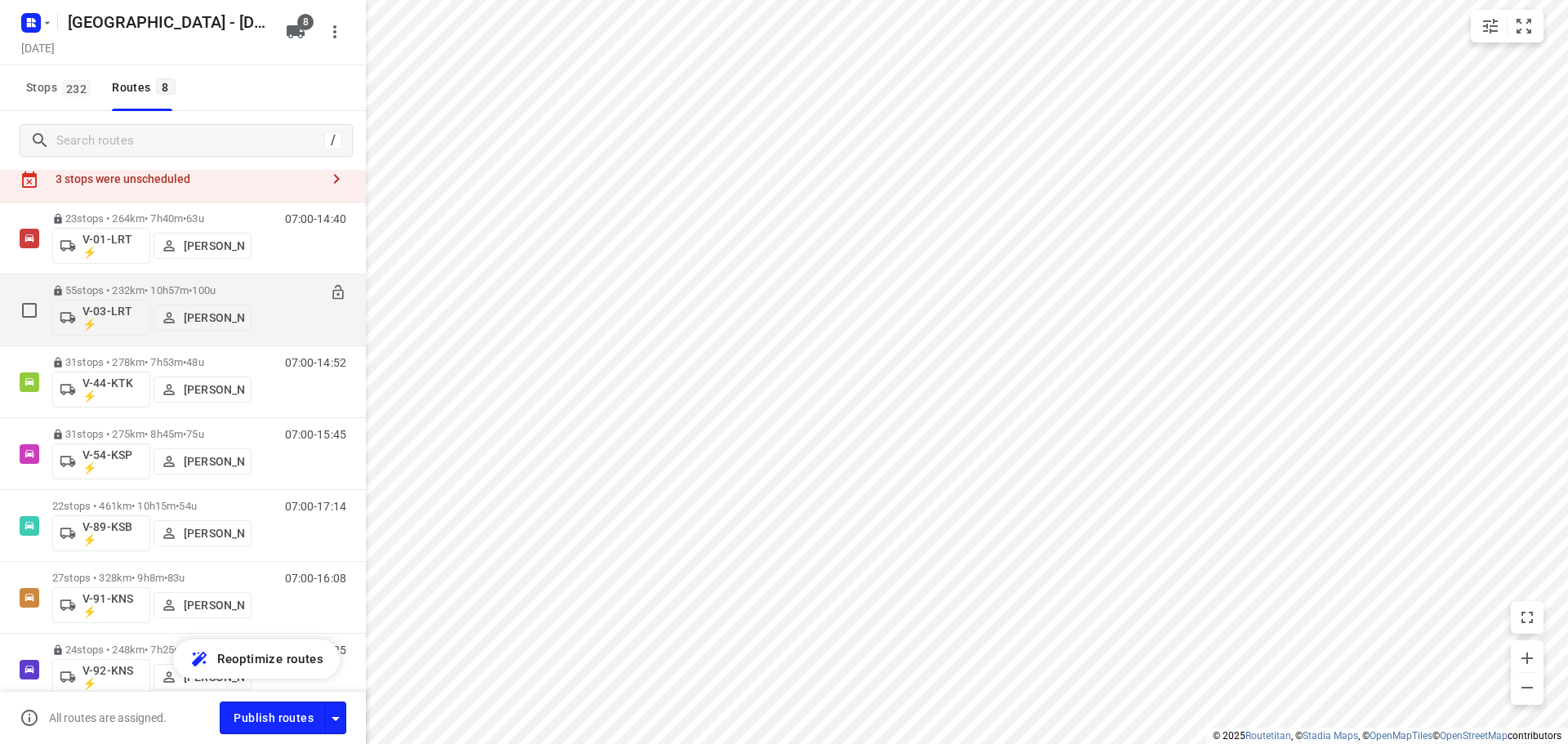
scroll to position [82, 0]
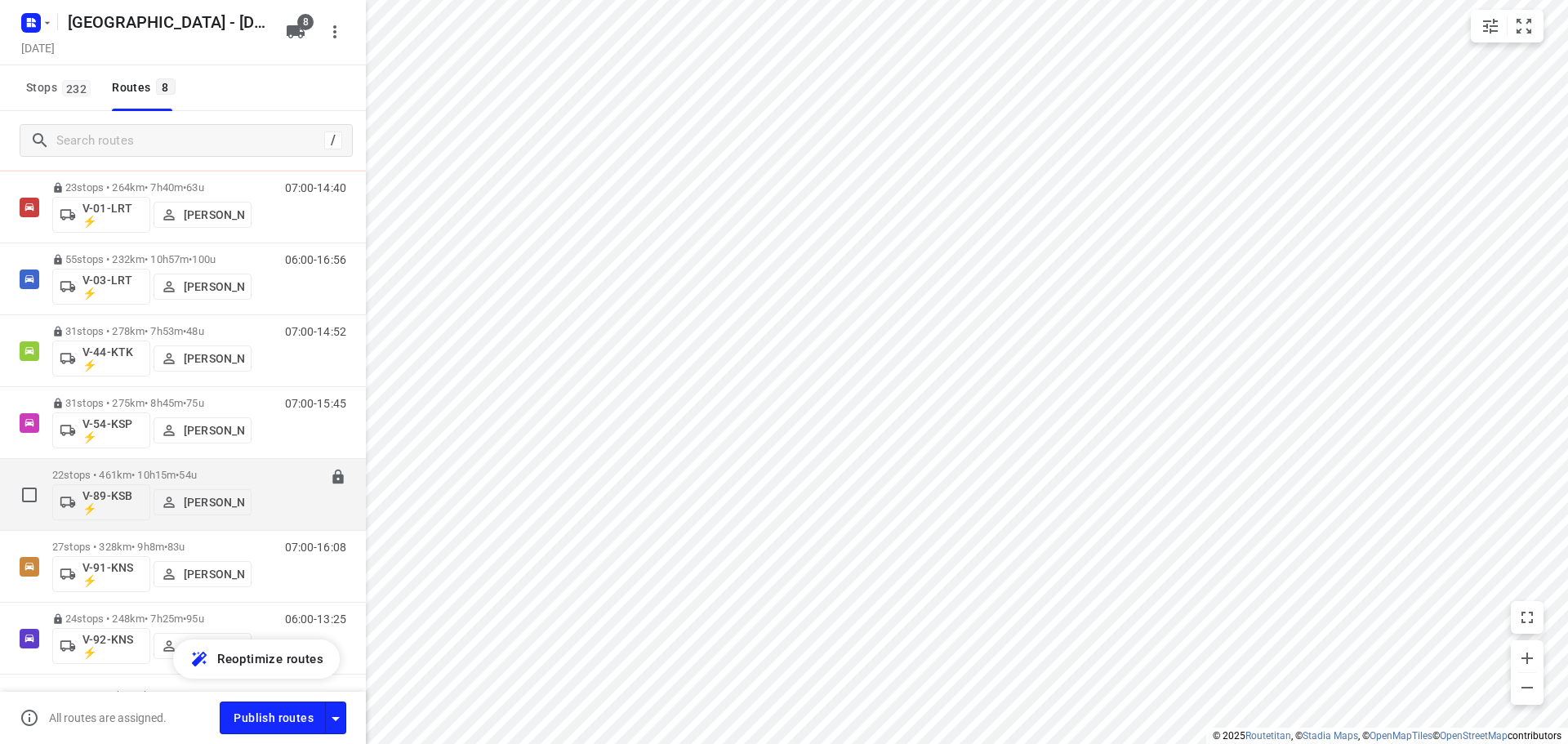
click at [264, 471] on div "07:00-17:14" at bounding box center [305, 499] width 82 height 60
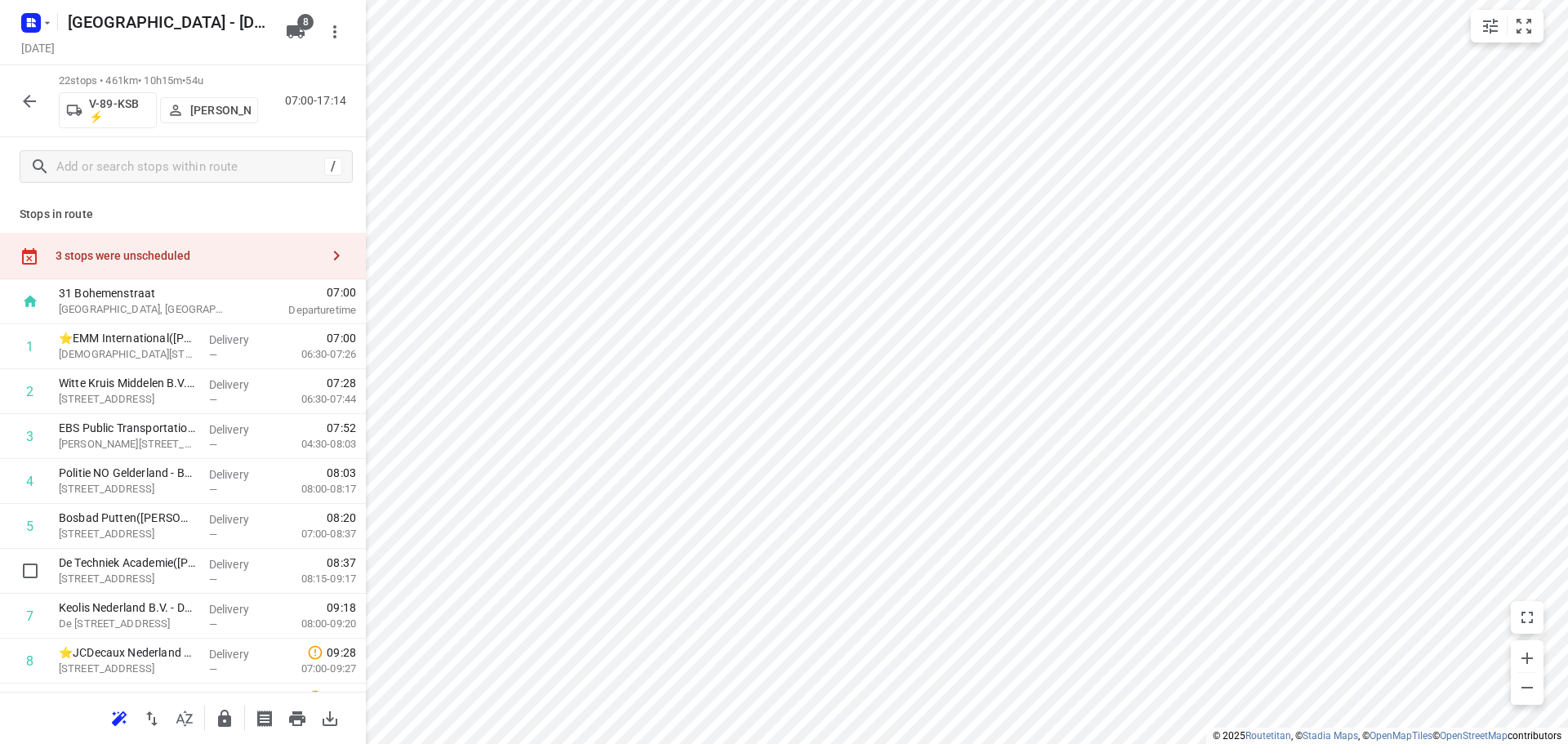
scroll to position [1, 0]
drag, startPoint x: 225, startPoint y: 576, endPoint x: 218, endPoint y: 499, distance: 77.3
drag, startPoint x: 165, startPoint y: 480, endPoint x: 157, endPoint y: 518, distance: 38.8
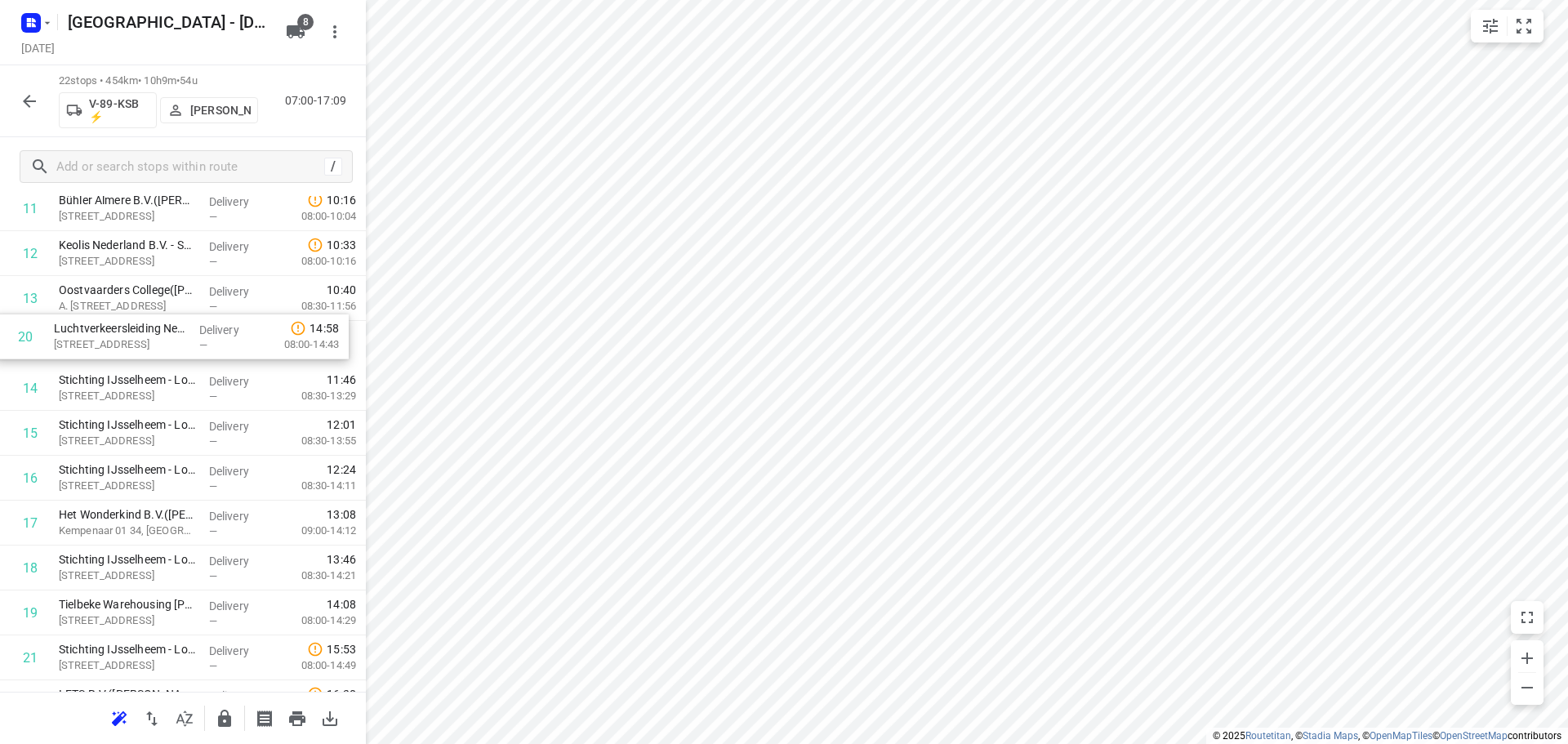
scroll to position [587, 0]
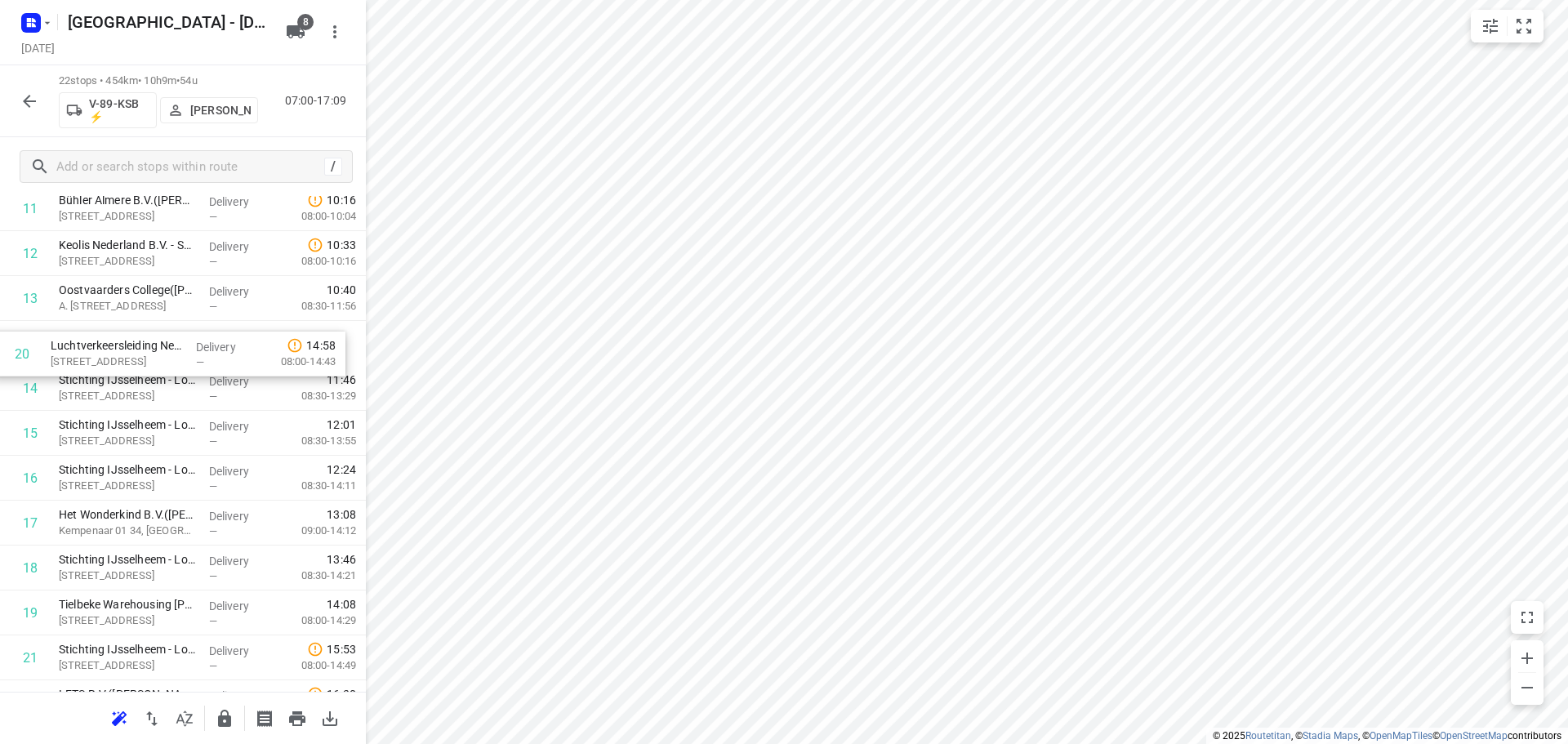
drag, startPoint x: 147, startPoint y: 547, endPoint x: 139, endPoint y: 347, distance: 200.2
click at [139, 347] on div "1 ⭐EMM International(Mariska Helmich / Bianca Sterken) Bohemenstraat 19, Zwolle…" at bounding box center [183, 231] width 366 height 988
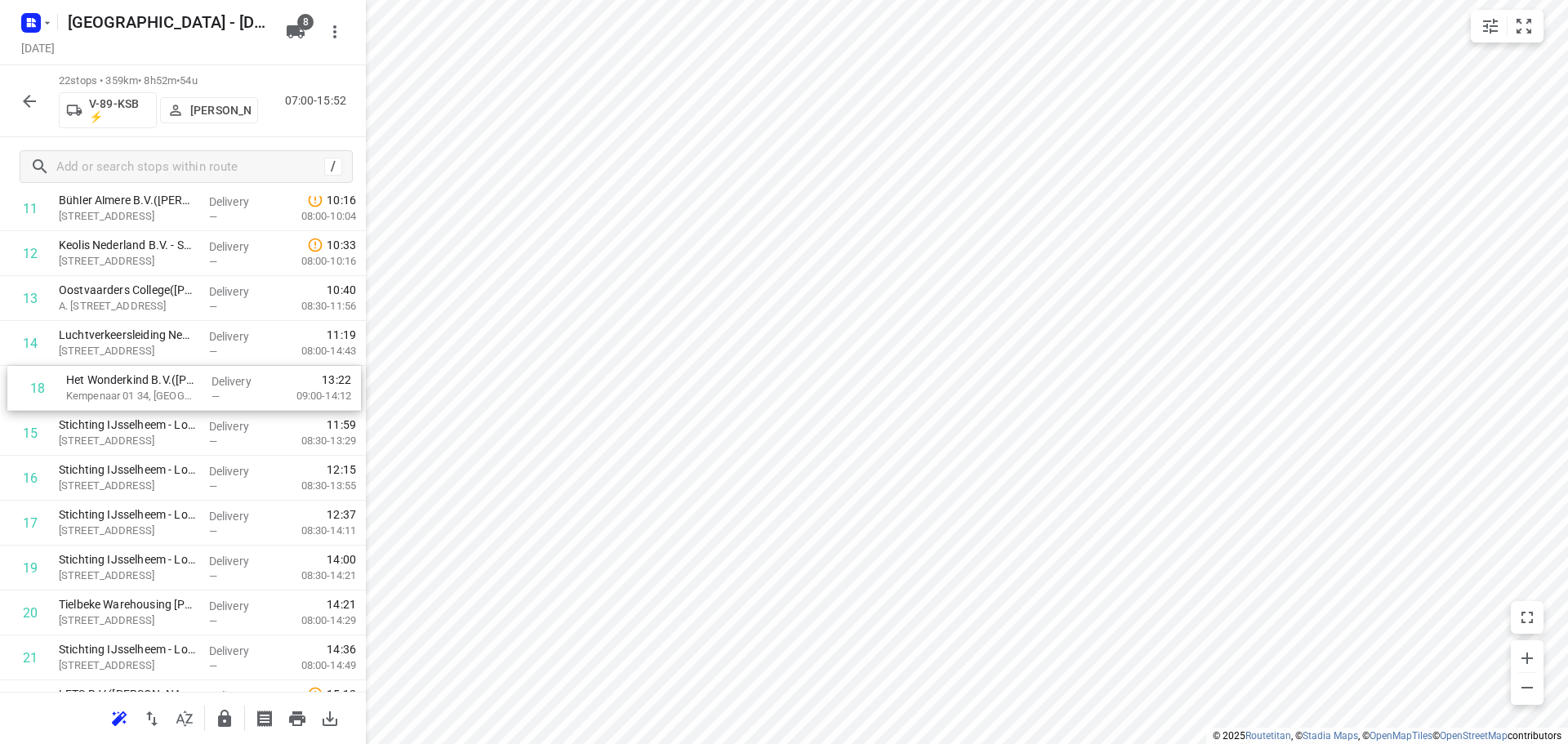
drag, startPoint x: 134, startPoint y: 522, endPoint x: 141, endPoint y: 381, distance: 141.2
click at [141, 381] on div "1 ⭐EMM International(Mariska Helmich / Bianca Sterken) Bohemenstraat 19, Zwolle…" at bounding box center [183, 231] width 366 height 988
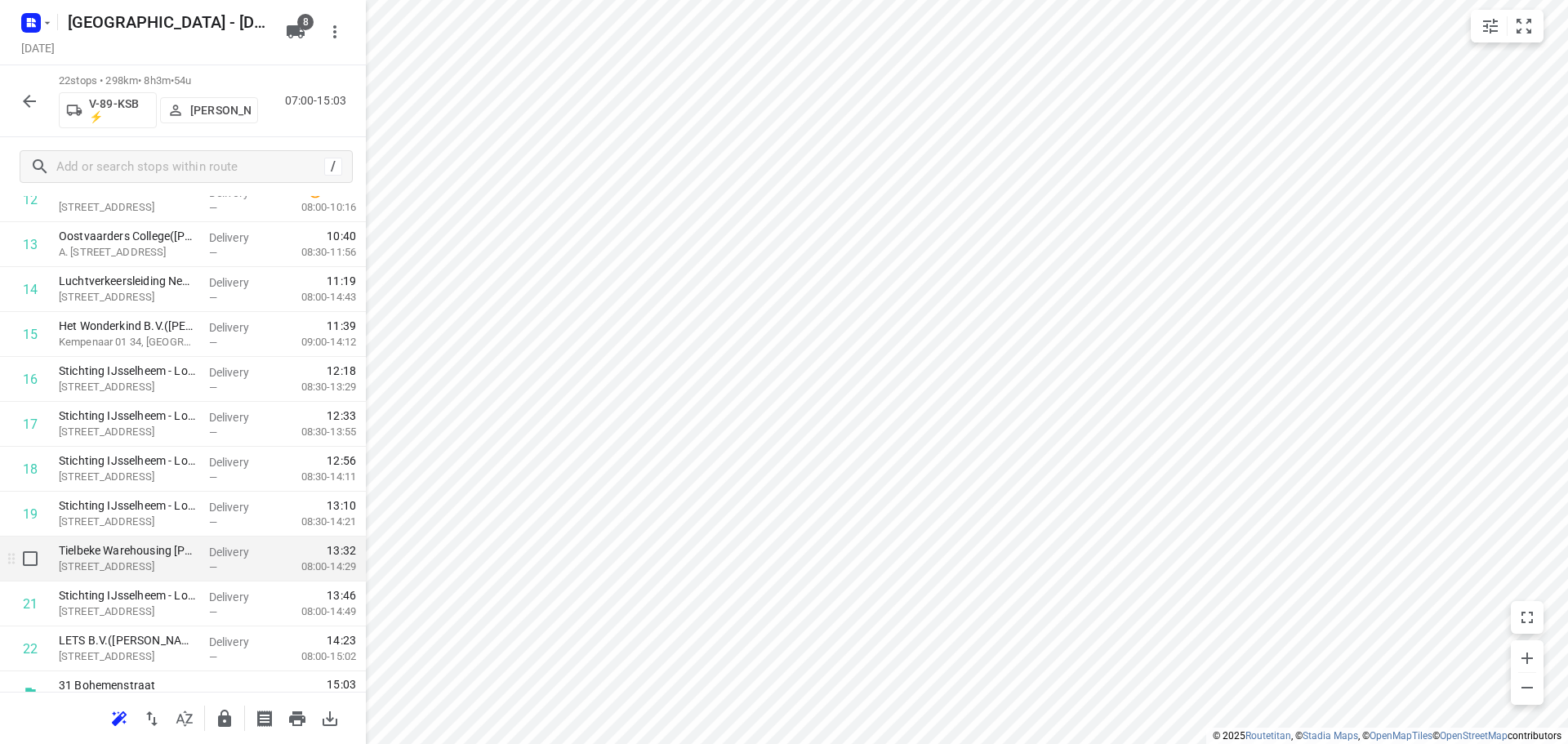
scroll to position [666, 0]
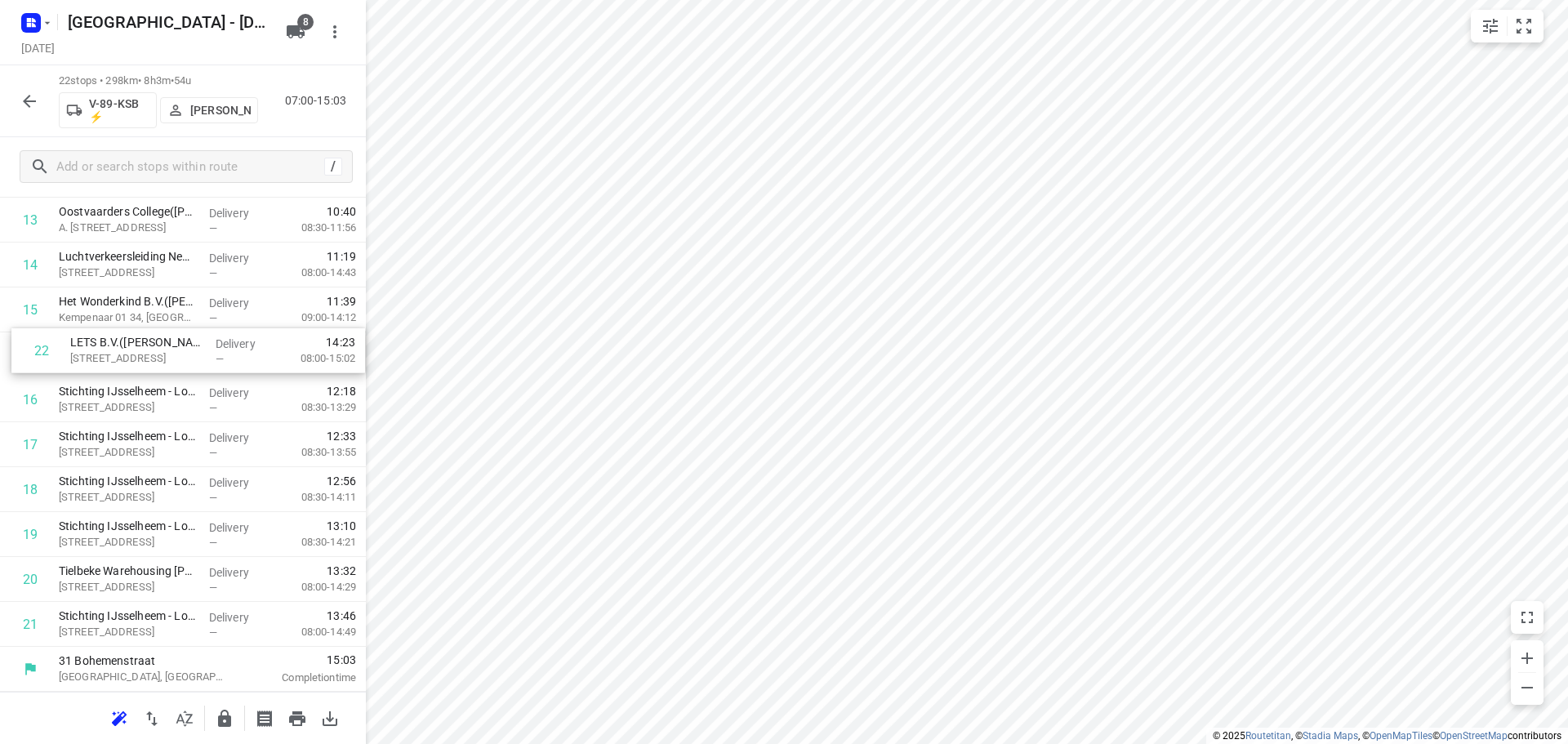
drag, startPoint x: 134, startPoint y: 617, endPoint x: 147, endPoint y: 337, distance: 280.3
click at [147, 337] on div "1 ⭐EMM International(Mariska Helmich / Bianca Sterken) Bohemenstraat 19, Zwolle…" at bounding box center [183, 153] width 366 height 988
drag, startPoint x: 133, startPoint y: 531, endPoint x: 140, endPoint y: 423, distance: 108.2
click at [138, 423] on div "1 ⭐EMM International(Mariska Helmich / Bianca Sterken) Bohemenstraat 19, Zwolle…" at bounding box center [183, 153] width 366 height 988
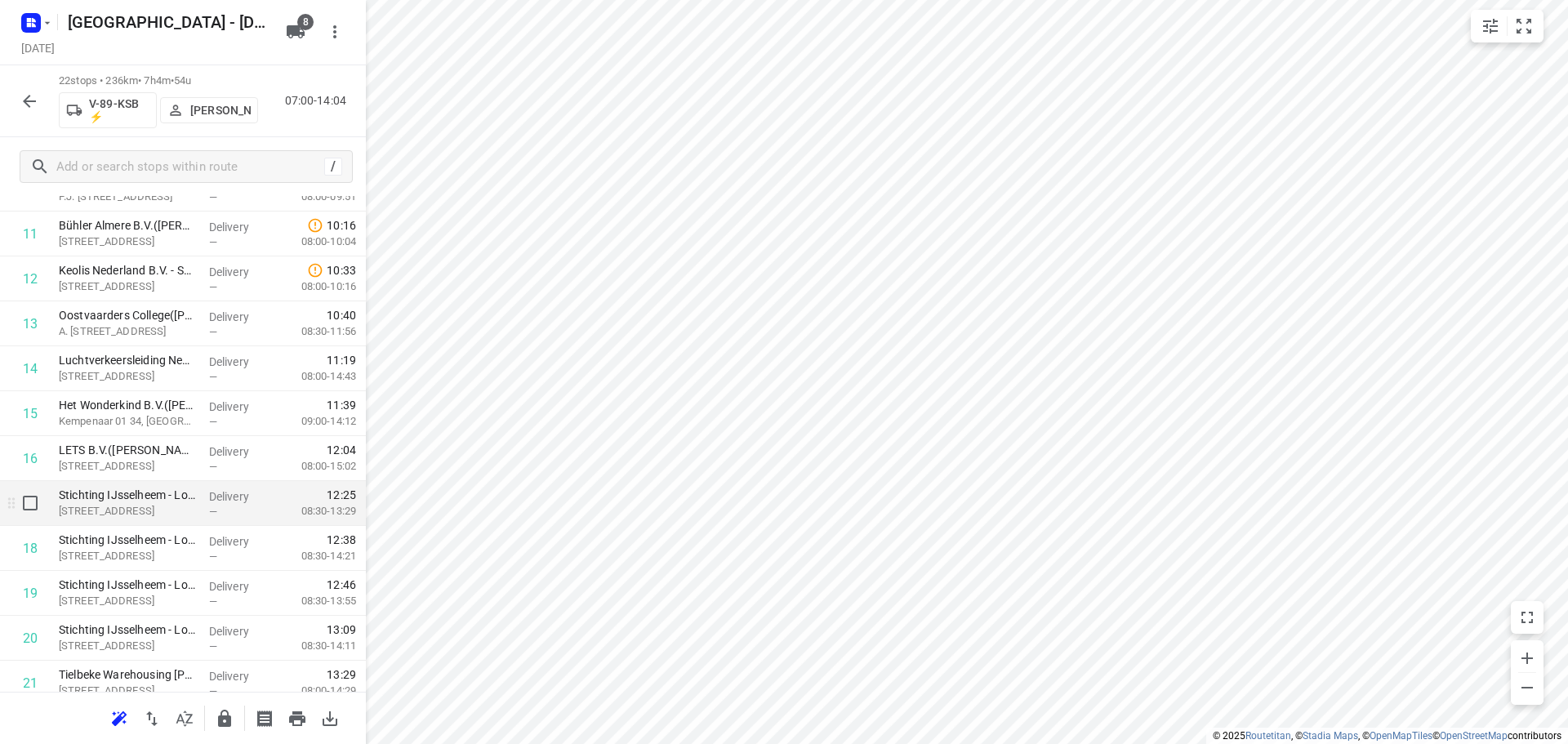
scroll to position [420, 0]
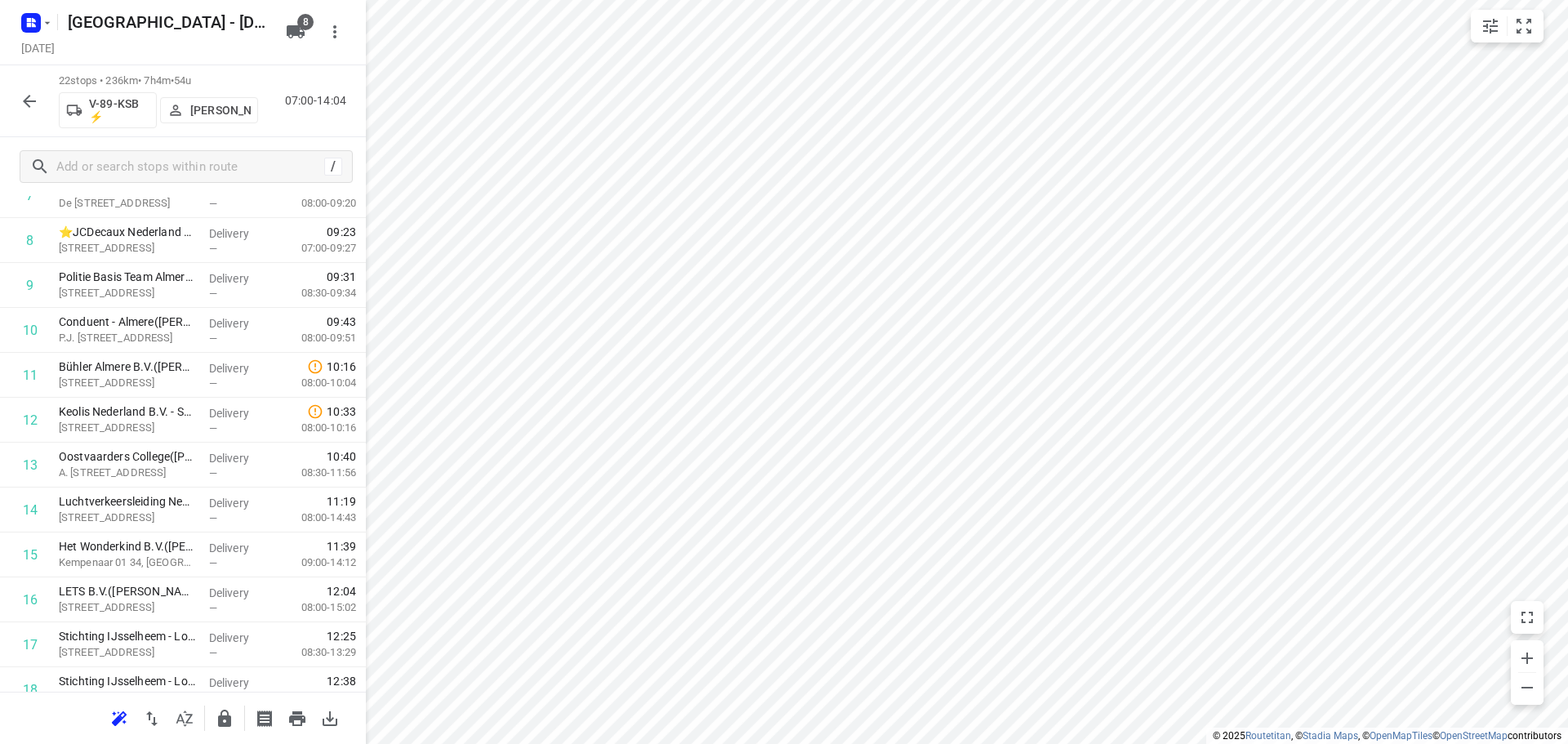
click at [218, 726] on icon "button" at bounding box center [225, 719] width 20 height 20
click at [6, 90] on div "22 stops • 236km • 7h4m • 54u V-89-KSB ⚡ Harco Wattimena 07:00-14:04" at bounding box center [183, 101] width 366 height 72
click at [14, 96] on button "button" at bounding box center [29, 101] width 32 height 32
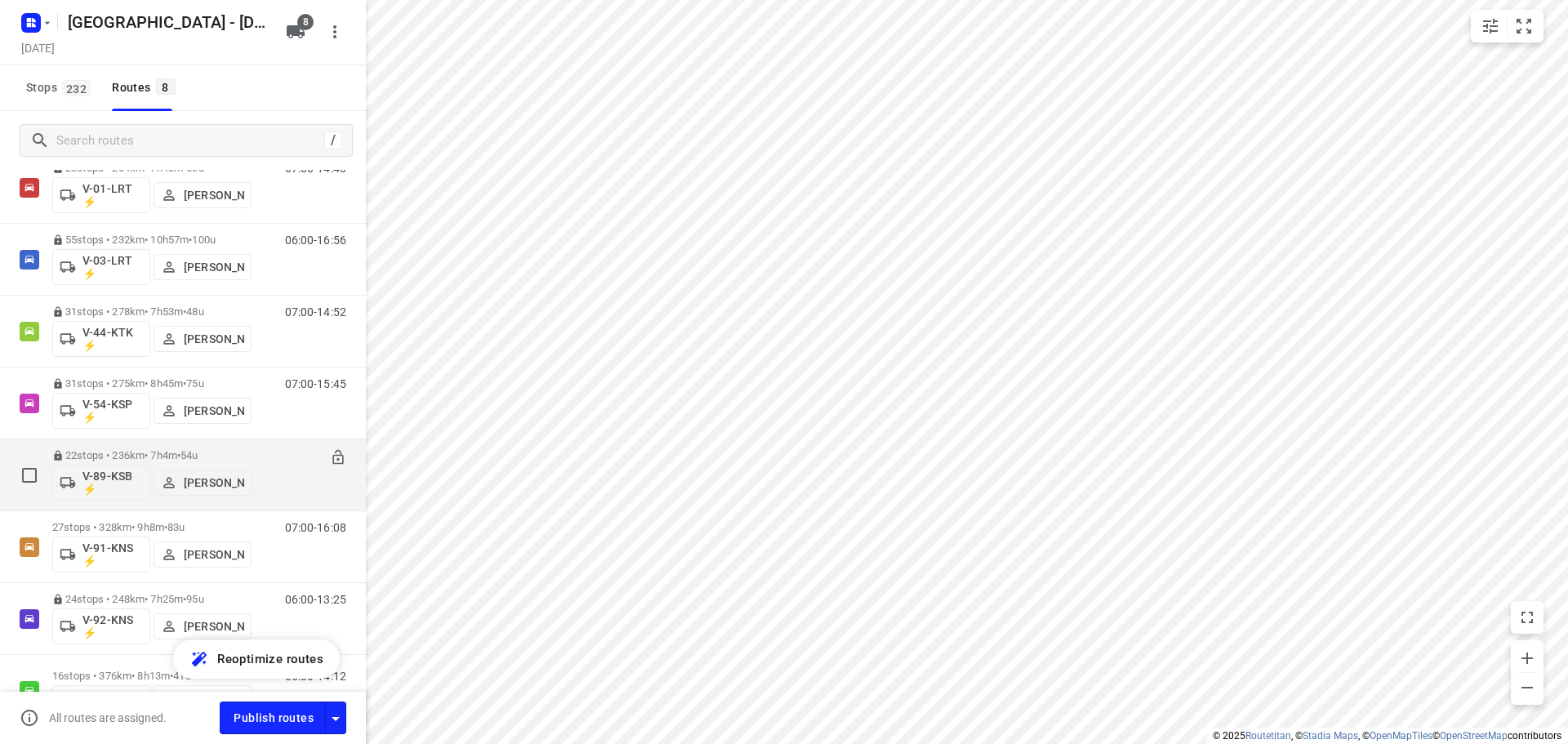
scroll to position [202, 0]
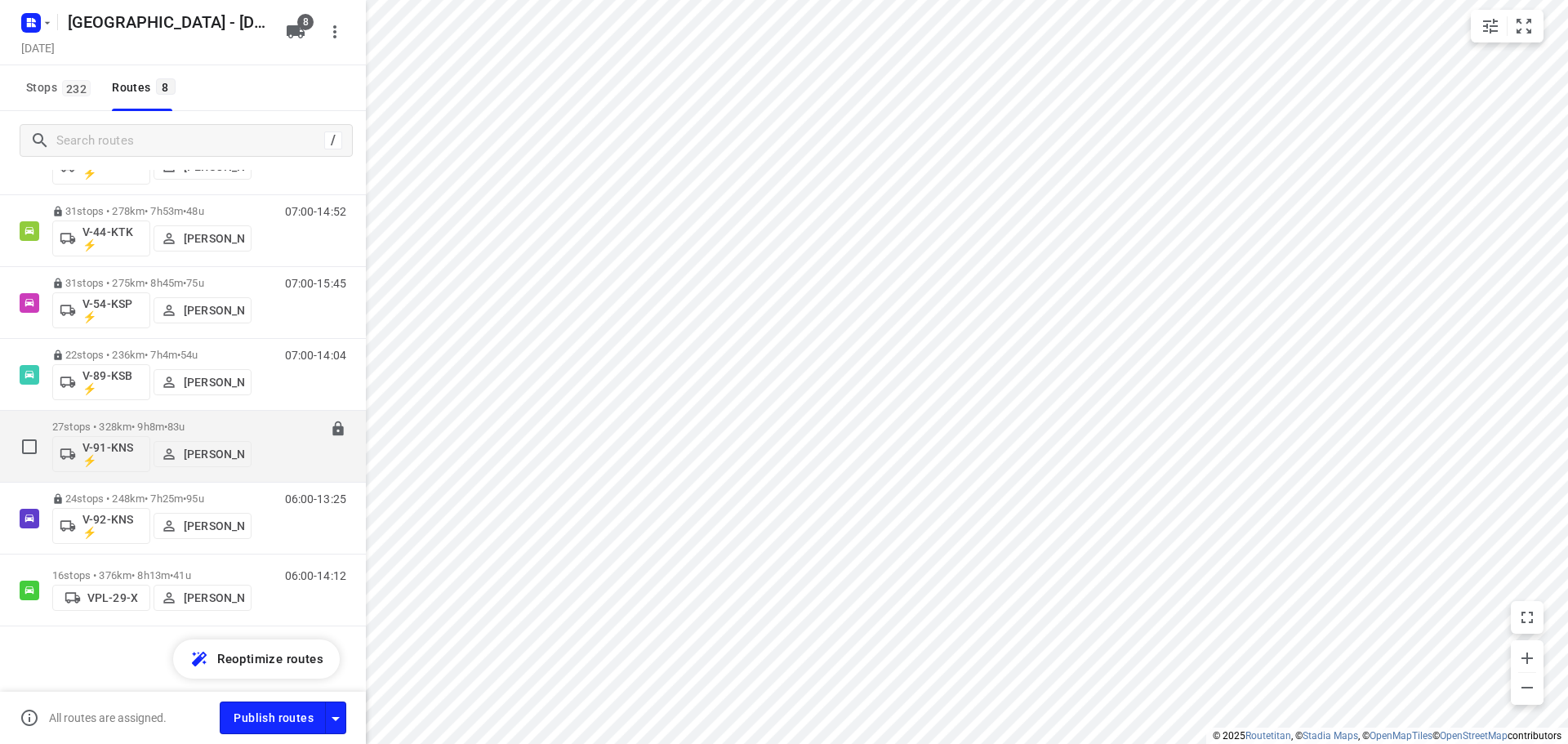
click at [203, 424] on p "27 stops • 328km • 9h8m • 83u" at bounding box center [152, 427] width 199 height 13
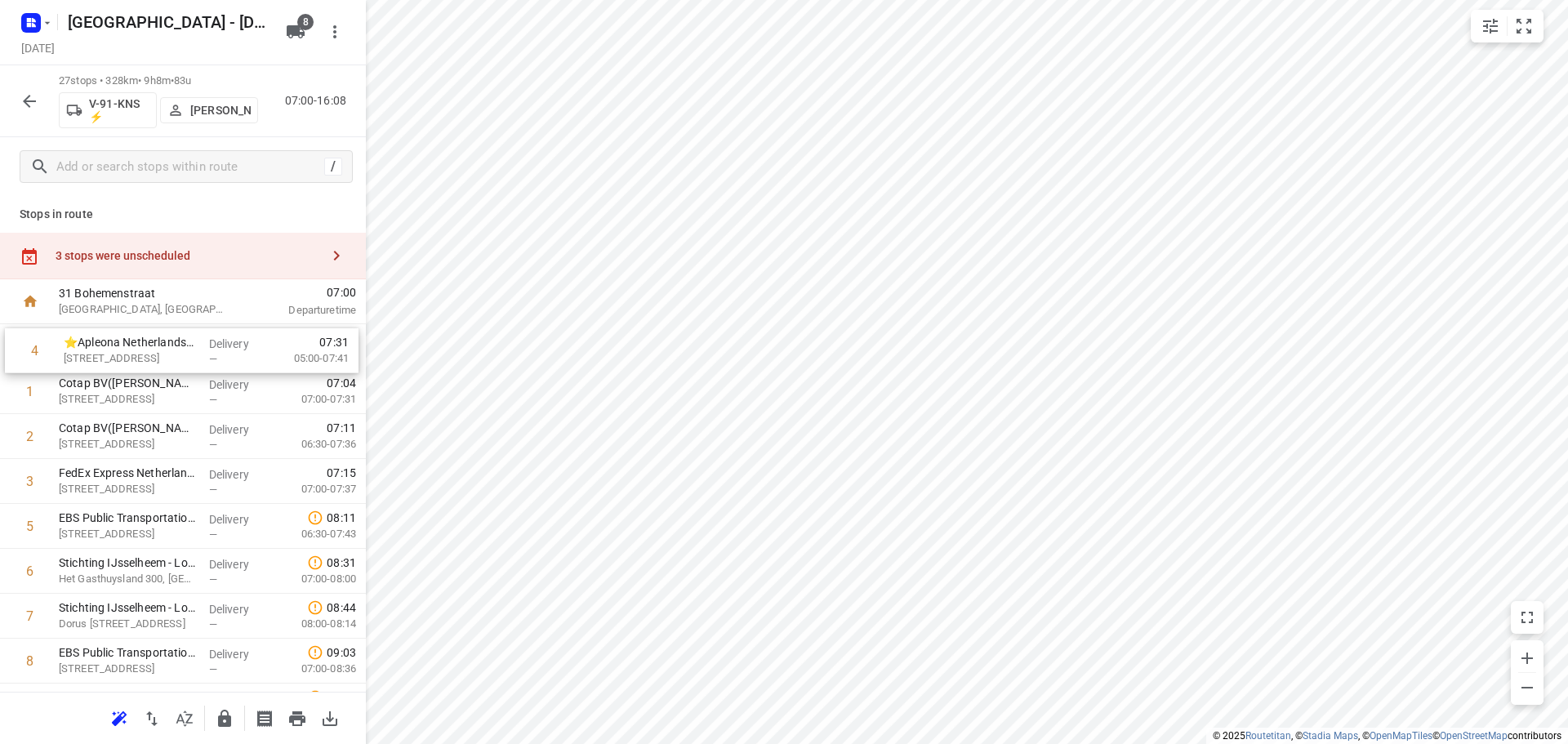
drag, startPoint x: 115, startPoint y: 471, endPoint x: 122, endPoint y: 317, distance: 154.2
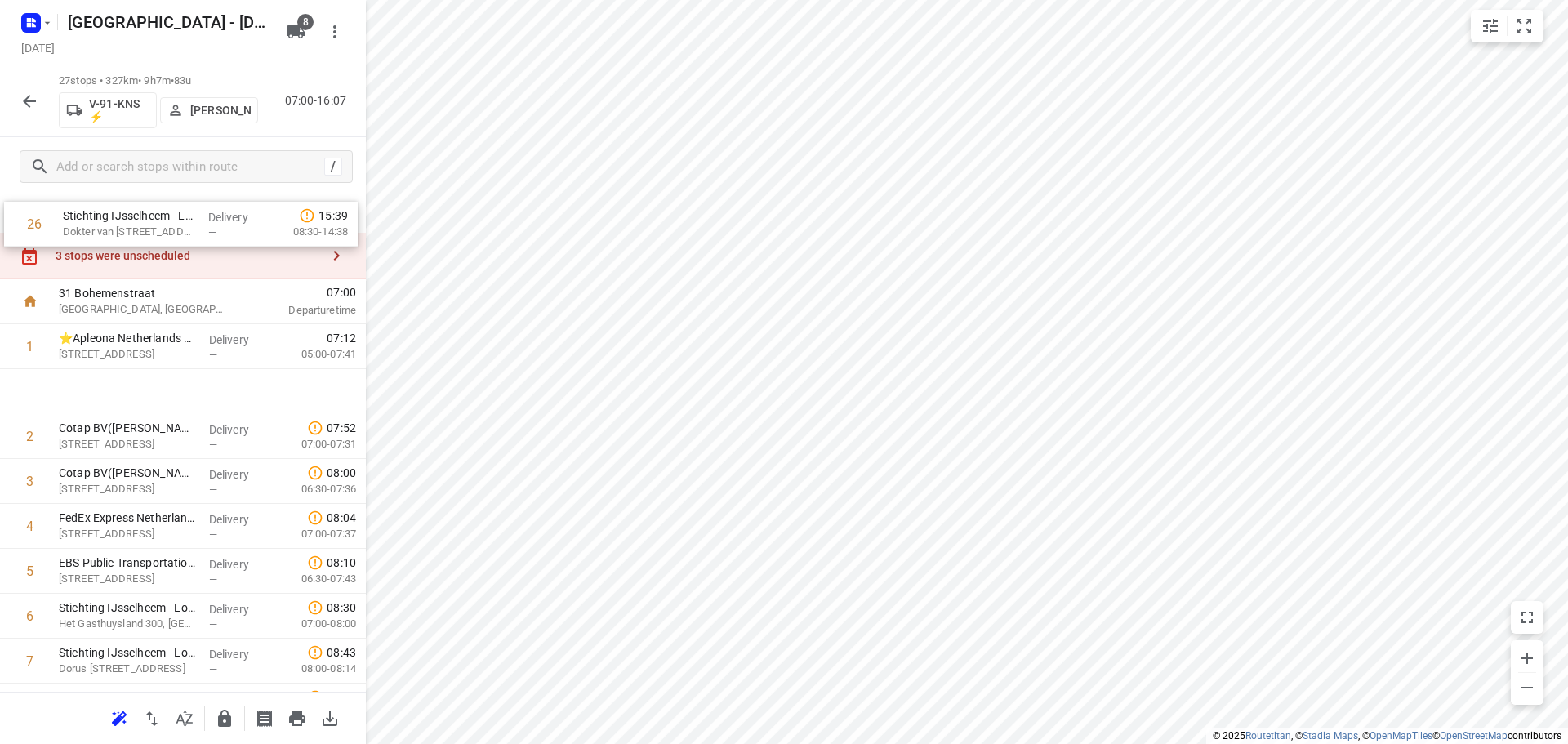
scroll to position [0, 0]
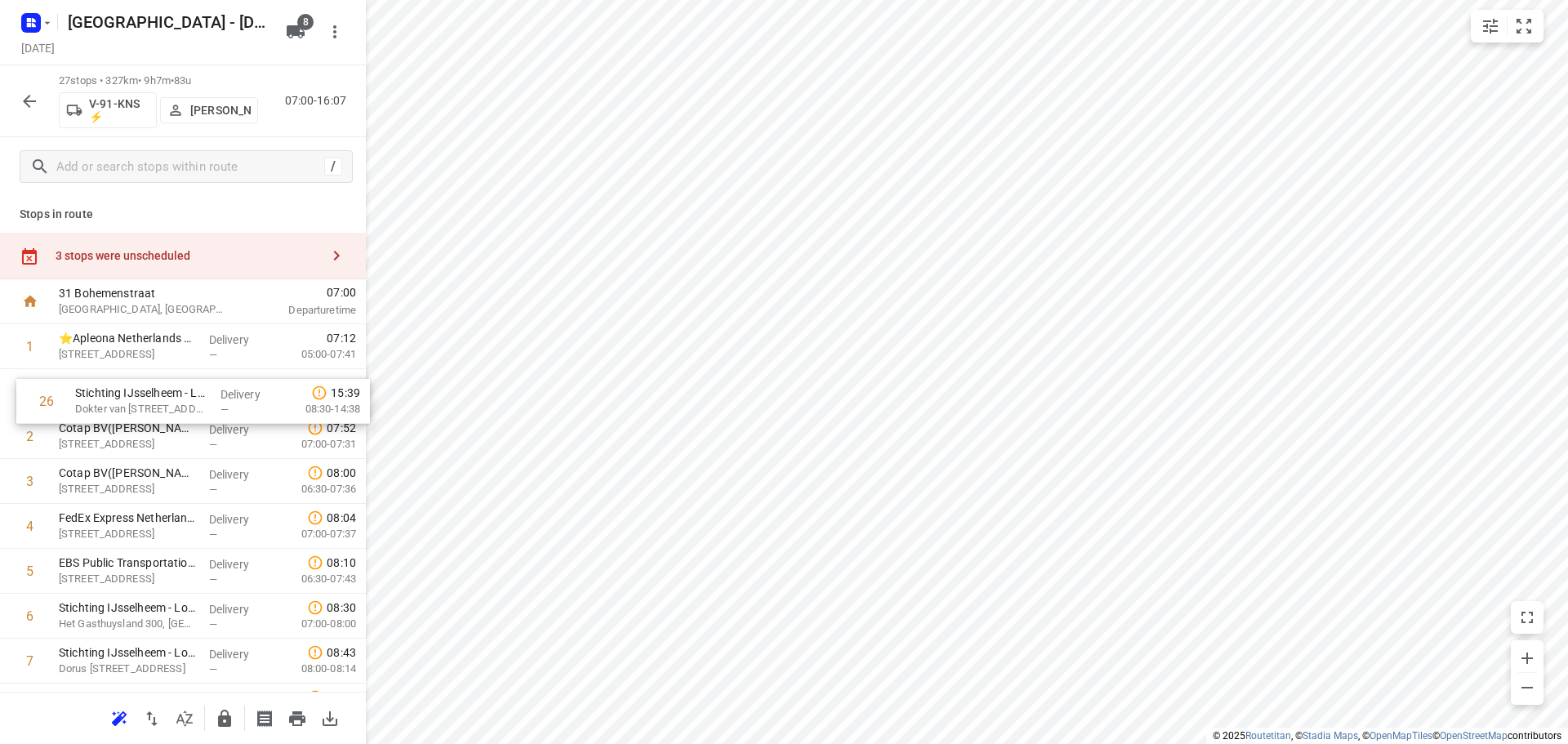
drag, startPoint x: 134, startPoint y: 581, endPoint x: 159, endPoint y: 375, distance: 207.5
drag, startPoint x: 106, startPoint y: 590, endPoint x: 120, endPoint y: 406, distance: 184.5
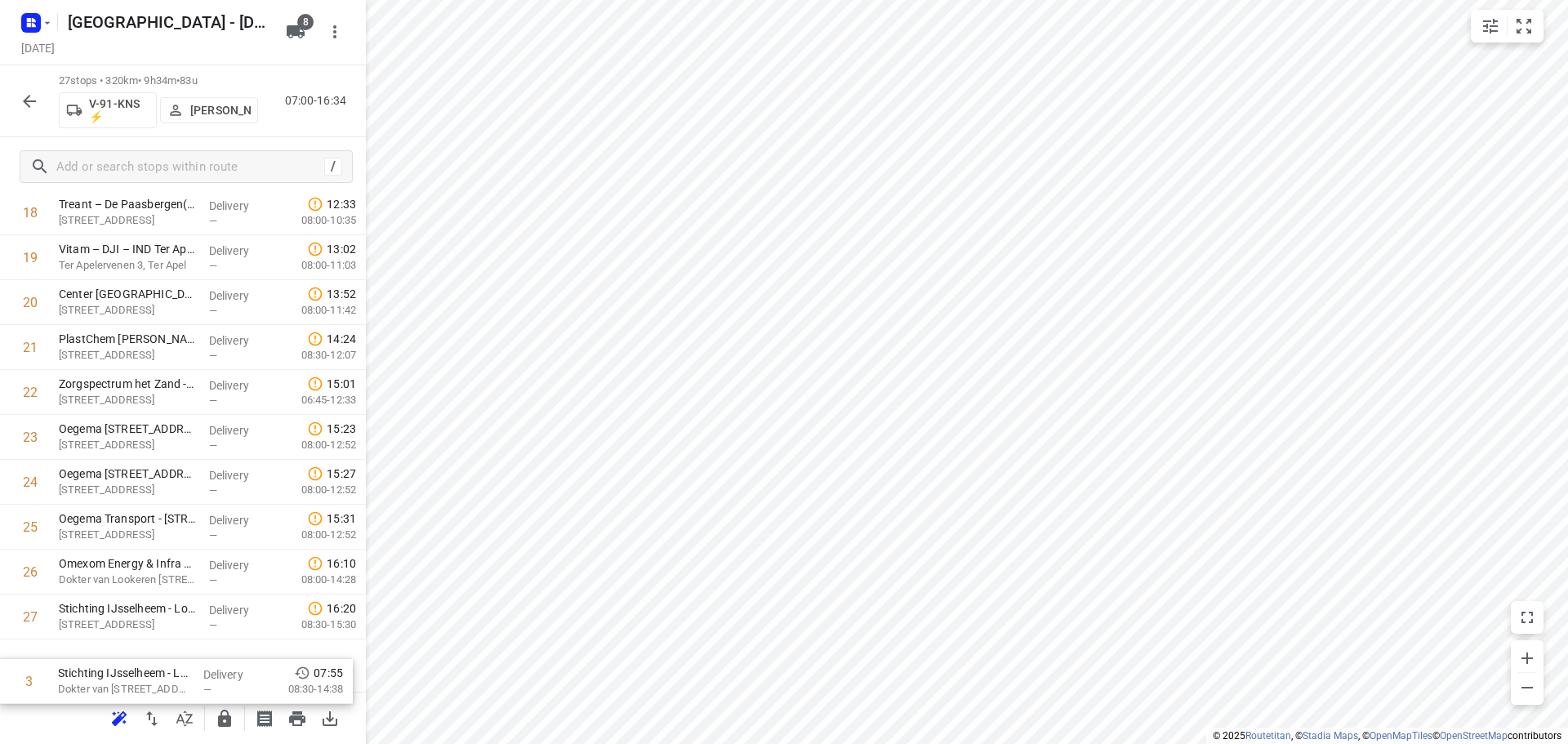
scroll to position [890, 0]
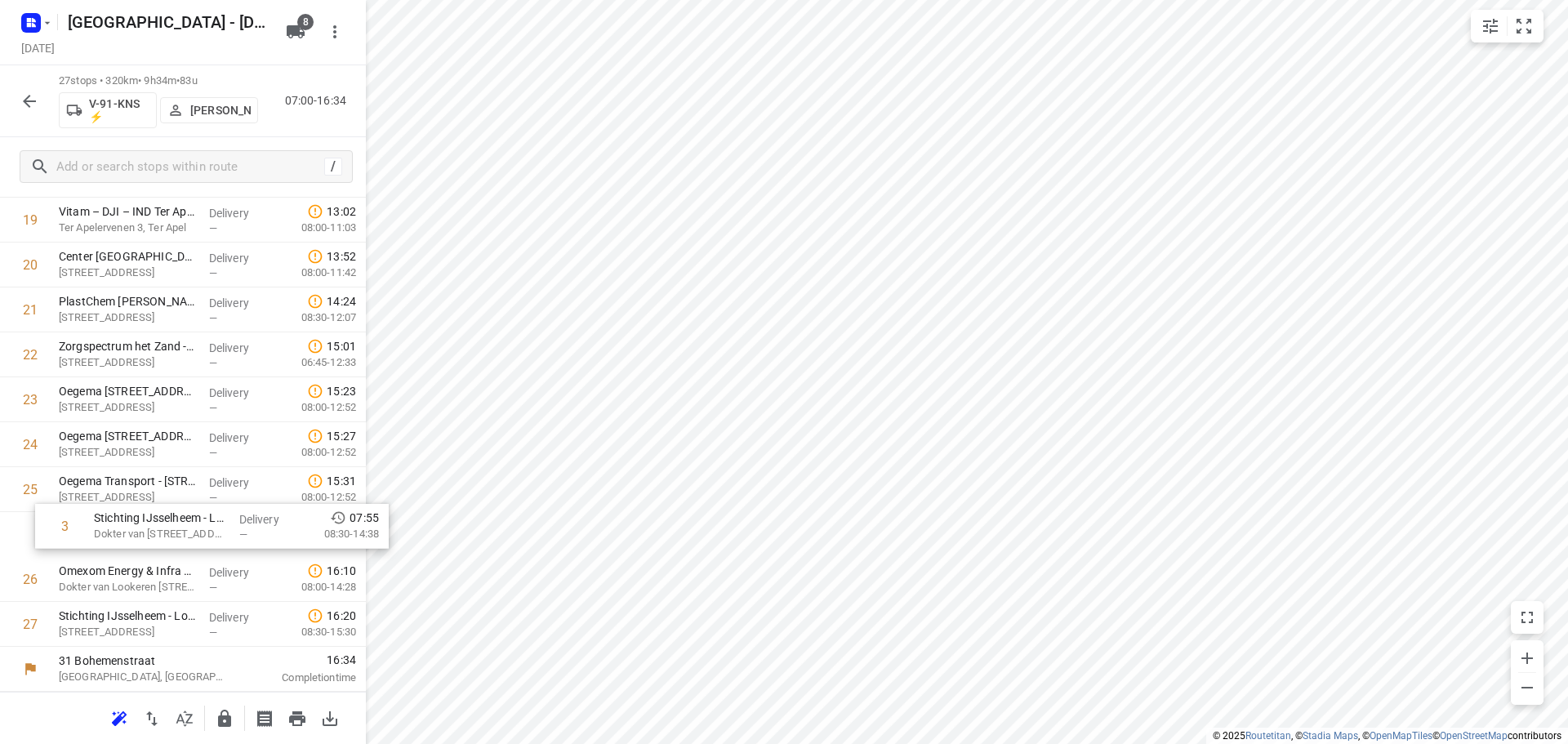
drag, startPoint x: 156, startPoint y: 491, endPoint x: 184, endPoint y: 536, distance: 53.0
click at [180, 537] on div "1 ⭐Apleona Netherlands B.V. - Facility Management - Rieteweg 21(Sabina van den …" at bounding box center [183, 41] width 366 height 1213
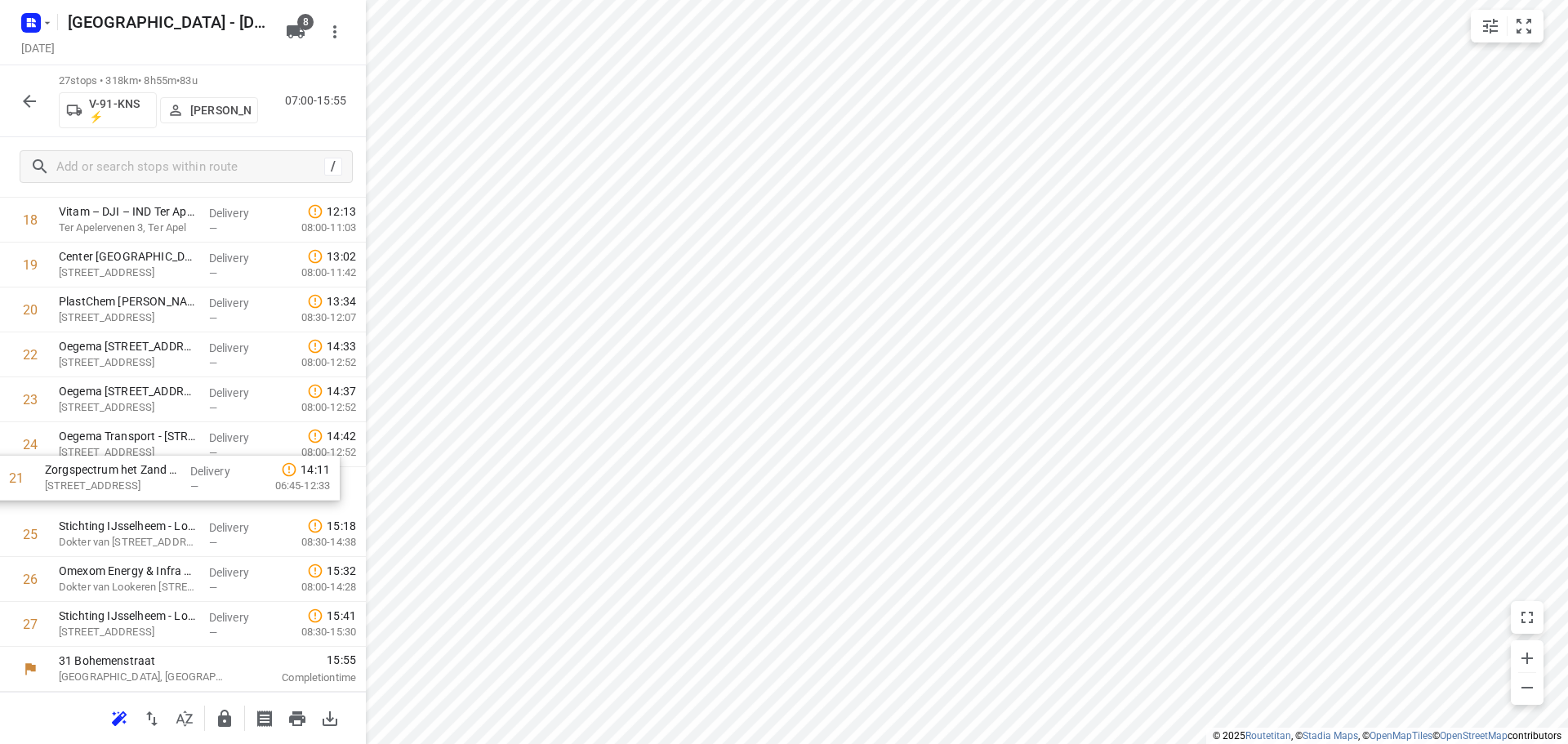
drag, startPoint x: 116, startPoint y: 362, endPoint x: 102, endPoint y: 506, distance: 144.7
click at [102, 506] on div "1 ⭐Apleona Netherlands B.V. - Facility Management - Rieteweg 21(Sabina van den …" at bounding box center [183, 41] width 366 height 1213
click at [226, 721] on icon "button" at bounding box center [225, 719] width 20 height 20
click at [22, 98] on icon "button" at bounding box center [30, 101] width 20 height 20
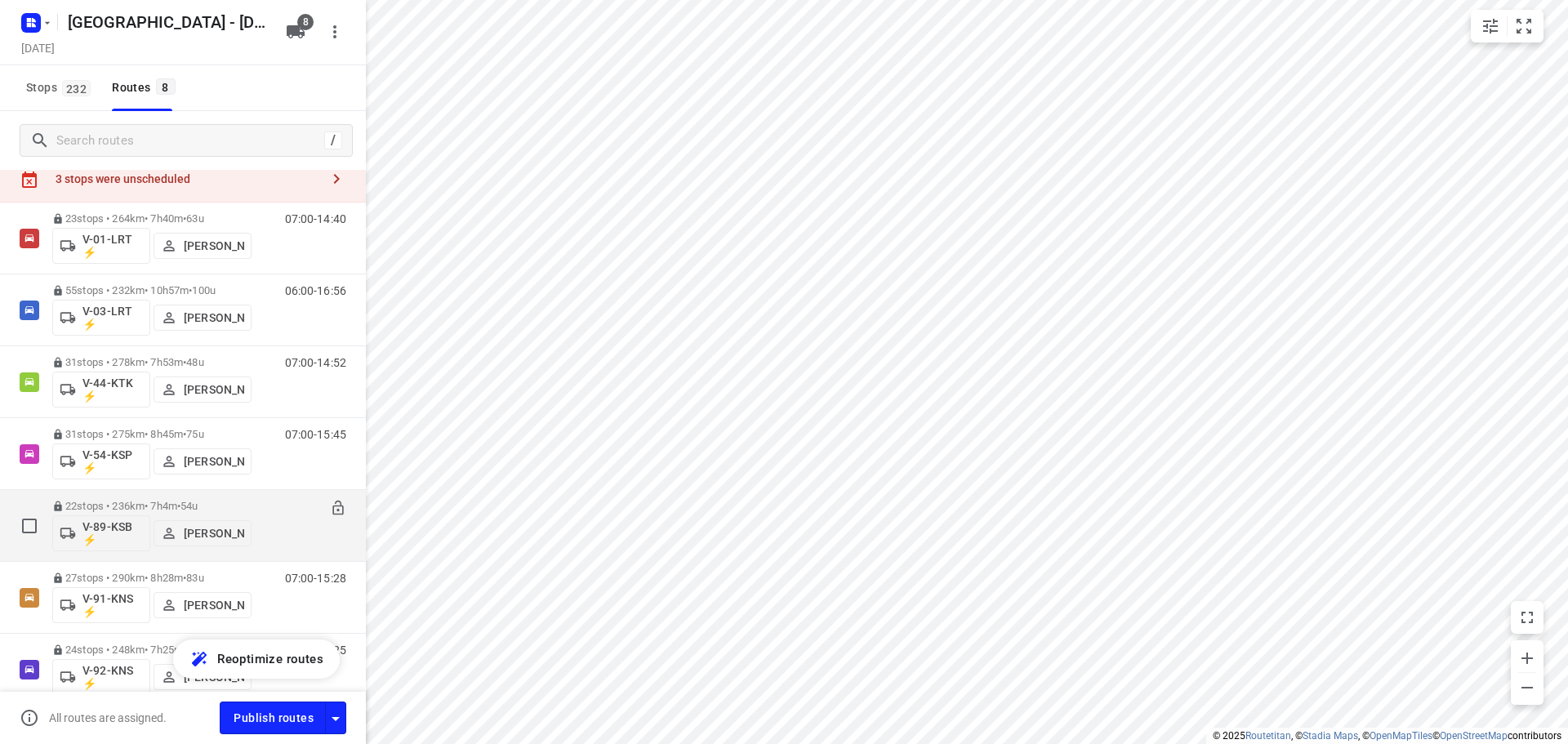
scroll to position [202, 0]
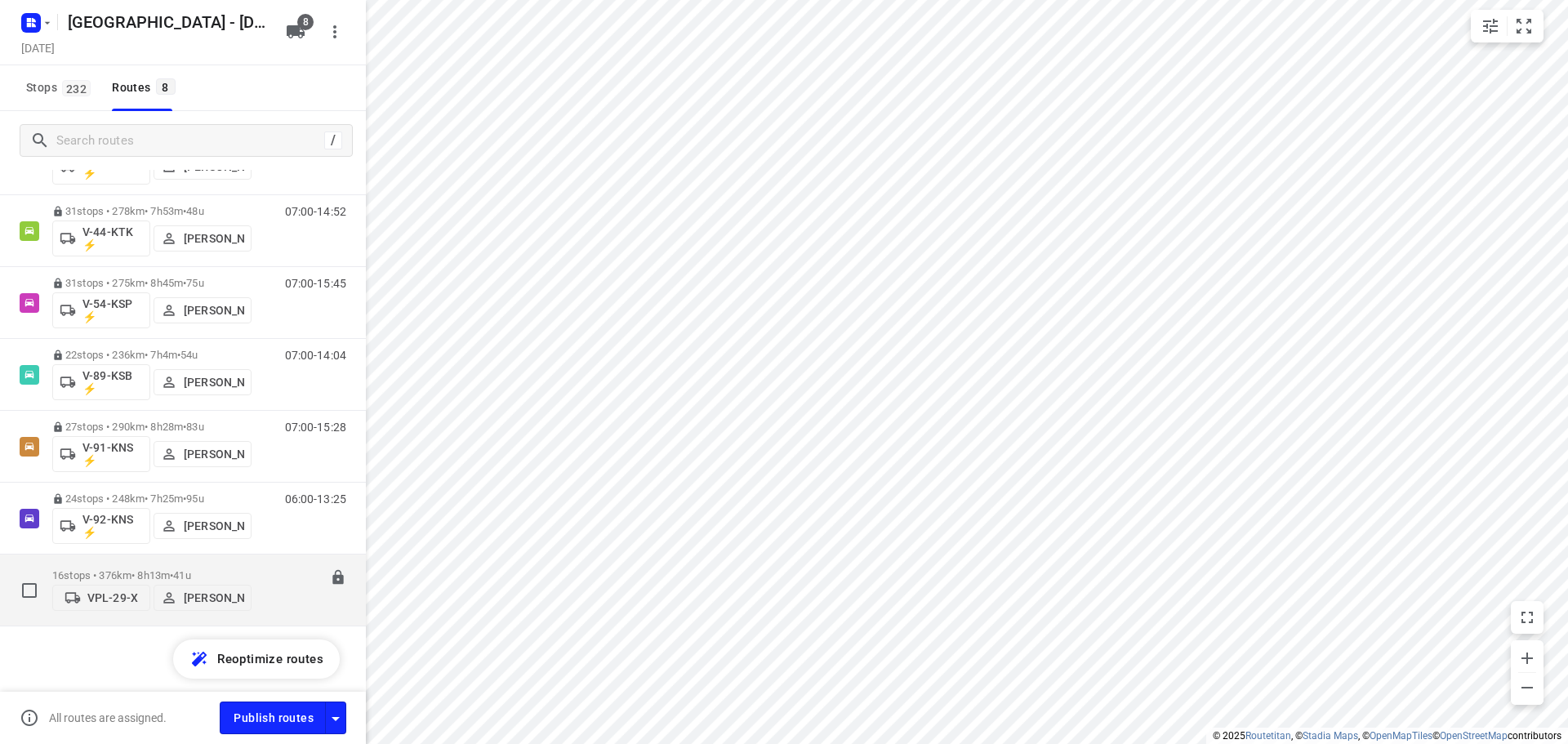
click at [211, 569] on p "16 stops • 376km • 8h13m • 41u" at bounding box center [152, 575] width 199 height 13
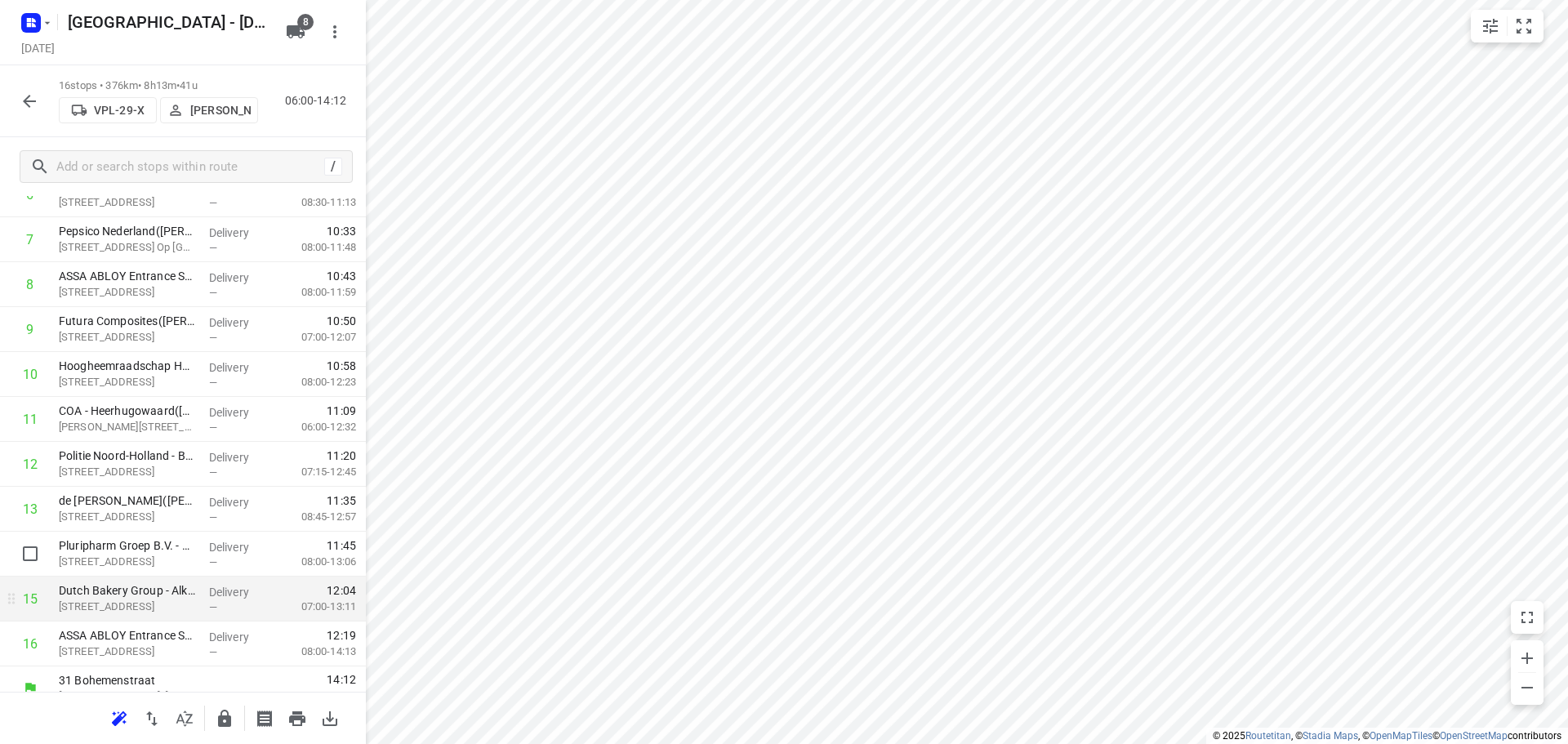
scroll to position [396, 0]
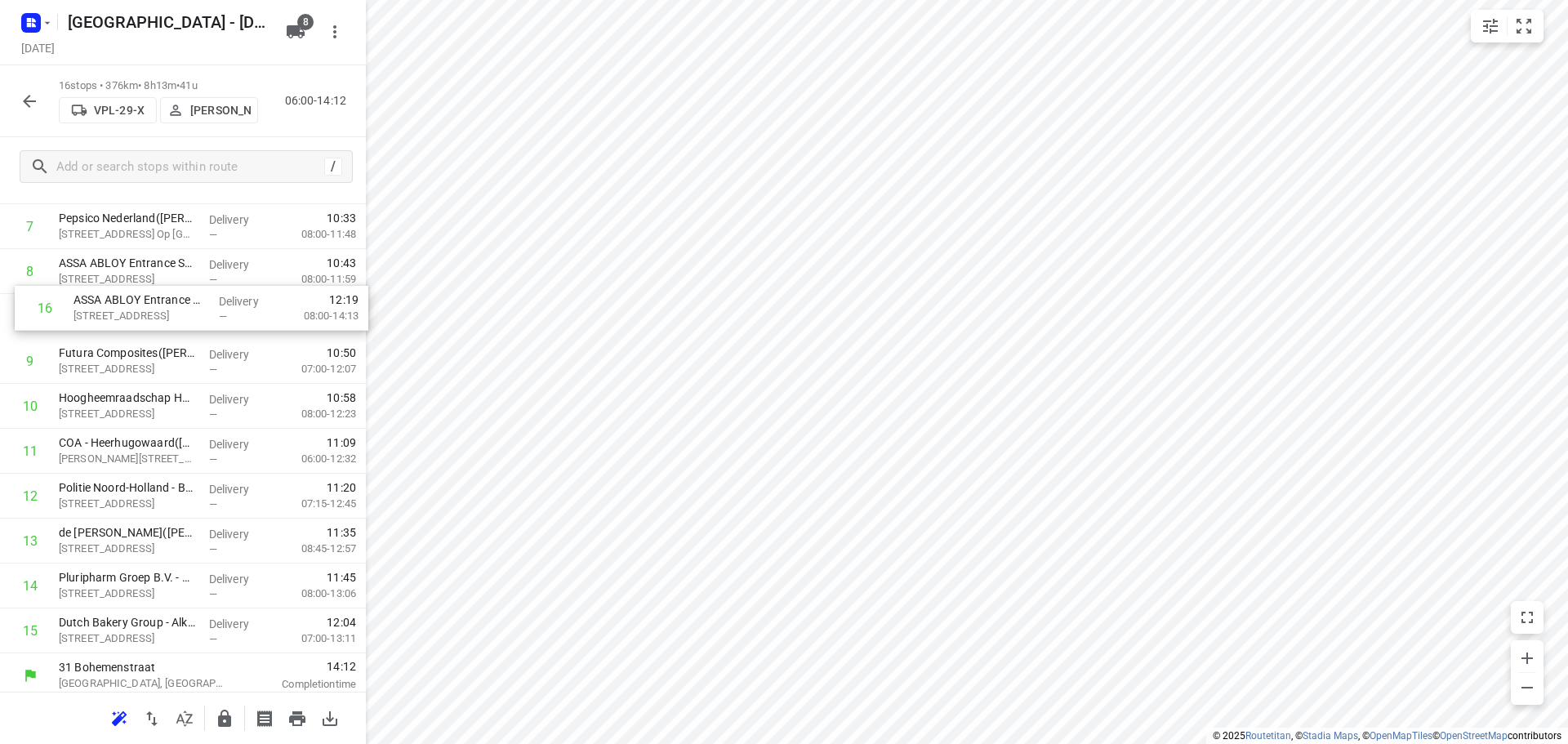
drag, startPoint x: 108, startPoint y: 626, endPoint x: 125, endPoint y: 306, distance: 320.5
click at [125, 306] on div "1 Centraal Orgaan opvang Asielzoekers (COA) - Egmond-Binnen(Dorian Reijers) Noo…" at bounding box center [183, 294] width 366 height 719
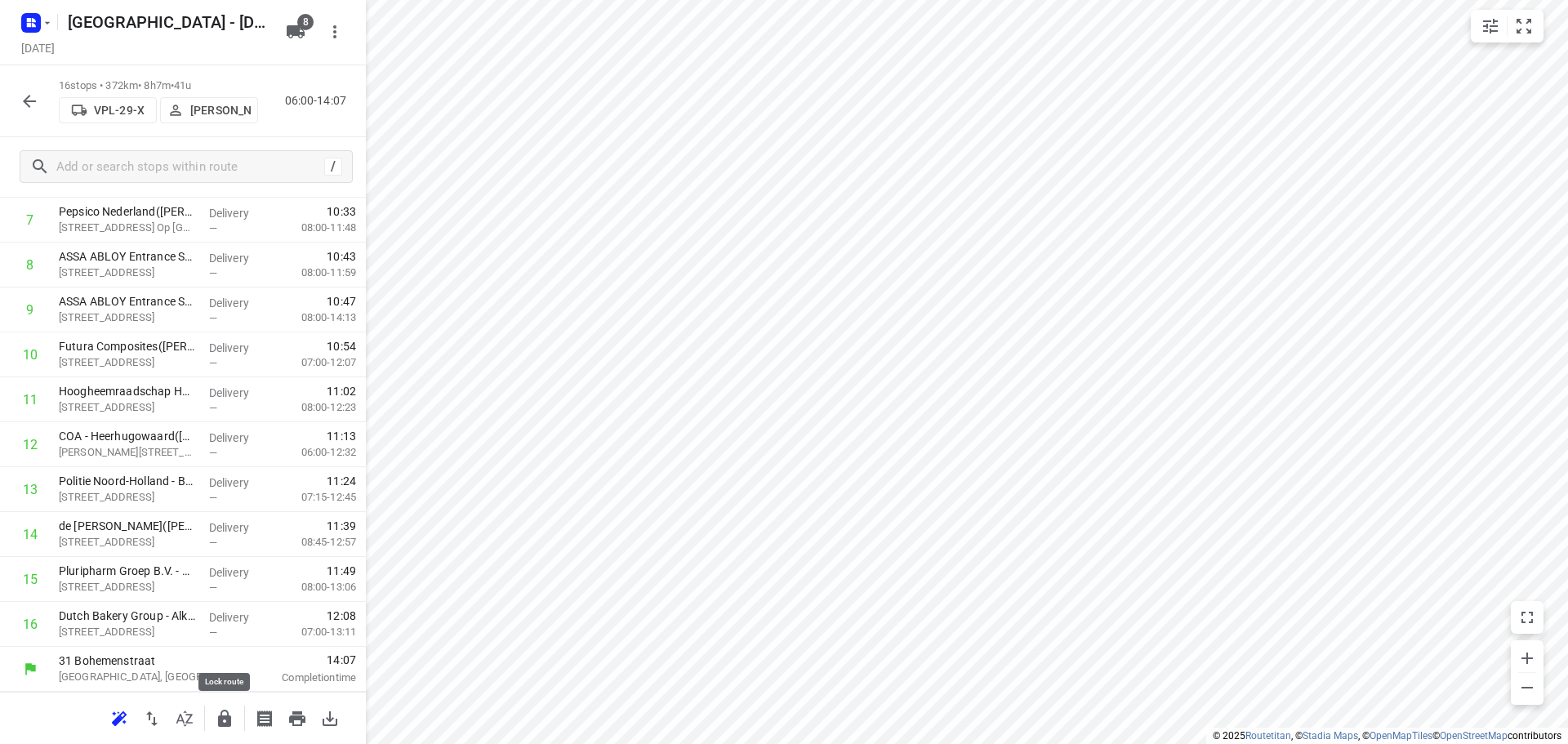
click at [228, 717] on icon "button" at bounding box center [225, 718] width 13 height 17
click at [28, 91] on icon "button" at bounding box center [30, 101] width 20 height 20
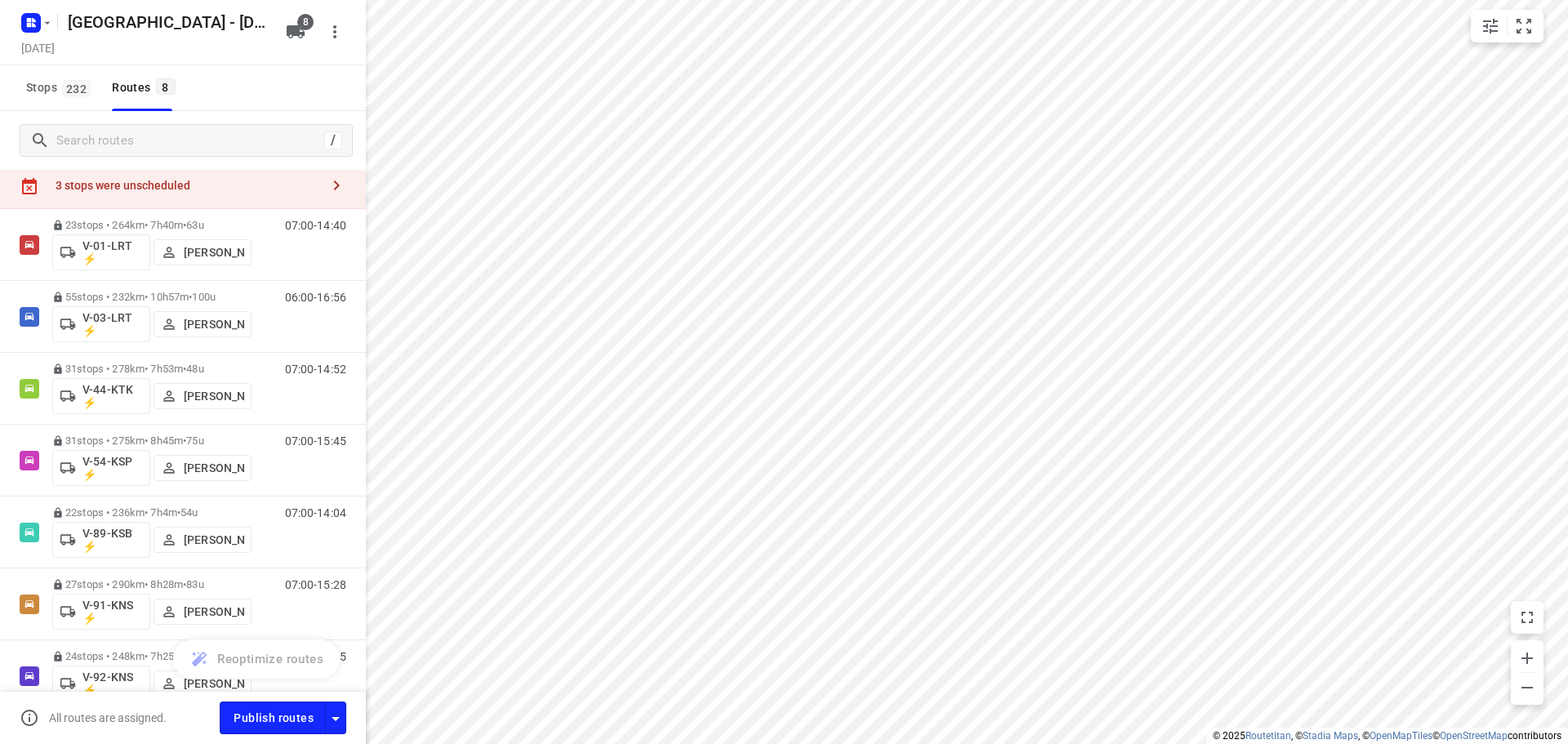
scroll to position [0, 0]
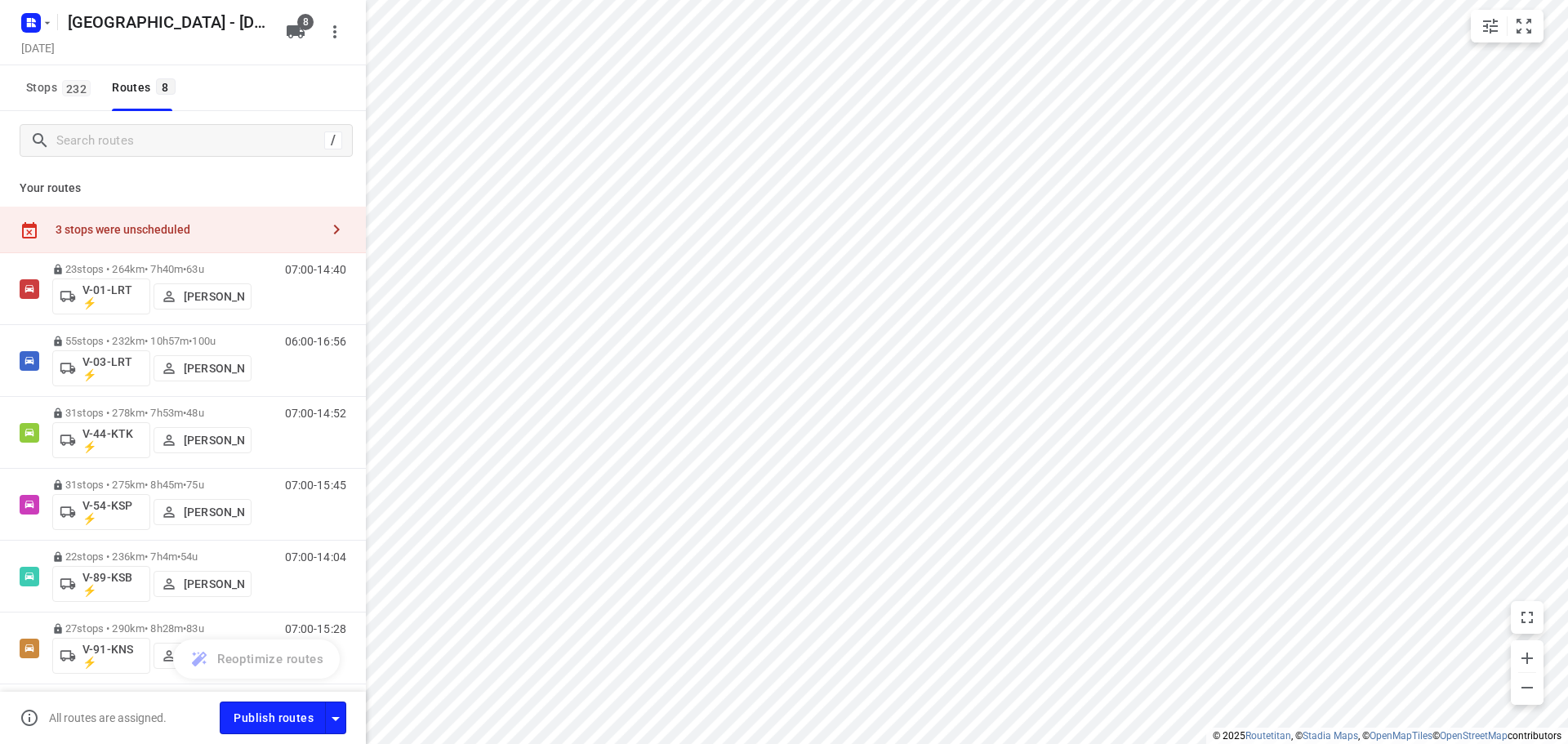
drag, startPoint x: 279, startPoint y: 92, endPoint x: 261, endPoint y: 96, distance: 18.4
click at [278, 92] on div "Stops 232 Routes 8" at bounding box center [183, 87] width 366 height 46
